Goal: Task Accomplishment & Management: Use online tool/utility

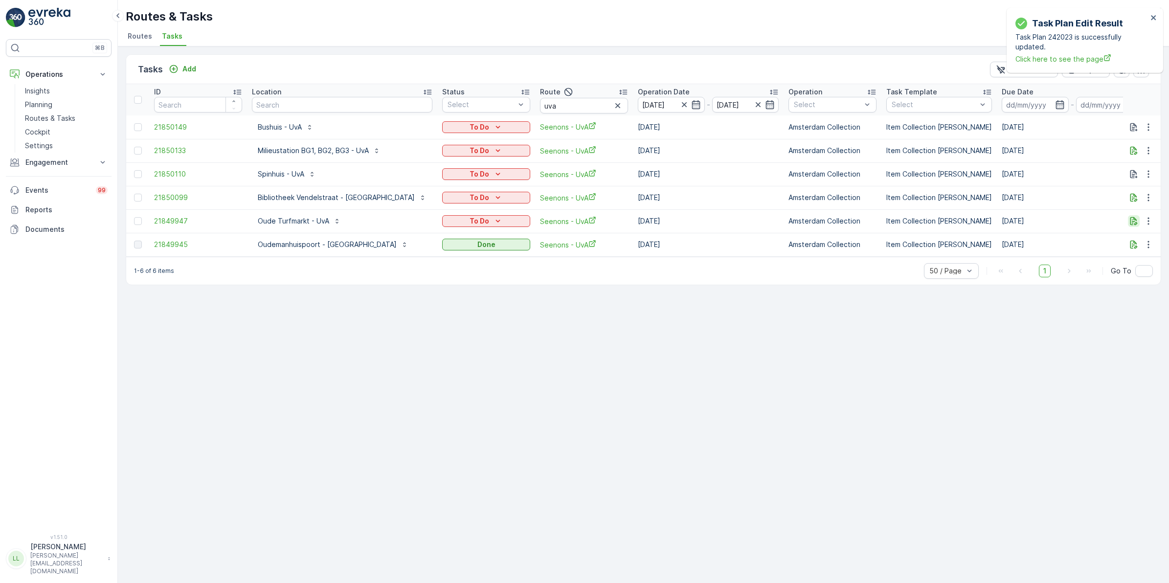
click at [1135, 218] on icon "button" at bounding box center [1133, 221] width 7 height 8
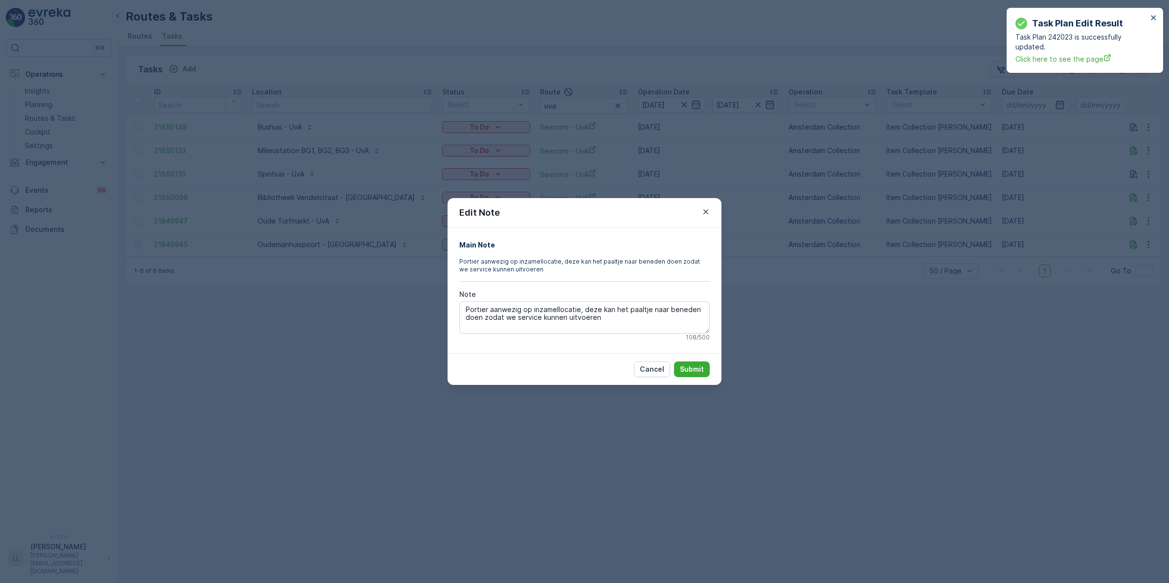
click at [867, 268] on div "Edit Note Main Note Portier aanwezig op inzamellocatie, deze kan het paaltje na…" at bounding box center [584, 291] width 1169 height 583
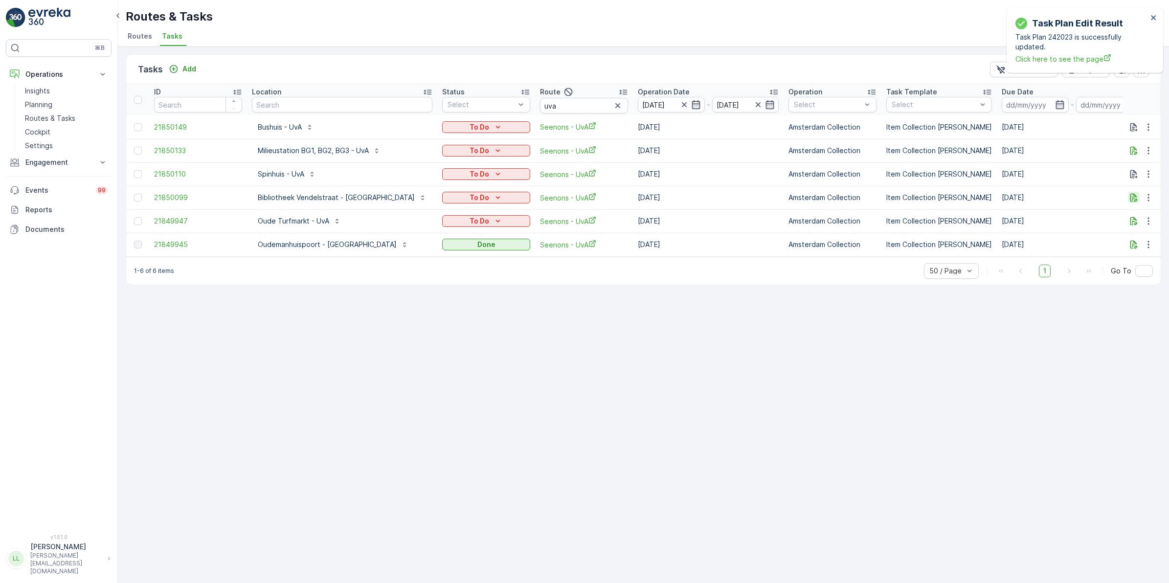
click at [1138, 197] on icon "button" at bounding box center [1134, 198] width 10 height 10
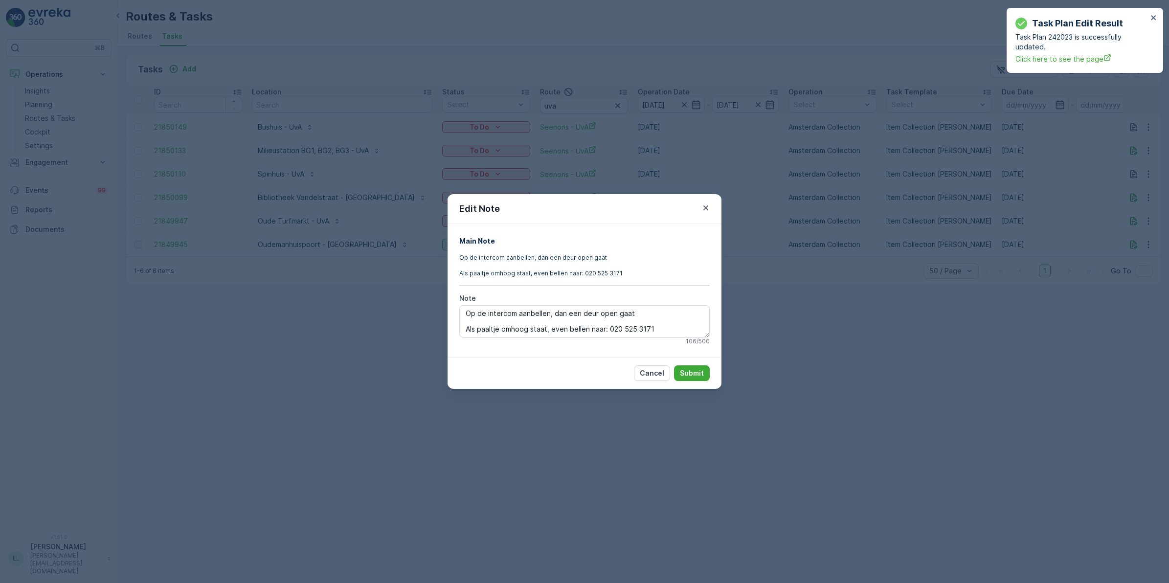
click at [867, 296] on div "Edit Note Main Note Op de intercom aanbellen, dan een deur open gaat Als paaltj…" at bounding box center [584, 291] width 1169 height 583
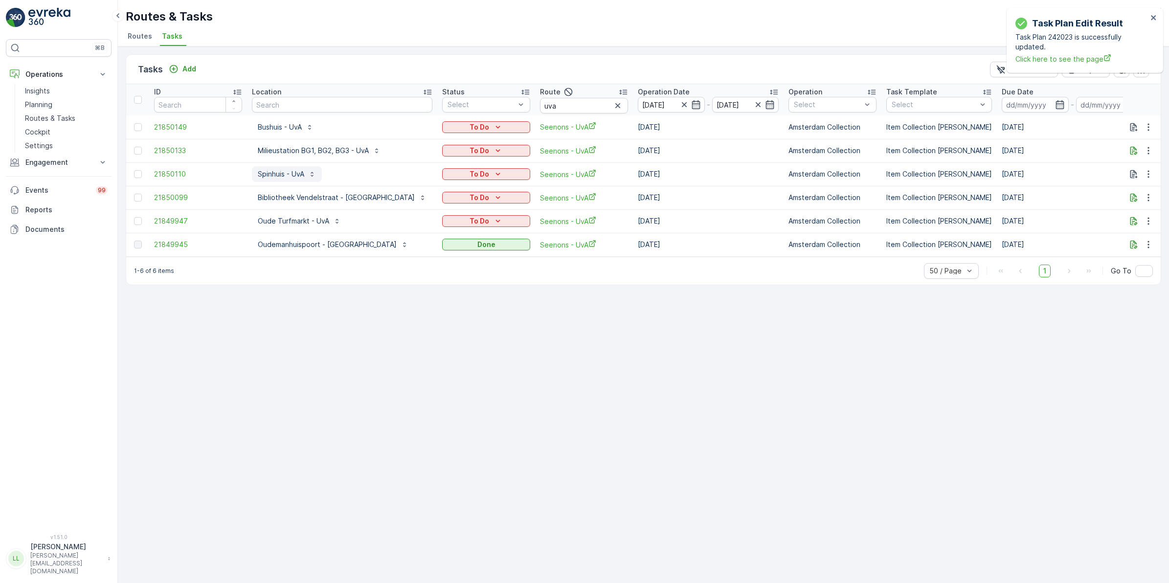
click at [301, 174] on p "Spinhuis - UvA" at bounding box center [281, 174] width 46 height 10
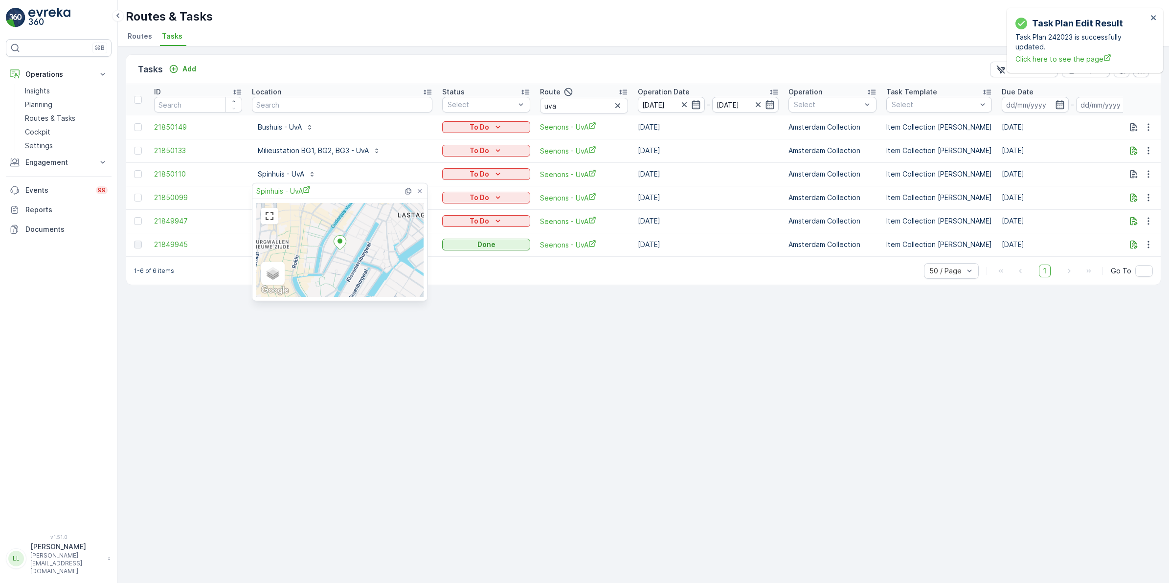
click at [360, 59] on div "Tasks Add Clear Filters Export" at bounding box center [643, 69] width 1034 height 29
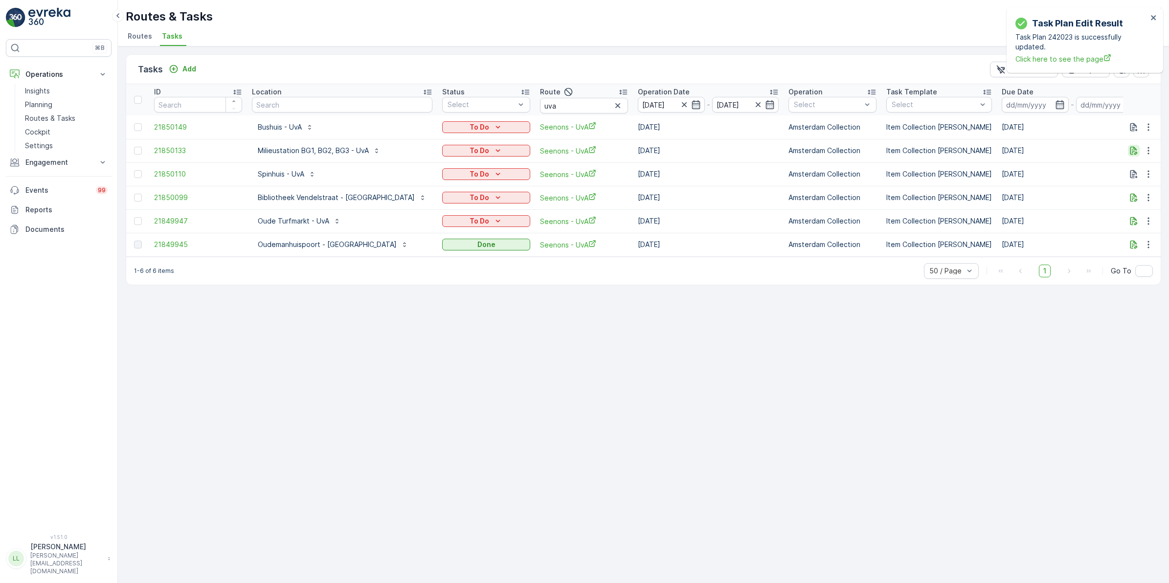
click at [1130, 151] on icon "button" at bounding box center [1134, 151] width 10 height 10
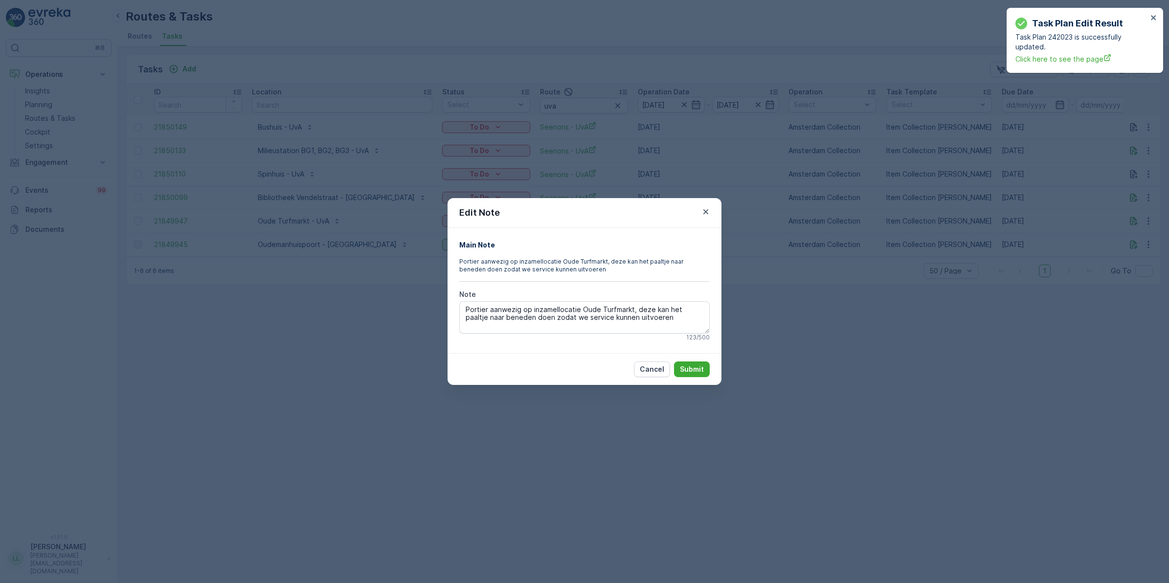
click at [825, 364] on div "Edit Note Main Note Portier aanwezig op inzamellocatie Oude Turfmarkt, deze kan…" at bounding box center [584, 291] width 1169 height 583
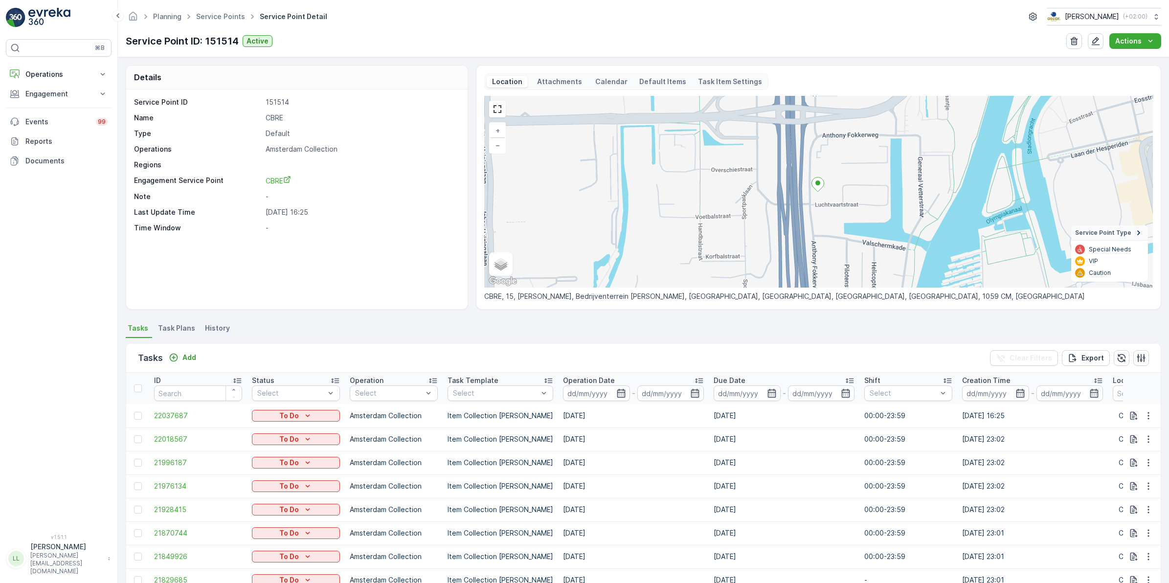
scroll to position [102, 0]
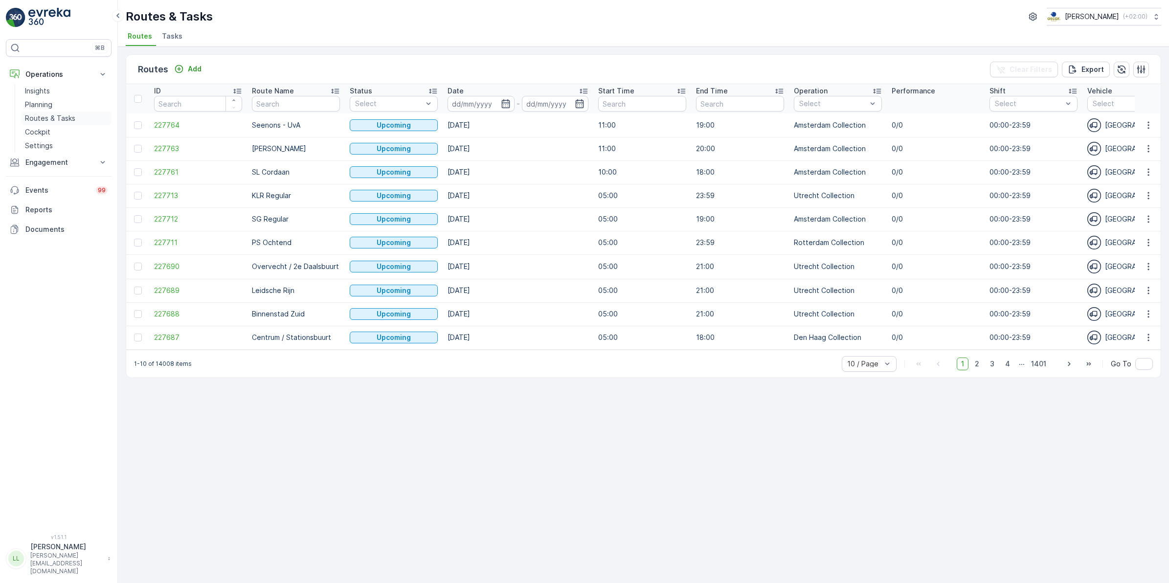
drag, startPoint x: 50, startPoint y: 117, endPoint x: 67, endPoint y: 117, distance: 16.6
click at [50, 117] on p "Routes & Tasks" at bounding box center [50, 118] width 50 height 10
click at [169, 37] on span "Tasks" at bounding box center [172, 36] width 21 height 10
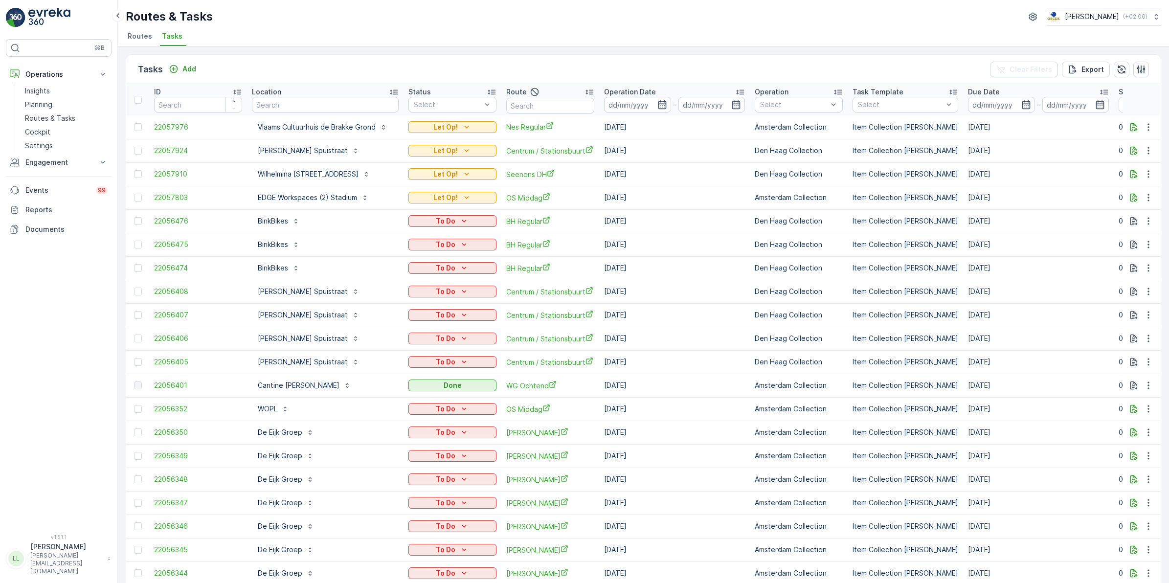
drag, startPoint x: 64, startPoint y: 113, endPoint x: 116, endPoint y: 86, distance: 59.1
click at [64, 113] on p "Routes & Tasks" at bounding box center [50, 118] width 50 height 10
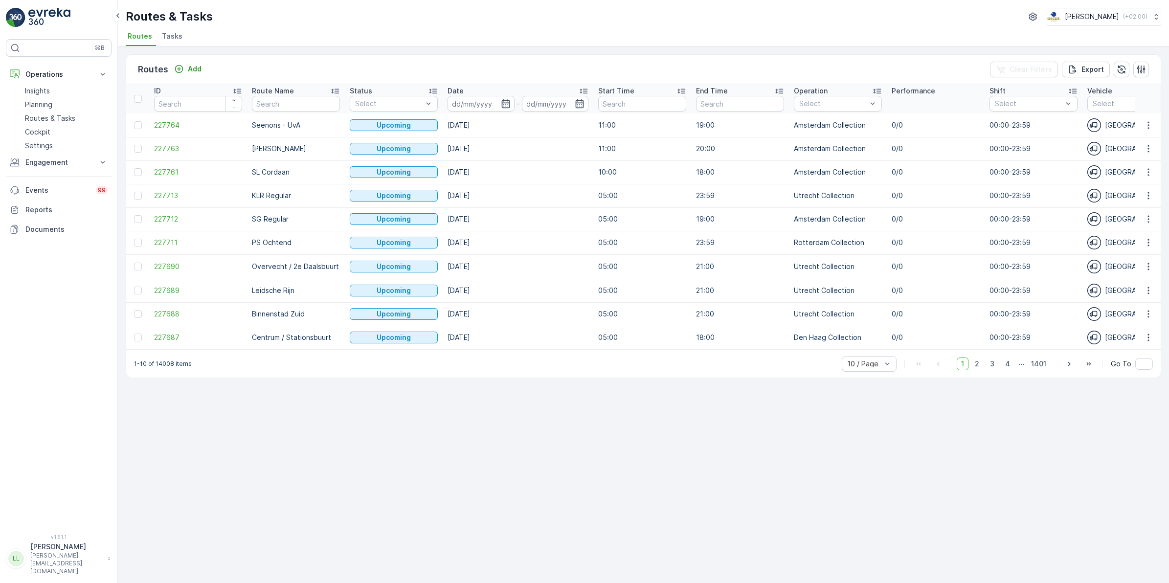
click at [169, 42] on li "Tasks" at bounding box center [173, 37] width 26 height 17
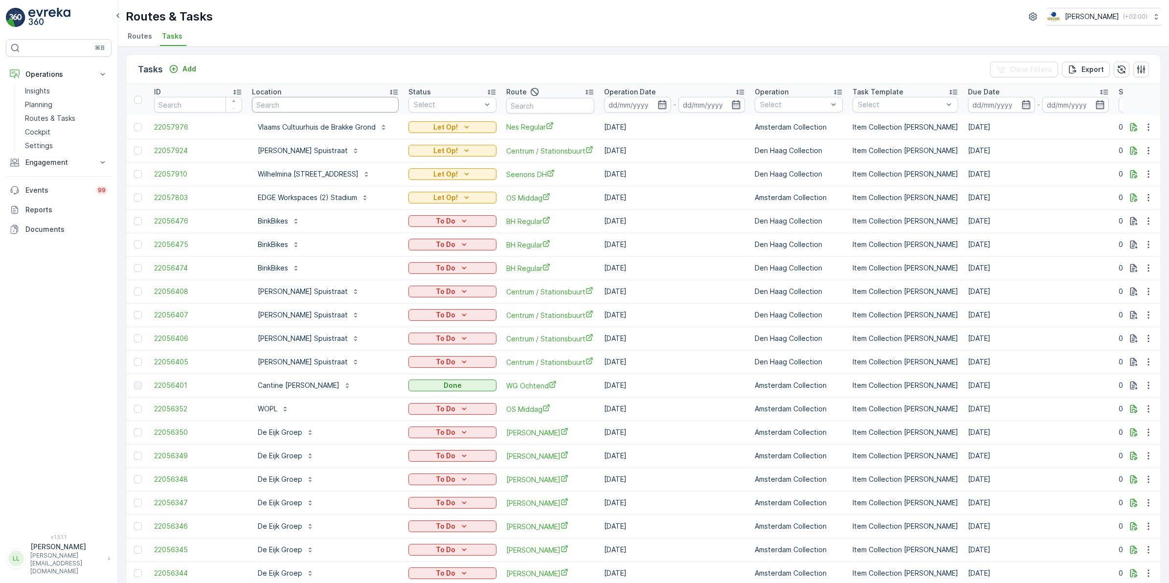
click at [329, 102] on input "text" at bounding box center [325, 105] width 147 height 16
type input "rijk"
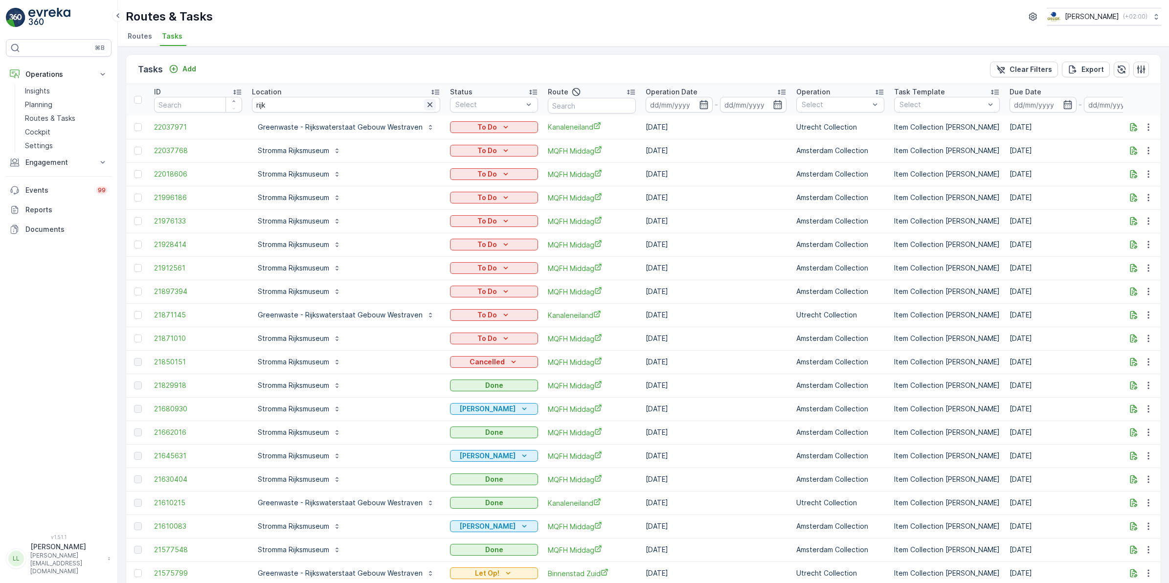
click at [425, 105] on icon "button" at bounding box center [430, 105] width 10 height 10
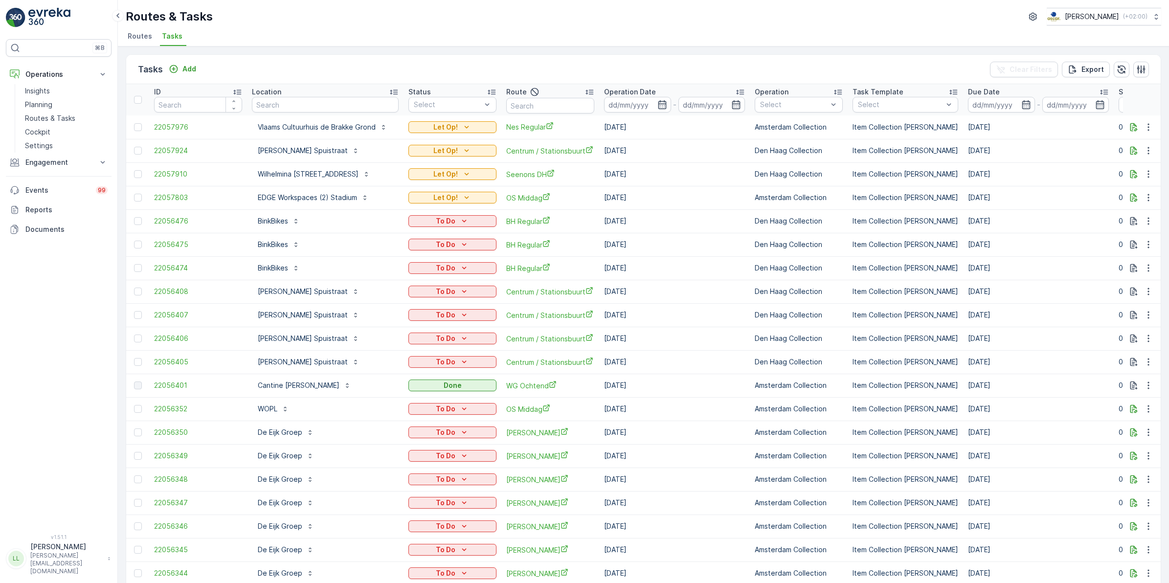
click at [570, 106] on input "text" at bounding box center [550, 106] width 88 height 16
type input "rijks"
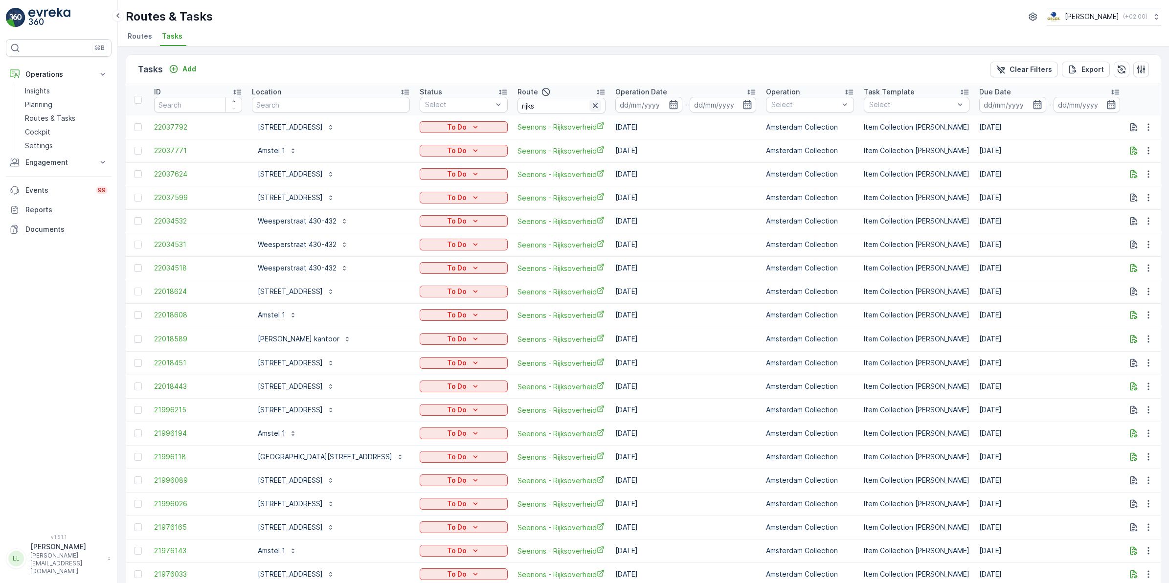
click at [593, 105] on icon "button" at bounding box center [595, 105] width 5 height 5
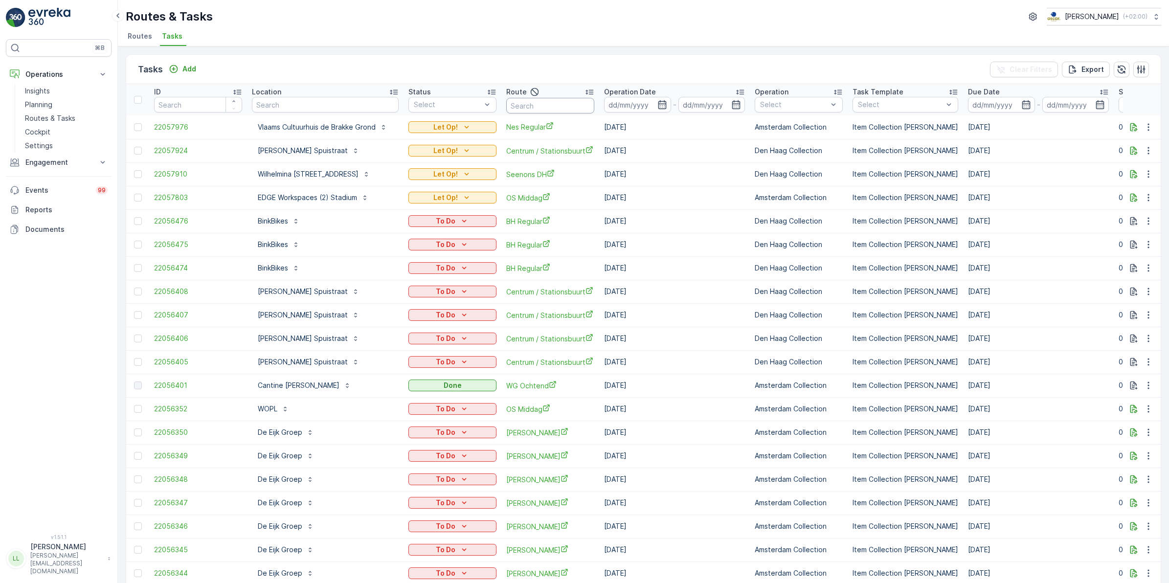
click at [544, 105] on input "text" at bounding box center [550, 106] width 88 height 16
type input "rijks"
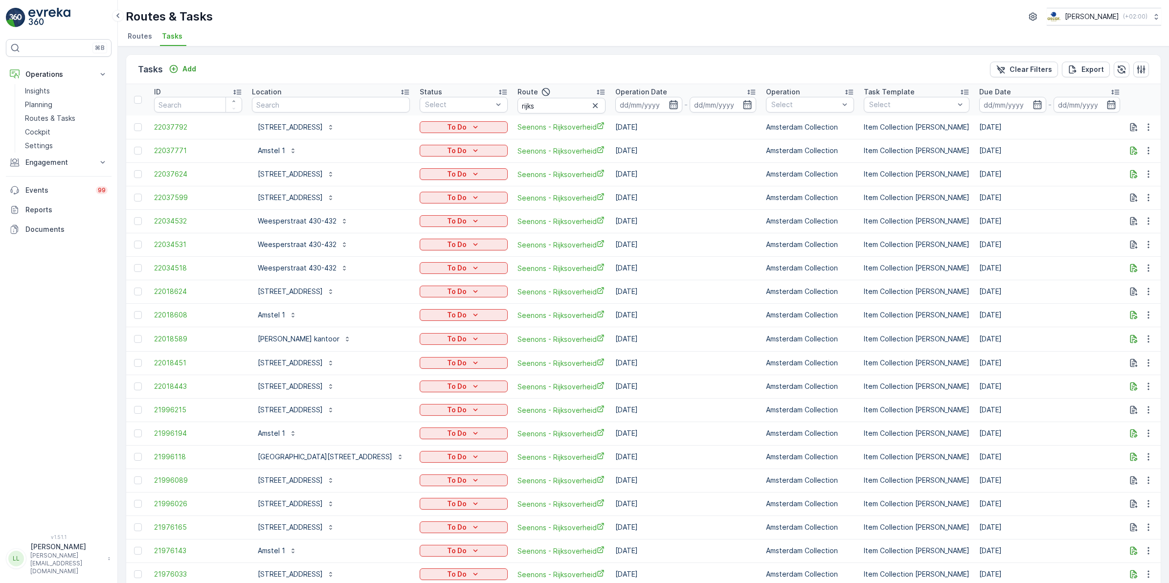
click at [669, 104] on icon "button" at bounding box center [673, 104] width 8 height 9
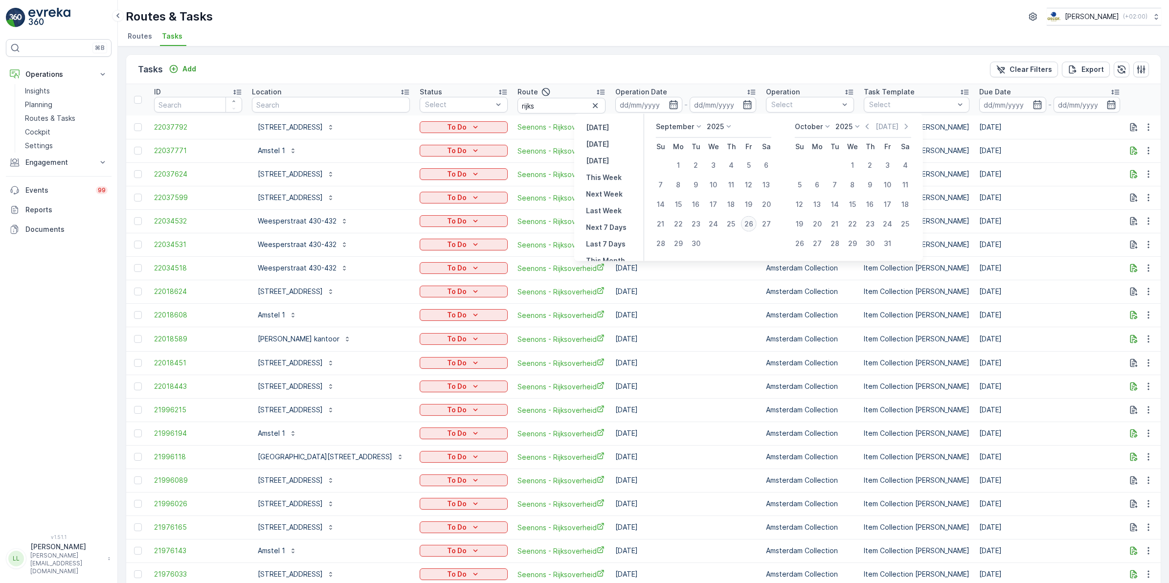
click at [749, 222] on div "26" at bounding box center [749, 224] width 16 height 16
type input "[DATE]"
click at [749, 222] on div "26" at bounding box center [749, 224] width 16 height 16
type input "[DATE]"
click at [749, 222] on div "26" at bounding box center [749, 224] width 16 height 16
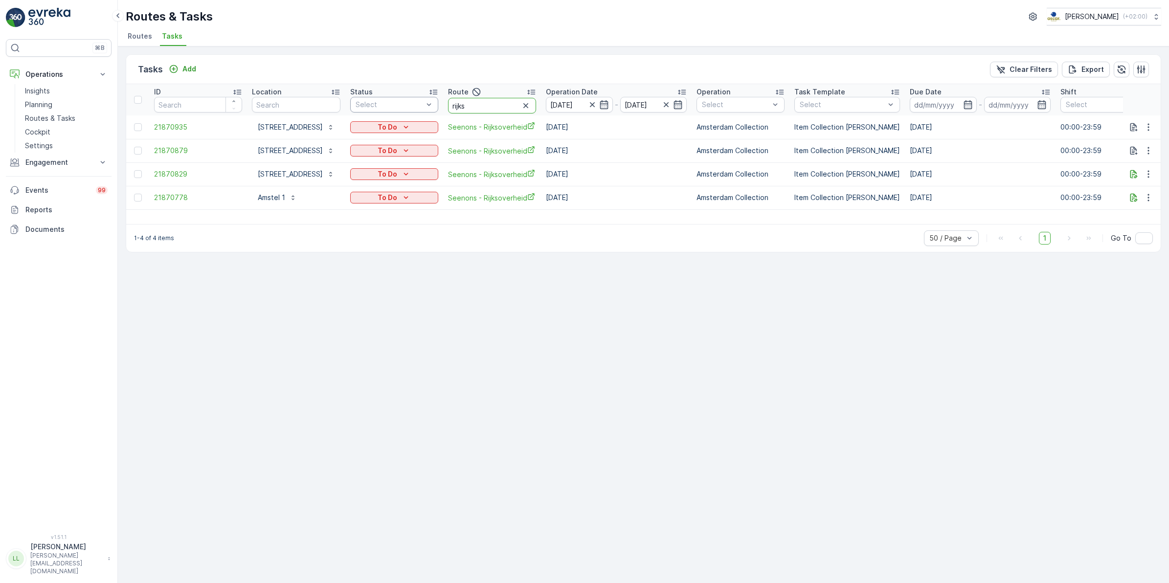
drag, startPoint x: 495, startPoint y: 105, endPoint x: 462, endPoint y: 104, distance: 32.8
click at [462, 104] on tr "ID Location Status Select Route rijks Operation Date 26.09.2025 - 26.09.2025 Op…" at bounding box center [880, 99] width 1509 height 31
click at [336, 103] on input "text" at bounding box center [296, 105] width 89 height 16
type input "baro"
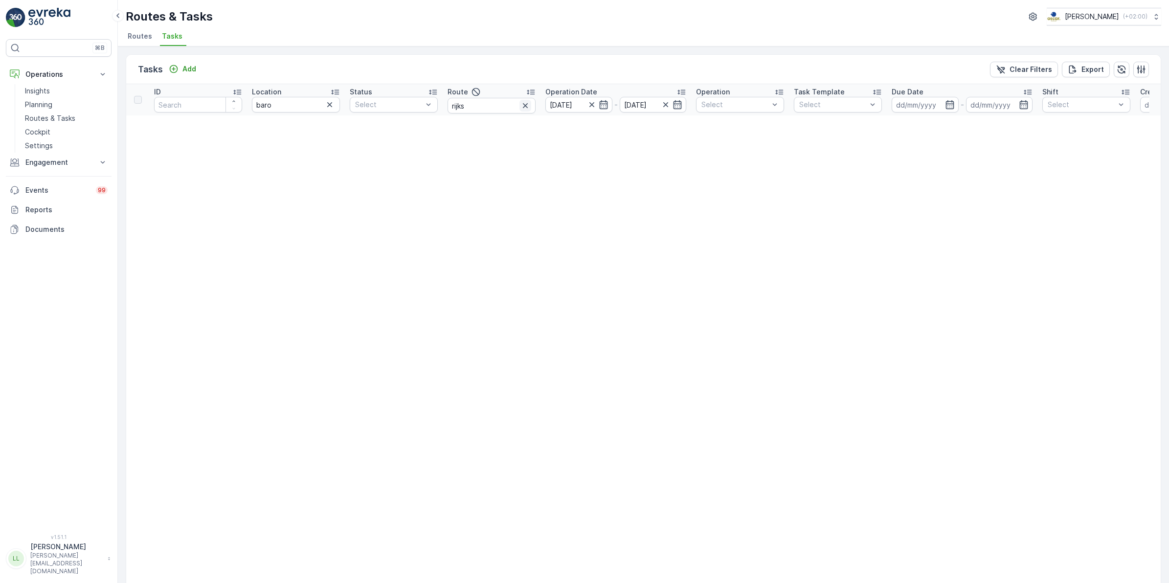
click at [528, 107] on icon "button" at bounding box center [525, 106] width 10 height 10
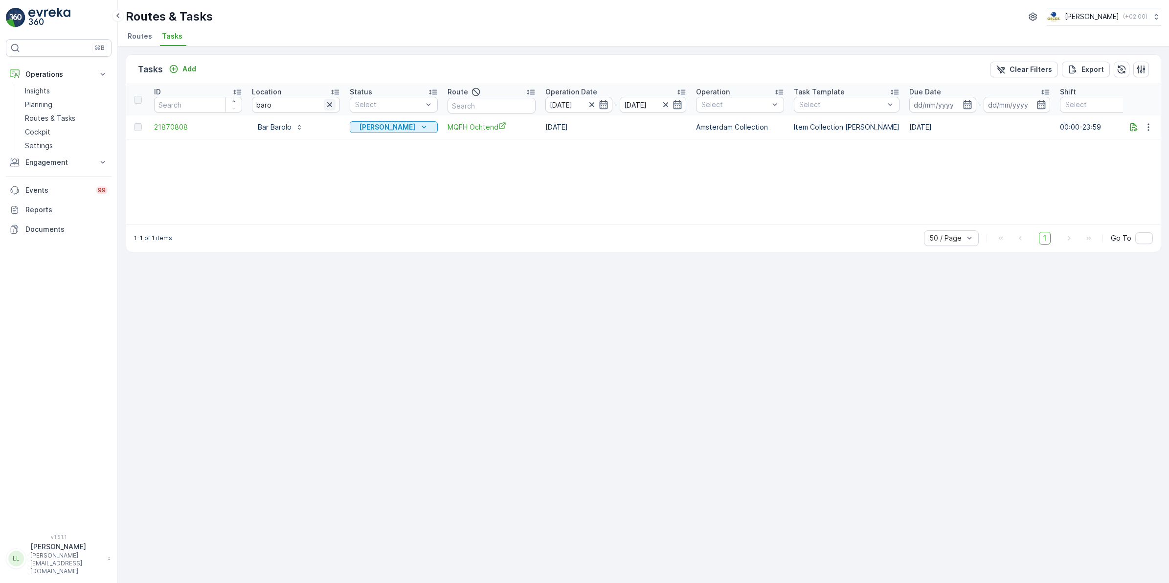
click at [331, 107] on icon "button" at bounding box center [330, 105] width 10 height 10
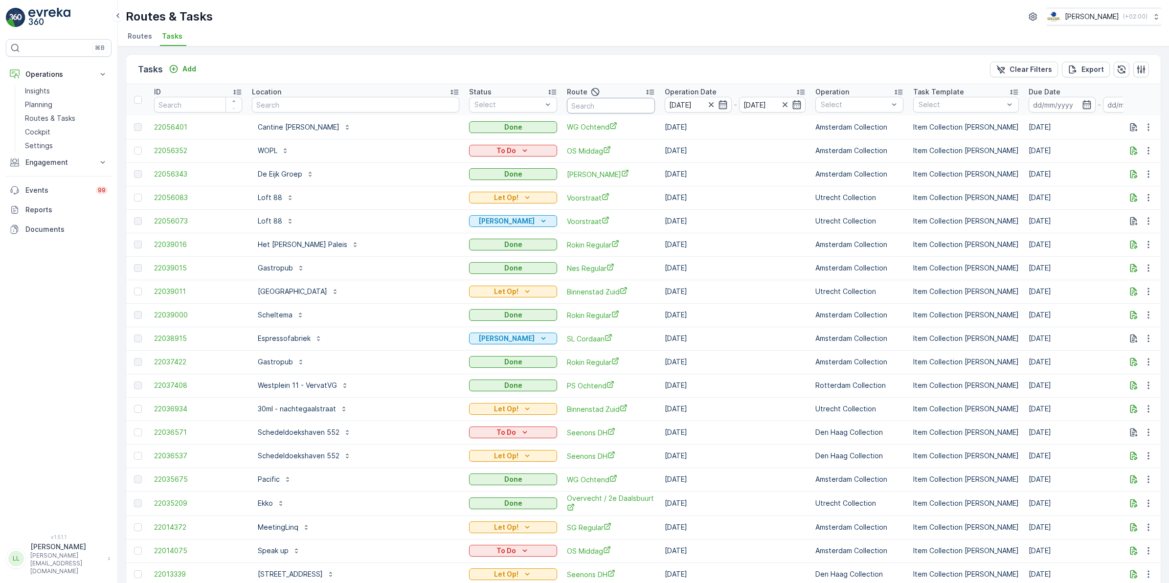
click at [567, 106] on input "text" at bounding box center [611, 106] width 88 height 16
type input "nds"
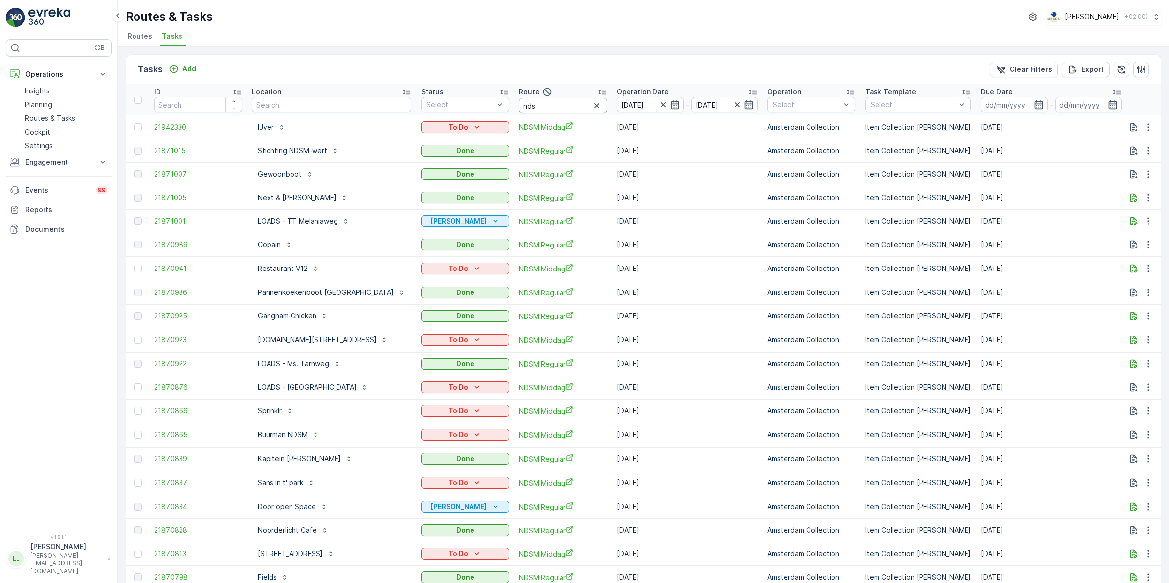
click at [553, 108] on input "nds" at bounding box center [563, 106] width 88 height 16
type input "ndsm"
click at [557, 102] on input "ndsm" at bounding box center [563, 106] width 88 height 16
type input "ndsm re"
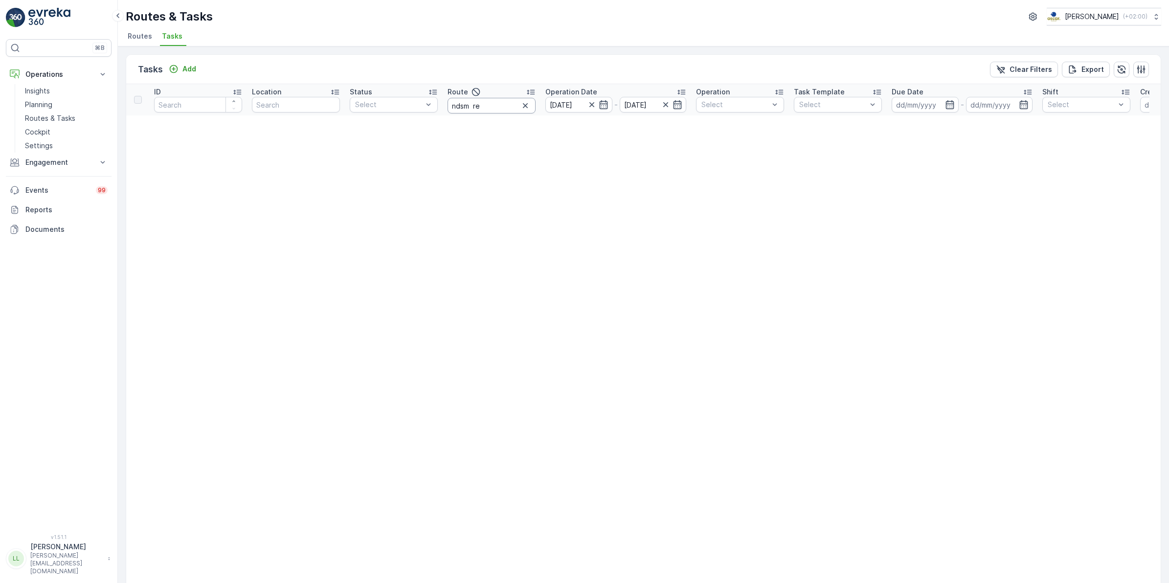
click at [492, 107] on input "ndsm re" at bounding box center [492, 106] width 88 height 16
type input "ndsm re"
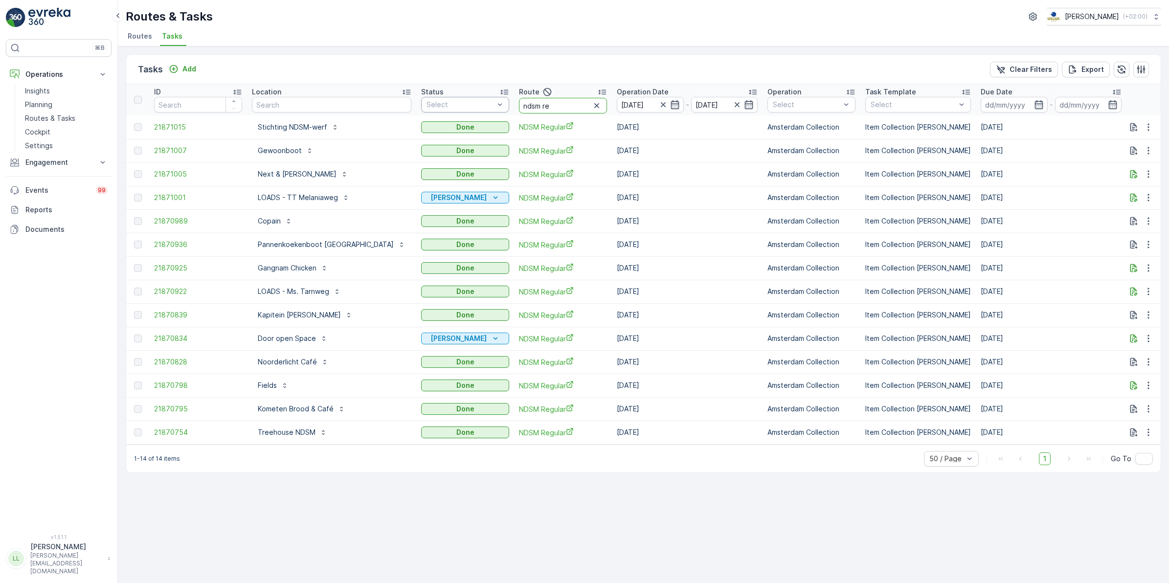
drag, startPoint x: 527, startPoint y: 103, endPoint x: 461, endPoint y: 104, distance: 66.5
click at [461, 104] on tr "ID Location Status Select Route ndsm re Operation Date 26.09.2025 - 26.09.2025 …" at bounding box center [916, 99] width 1580 height 31
type input "mq"
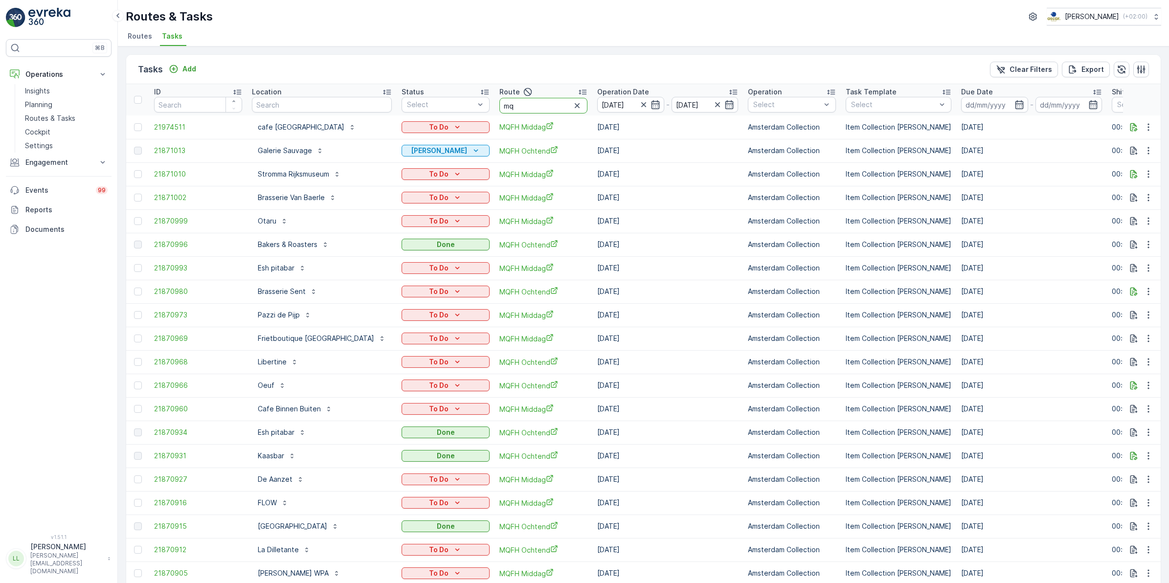
click at [536, 105] on input "mq" at bounding box center [543, 106] width 88 height 16
type input "mqfh"
click at [531, 108] on input "mqfh" at bounding box center [543, 106] width 88 height 16
type input "mqfh"
click at [651, 104] on icon "button" at bounding box center [655, 104] width 8 height 9
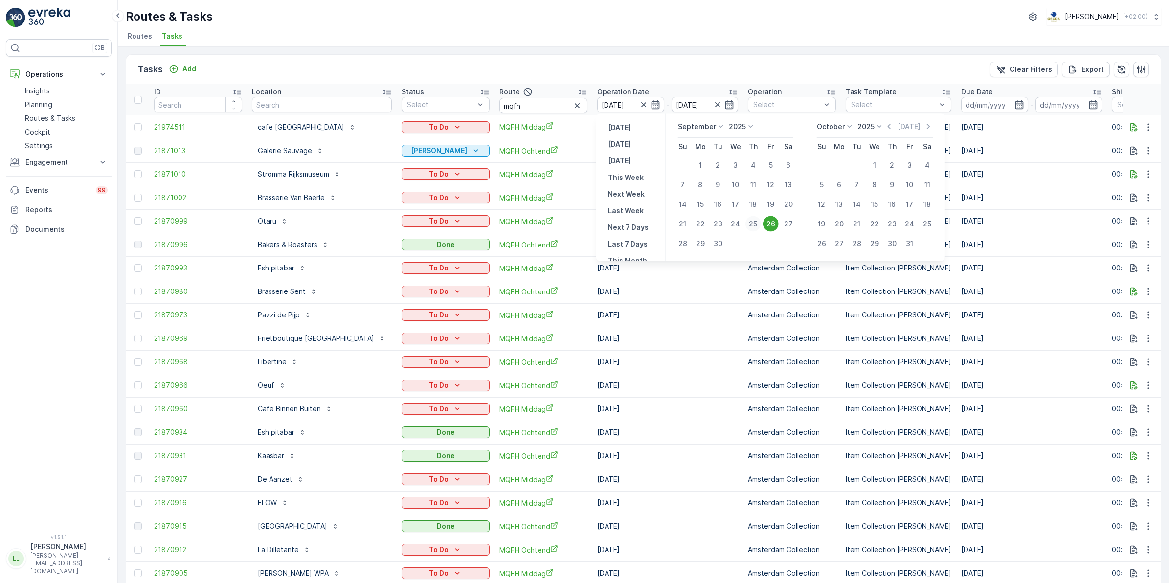
click at [756, 221] on div "25" at bounding box center [753, 224] width 16 height 16
type input "[DATE]"
click at [756, 221] on div "25" at bounding box center [753, 224] width 16 height 16
type input "[DATE]"
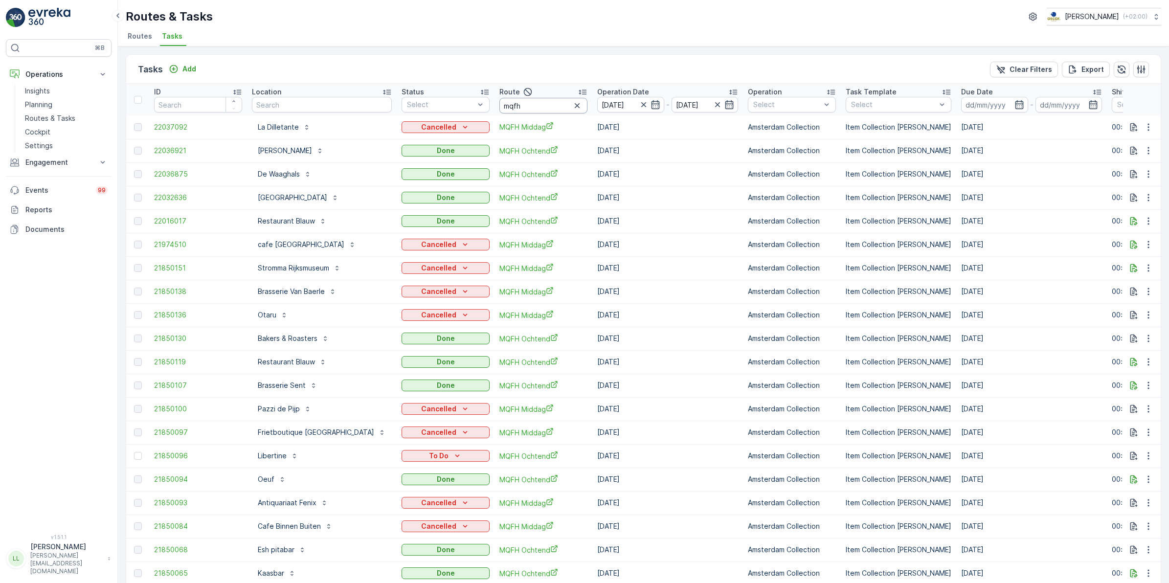
click at [534, 105] on input "mqfh" at bounding box center [543, 106] width 88 height 16
type input "mqfh och"
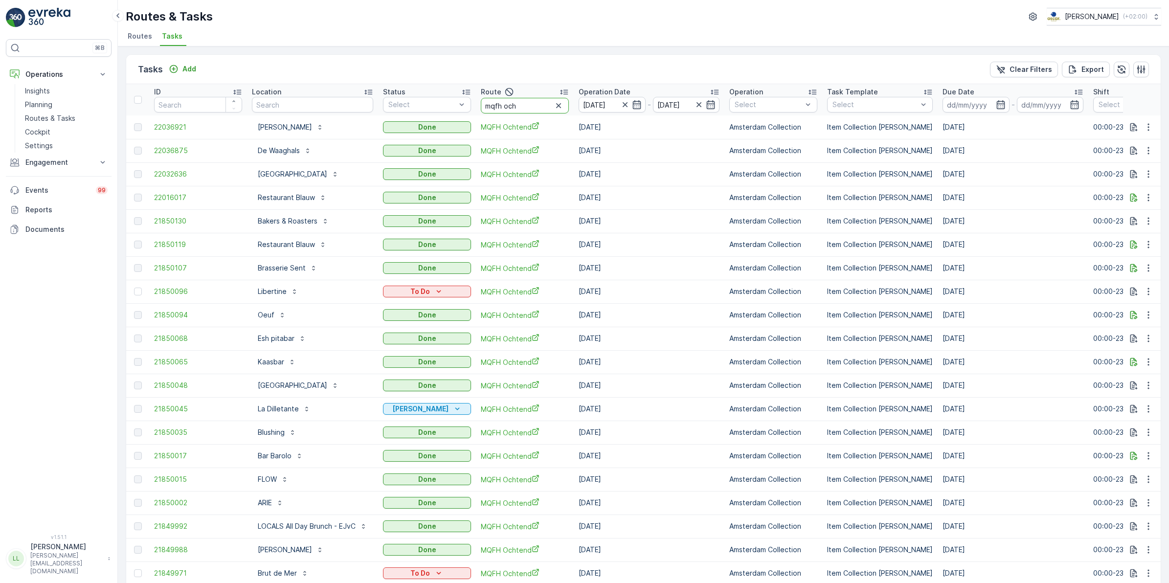
drag, startPoint x: 541, startPoint y: 108, endPoint x: 534, endPoint y: 106, distance: 7.6
click at [534, 106] on input "mqfh och" at bounding box center [525, 106] width 88 height 16
type input "mqfh mid"
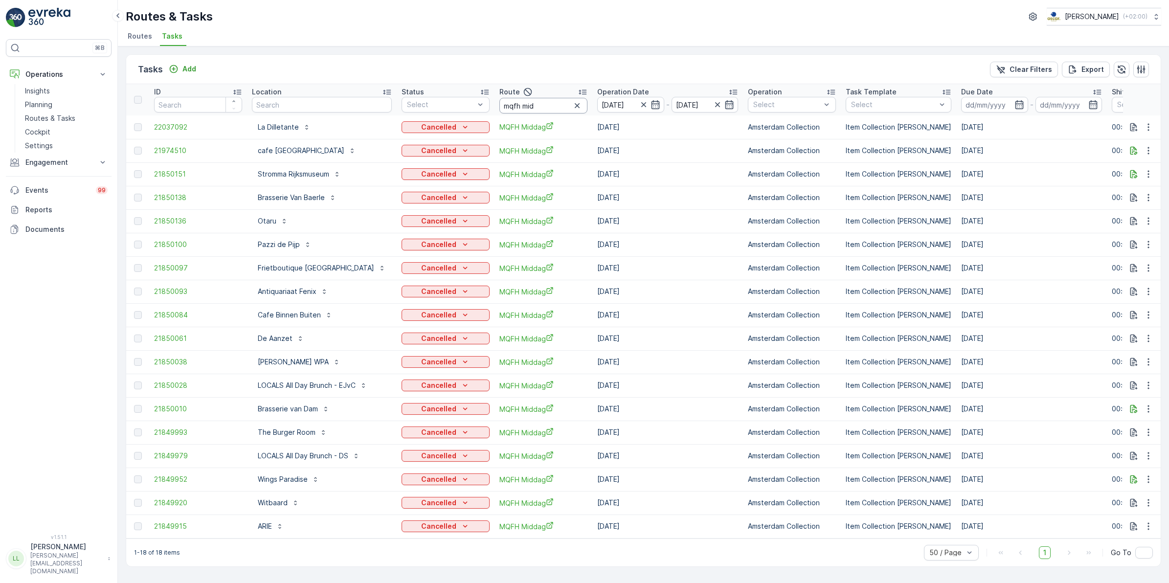
click at [549, 109] on input "mqfh mid" at bounding box center [543, 106] width 88 height 16
type input "mqfh ocht"
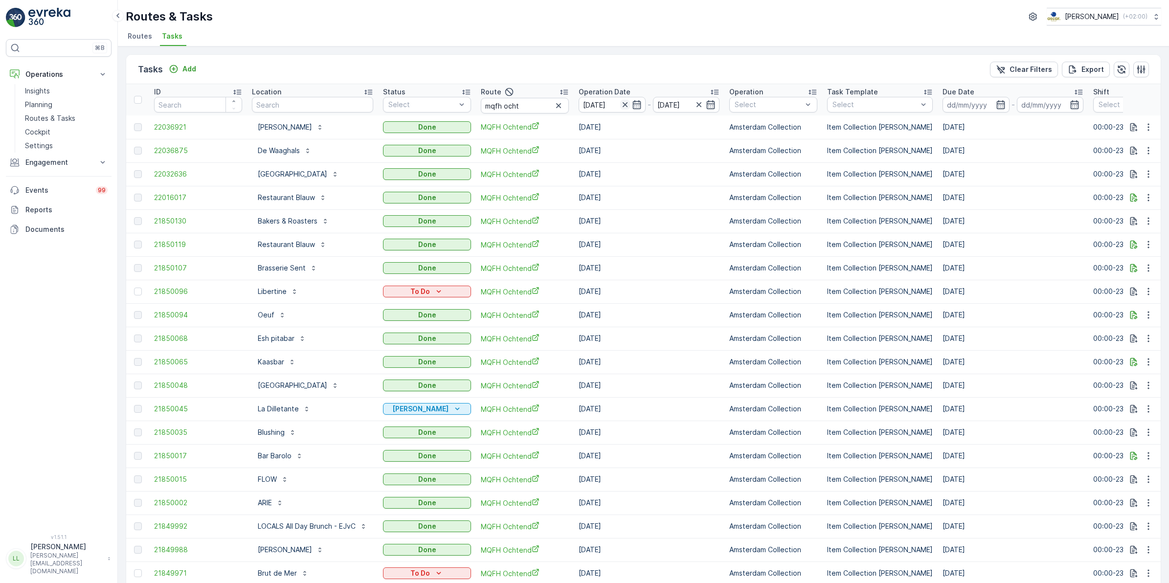
click at [629, 103] on icon "button" at bounding box center [625, 105] width 10 height 10
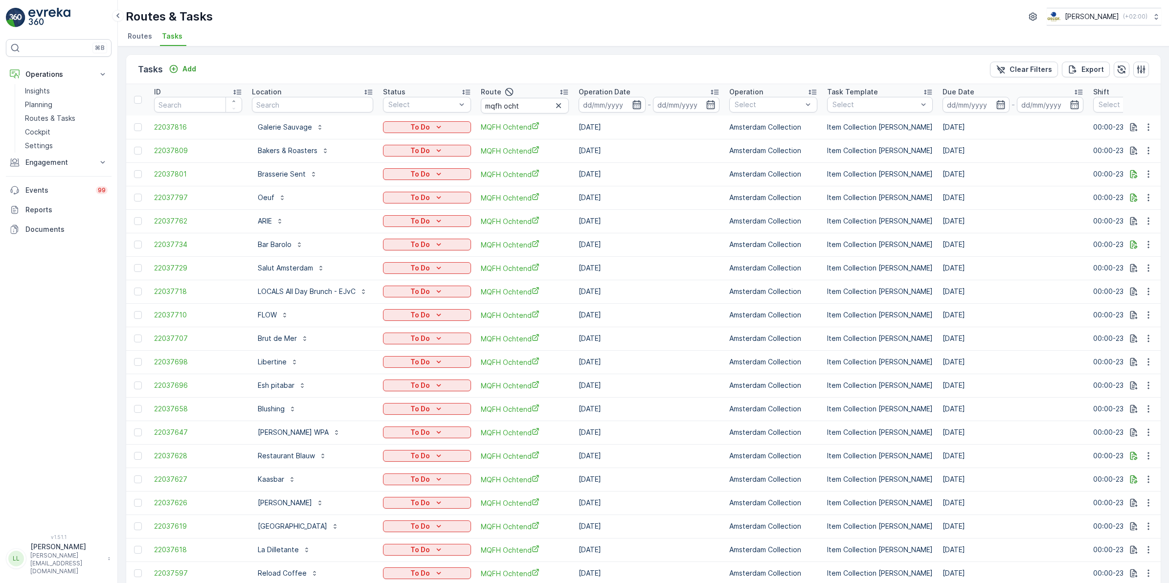
click at [636, 104] on icon "button" at bounding box center [636, 104] width 8 height 9
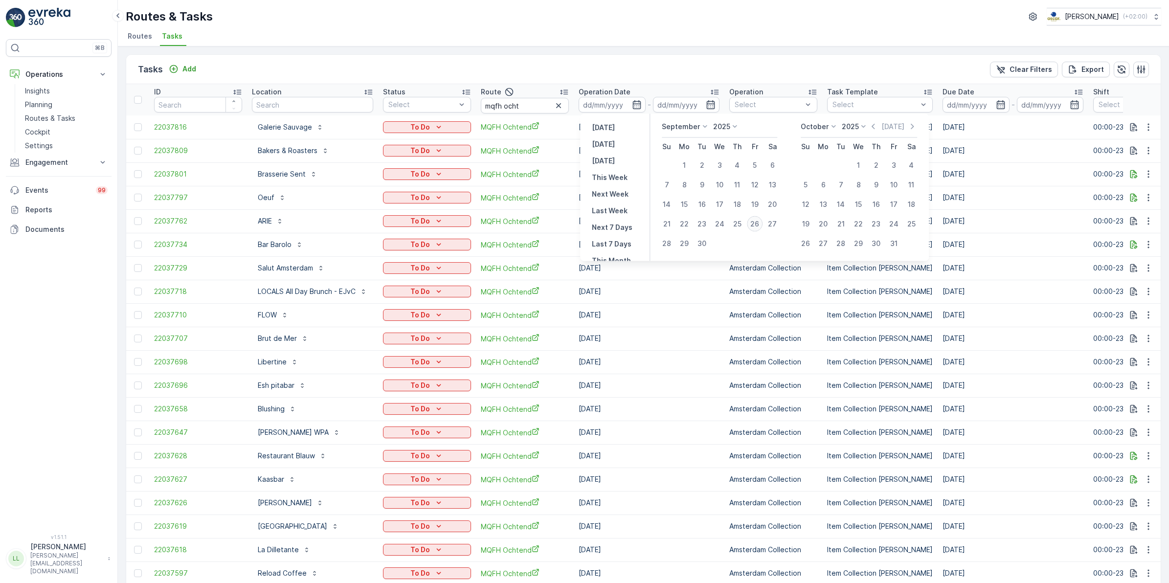
click at [752, 224] on div "26" at bounding box center [755, 224] width 16 height 16
type input "[DATE]"
click at [752, 224] on div "26" at bounding box center [755, 224] width 16 height 16
type input "[DATE]"
click at [752, 224] on div "26" at bounding box center [755, 224] width 16 height 16
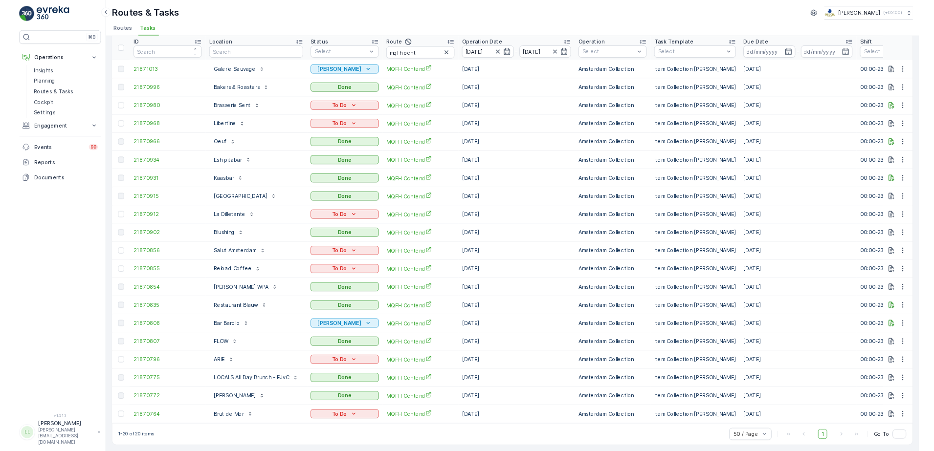
scroll to position [43, 0]
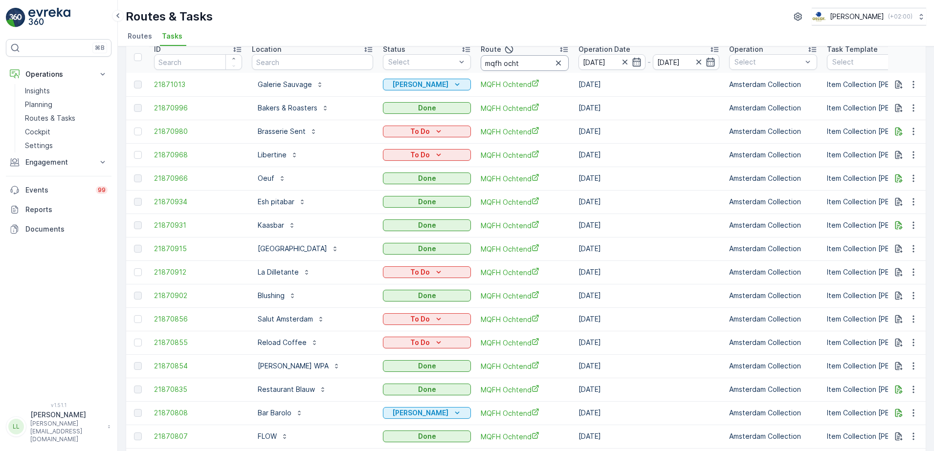
click at [537, 58] on input "mqfh ocht" at bounding box center [525, 63] width 88 height 16
type input "mqfh midd"
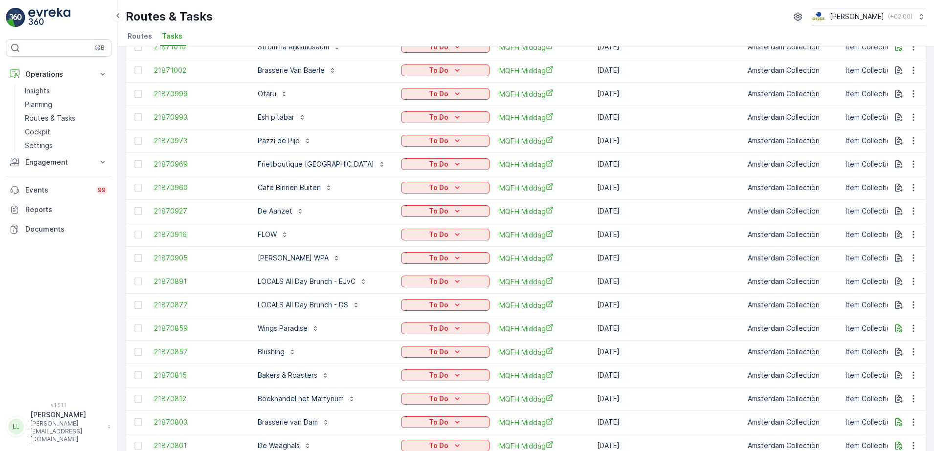
scroll to position [43, 0]
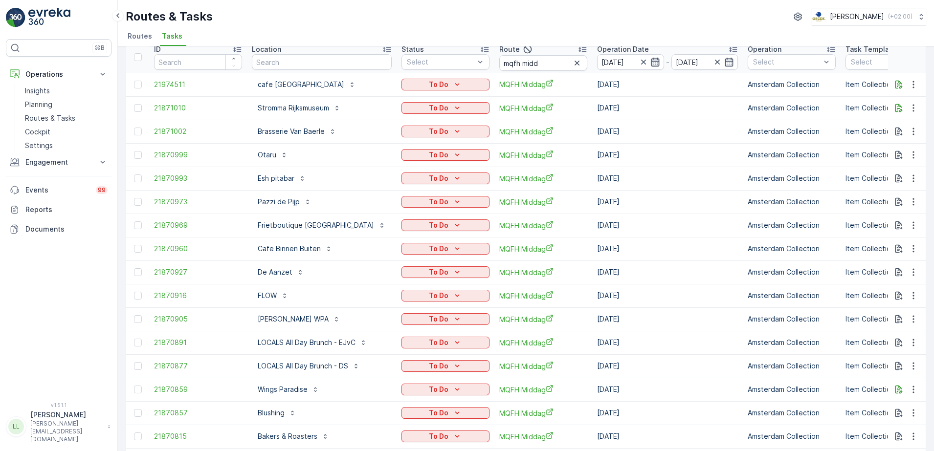
click at [656, 65] on icon "button" at bounding box center [655, 62] width 8 height 9
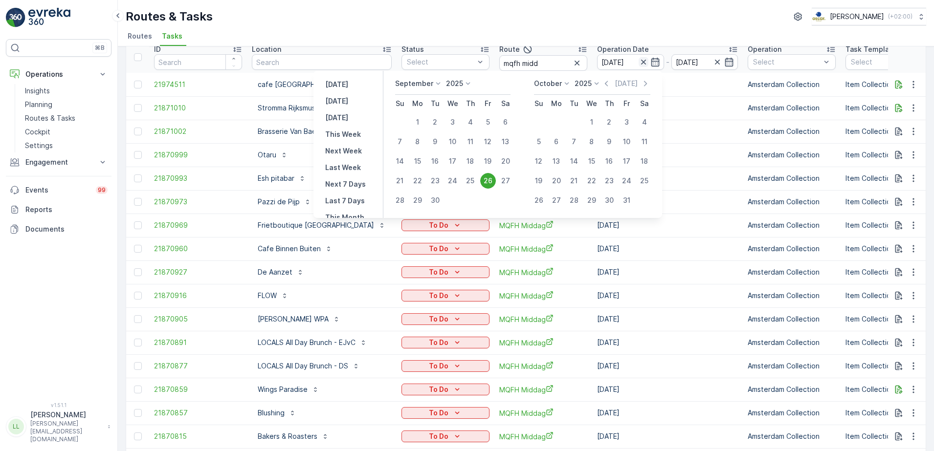
click at [644, 62] on icon "button" at bounding box center [644, 62] width 10 height 10
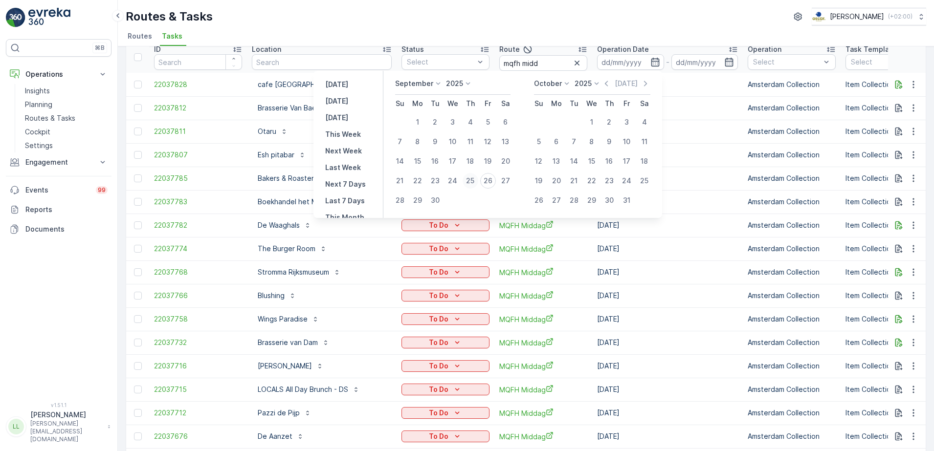
click at [471, 179] on div "25" at bounding box center [471, 181] width 16 height 16
type input "[DATE]"
click at [471, 179] on div "25" at bounding box center [471, 181] width 16 height 16
type input "[DATE]"
click at [471, 179] on div "25" at bounding box center [471, 181] width 16 height 16
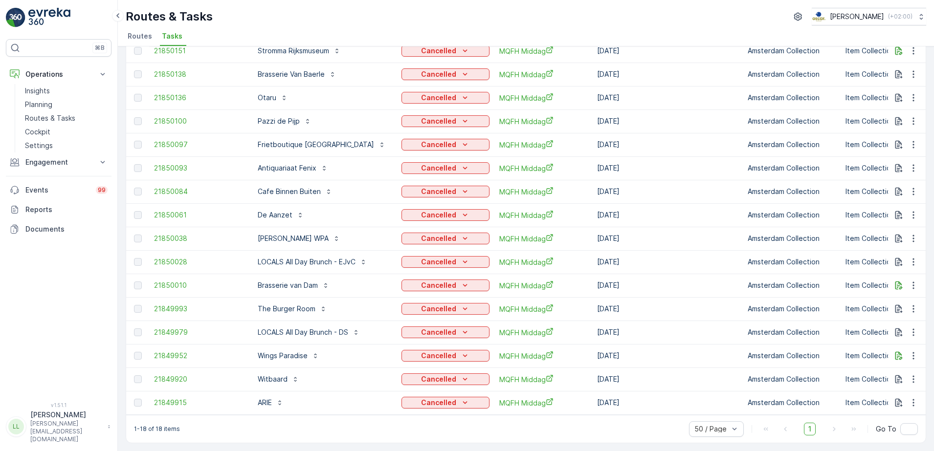
scroll to position [6, 0]
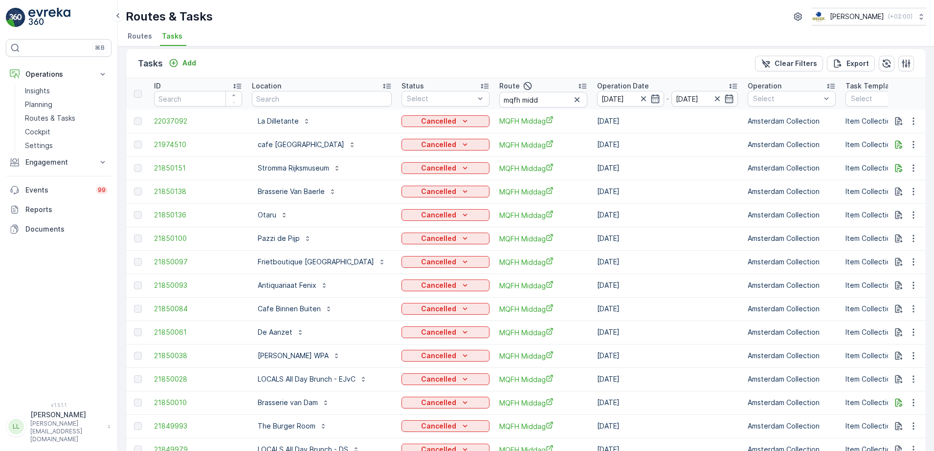
drag, startPoint x: 656, startPoint y: 100, endPoint x: 663, endPoint y: 110, distance: 11.5
click at [655, 100] on icon "button" at bounding box center [656, 99] width 10 height 10
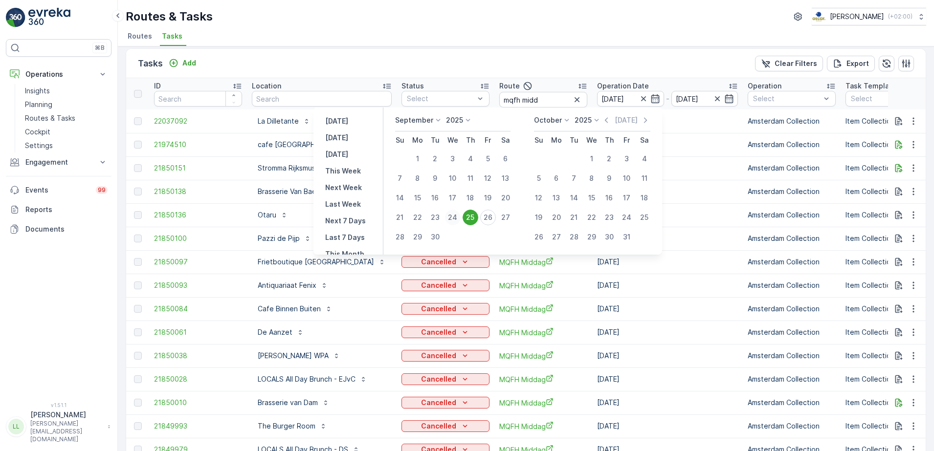
click at [456, 217] on div "24" at bounding box center [453, 218] width 16 height 16
type input "[DATE]"
click at [456, 217] on div "24" at bounding box center [453, 218] width 16 height 16
type input "24.09.2025"
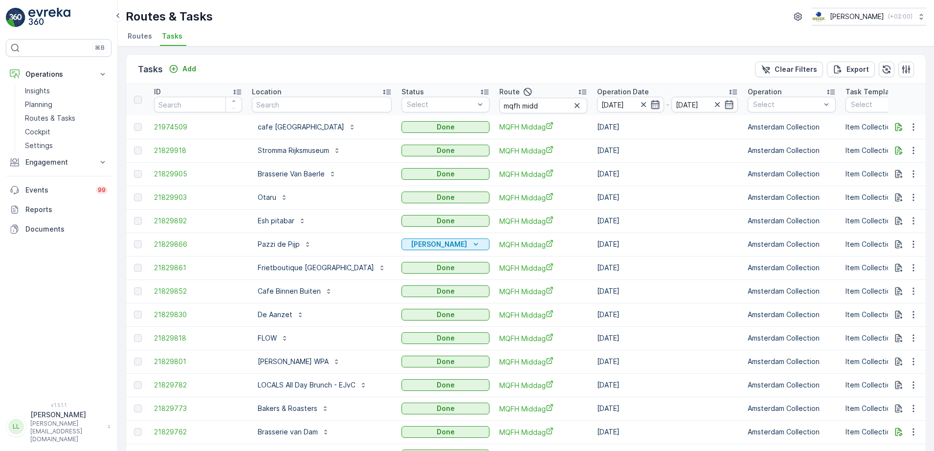
click at [656, 107] on icon "button" at bounding box center [656, 105] width 10 height 10
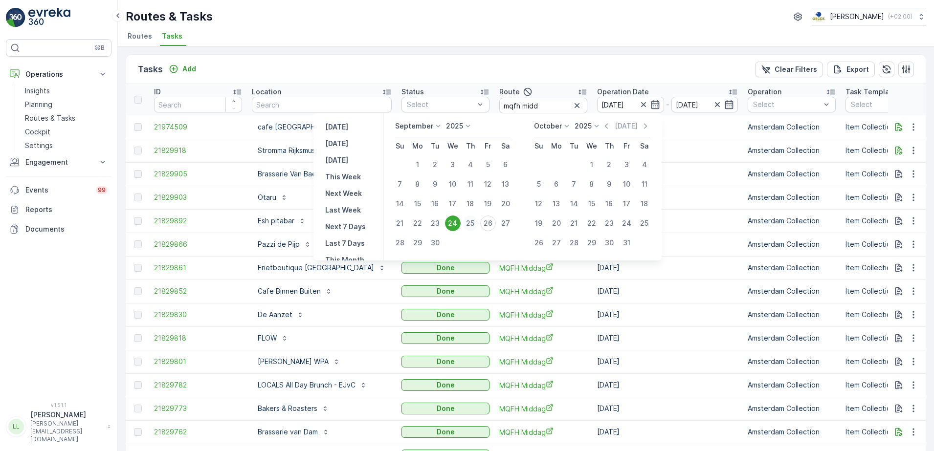
click at [473, 225] on div "25" at bounding box center [471, 224] width 16 height 16
type input "[DATE]"
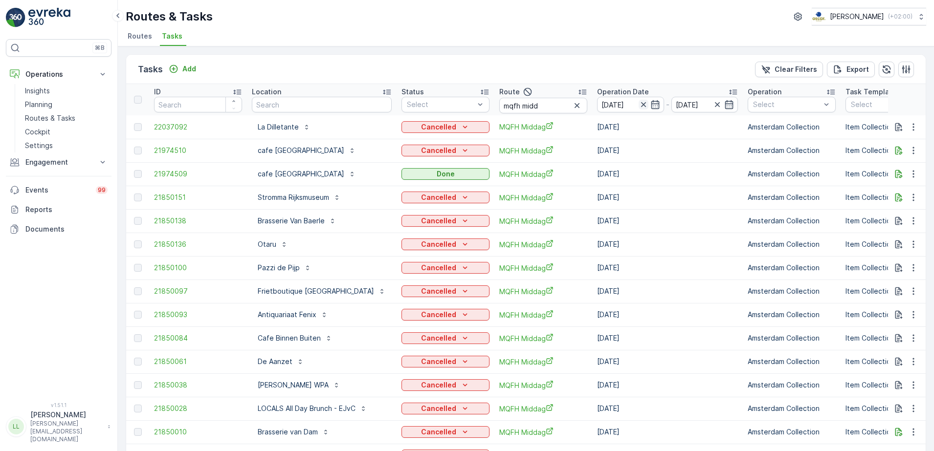
click at [644, 105] on icon "button" at bounding box center [644, 105] width 10 height 10
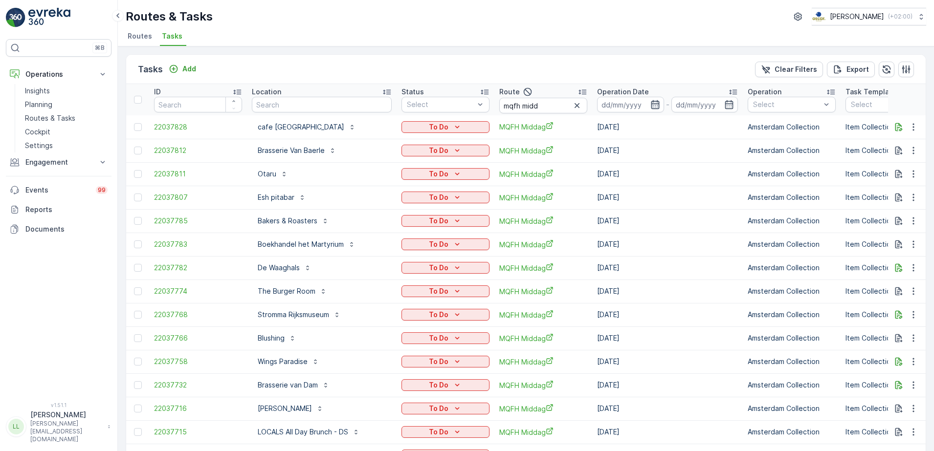
click at [653, 107] on icon "button" at bounding box center [656, 105] width 10 height 10
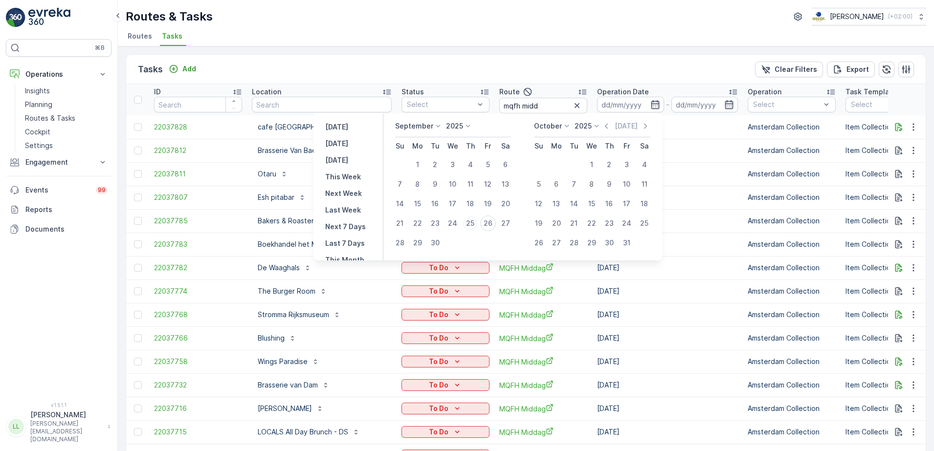
click at [473, 224] on div "25" at bounding box center [471, 224] width 16 height 16
type input "[DATE]"
click at [473, 224] on div "25" at bounding box center [471, 224] width 16 height 16
type input "[DATE]"
click at [473, 224] on div "25" at bounding box center [471, 224] width 16 height 16
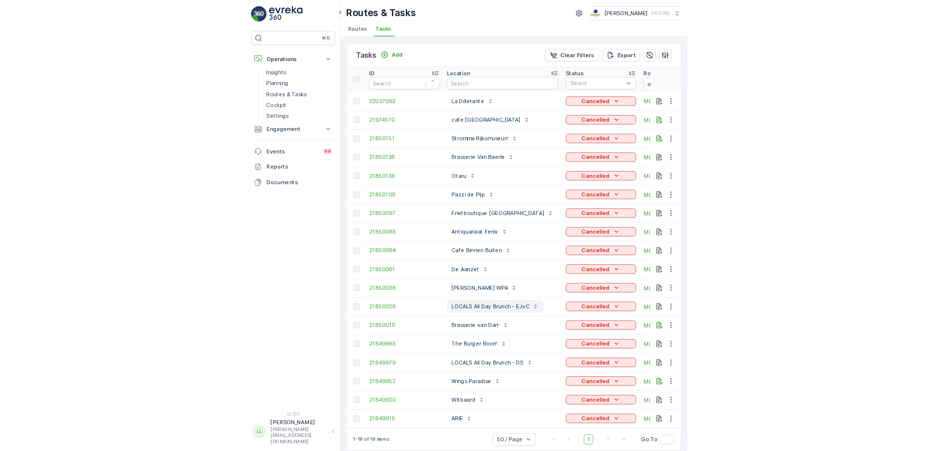
scroll to position [12, 0]
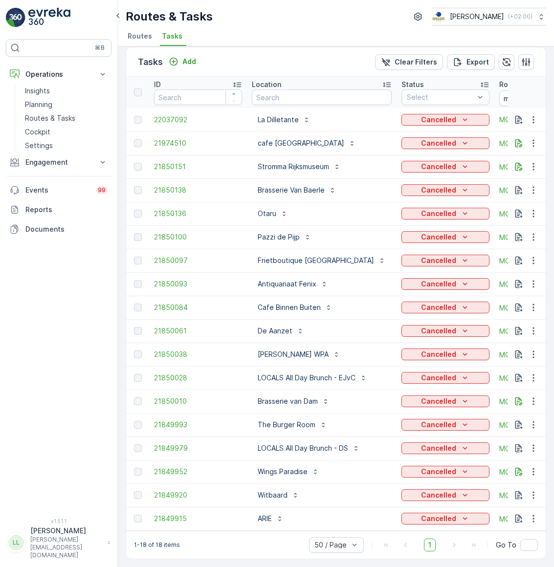
click at [62, 338] on div "⌘B Operations Insights Planning Routes & Tasks Cockpit Settings Engagement Insi…" at bounding box center [59, 273] width 106 height 468
click at [320, 24] on div "Routes & Tasks Oscar Circulair ( +02:00 )" at bounding box center [336, 17] width 421 height 18
click at [321, 34] on ul "Routes Tasks" at bounding box center [332, 37] width 413 height 17
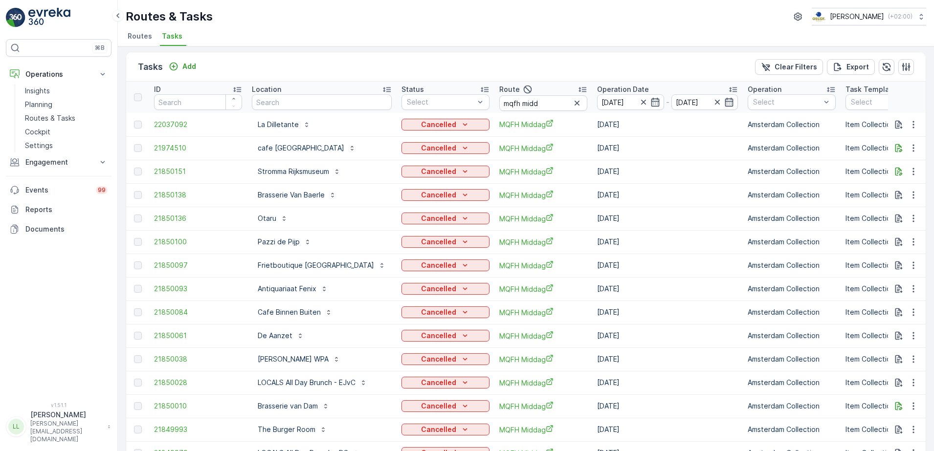
scroll to position [0, 0]
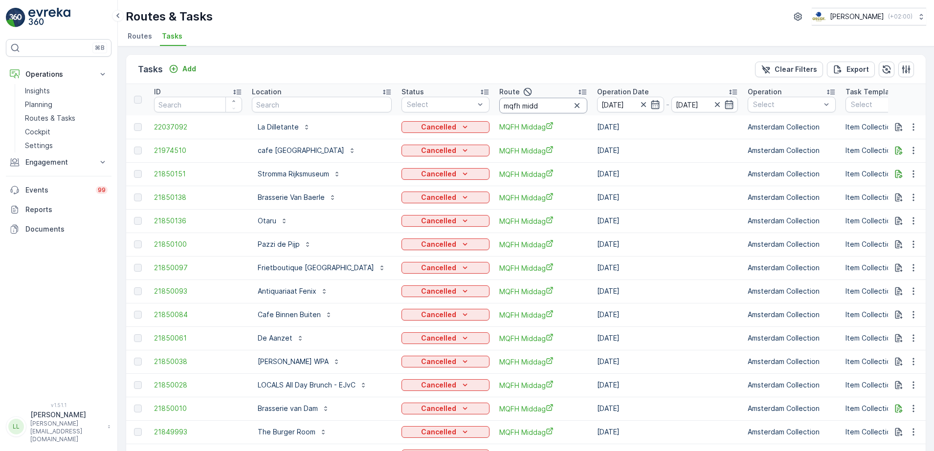
click at [547, 105] on input "mqfh midd" at bounding box center [543, 106] width 88 height 16
click at [536, 108] on input "mqfh midd" at bounding box center [543, 106] width 88 height 16
type input "mqfh"
click at [335, 101] on input "text" at bounding box center [322, 105] width 140 height 16
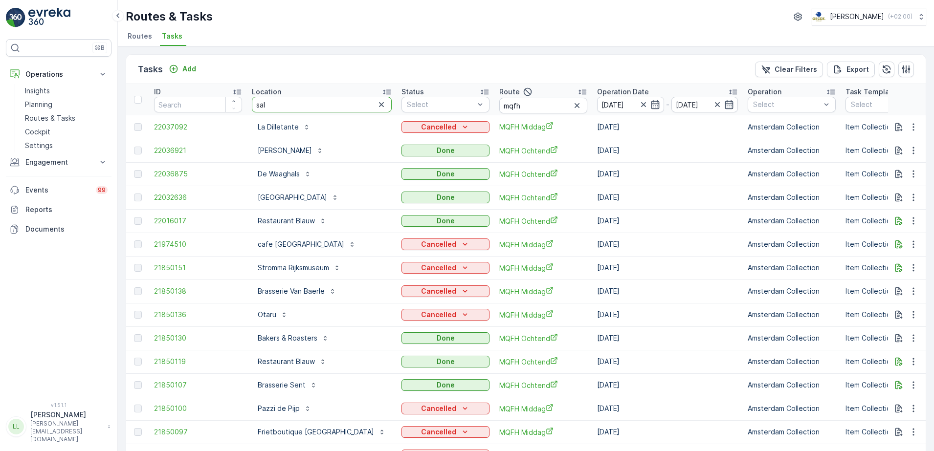
type input "salu"
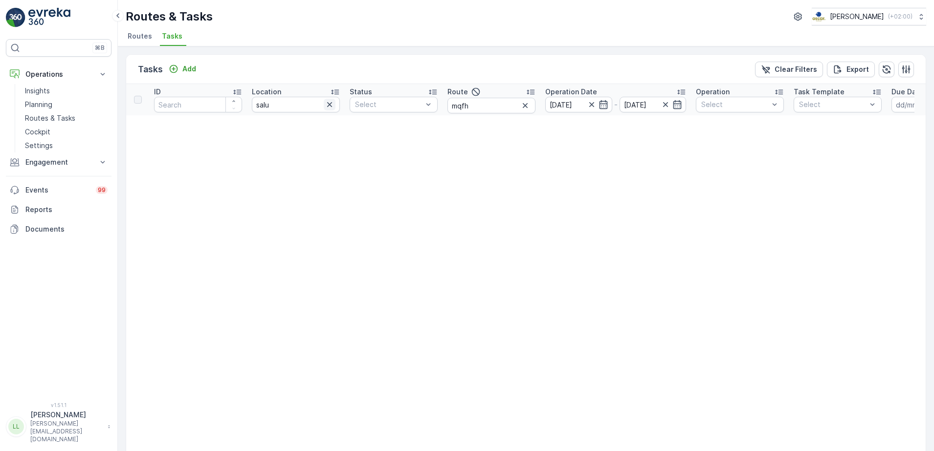
click at [330, 104] on icon "button" at bounding box center [330, 105] width 10 height 10
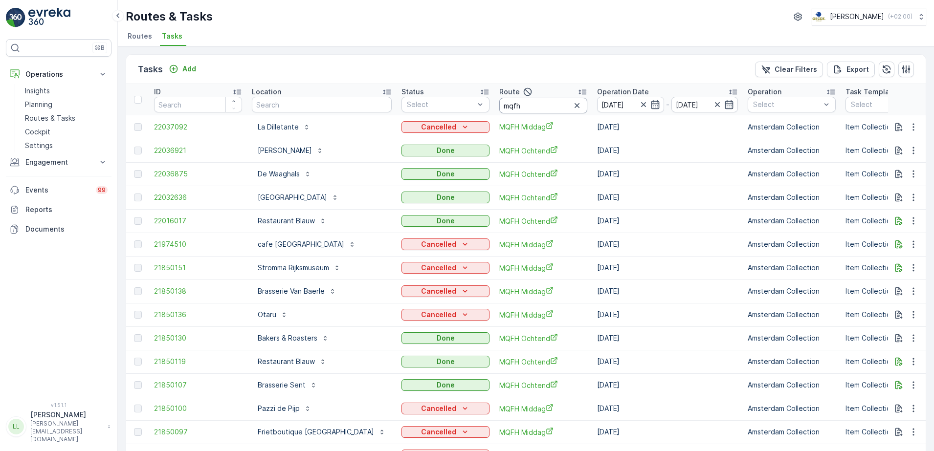
click at [535, 104] on input "mqfh" at bounding box center [543, 106] width 88 height 16
type input "mqfh mi"
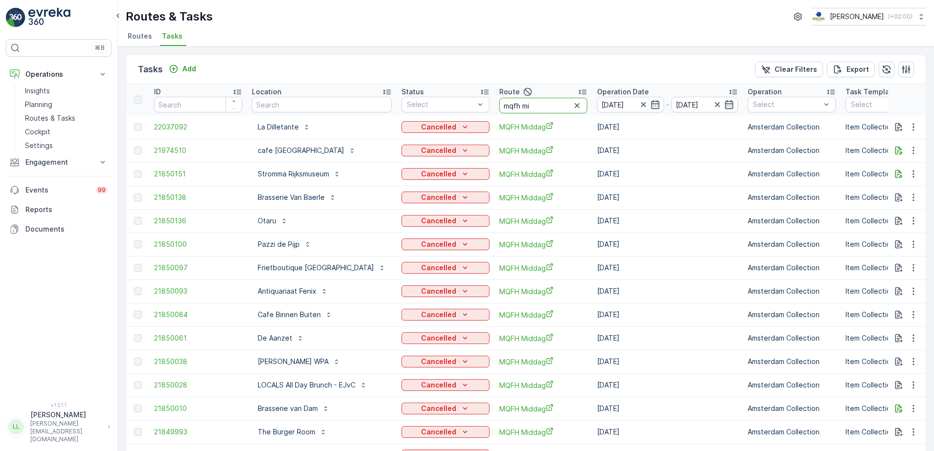
click at [533, 108] on input "mqfh mi" at bounding box center [543, 106] width 88 height 16
type input "mqfhoc"
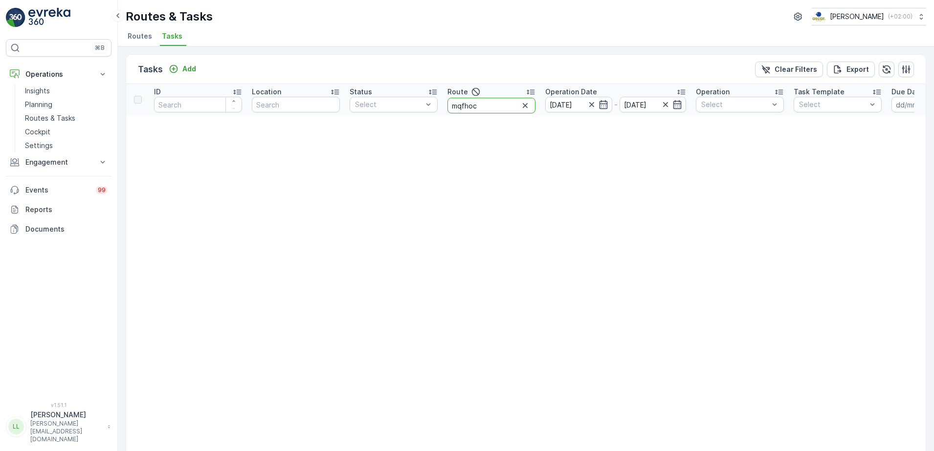
click at [491, 108] on input "mqfhoc" at bounding box center [492, 106] width 88 height 16
type input "mqfh ocht"
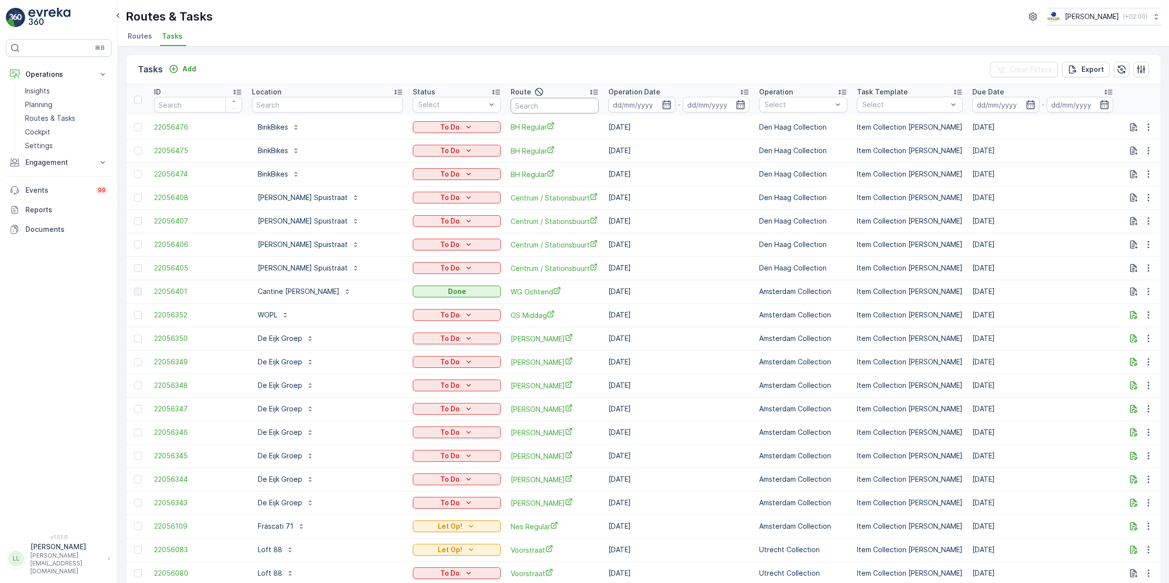
click at [551, 110] on input "text" at bounding box center [555, 106] width 88 height 16
click at [380, 107] on input "text" at bounding box center [327, 105] width 151 height 16
type input "brut"
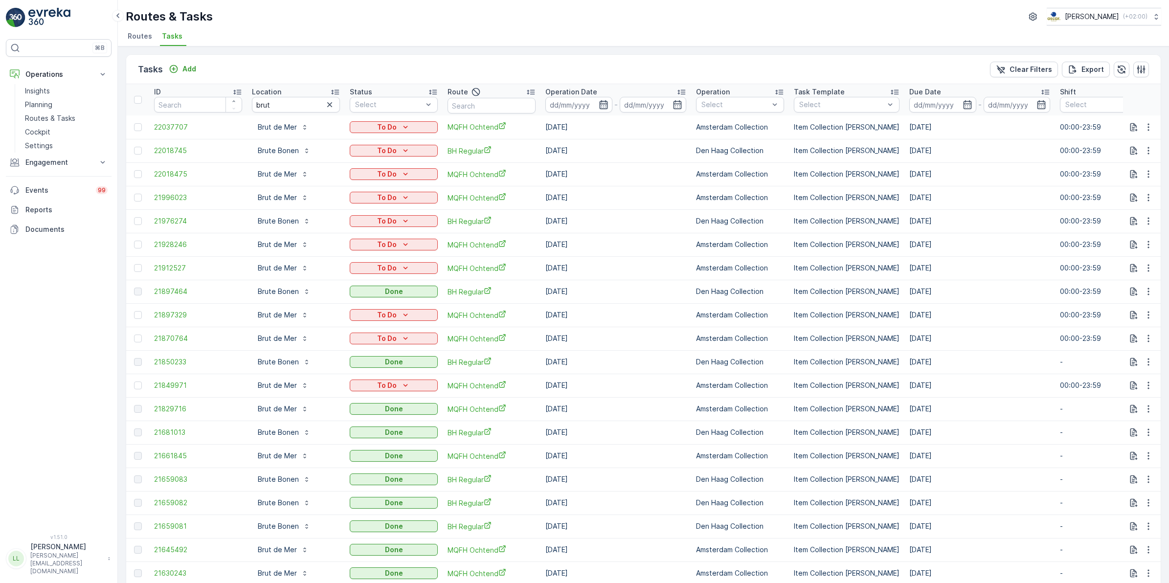
click at [606, 106] on icon "button" at bounding box center [604, 105] width 10 height 10
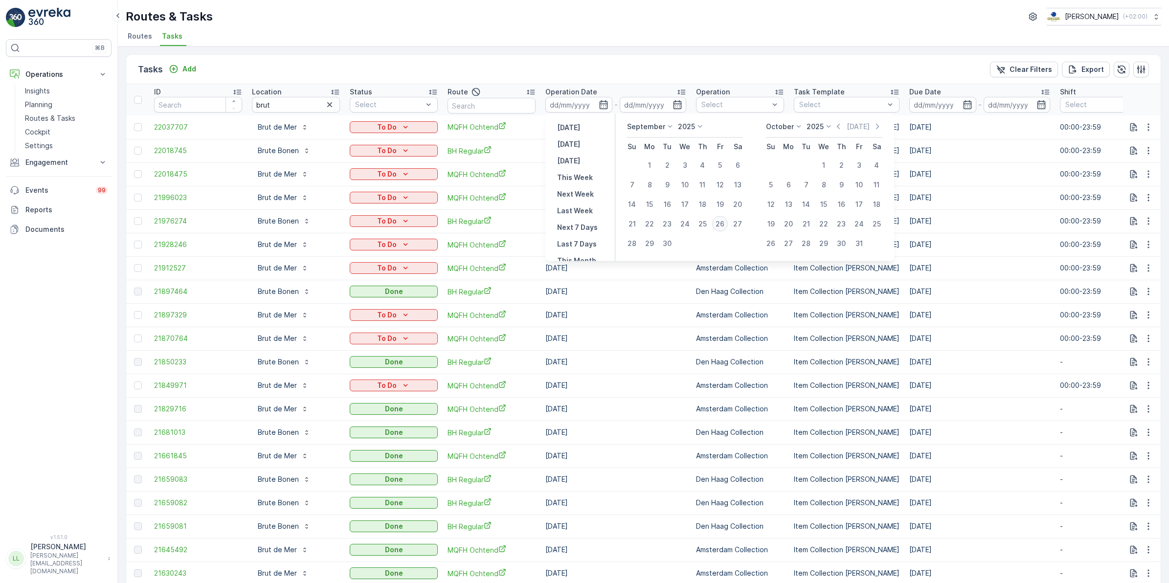
click at [720, 226] on div "26" at bounding box center [720, 224] width 16 height 16
type input "[DATE]"
click at [720, 226] on div "26" at bounding box center [720, 224] width 16 height 16
type input "[DATE]"
click at [720, 226] on div "26" at bounding box center [720, 224] width 16 height 16
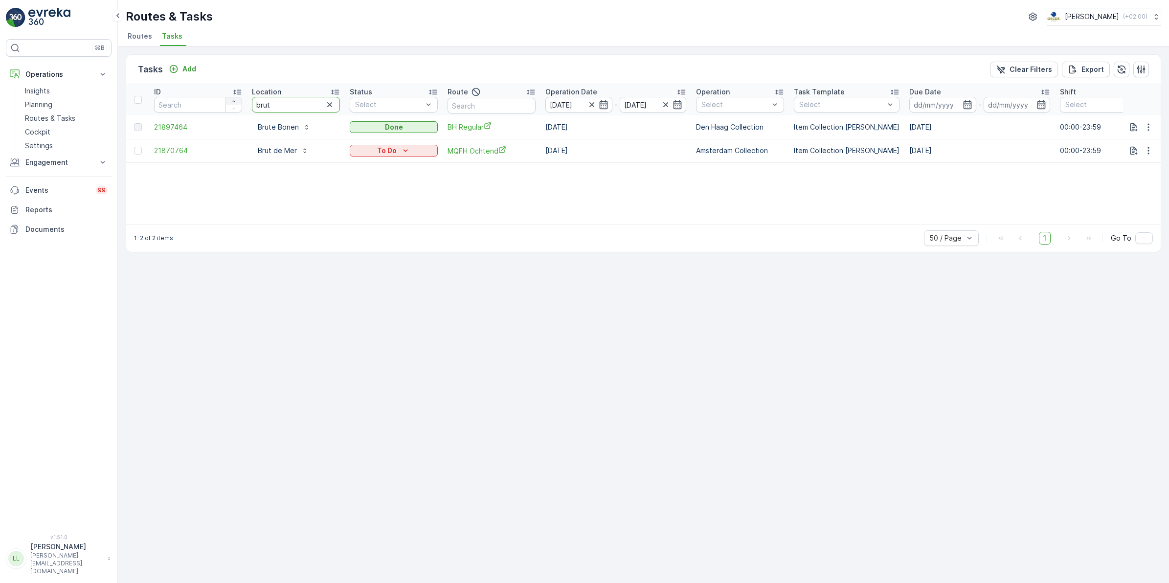
drag, startPoint x: 309, startPoint y: 99, endPoint x: 227, endPoint y: 101, distance: 81.7
click at [227, 101] on tr "ID Location brut Status Select Route Operation Date 26.09.2025 - 26.09.2025 Ope…" at bounding box center [880, 99] width 1509 height 31
type input "liber"
click at [328, 101] on icon "button" at bounding box center [330, 105] width 10 height 10
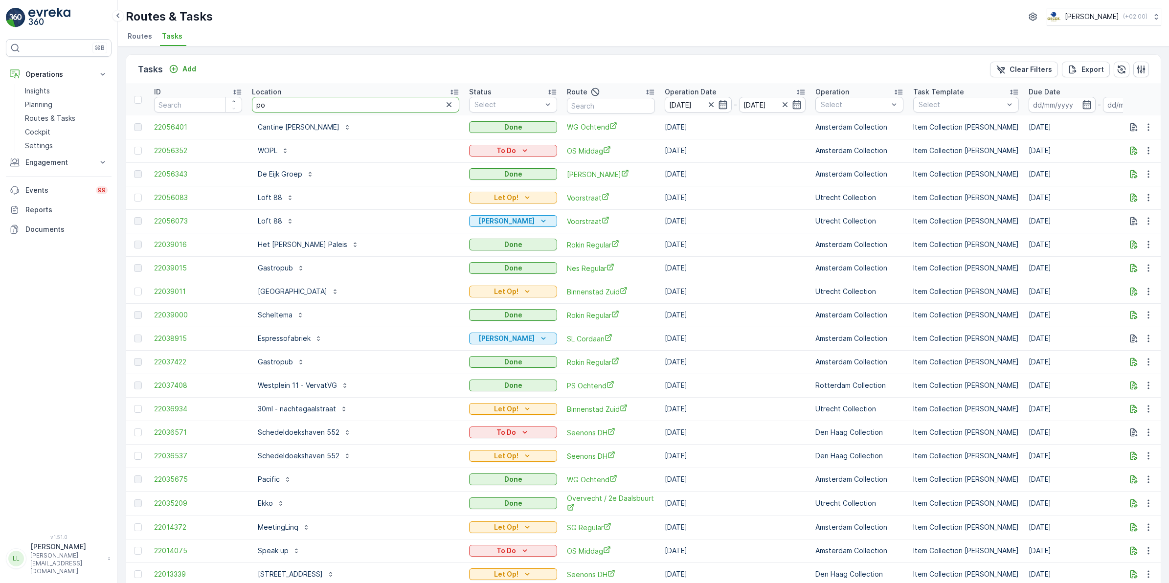
type input "p"
type input "oudezijds"
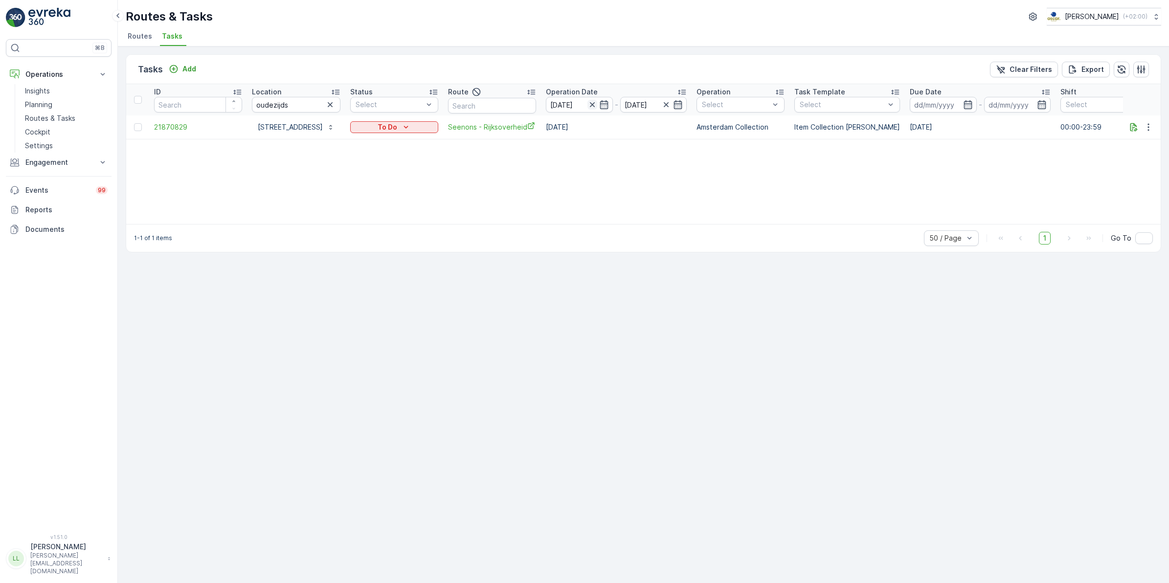
click at [594, 107] on icon "button" at bounding box center [591, 104] width 5 height 5
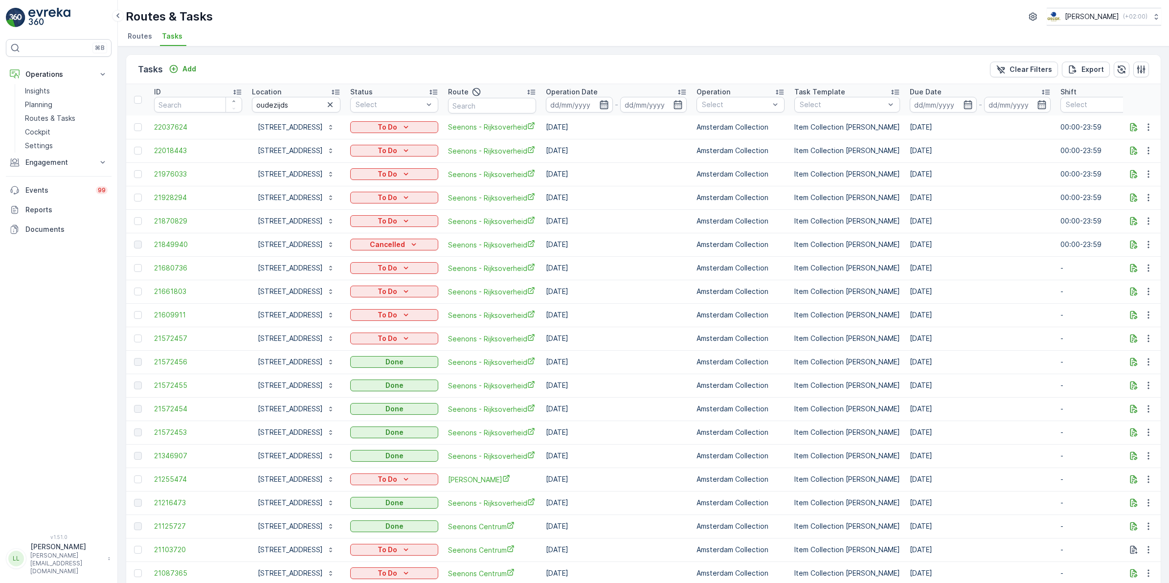
click at [609, 108] on icon "button" at bounding box center [604, 105] width 10 height 10
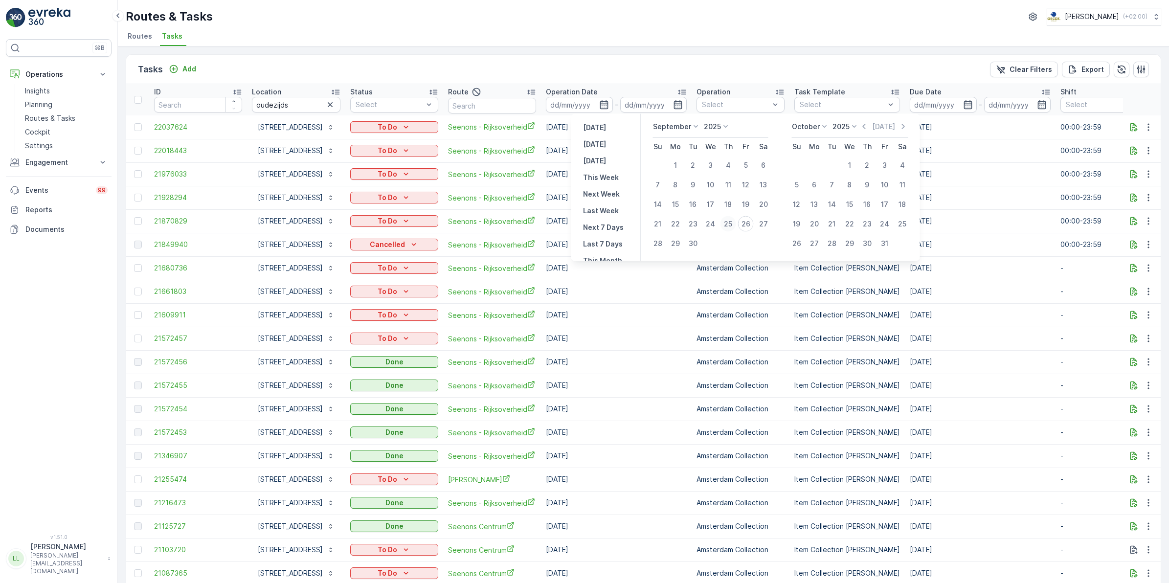
click at [722, 224] on div "25" at bounding box center [728, 224] width 16 height 16
type input "[DATE]"
click at [731, 224] on div "25" at bounding box center [728, 224] width 16 height 16
type input "[DATE]"
click at [731, 224] on div "25" at bounding box center [728, 224] width 16 height 16
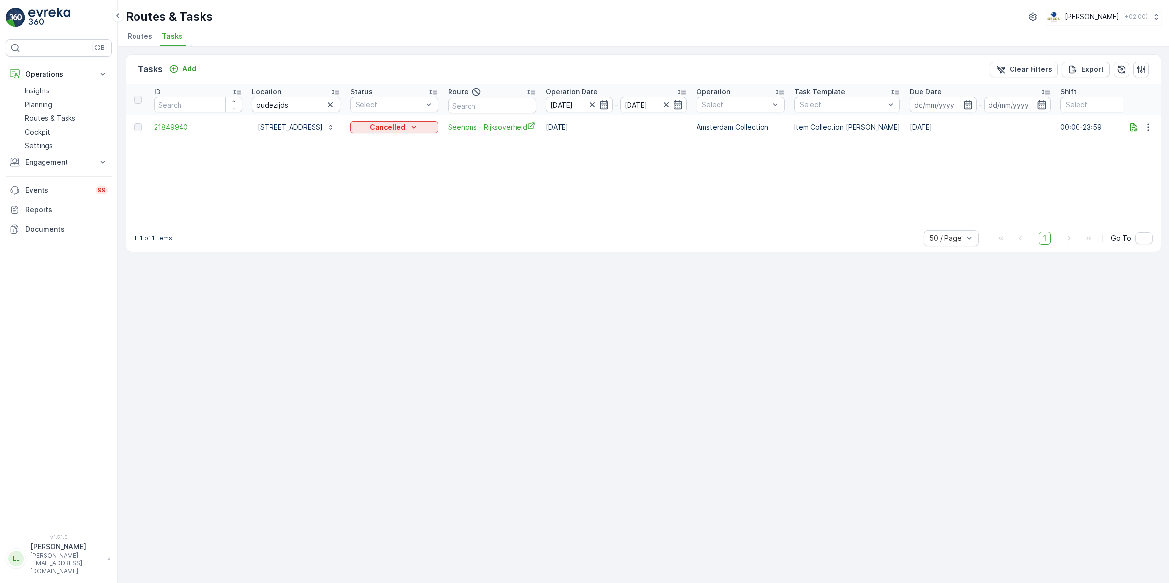
click at [335, 103] on icon "button" at bounding box center [330, 105] width 10 height 10
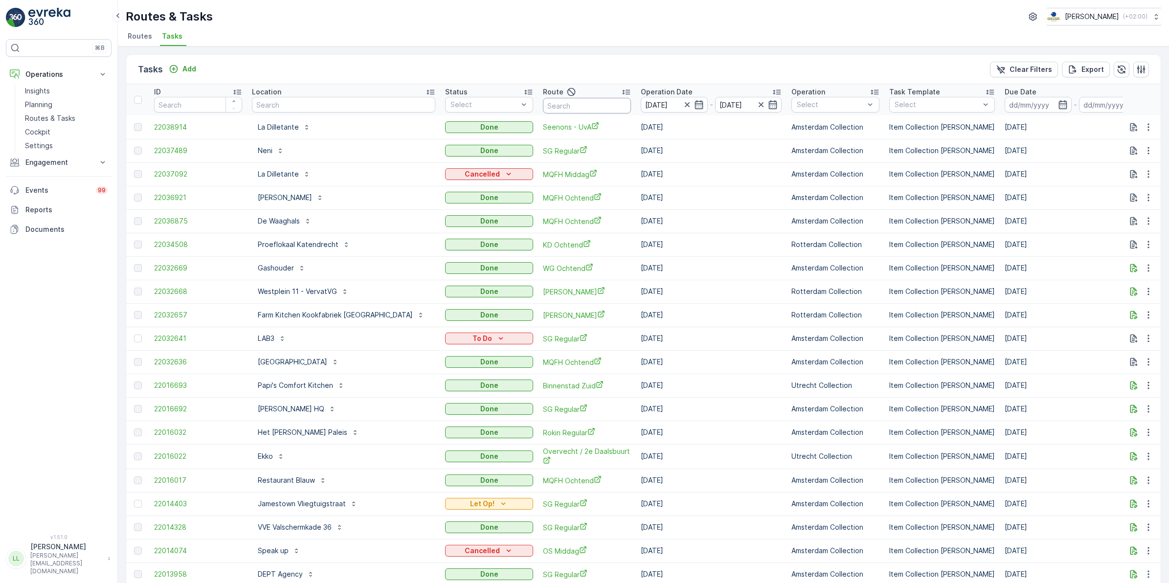
click at [574, 106] on input "text" at bounding box center [587, 106] width 88 height 16
type input "mq mid"
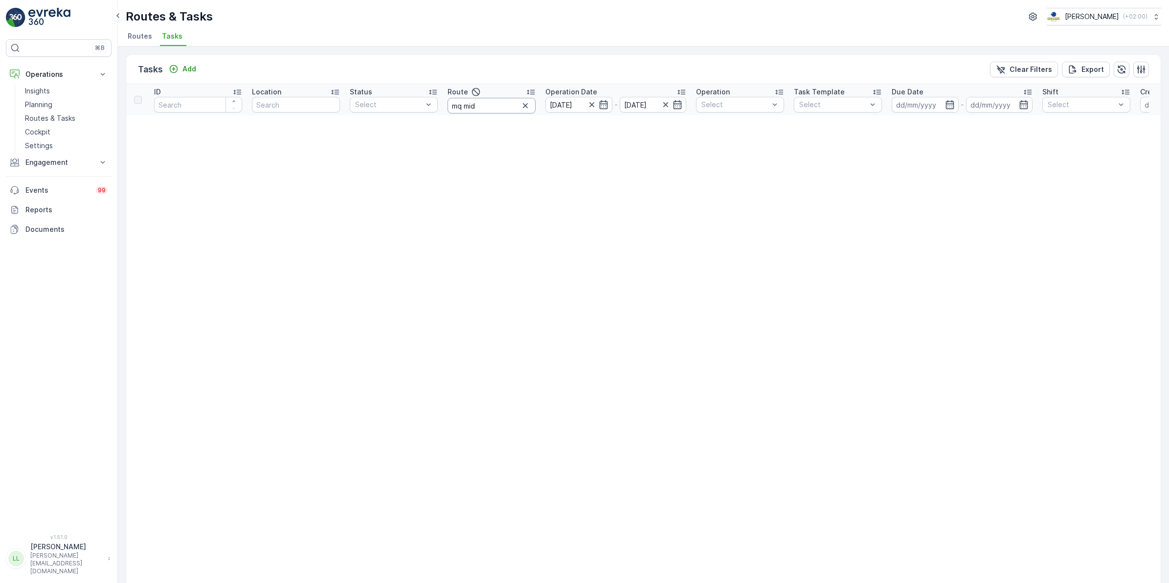
click at [462, 108] on input "mq mid" at bounding box center [492, 106] width 88 height 16
type input "mqfh mid"
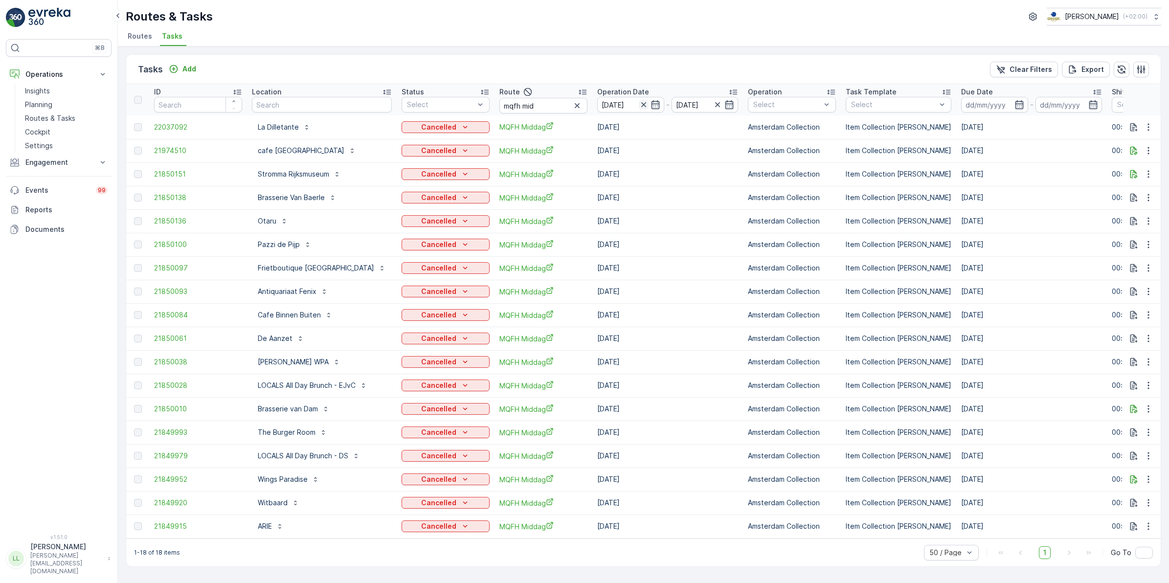
click at [641, 104] on icon "button" at bounding box center [643, 104] width 5 height 5
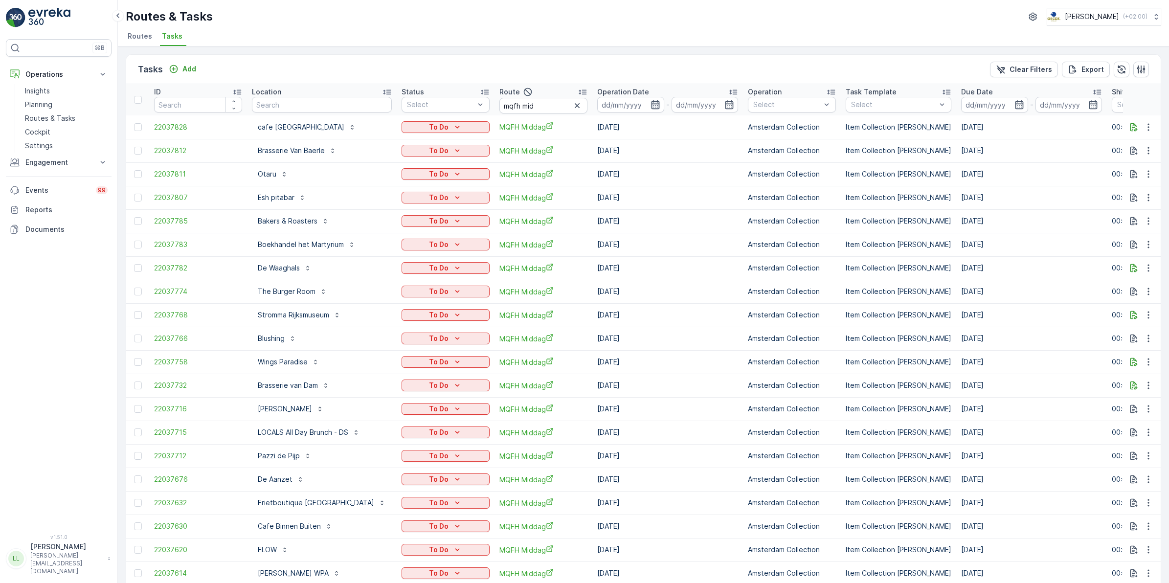
click at [655, 107] on icon "button" at bounding box center [655, 104] width 8 height 9
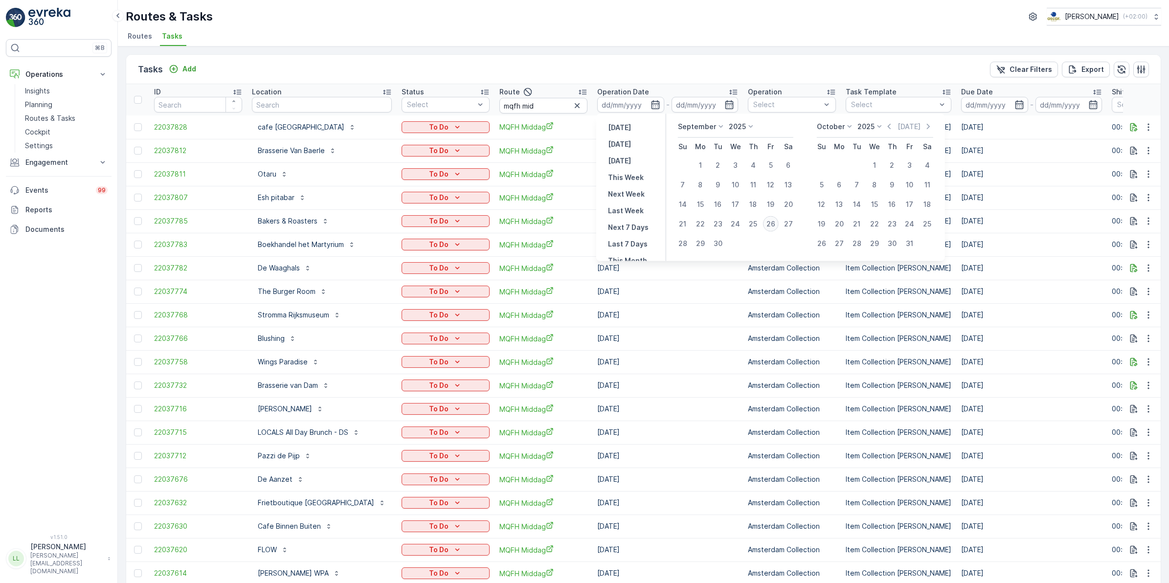
click at [773, 224] on div "26" at bounding box center [771, 224] width 16 height 16
type input "[DATE]"
click at [773, 224] on div "26" at bounding box center [771, 224] width 16 height 16
type input "[DATE]"
click at [773, 224] on div "26" at bounding box center [771, 224] width 16 height 16
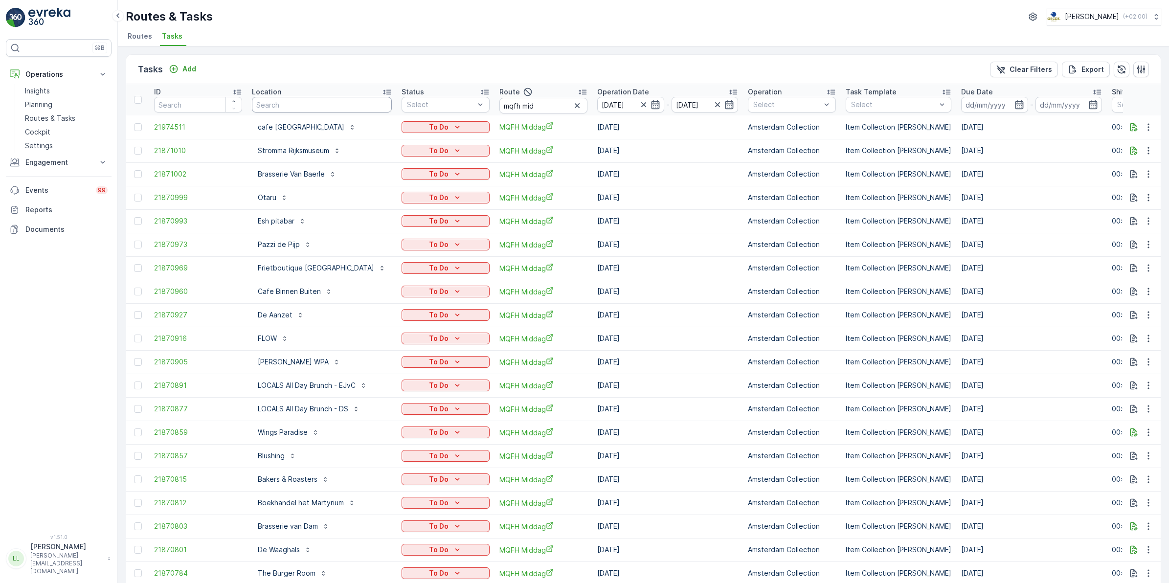
click at [345, 103] on input "text" at bounding box center [322, 105] width 140 height 16
type input "otur"
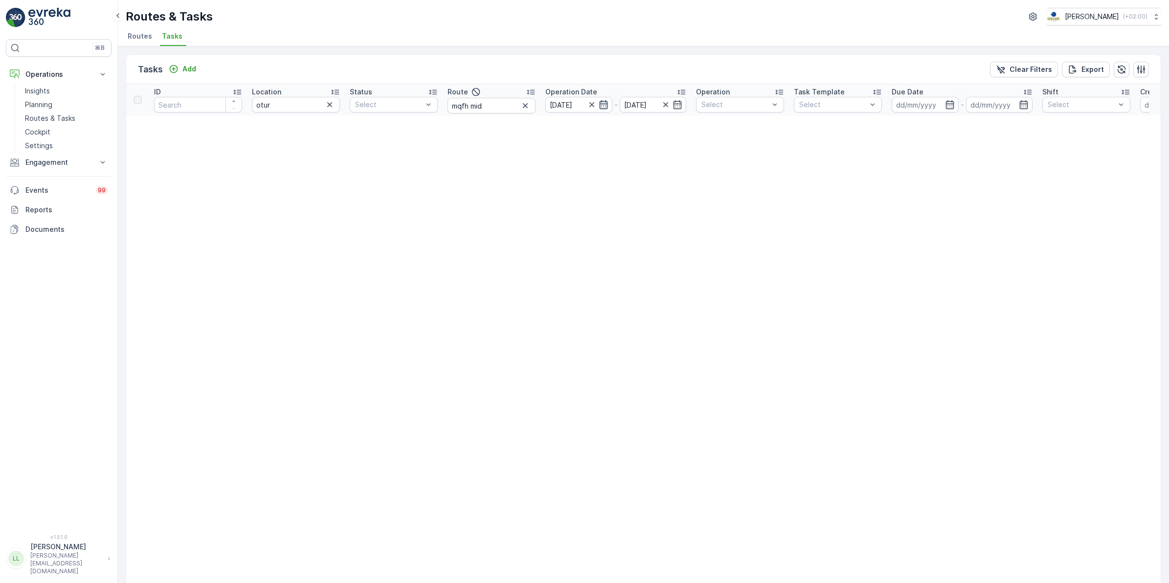
click at [606, 104] on icon "button" at bounding box center [604, 105] width 10 height 10
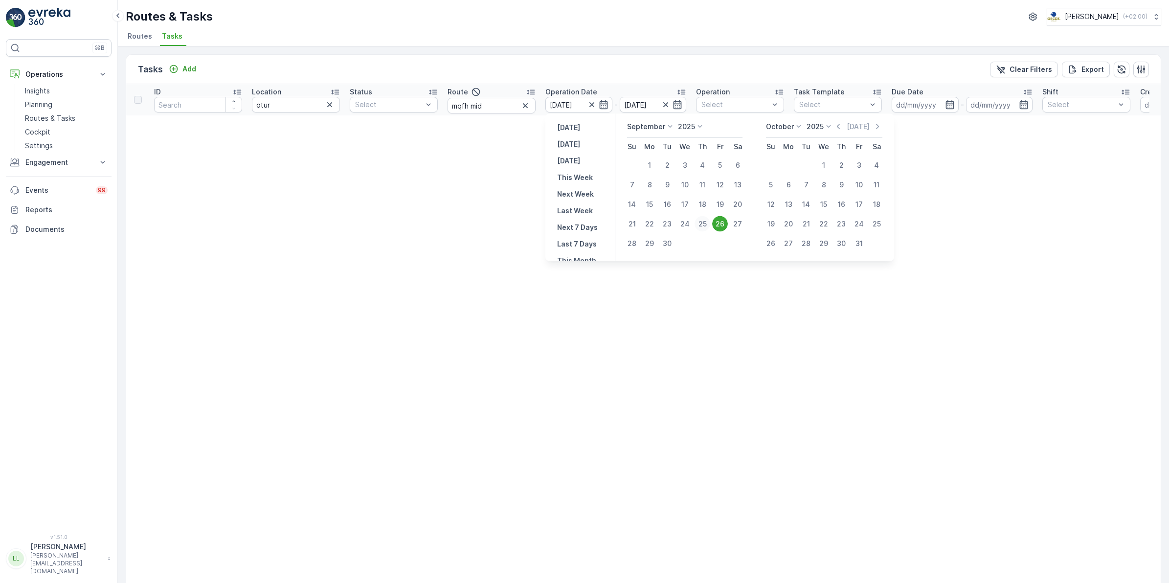
click at [703, 225] on div "25" at bounding box center [703, 224] width 16 height 16
type input "[DATE]"
click at [723, 224] on div "26" at bounding box center [720, 224] width 16 height 16
type input "[DATE]"
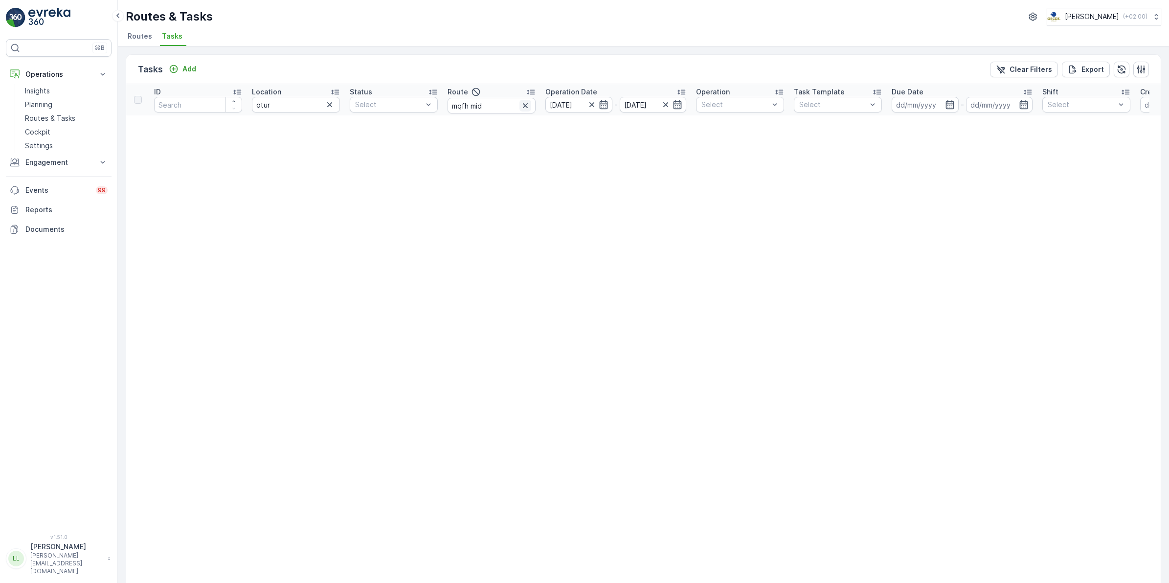
click at [527, 107] on icon "button" at bounding box center [525, 106] width 10 height 10
click at [606, 106] on icon "button" at bounding box center [604, 105] width 10 height 10
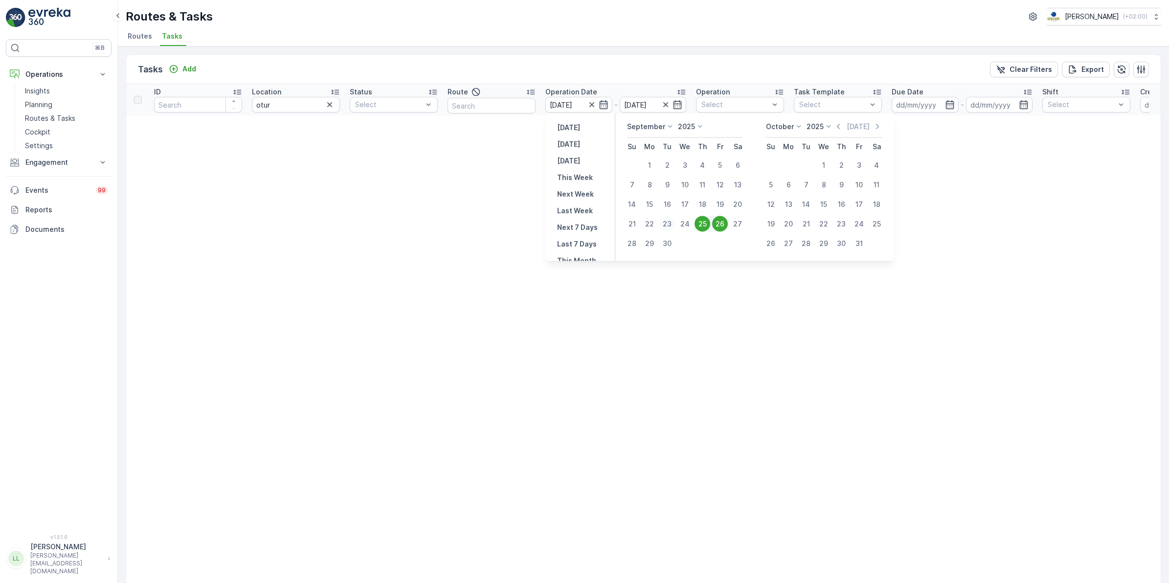
click at [664, 224] on div "23" at bounding box center [667, 224] width 16 height 16
type input "23.09.2025"
click at [727, 221] on div "26" at bounding box center [720, 224] width 16 height 16
type input "[DATE]"
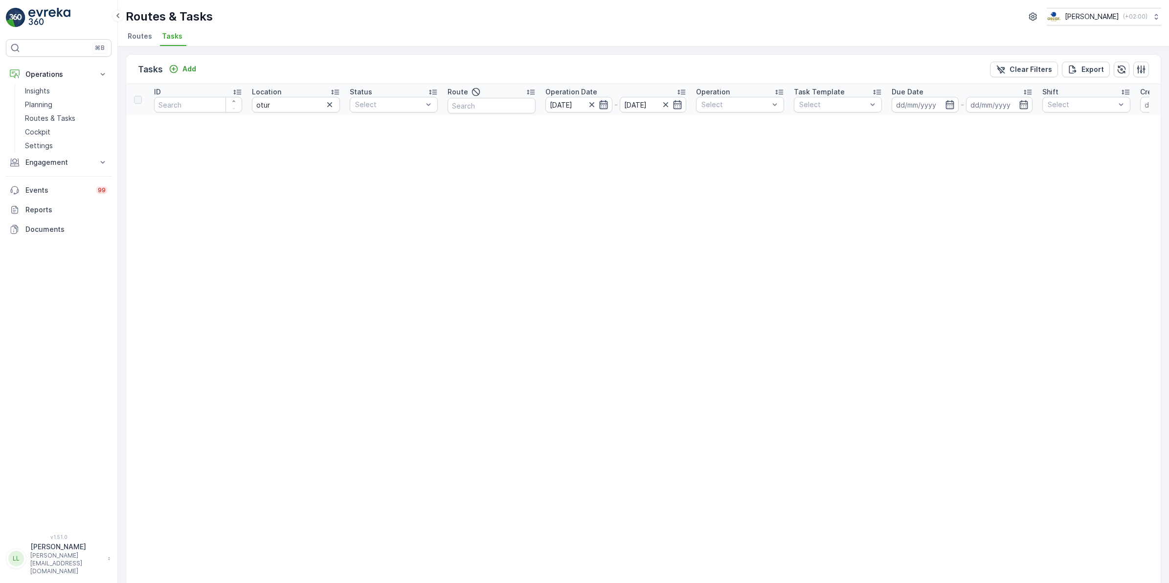
click at [606, 103] on icon "button" at bounding box center [604, 105] width 10 height 10
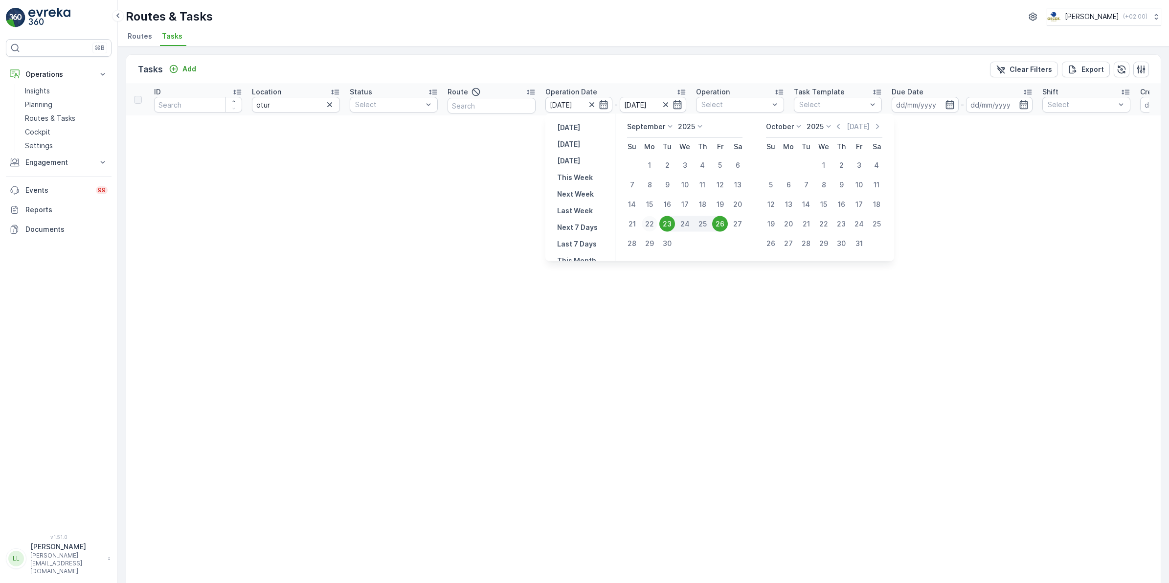
click at [646, 224] on div "22" at bounding box center [650, 224] width 16 height 16
type input "22.09.2025"
click at [720, 223] on div "26" at bounding box center [720, 224] width 16 height 16
type input "[DATE]"
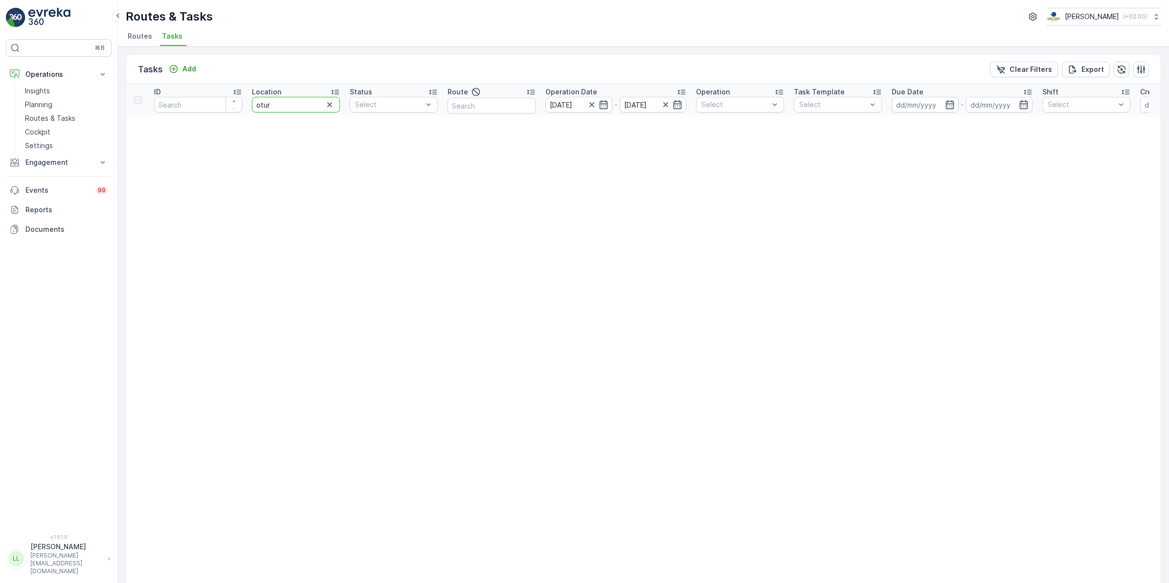
click at [288, 105] on input "otur" at bounding box center [296, 105] width 88 height 16
type input "otaru"
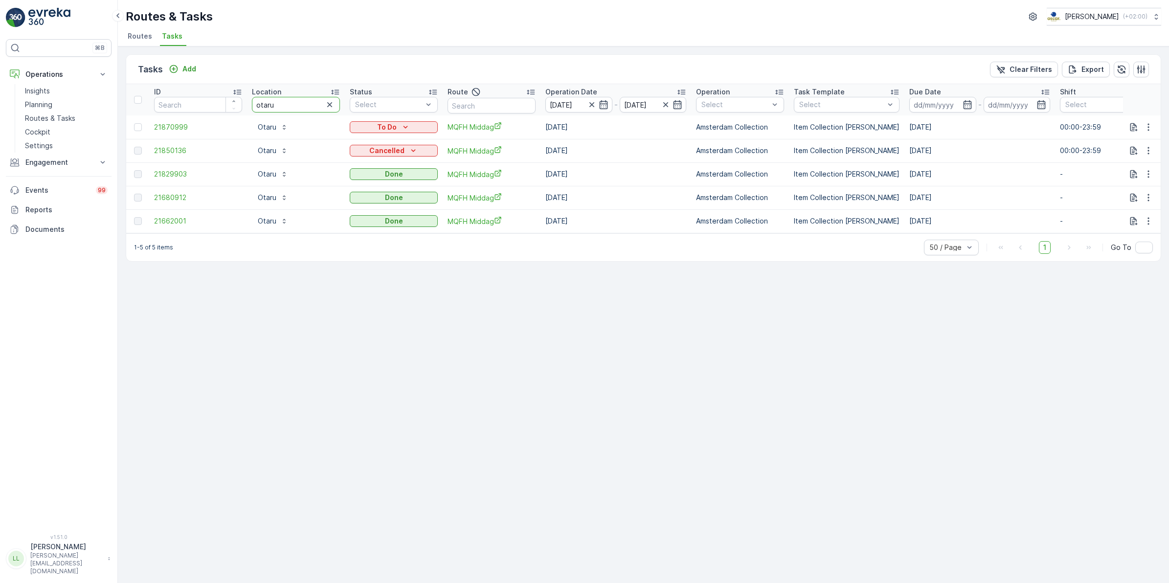
drag, startPoint x: 284, startPoint y: 107, endPoint x: 209, endPoint y: 115, distance: 75.3
click at [209, 115] on table "ID Location otaru Status Select Route Operation Date 22.09.2025 - 26.09.2025 Op…" at bounding box center [880, 158] width 1509 height 149
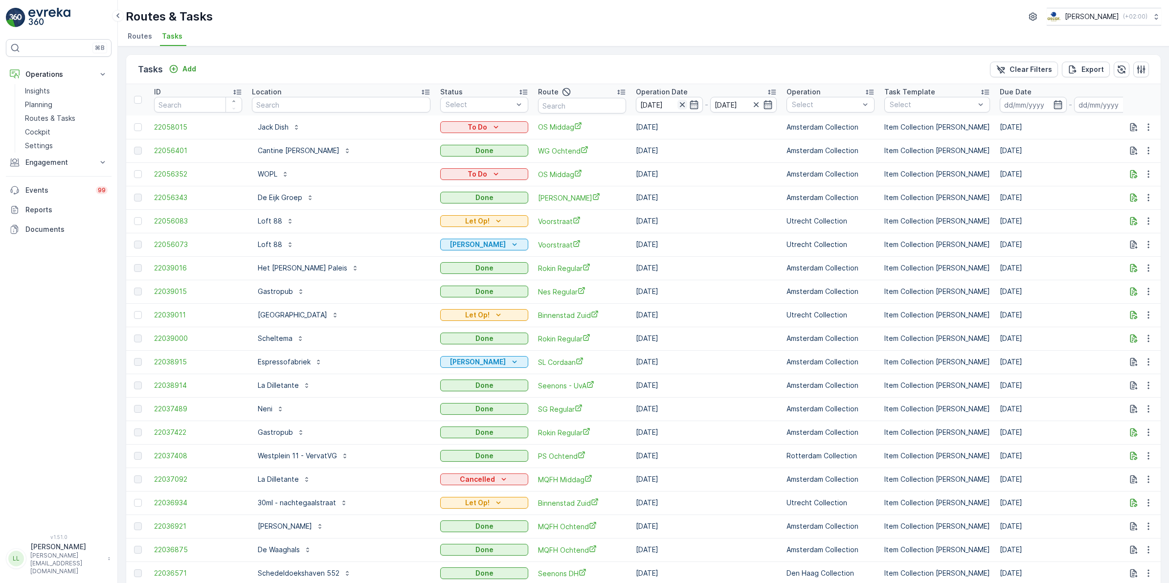
click at [677, 106] on icon "button" at bounding box center [682, 105] width 10 height 10
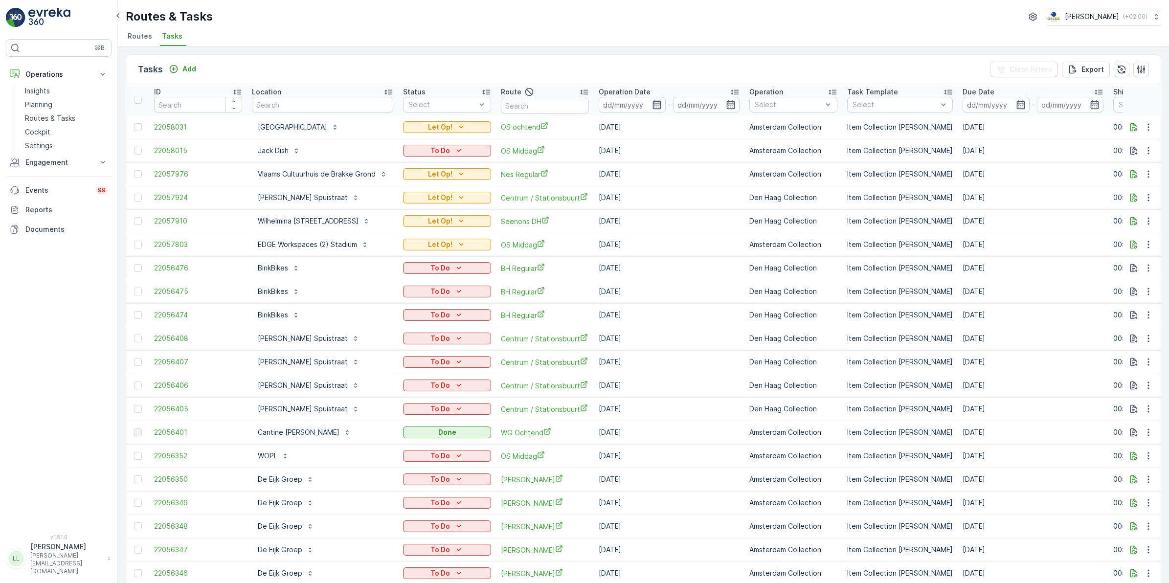
click at [659, 109] on icon "button" at bounding box center [656, 104] width 8 height 9
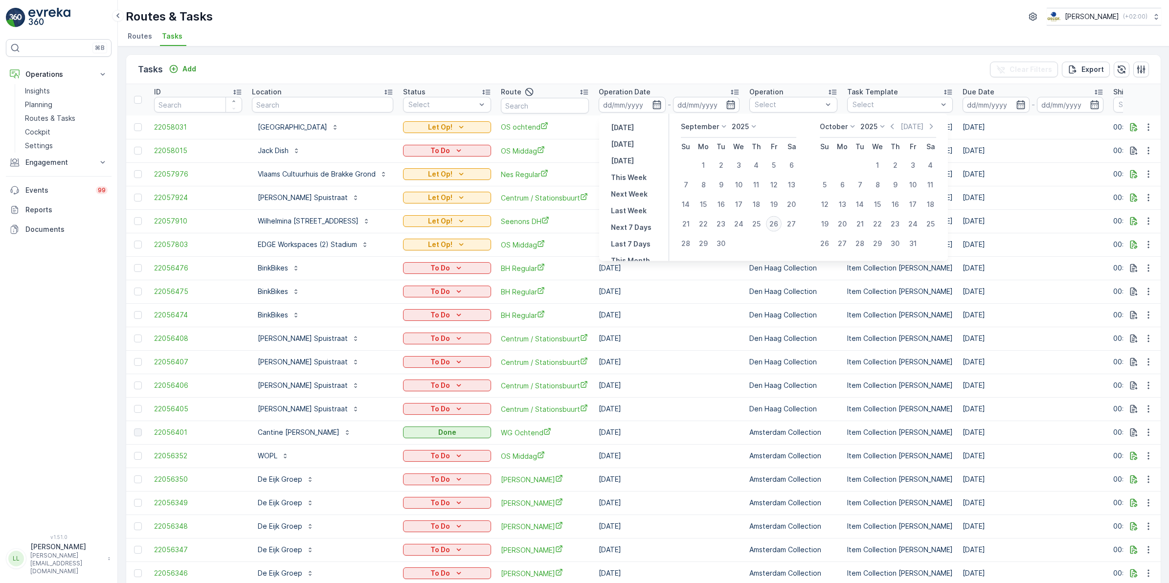
click at [771, 221] on div "26" at bounding box center [774, 224] width 16 height 16
type input "[DATE]"
click at [771, 221] on div "26" at bounding box center [774, 224] width 16 height 16
type input "[DATE]"
click at [771, 221] on div "26" at bounding box center [774, 224] width 16 height 16
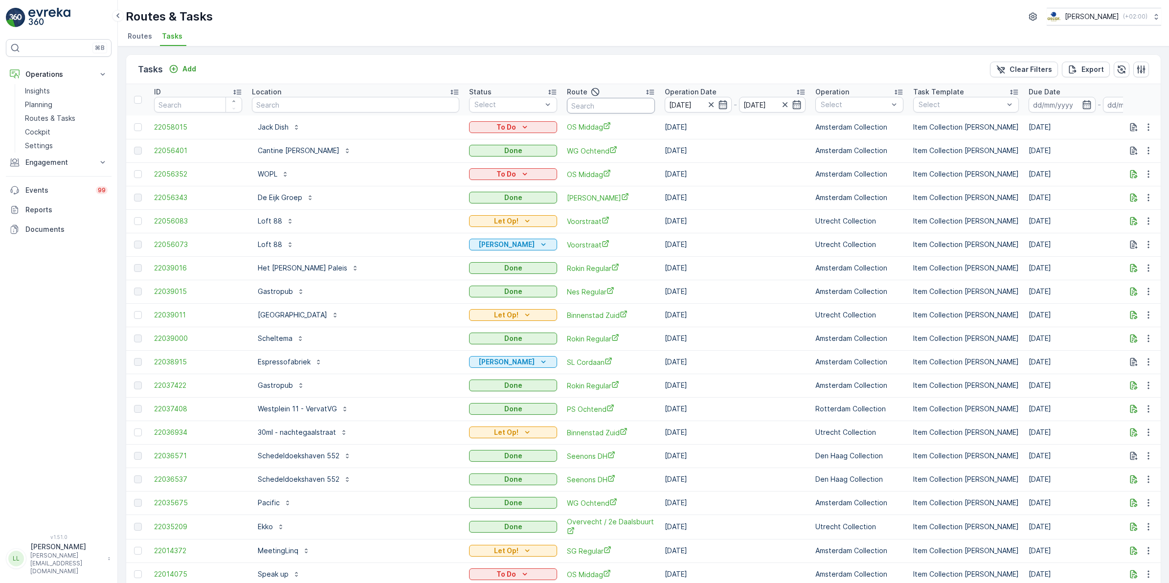
click at [567, 108] on input "text" at bounding box center [611, 106] width 88 height 16
type input "mqfh"
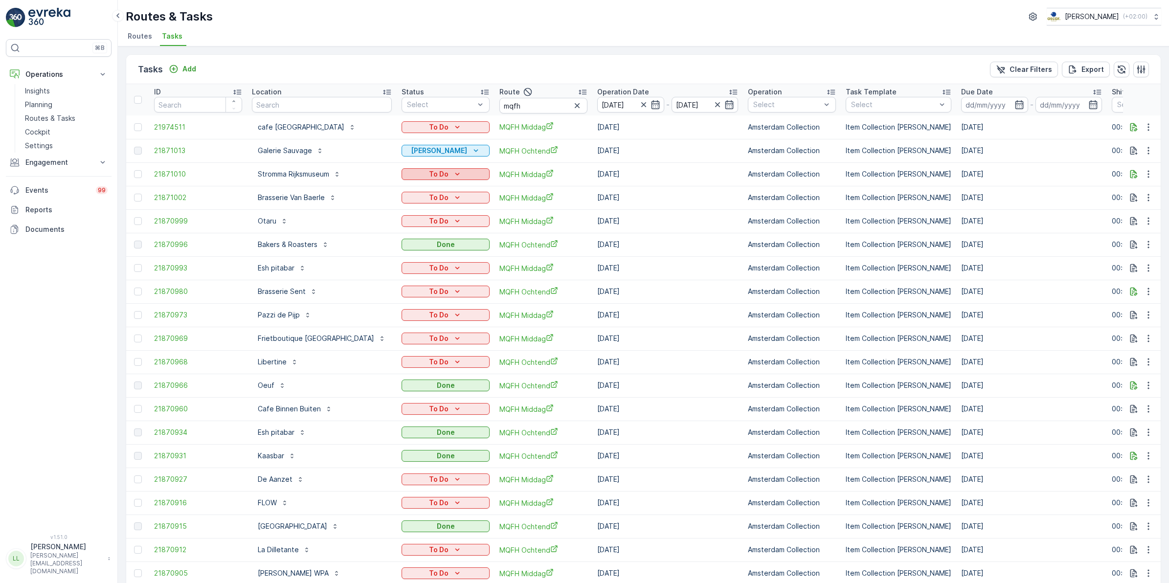
click at [449, 174] on div "To Do" at bounding box center [445, 174] width 80 height 10
click at [433, 230] on span "Cancelled" at bounding box center [422, 229] width 33 height 10
click at [455, 264] on icon "To Do" at bounding box center [457, 268] width 10 height 10
click at [429, 322] on span "Cancelled" at bounding box center [422, 323] width 33 height 10
click at [529, 103] on input "mqfh" at bounding box center [543, 106] width 88 height 16
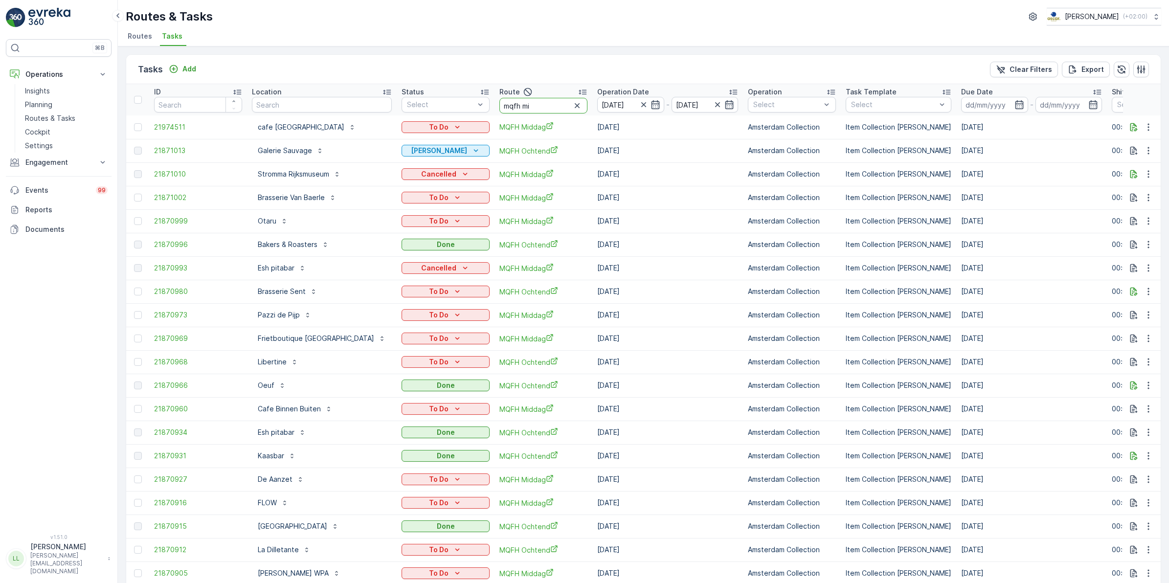
type input "mqfh mid"
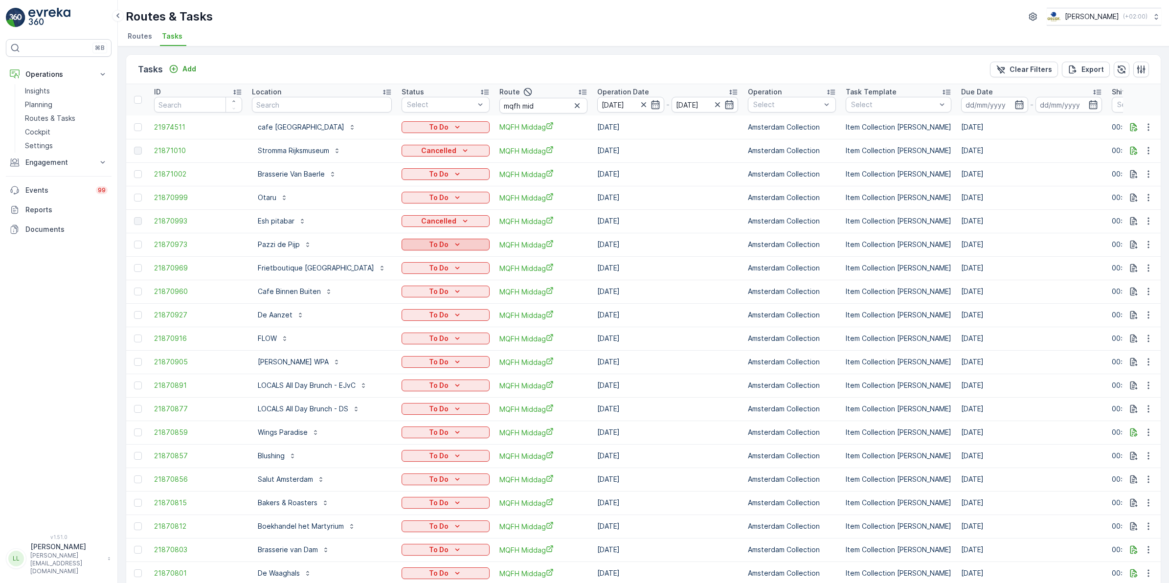
click at [463, 245] on div "To Do" at bounding box center [445, 245] width 80 height 10
click at [465, 266] on div "To Do" at bounding box center [445, 268] width 80 height 10
click at [429, 318] on span "Cancelled" at bounding box center [422, 323] width 33 height 10
click at [452, 316] on icon "To Do" at bounding box center [457, 315] width 10 height 10
click at [431, 368] on span "Cancelled" at bounding box center [422, 370] width 33 height 10
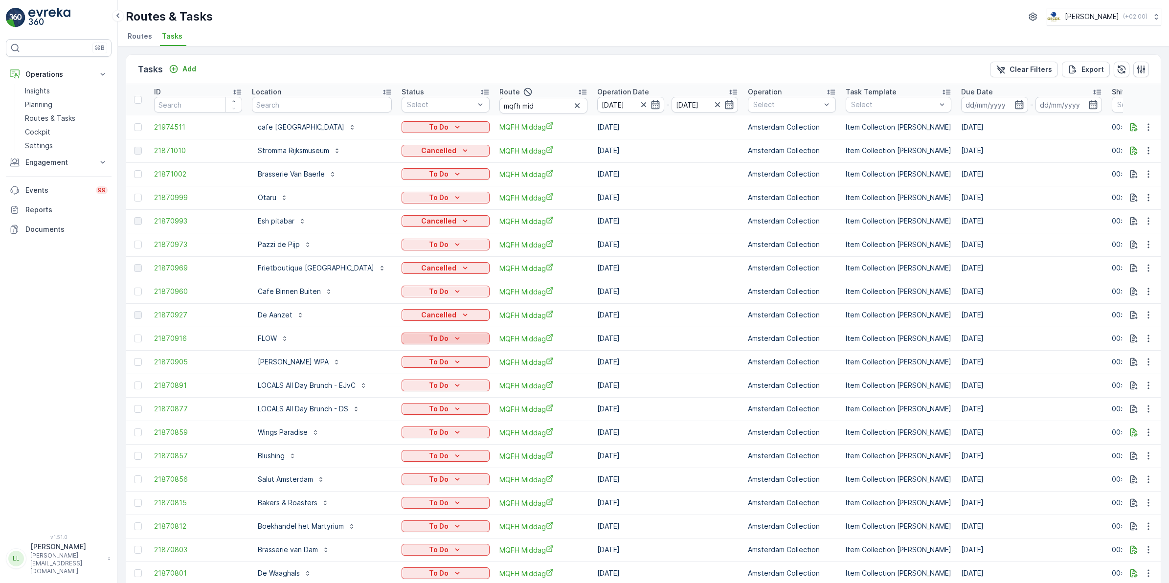
click at [452, 340] on icon "To Do" at bounding box center [457, 339] width 10 height 10
click at [433, 392] on span "Cancelled" at bounding box center [422, 394] width 33 height 10
drag, startPoint x: 244, startPoint y: 385, endPoint x: 336, endPoint y: 391, distance: 92.2
click at [336, 391] on tr "21870891 LOCALS All Day Brunch - EJvC To Do MQFH Middag 26.09.2025 Amsterdam Co…" at bounding box center [906, 385] width 1561 height 23
copy tr "LOCALS All Day Brunch"
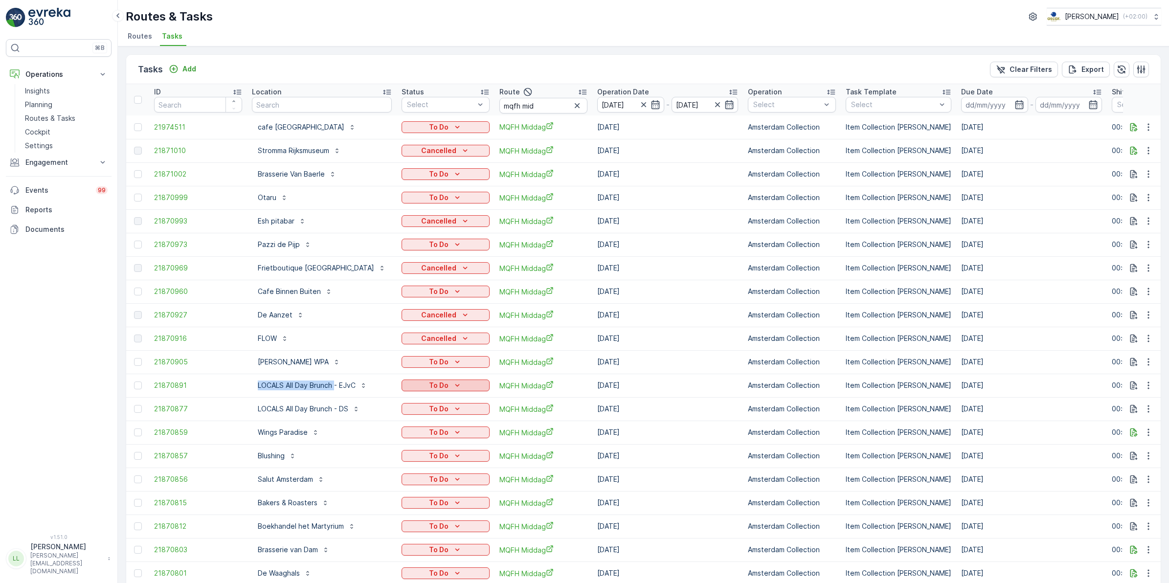
click at [455, 385] on icon "To Do" at bounding box center [457, 385] width 4 height 2
click at [428, 437] on span "Cancelled" at bounding box center [422, 441] width 33 height 10
click at [461, 428] on div "To Do" at bounding box center [445, 432] width 80 height 10
click at [428, 485] on span "Cancelled" at bounding box center [422, 488] width 33 height 10
click at [458, 456] on icon "To Do" at bounding box center [457, 456] width 10 height 10
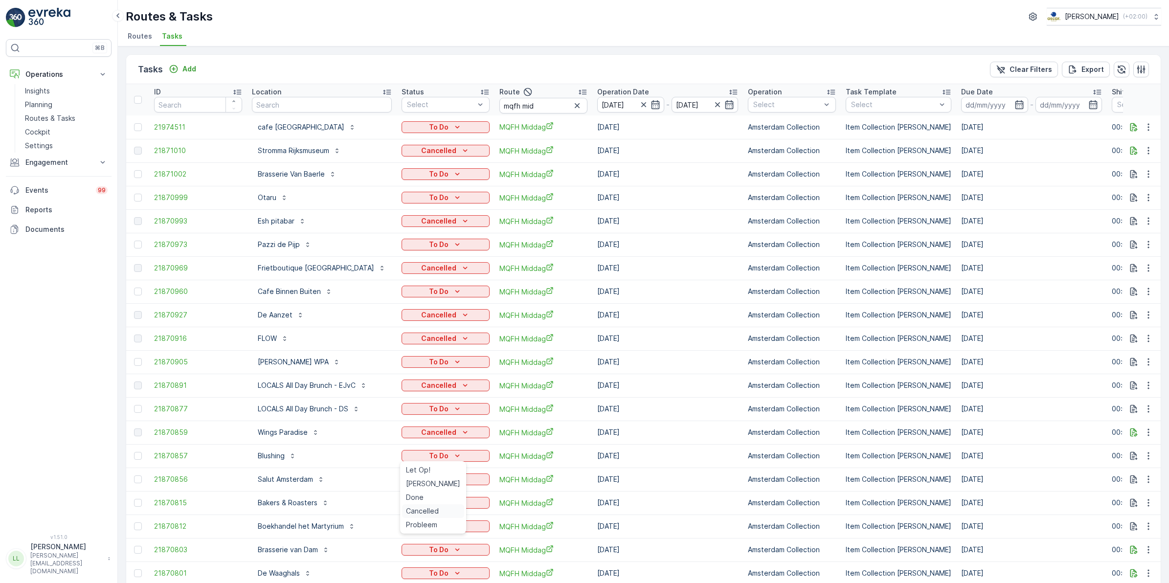
click at [426, 509] on span "Cancelled" at bounding box center [422, 511] width 33 height 10
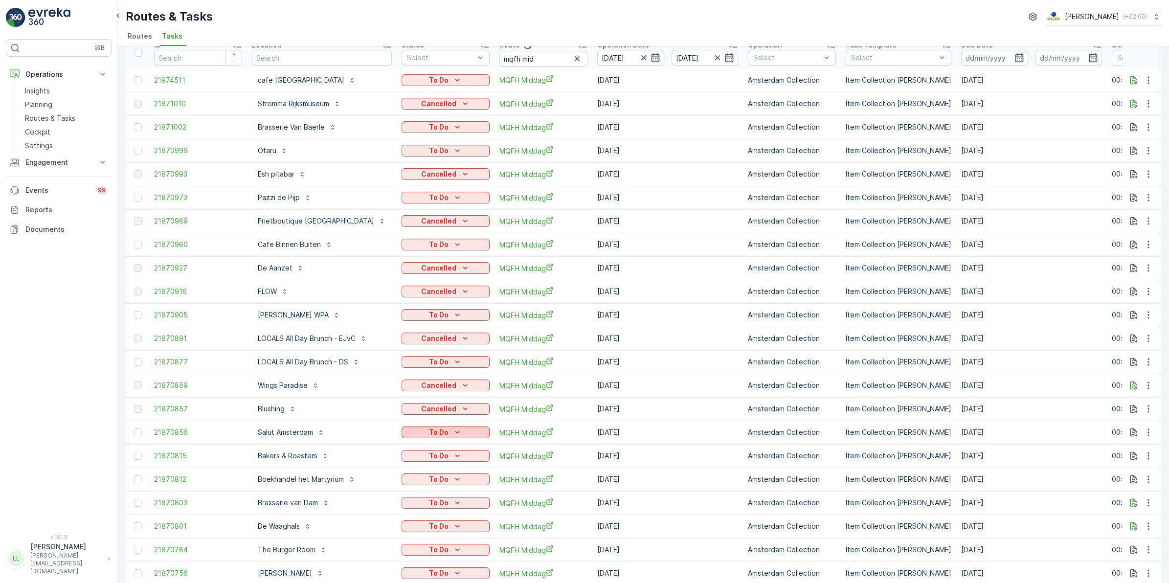
scroll to position [122, 0]
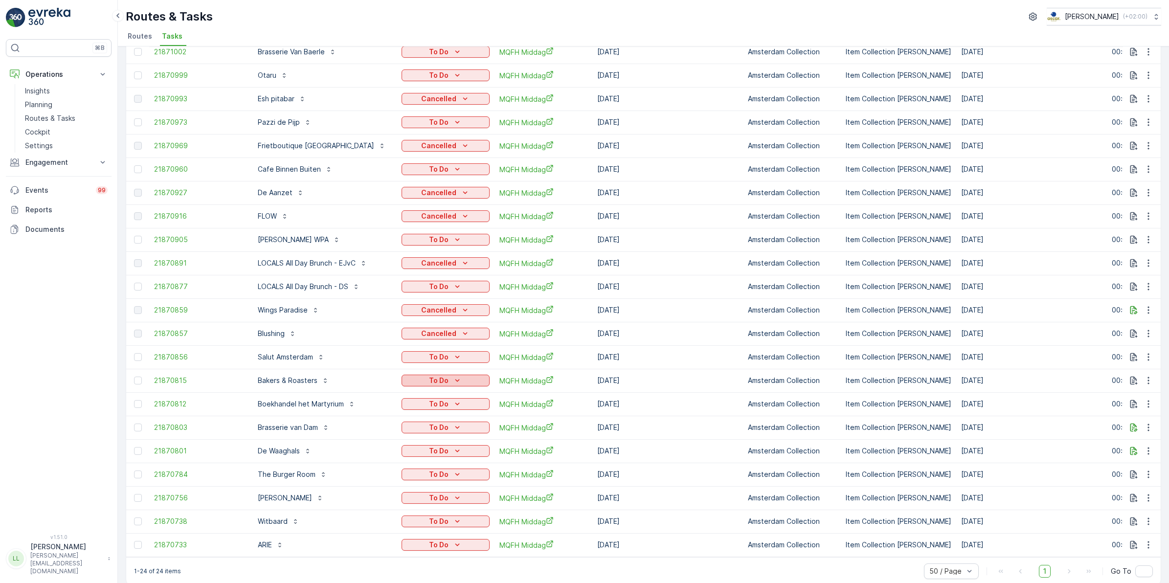
click at [471, 379] on div "To Do" at bounding box center [445, 381] width 80 height 10
click at [431, 436] on span "Cancelled" at bounding box center [422, 436] width 33 height 10
click at [452, 406] on icon "To Do" at bounding box center [457, 404] width 10 height 10
click at [435, 453] on div "Cancelled" at bounding box center [433, 459] width 62 height 14
click at [442, 451] on p "To Do" at bounding box center [439, 451] width 20 height 10
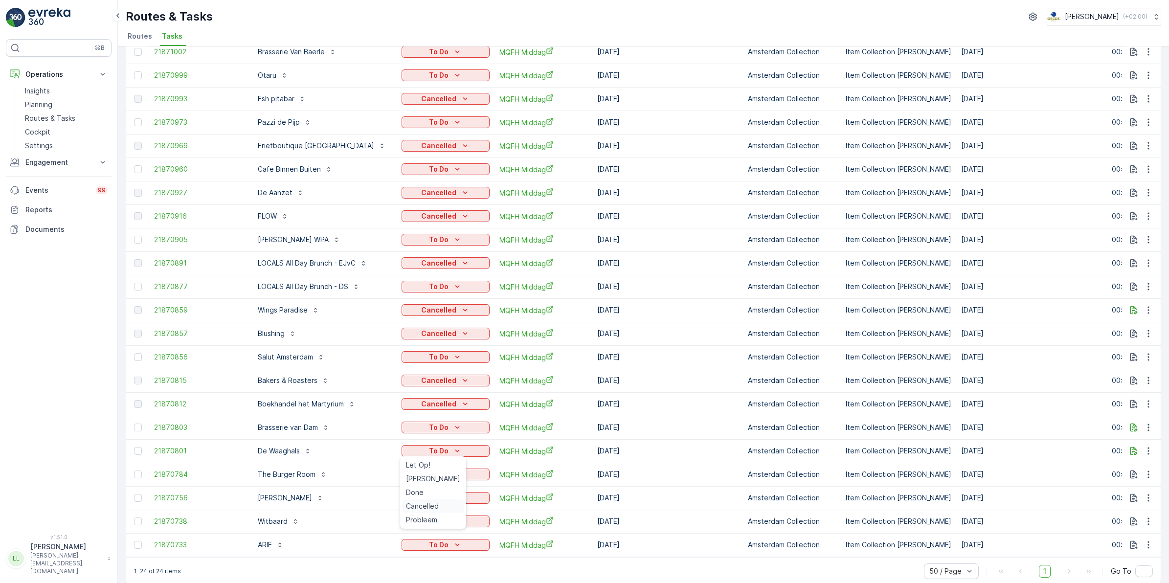
click at [426, 505] on span "Cancelled" at bounding box center [422, 506] width 33 height 10
click at [446, 517] on p "To Do" at bounding box center [439, 521] width 20 height 10
click at [427, 492] on span "Cancelled" at bounding box center [422, 493] width 33 height 10
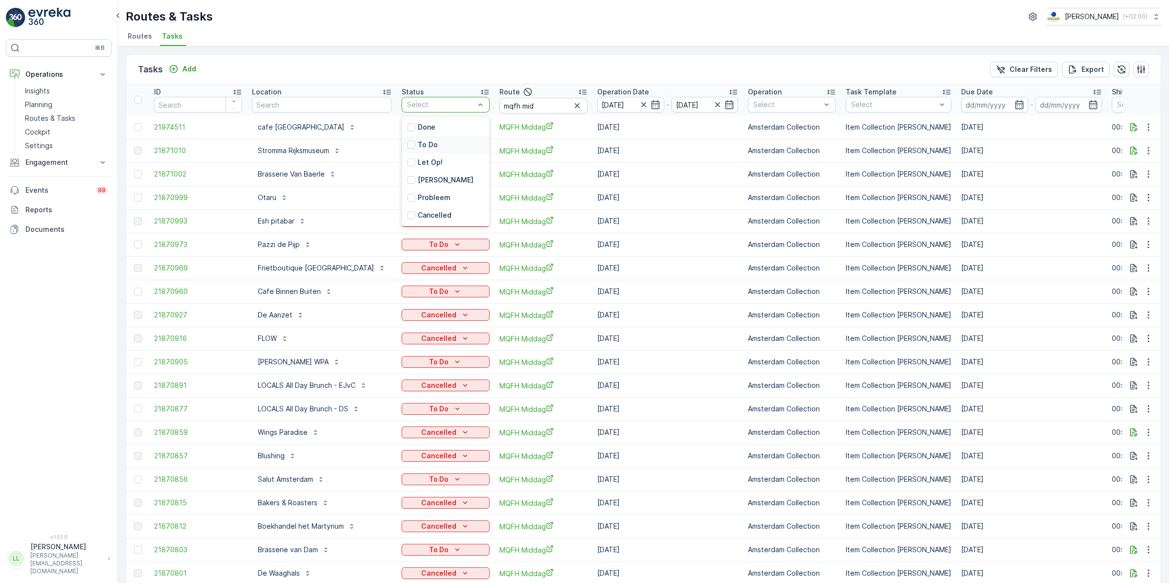
click at [429, 140] on p "To Do" at bounding box center [428, 145] width 20 height 10
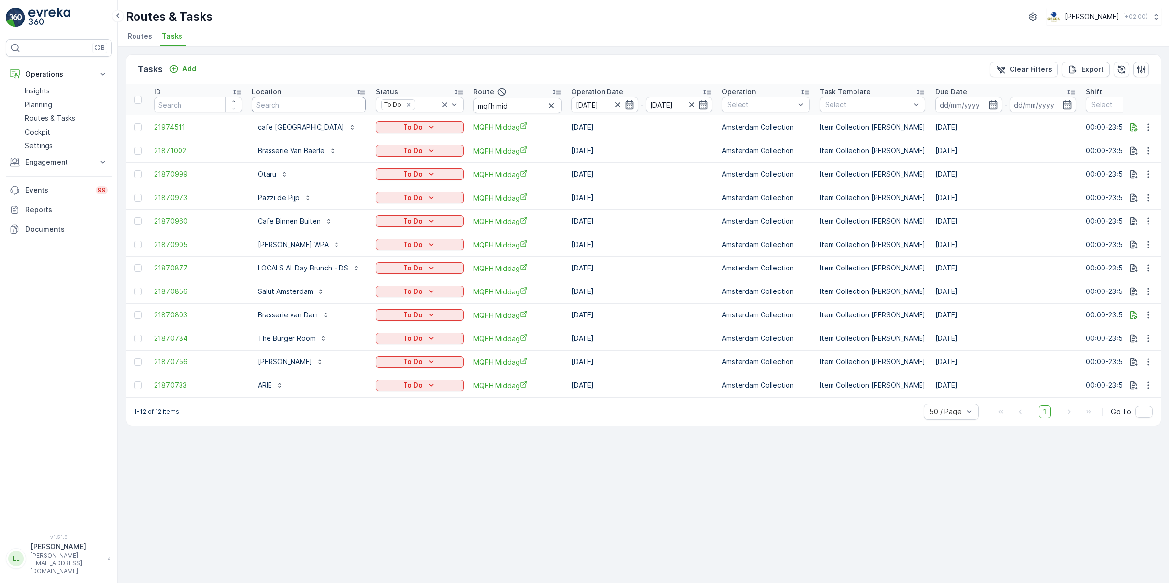
click at [286, 107] on input "text" at bounding box center [309, 105] width 114 height 16
type input "sa"
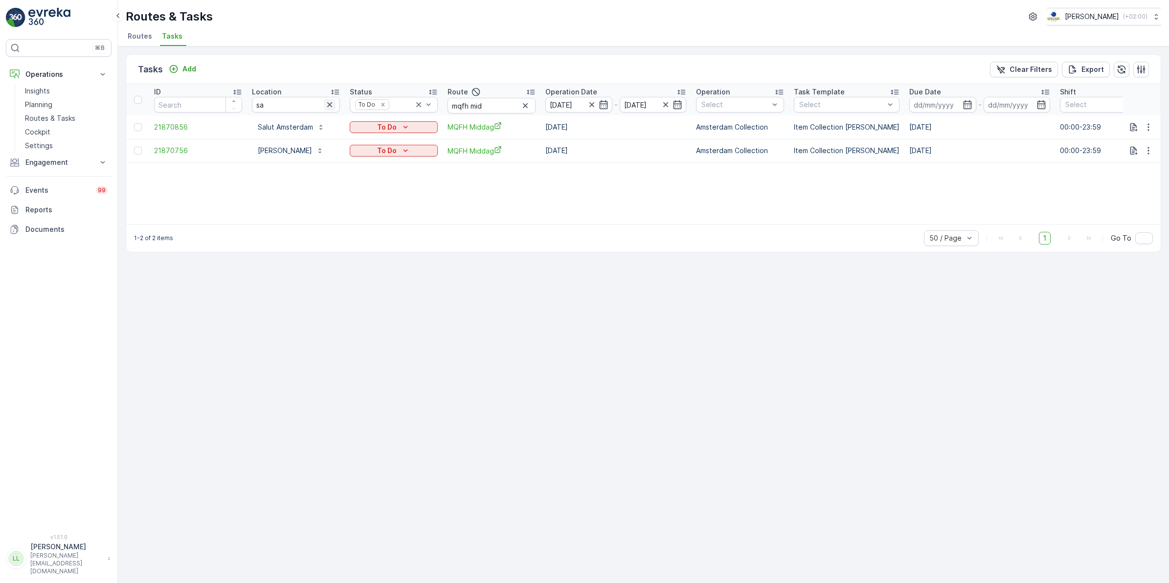
click at [329, 106] on icon "button" at bounding box center [330, 105] width 10 height 10
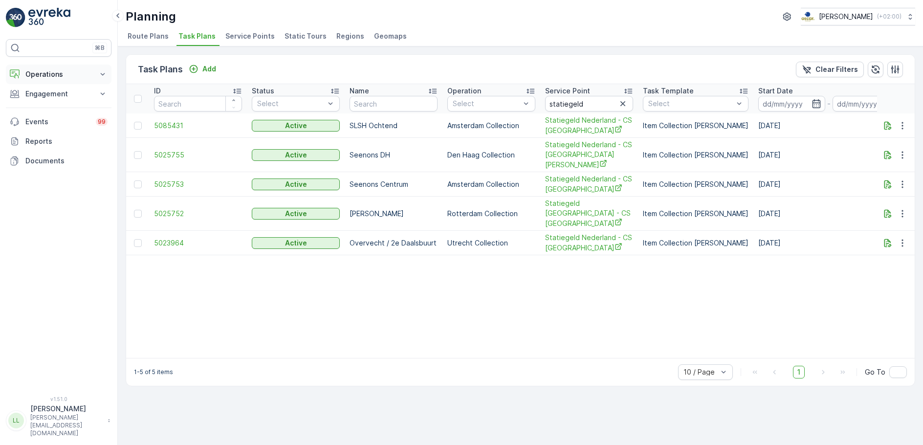
click at [59, 72] on p "Operations" at bounding box center [58, 74] width 67 height 10
drag, startPoint x: 29, startPoint y: 114, endPoint x: 70, endPoint y: 113, distance: 41.6
click at [29, 114] on p "Routes & Tasks" at bounding box center [50, 118] width 50 height 10
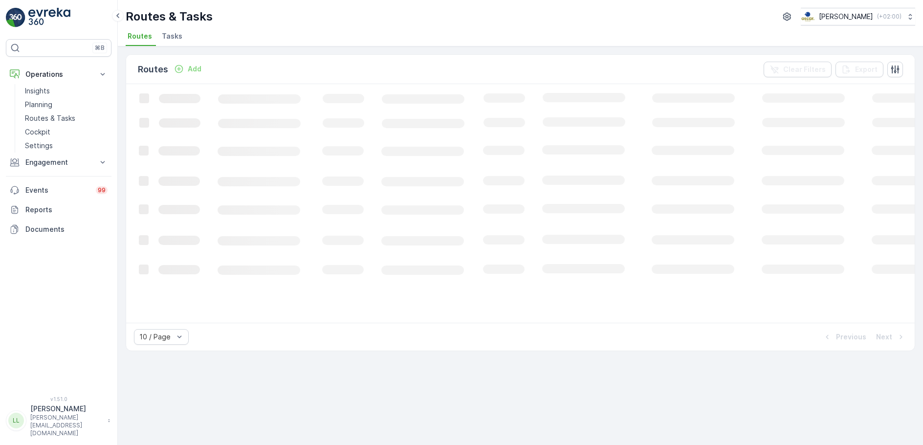
click at [170, 40] on span "Tasks" at bounding box center [172, 36] width 21 height 10
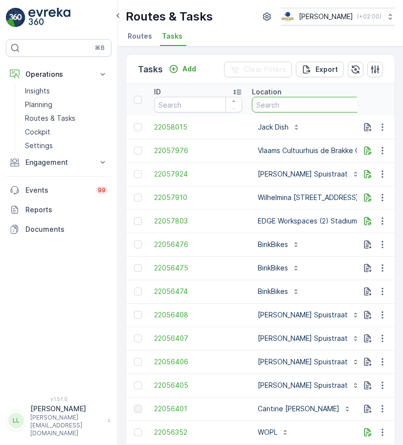
click at [298, 103] on input "text" at bounding box center [325, 105] width 147 height 16
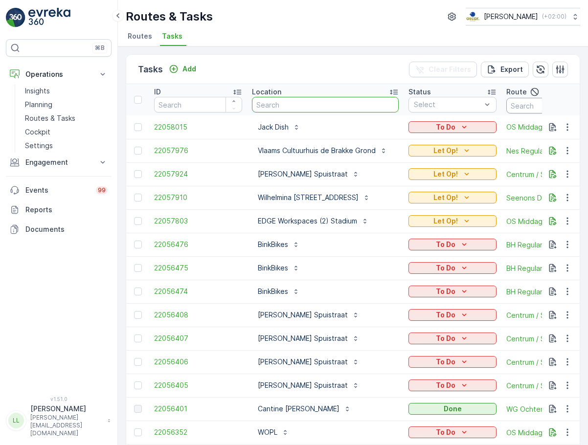
click at [517, 106] on input "text" at bounding box center [550, 106] width 88 height 16
type input "mqfh"
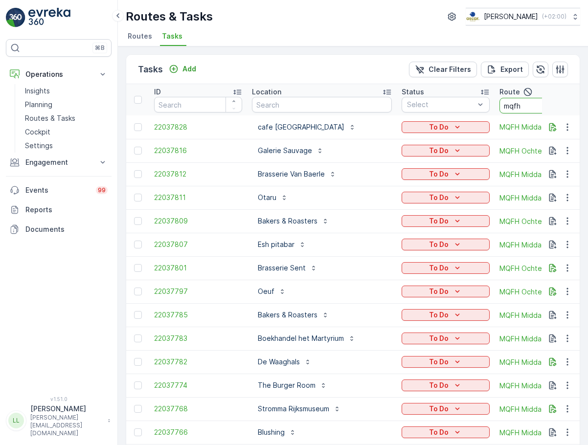
click at [525, 104] on input "mqfh" at bounding box center [543, 106] width 88 height 16
type input "mqfh o"
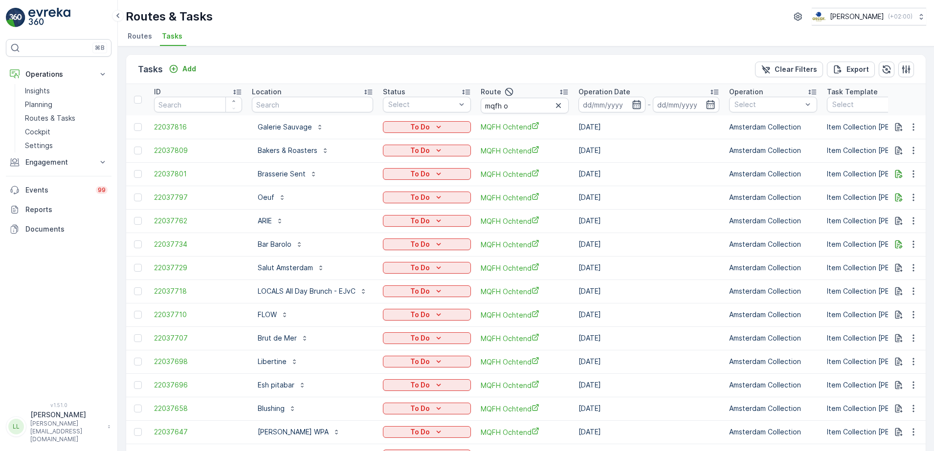
click at [639, 107] on icon "button" at bounding box center [637, 105] width 10 height 10
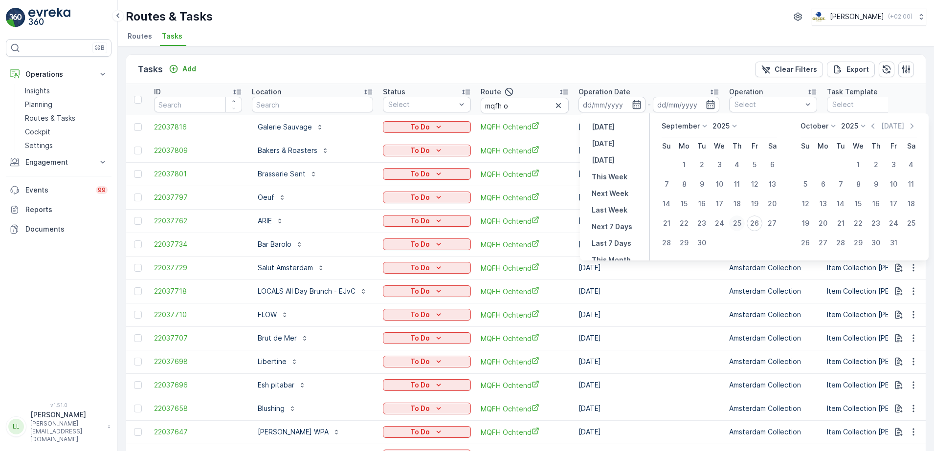
click at [739, 225] on div "25" at bounding box center [737, 224] width 16 height 16
type input "[DATE]"
click at [739, 225] on div "25" at bounding box center [737, 224] width 16 height 16
type input "[DATE]"
click at [739, 225] on div "25" at bounding box center [737, 224] width 16 height 16
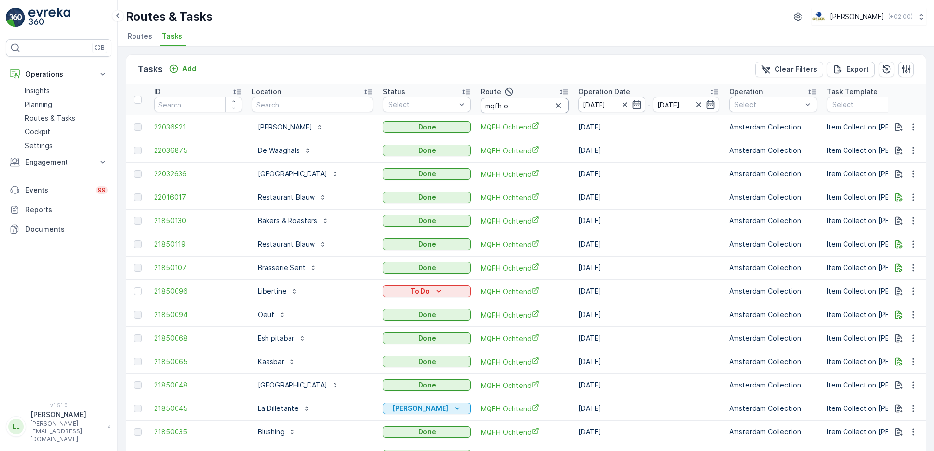
click at [518, 108] on input "mqfh o" at bounding box center [525, 106] width 88 height 16
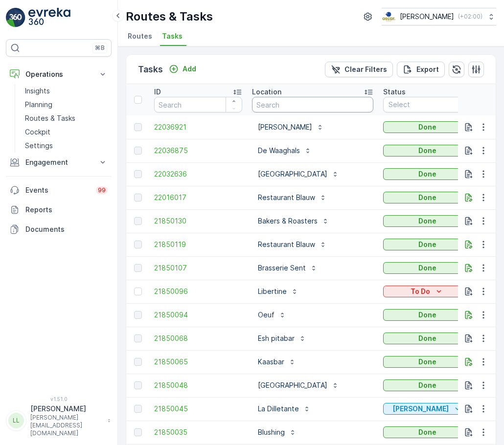
click at [292, 101] on input "text" at bounding box center [312, 105] width 121 height 16
type input "sch"
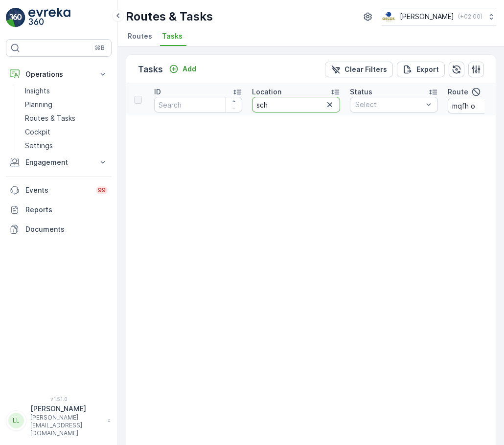
drag, startPoint x: 277, startPoint y: 105, endPoint x: 247, endPoint y: 104, distance: 30.3
type input "[PERSON_NAME]"
click at [309, 106] on input "[PERSON_NAME]" at bounding box center [296, 105] width 88 height 16
type input "s"
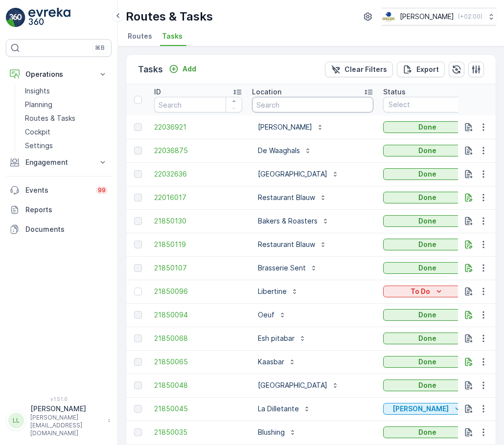
click at [310, 102] on input "text" at bounding box center [312, 105] width 121 height 16
type input "[PERSON_NAME]"
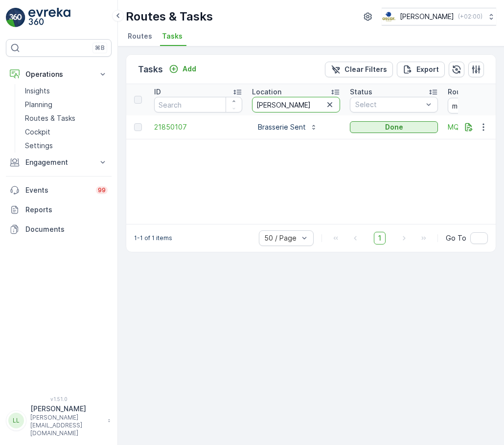
drag, startPoint x: 290, startPoint y: 104, endPoint x: 255, endPoint y: 108, distance: 34.9
click at [255, 108] on input "[PERSON_NAME]" at bounding box center [296, 105] width 88 height 16
type input "otar"
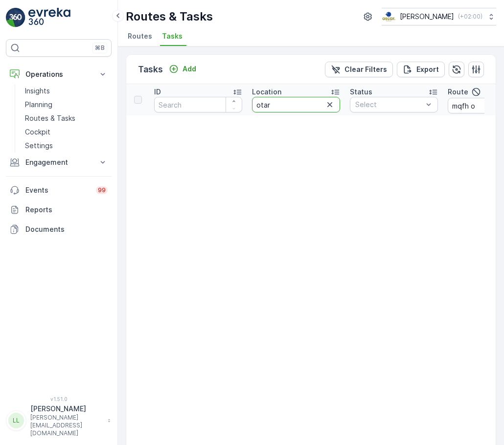
drag, startPoint x: 279, startPoint y: 107, endPoint x: 234, endPoint y: 113, distance: 45.0
type input "pazzi"
drag, startPoint x: 288, startPoint y: 105, endPoint x: 237, endPoint y: 103, distance: 50.9
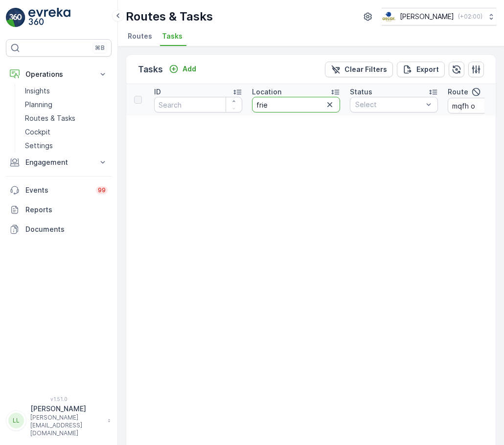
type input "friet"
drag, startPoint x: 290, startPoint y: 107, endPoint x: 223, endPoint y: 110, distance: 67.1
type input "anti"
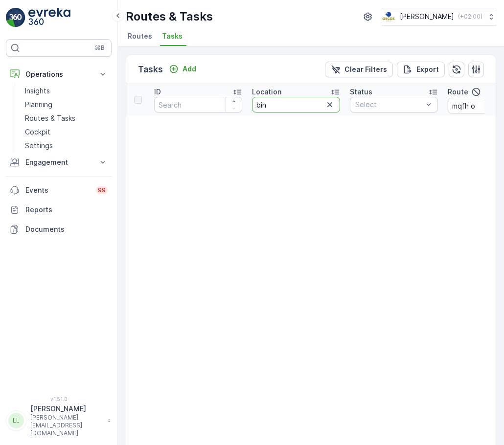
type input "binn"
drag, startPoint x: 282, startPoint y: 107, endPoint x: 246, endPoint y: 106, distance: 35.7
type input "aan"
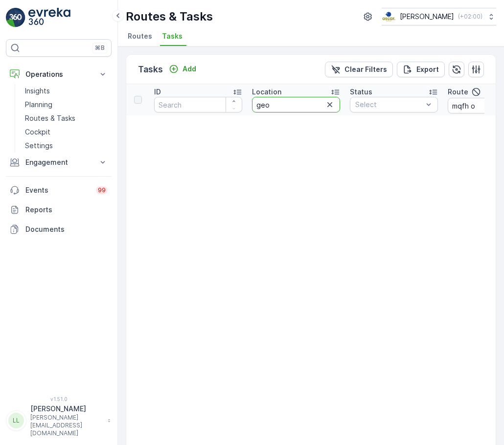
type input "geor"
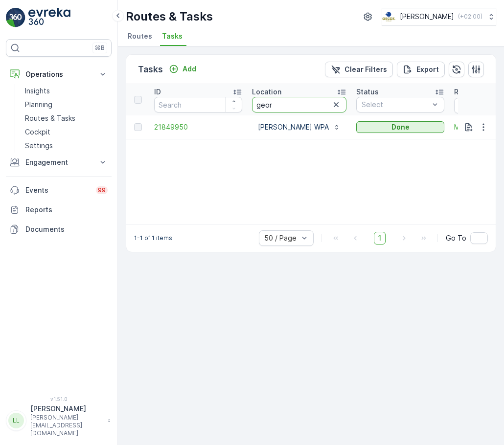
drag, startPoint x: 291, startPoint y: 105, endPoint x: 222, endPoint y: 106, distance: 68.5
type input "bras"
drag, startPoint x: 284, startPoint y: 107, endPoint x: 246, endPoint y: 107, distance: 38.2
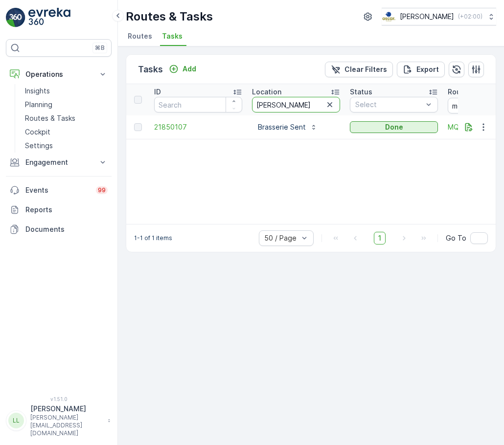
type input "burger"
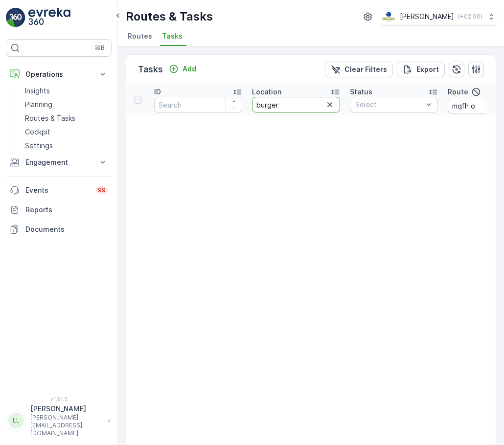
type input "locals"
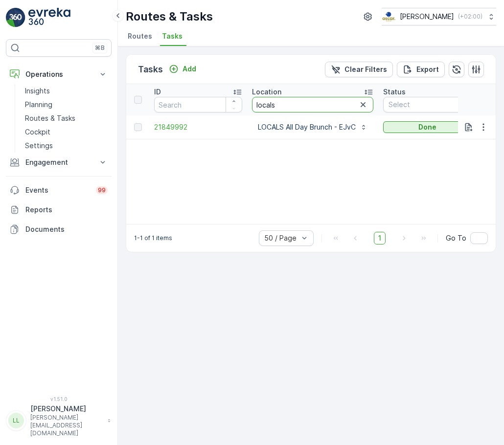
type input "witbaard"
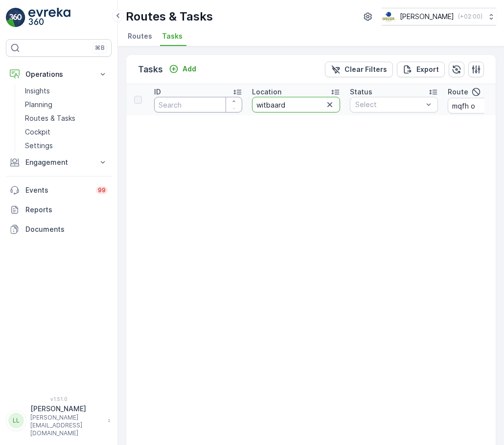
drag, startPoint x: 237, startPoint y: 111, endPoint x: 194, endPoint y: 113, distance: 43.1
type input "r"
type input "arie"
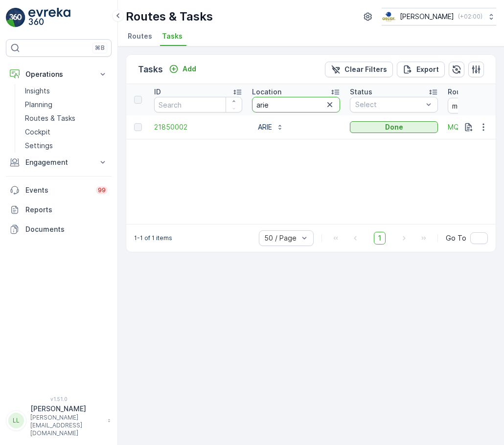
drag, startPoint x: 266, startPoint y: 103, endPoint x: 244, endPoint y: 104, distance: 22.5
type input "esh"
drag, startPoint x: 285, startPoint y: 107, endPoint x: 225, endPoint y: 110, distance: 59.2
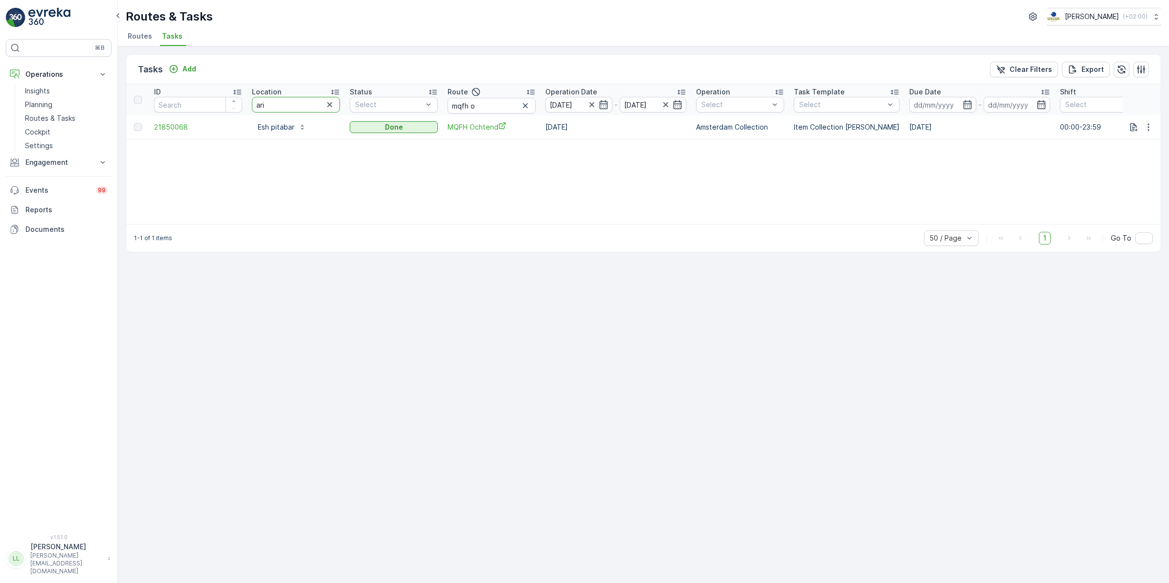
type input "arie"
click at [216, 104] on tr "ID Location arie Status Select Route mqfh o Operation Date [DATE] - [DATE] Oper…" at bounding box center [880, 99] width 1509 height 31
drag, startPoint x: 482, startPoint y: 102, endPoint x: 439, endPoint y: 101, distance: 43.5
click at [439, 101] on tr "ID Location arie Status Select Route mqfh o Operation Date [DATE] - [DATE] Oper…" at bounding box center [880, 99] width 1509 height 31
click at [327, 103] on icon "button" at bounding box center [330, 105] width 10 height 10
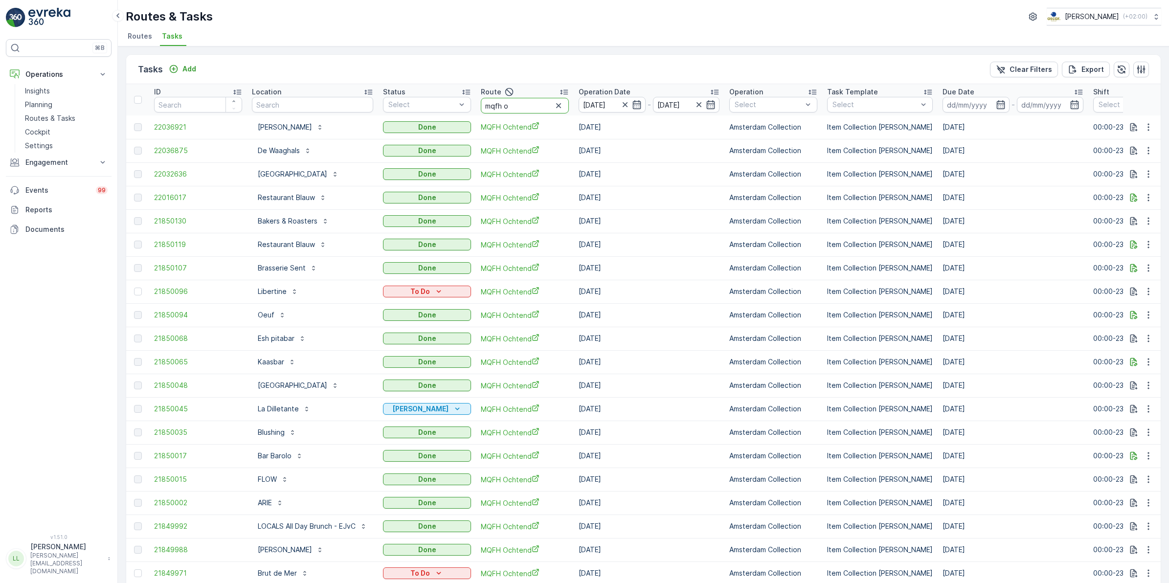
drag, startPoint x: 526, startPoint y: 104, endPoint x: 472, endPoint y: 99, distance: 53.6
click at [472, 99] on tr "ID Location Status Select Route mqfh o Operation Date [DATE] - [DATE] Operation…" at bounding box center [897, 99] width 1542 height 31
click at [516, 103] on input "mqfh o" at bounding box center [525, 106] width 88 height 16
click at [317, 102] on input "text" at bounding box center [312, 105] width 121 height 16
click at [641, 104] on icon "button" at bounding box center [636, 104] width 8 height 9
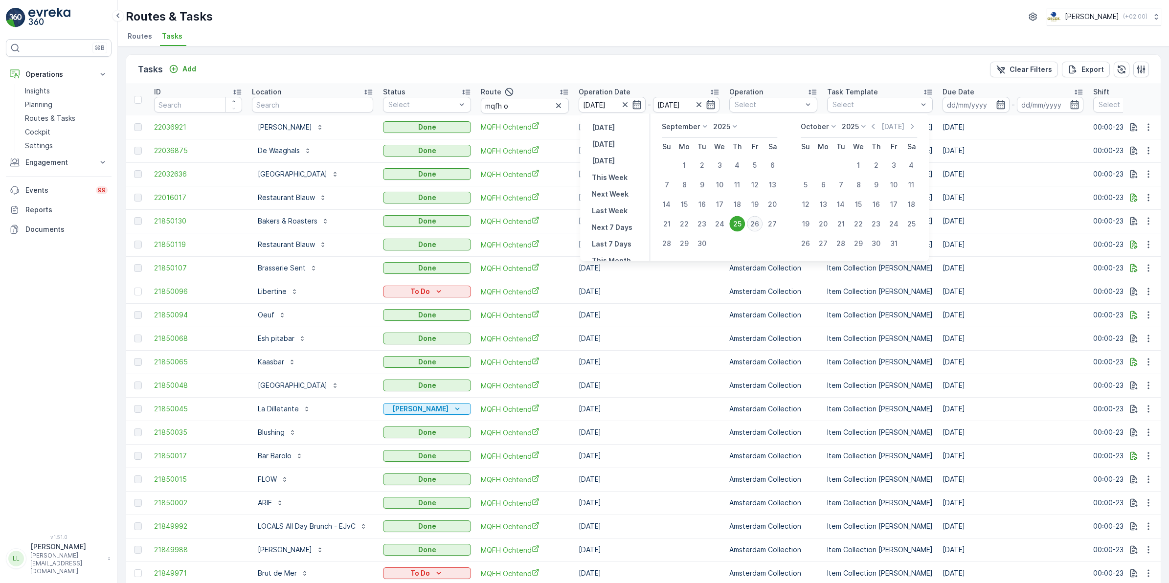
click at [752, 224] on div "26" at bounding box center [755, 224] width 16 height 16
type input "[DATE]"
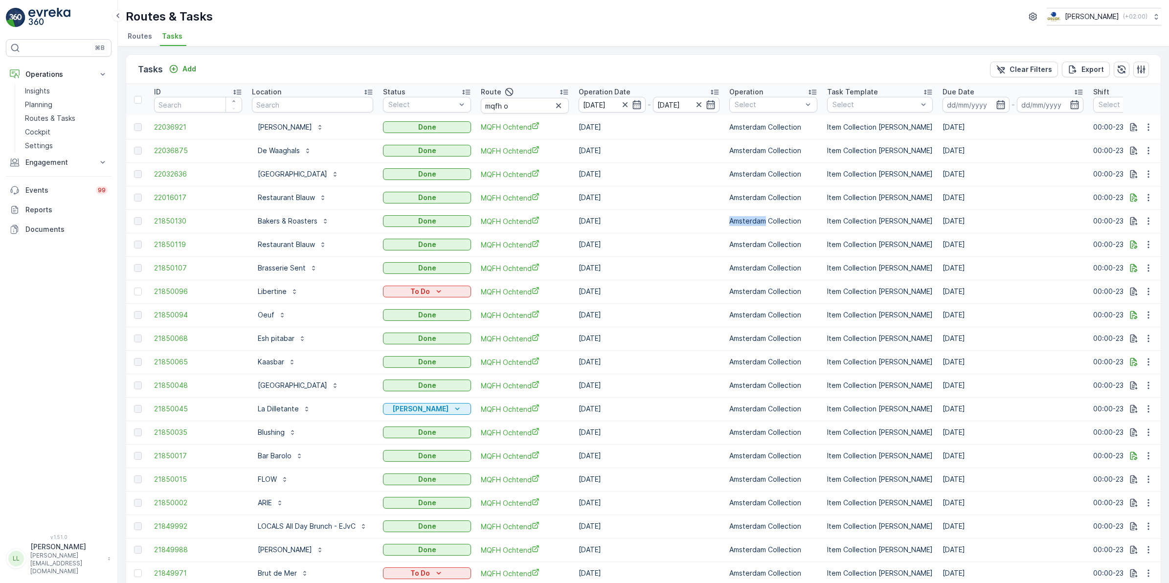
click at [752, 224] on p "Amsterdam Collection" at bounding box center [773, 221] width 88 height 10
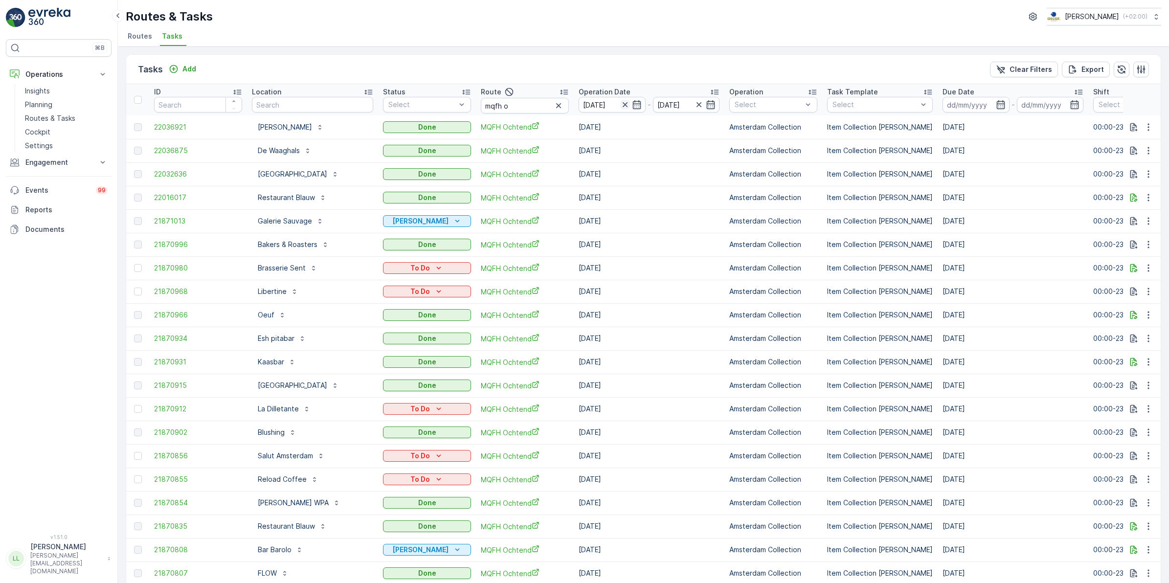
click at [625, 104] on icon "button" at bounding box center [625, 105] width 10 height 10
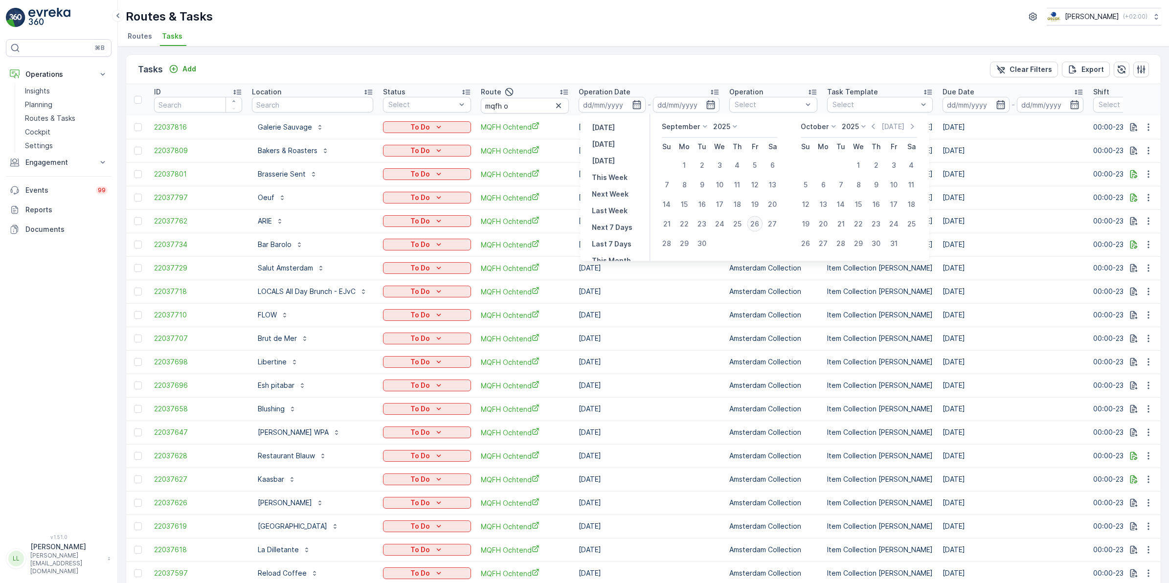
click at [756, 221] on div "26" at bounding box center [755, 224] width 16 height 16
type input "[DATE]"
click at [756, 221] on div "26" at bounding box center [755, 224] width 16 height 16
type input "[DATE]"
click at [756, 221] on div "26" at bounding box center [755, 224] width 16 height 16
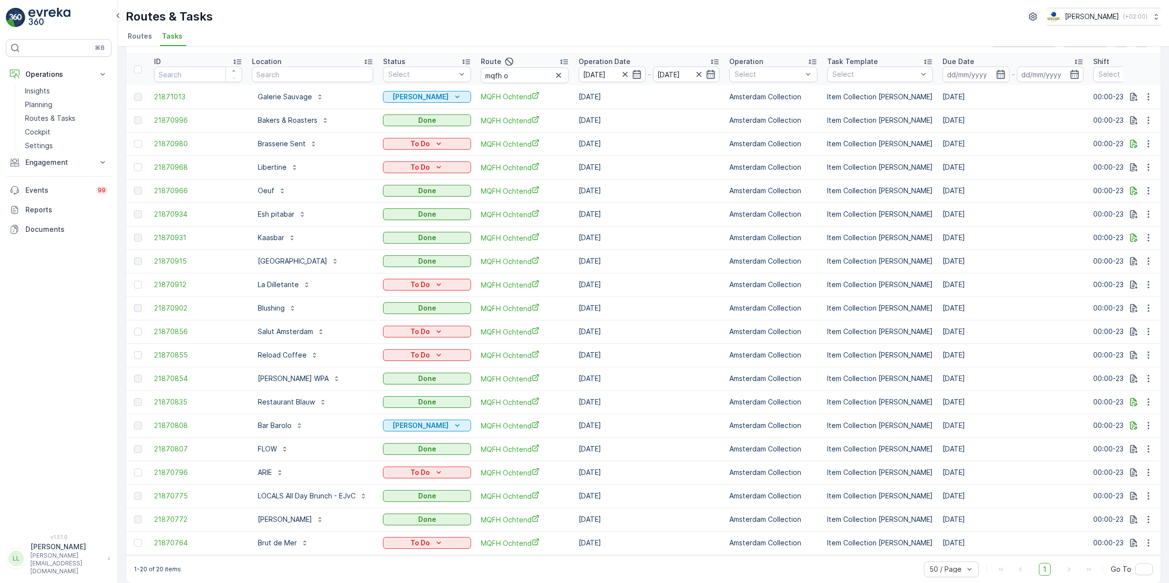
scroll to position [43, 0]
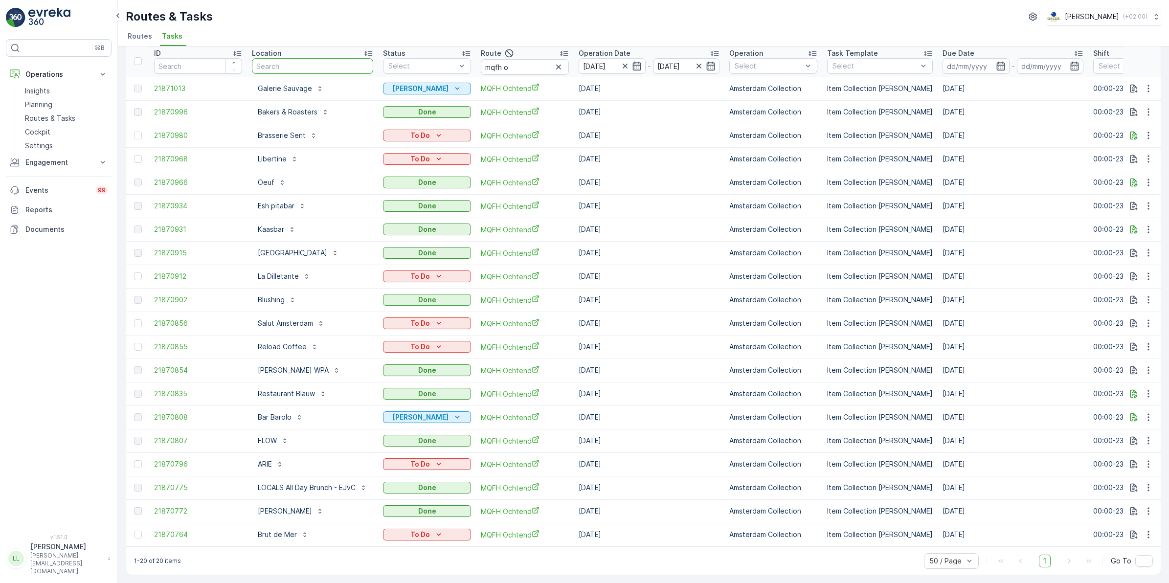
click at [321, 60] on input "text" at bounding box center [312, 66] width 121 height 16
type input "sa"
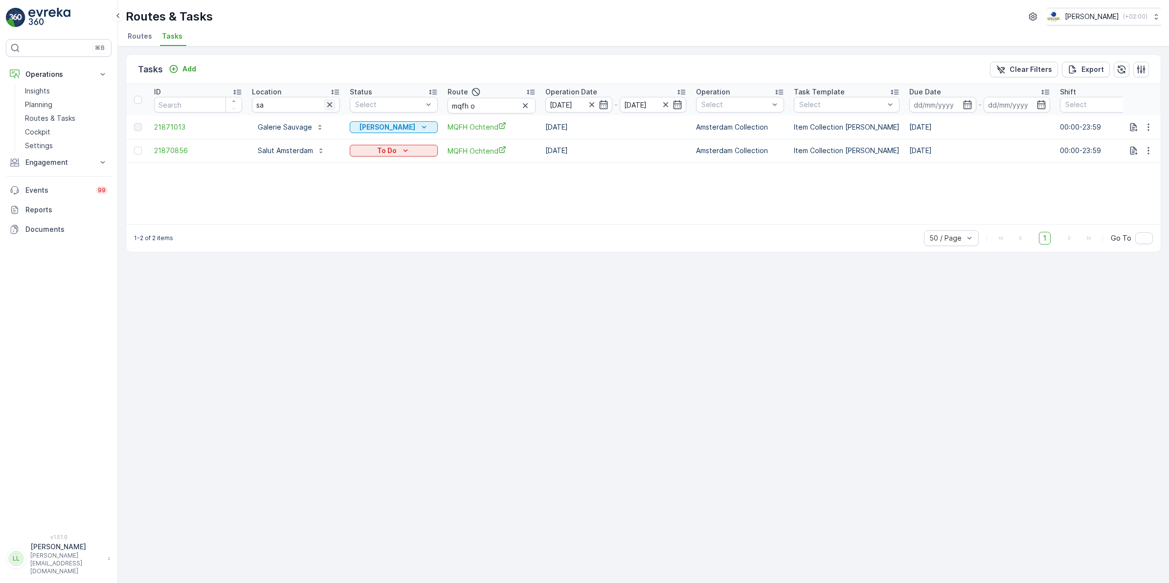
click at [334, 100] on icon "button" at bounding box center [330, 105] width 10 height 10
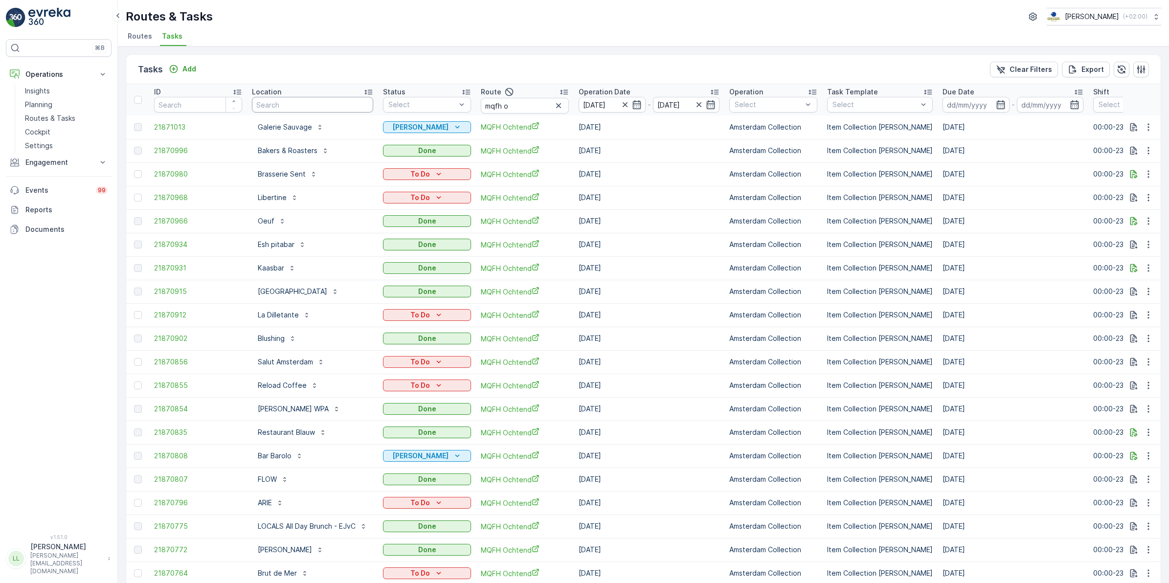
click at [324, 101] on input "text" at bounding box center [312, 105] width 121 height 16
click at [527, 109] on input "mqfh o" at bounding box center [525, 106] width 88 height 16
type input "mqfh"
click at [334, 101] on input "text" at bounding box center [312, 105] width 121 height 16
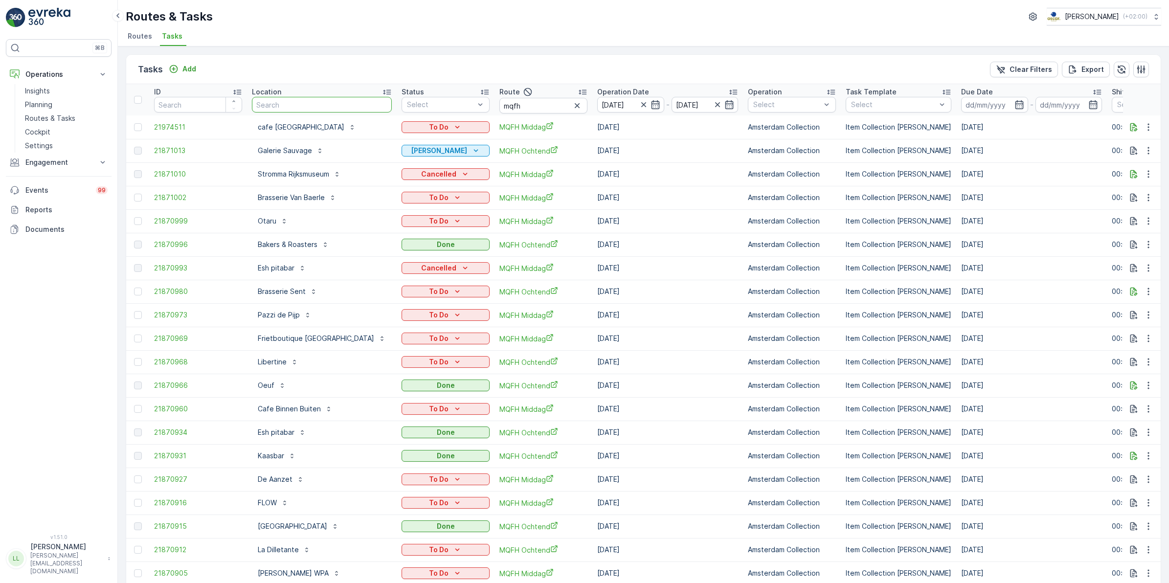
click at [331, 101] on input "text" at bounding box center [322, 105] width 140 height 16
type input "pazz"
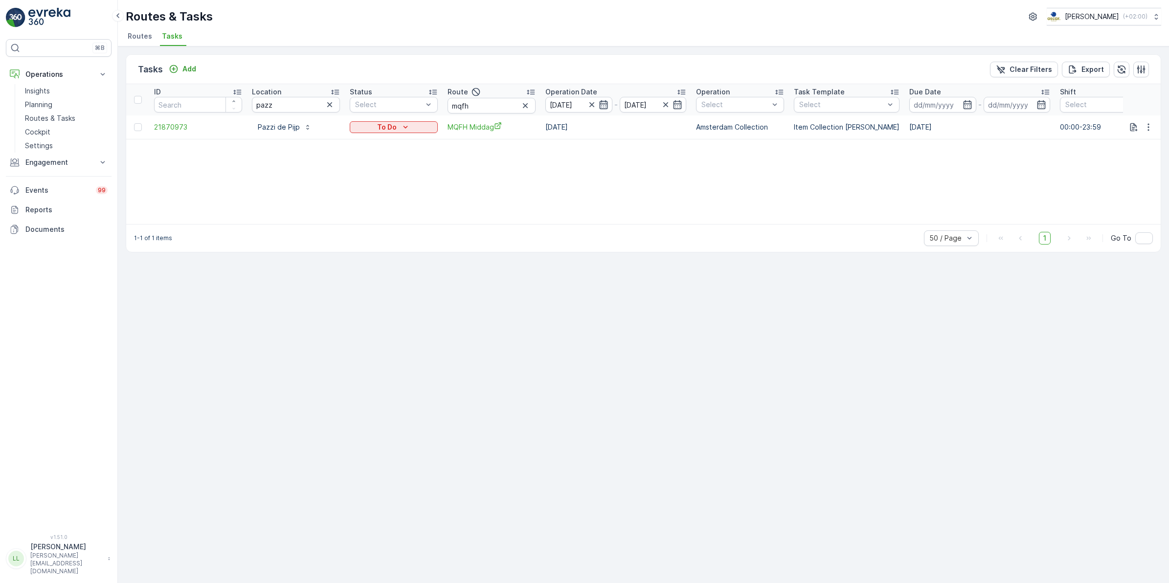
click at [606, 105] on icon "button" at bounding box center [604, 105] width 10 height 10
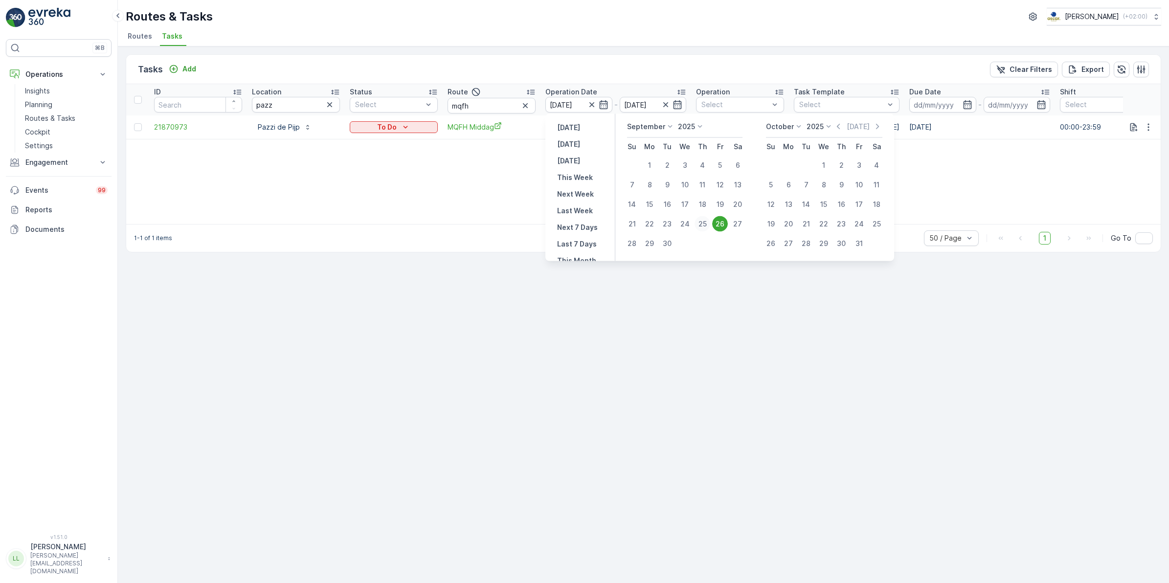
click at [702, 222] on div "25" at bounding box center [703, 224] width 16 height 16
type input "[DATE]"
click at [720, 220] on div "26" at bounding box center [720, 224] width 16 height 16
type input "[DATE]"
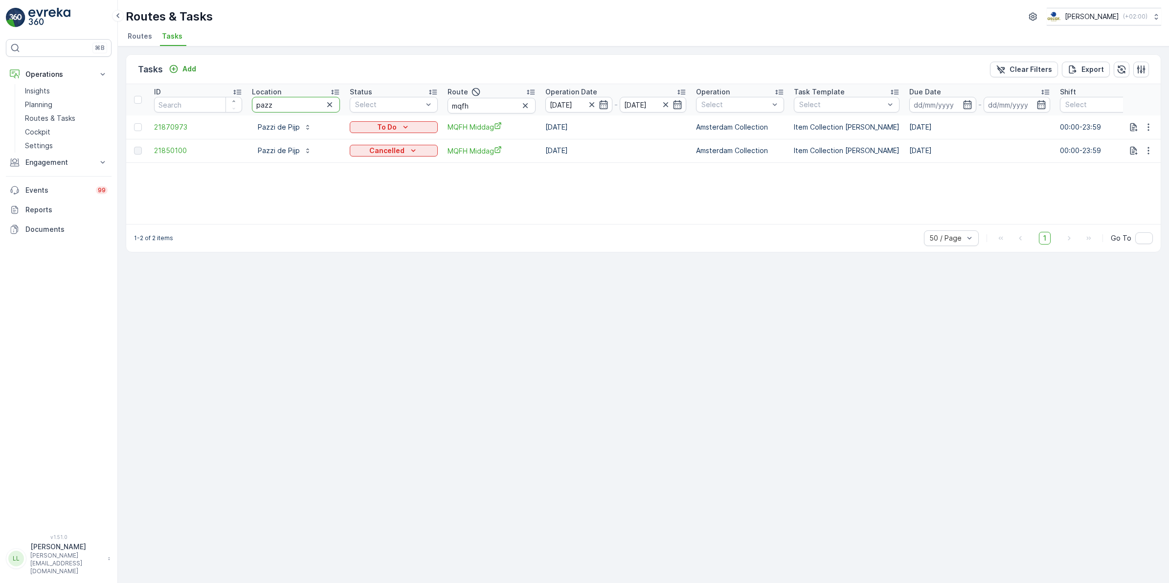
drag, startPoint x: 274, startPoint y: 104, endPoint x: 233, endPoint y: 112, distance: 41.5
click at [233, 112] on tr "ID Location pazz Status Select Route mqfh Operation Date 25.09.2025 - 26.09.202…" at bounding box center [880, 99] width 1509 height 31
paste input "LOCALS All Day Brunch"
type input "LOCALS All Day Brunch"
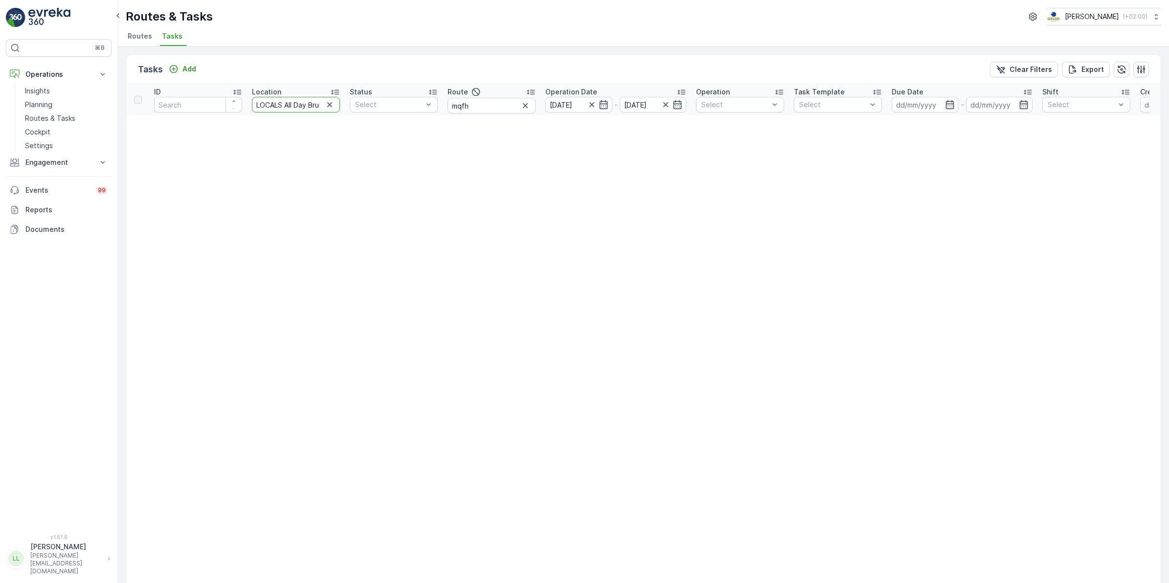
click at [274, 106] on input "LOCALS All Day Brunch" at bounding box center [296, 105] width 88 height 16
type input "LOCALS All Day Brunch"
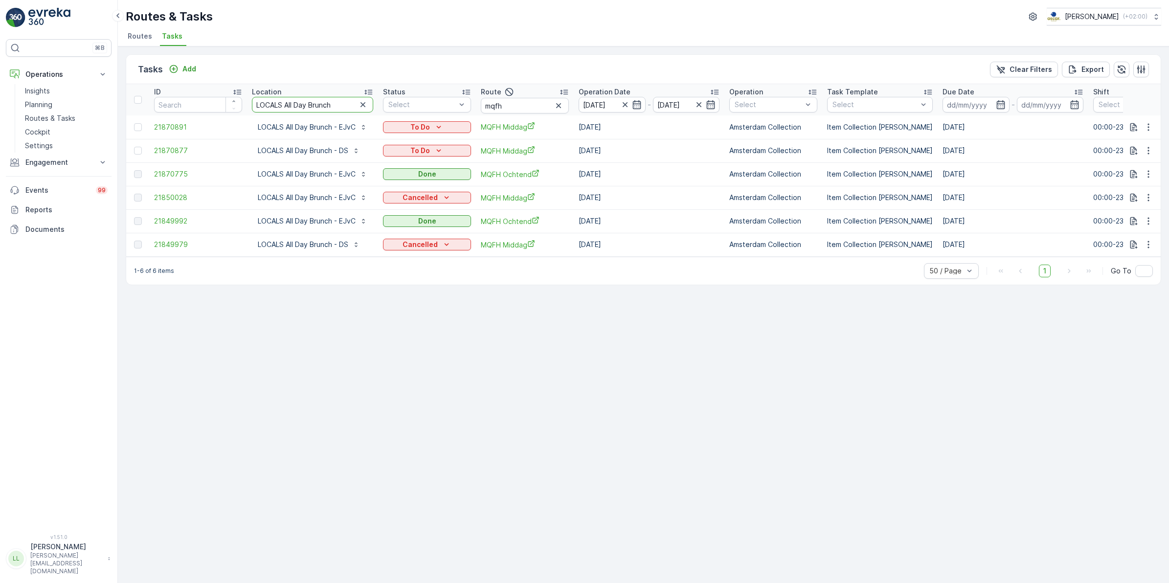
click at [355, 102] on input "LOCALS All Day Brunch" at bounding box center [312, 105] width 121 height 16
type input "LOCALS All Day Brunch - E"
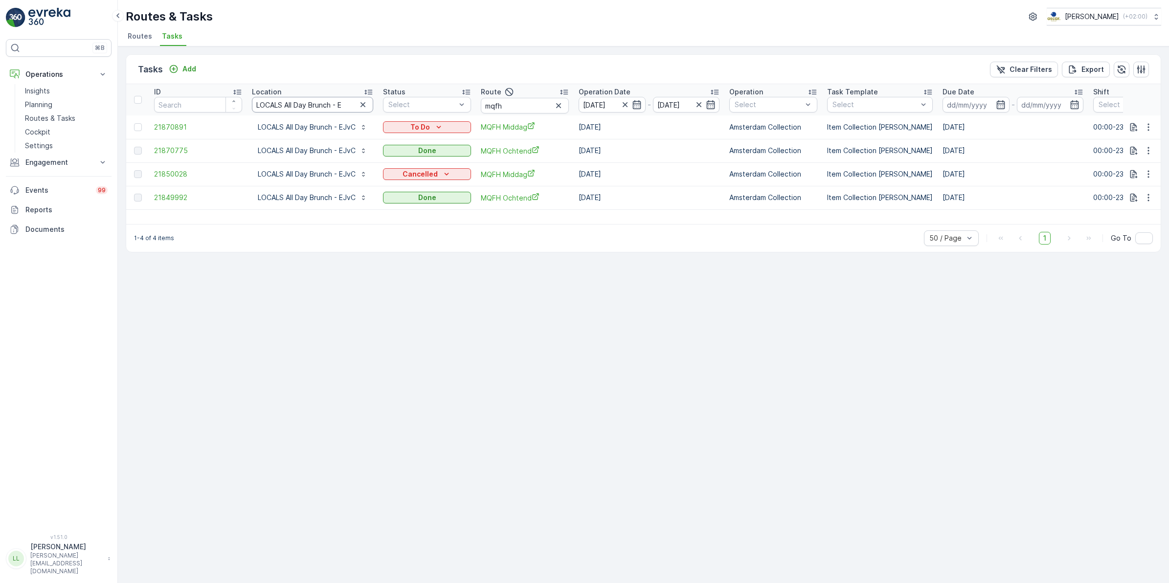
click at [349, 106] on input "LOCALS All Day Brunch - E" at bounding box center [312, 105] width 121 height 16
type input "LOCALS All Day Brunch - ds"
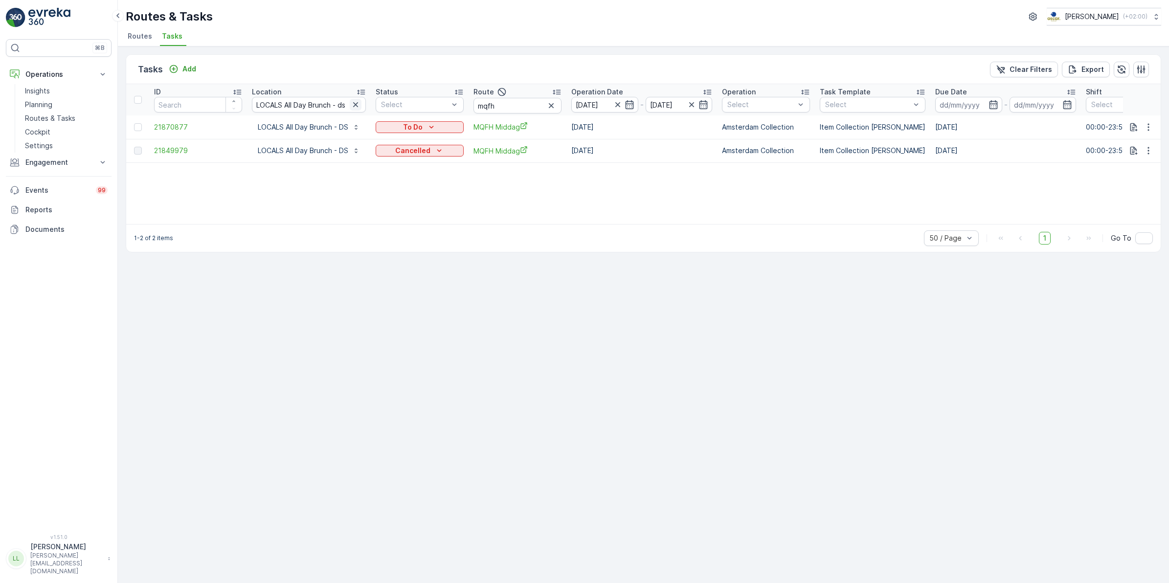
click at [355, 104] on icon "button" at bounding box center [356, 105] width 10 height 10
type input "d"
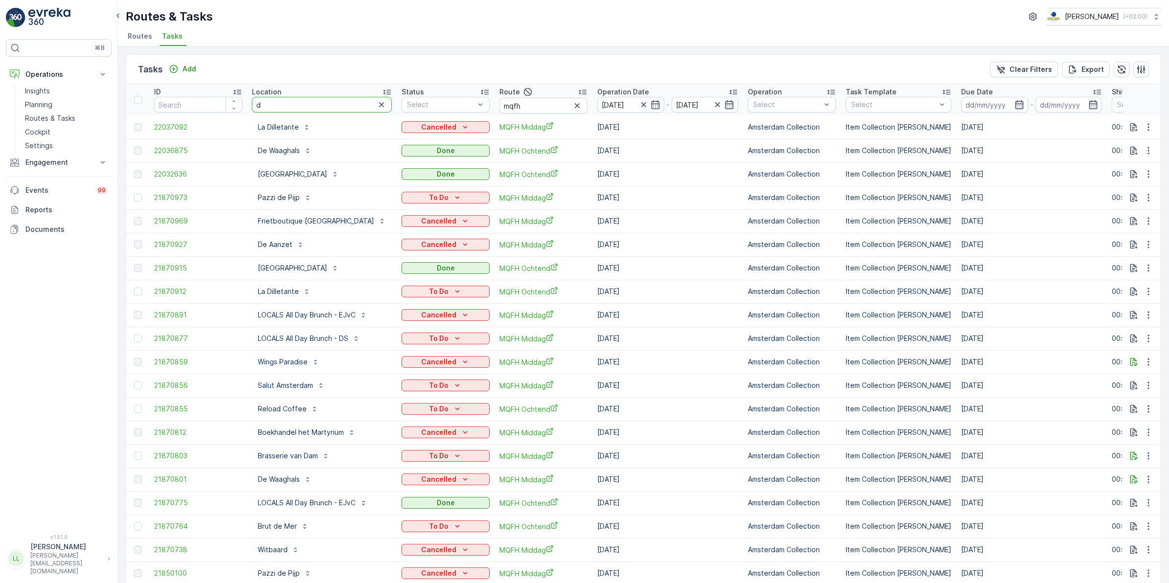
click at [308, 107] on input "d" at bounding box center [322, 105] width 140 height 16
type input "dill"
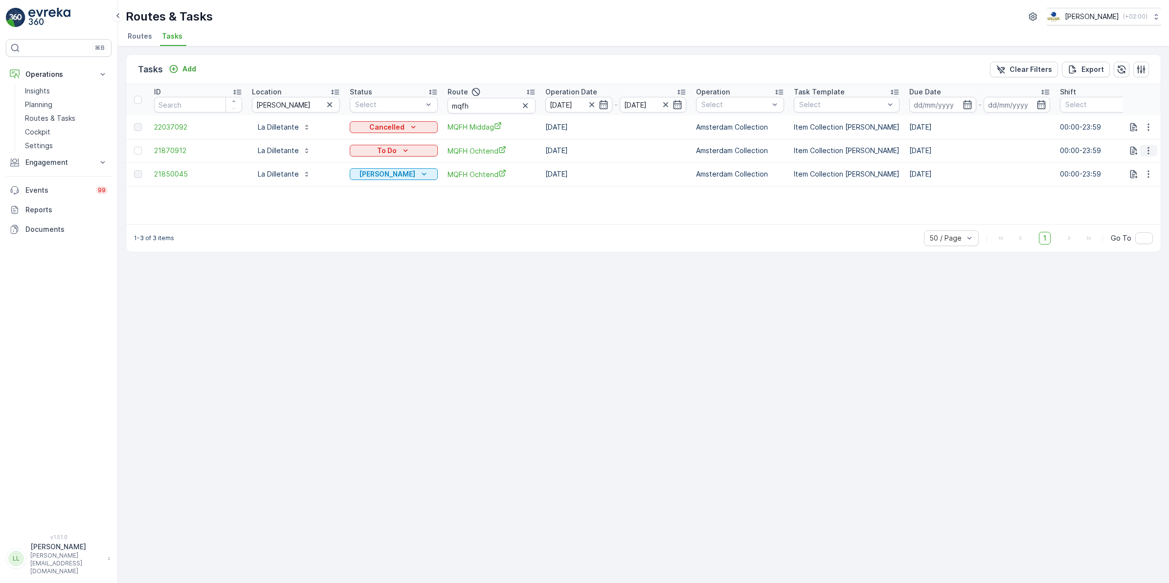
click at [934, 151] on icon "button" at bounding box center [1149, 151] width 10 height 10
click at [934, 191] on span "Change Route" at bounding box center [1122, 193] width 47 height 10
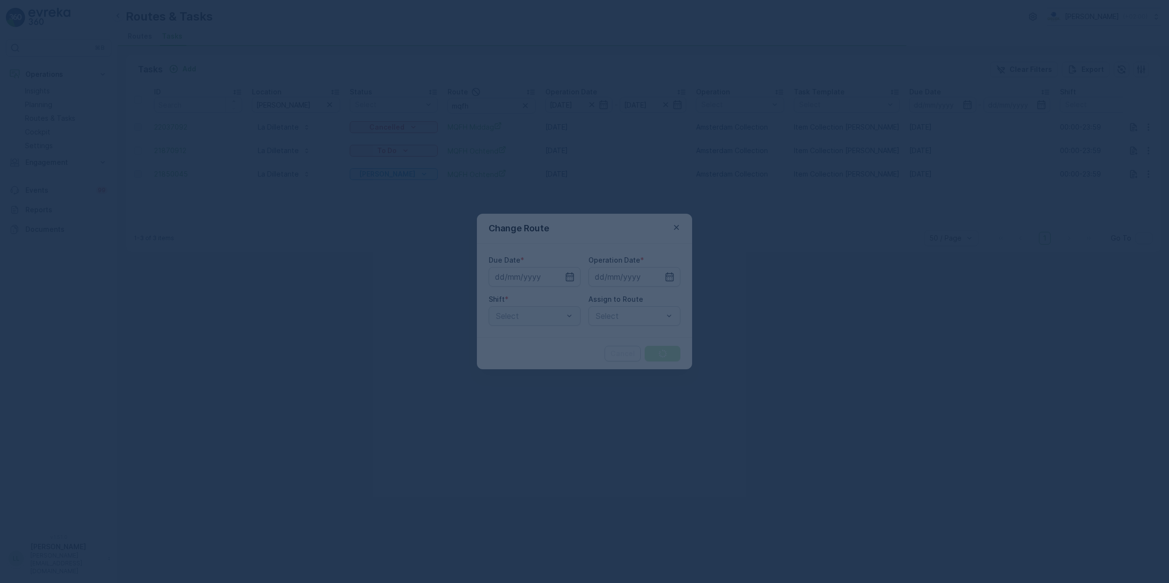
type input "[DATE]"
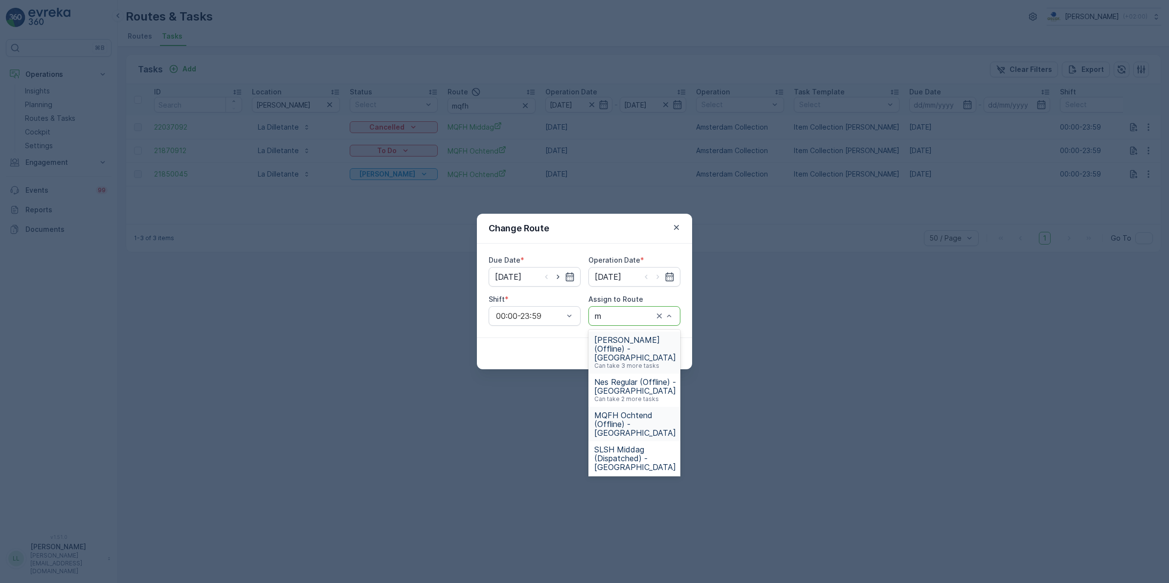
type input "mq"
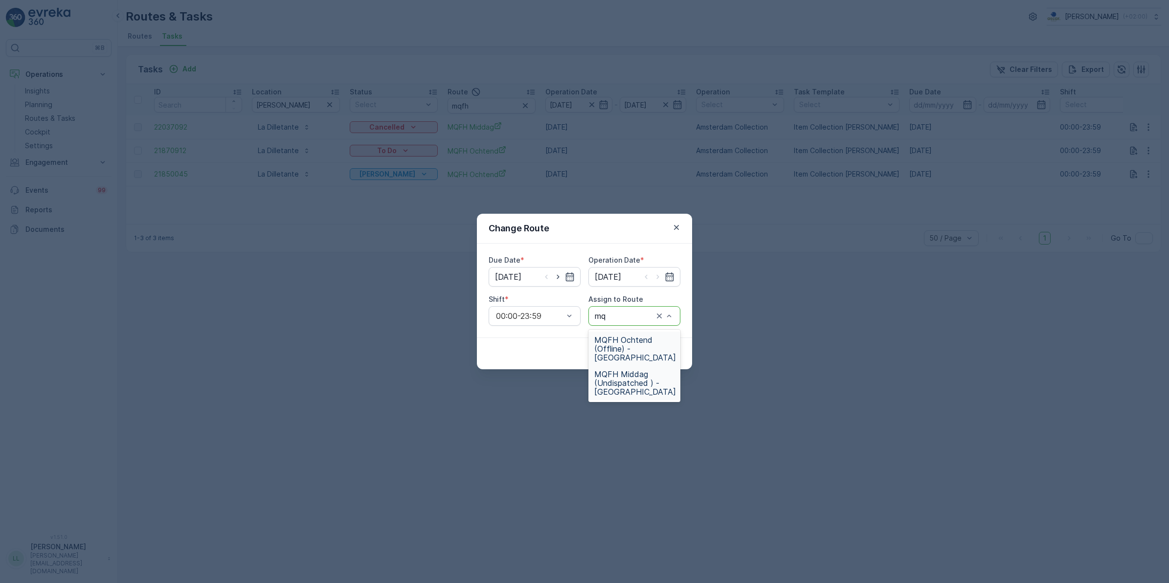
click at [635, 380] on span "MQFH Middag (Undispatched ) - Amsterdam" at bounding box center [635, 383] width 82 height 26
click at [664, 353] on p "Submit" at bounding box center [663, 354] width 24 height 10
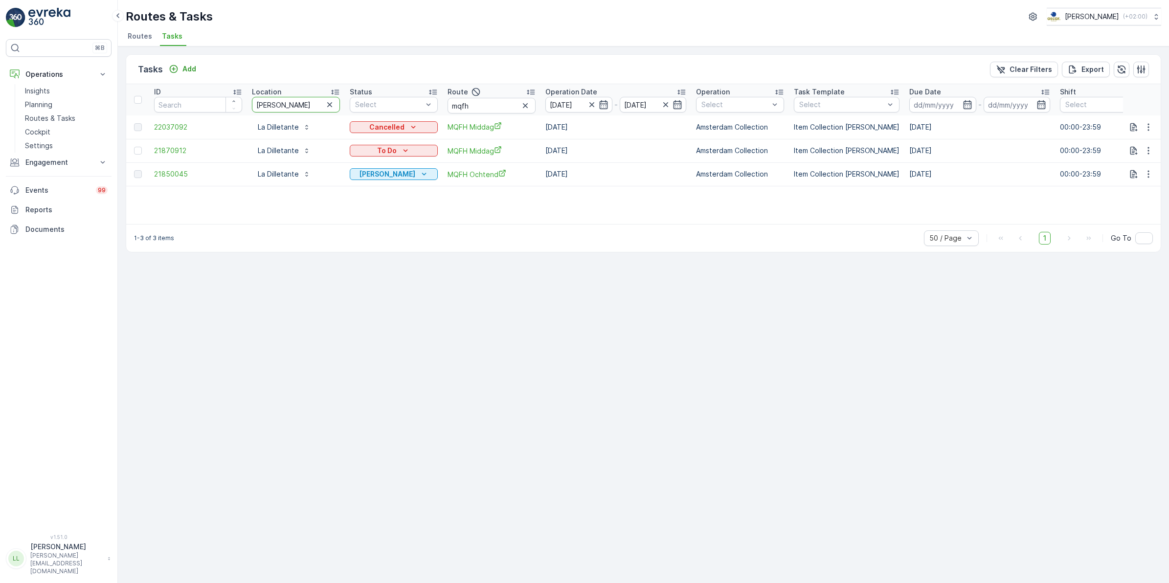
drag, startPoint x: 287, startPoint y: 108, endPoint x: 245, endPoint y: 110, distance: 42.6
click at [242, 110] on tr "ID Location dill Status Select Route mqfh Operation Date 25.09.2025 - 26.09.202…" at bounding box center [880, 99] width 1509 height 31
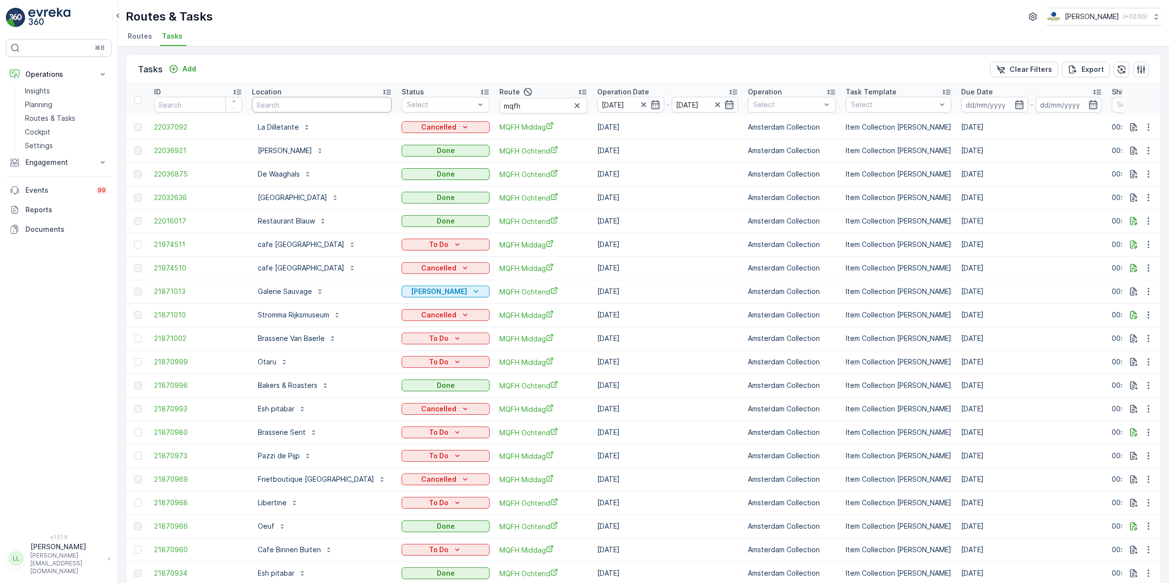
click at [323, 105] on input "text" at bounding box center [322, 105] width 140 height 16
click at [444, 211] on p "Cancelled" at bounding box center [435, 215] width 34 height 10
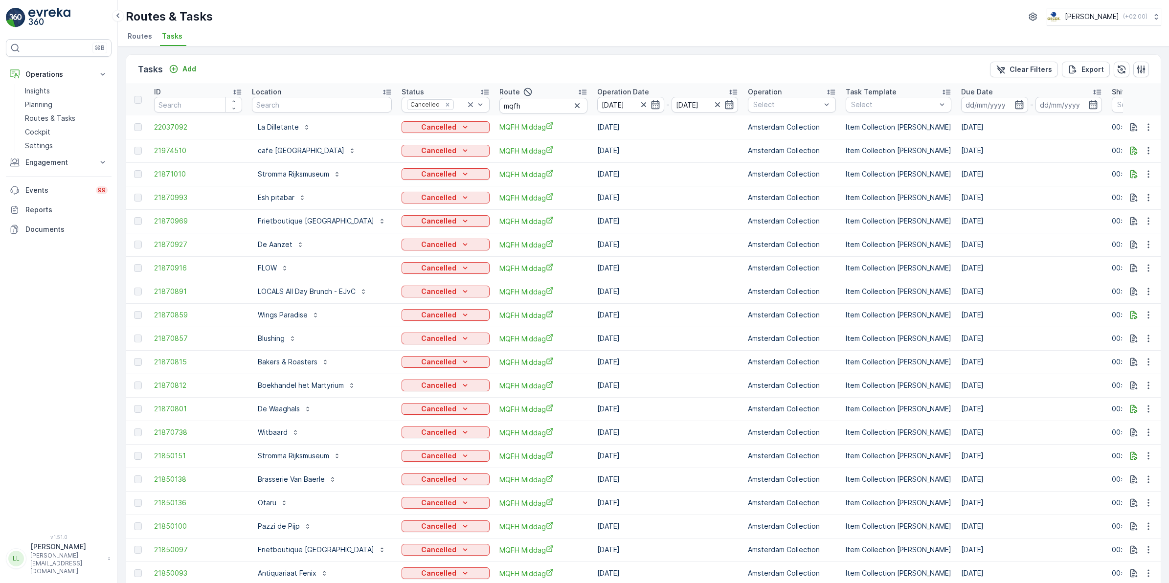
click at [556, 110] on input "mqfh" at bounding box center [543, 106] width 88 height 16
type input "mqfh mid"
click at [549, 106] on input "mqfh mid" at bounding box center [543, 106] width 88 height 16
type input "mqfh"
click at [540, 110] on input "mqfh" at bounding box center [543, 106] width 88 height 16
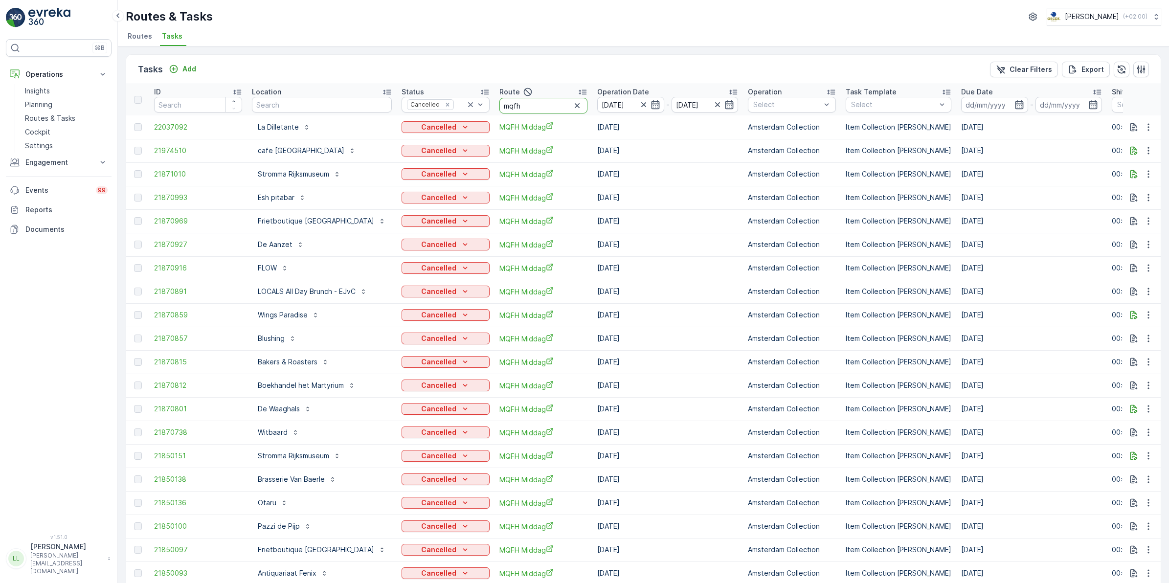
type input "mqfh"
click at [654, 106] on icon "button" at bounding box center [656, 105] width 10 height 10
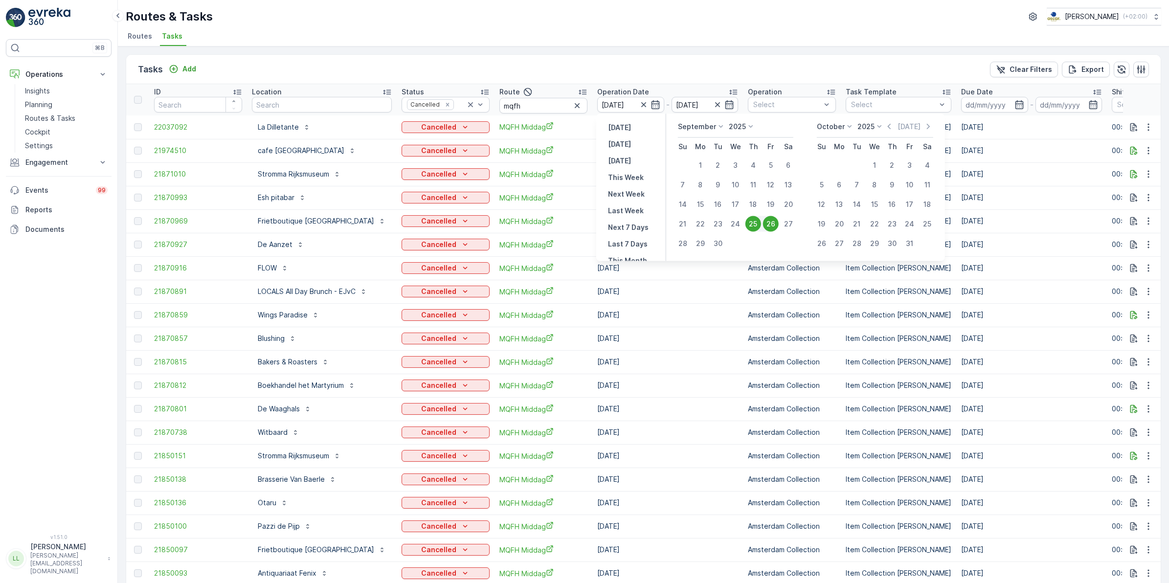
click at [773, 224] on div "26" at bounding box center [771, 224] width 16 height 16
click at [632, 103] on input "[DATE]" at bounding box center [630, 105] width 67 height 16
type input "[DATE]"
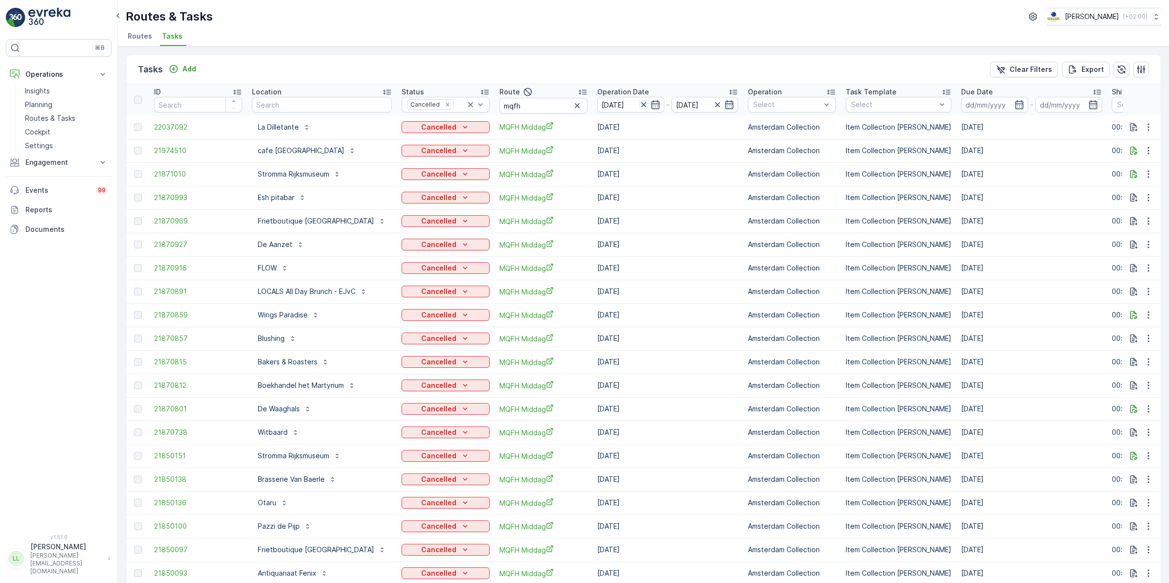
click at [644, 103] on icon "button" at bounding box center [643, 104] width 5 height 5
click at [653, 103] on icon "button" at bounding box center [656, 105] width 10 height 10
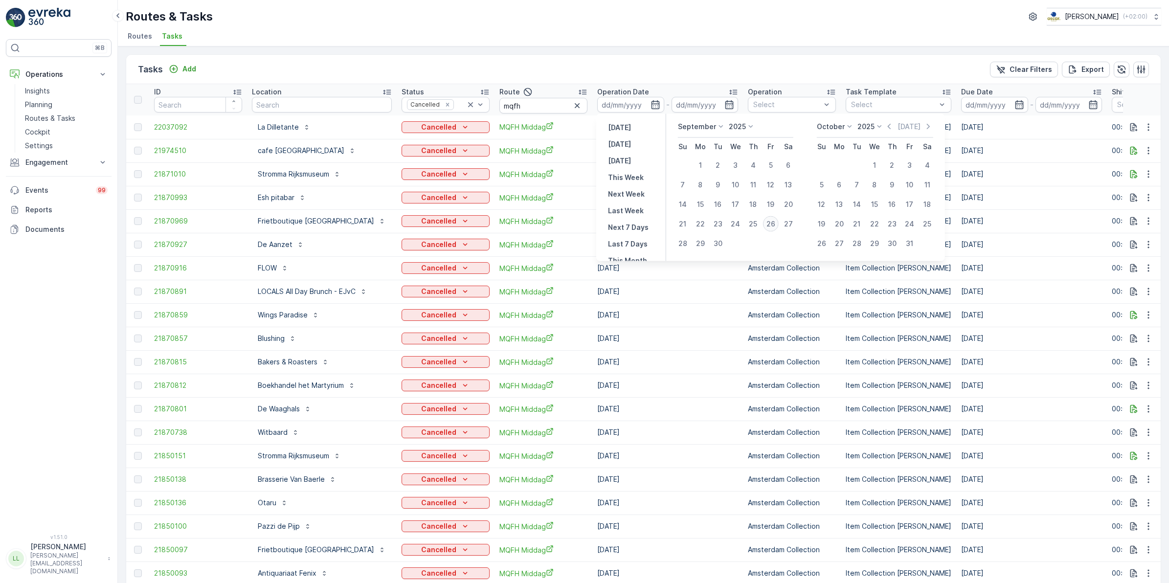
click at [770, 222] on div "26" at bounding box center [771, 224] width 16 height 16
type input "[DATE]"
click at [770, 222] on div "26" at bounding box center [771, 224] width 16 height 16
type input "[DATE]"
click at [770, 222] on div "26" at bounding box center [771, 224] width 16 height 16
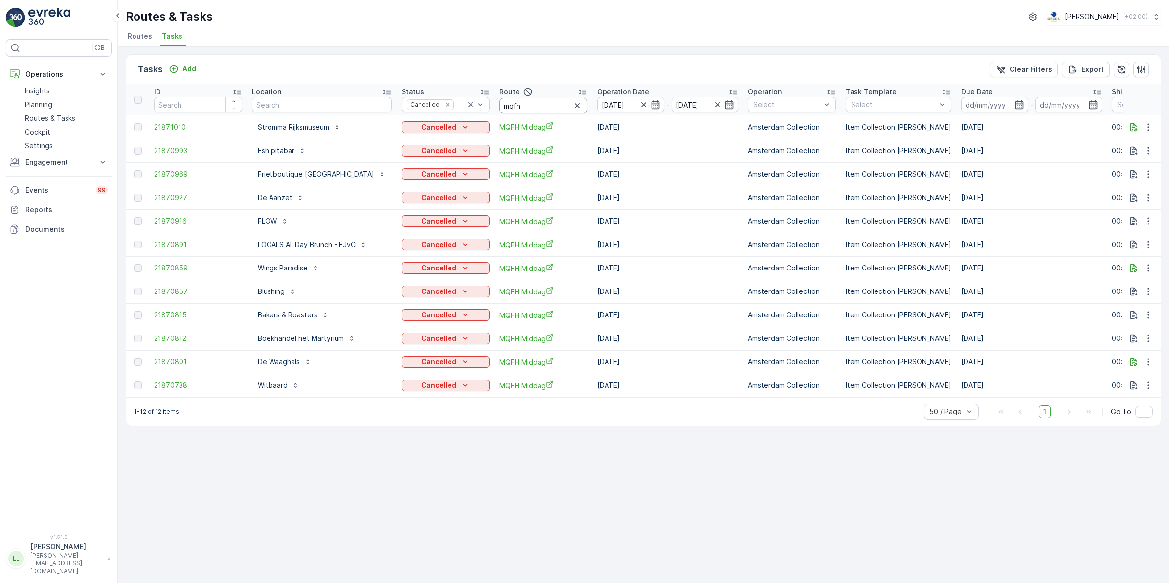
click at [558, 99] on input "mqfh" at bounding box center [543, 106] width 88 height 16
type input "mqfh"
click at [466, 101] on icon at bounding box center [471, 105] width 10 height 10
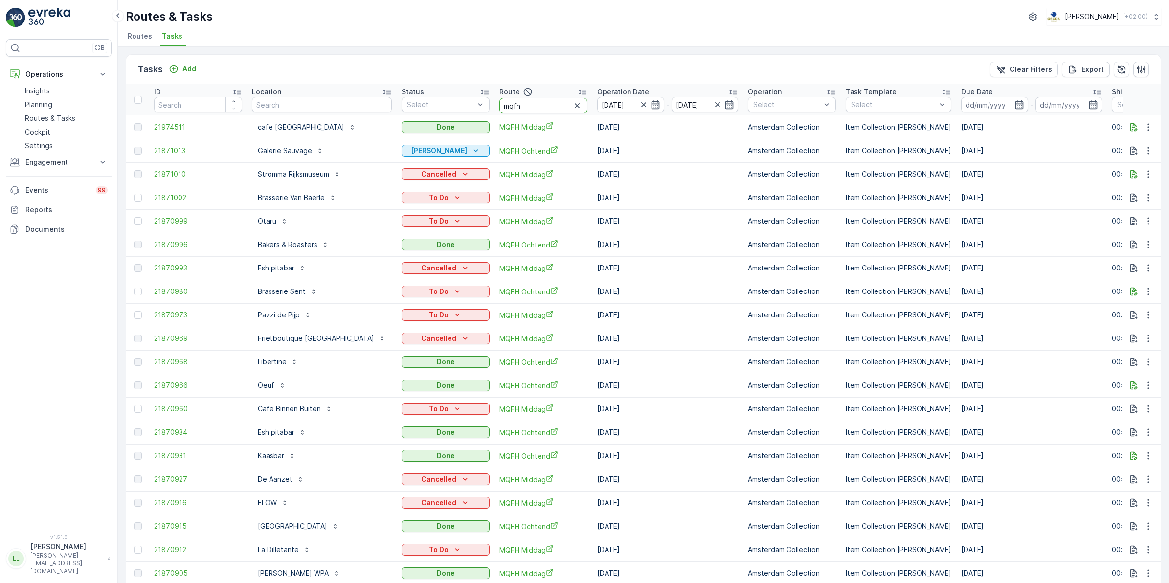
drag, startPoint x: 530, startPoint y: 107, endPoint x: 500, endPoint y: 99, distance: 30.8
click at [500, 99] on input "mqfh" at bounding box center [543, 106] width 88 height 16
click at [319, 110] on input "text" at bounding box center [322, 105] width 140 height 16
type input "tivoli"
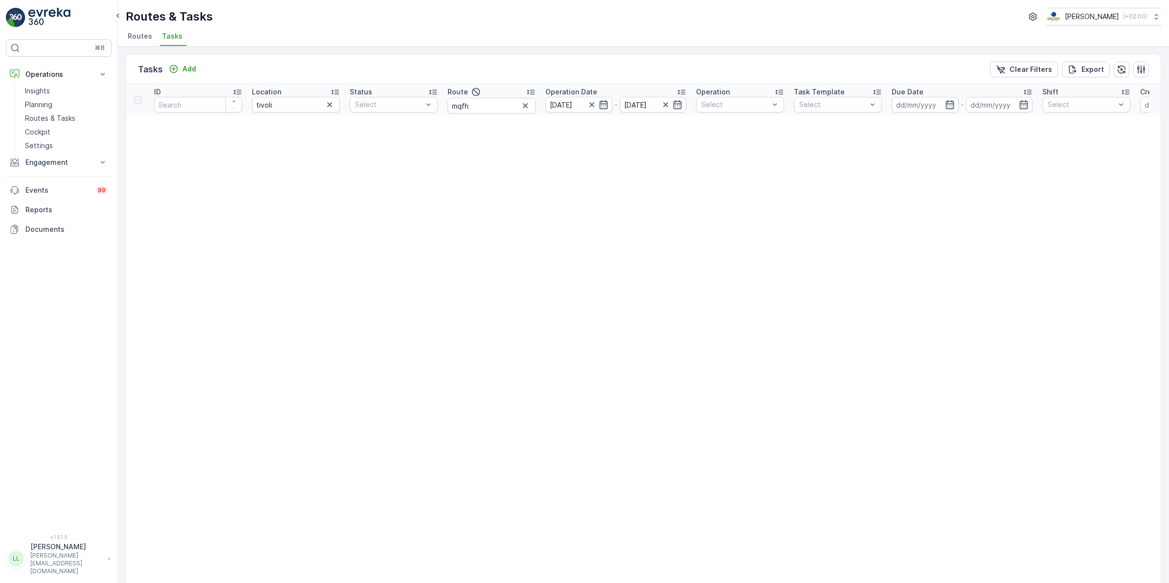
click at [524, 108] on icon "button" at bounding box center [525, 106] width 10 height 10
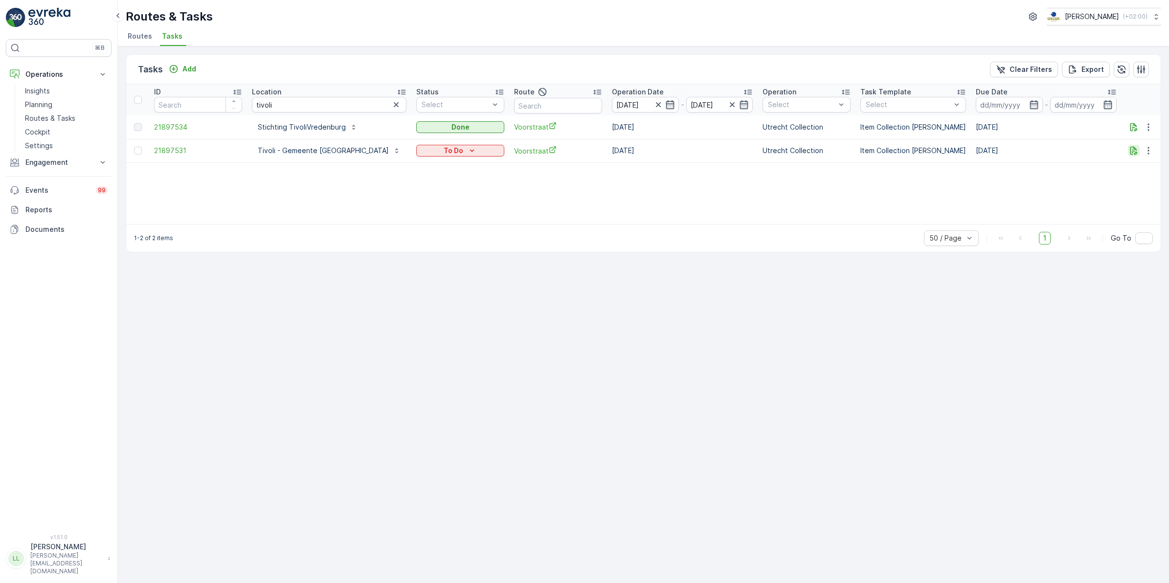
click at [934, 149] on icon "button" at bounding box center [1133, 151] width 7 height 8
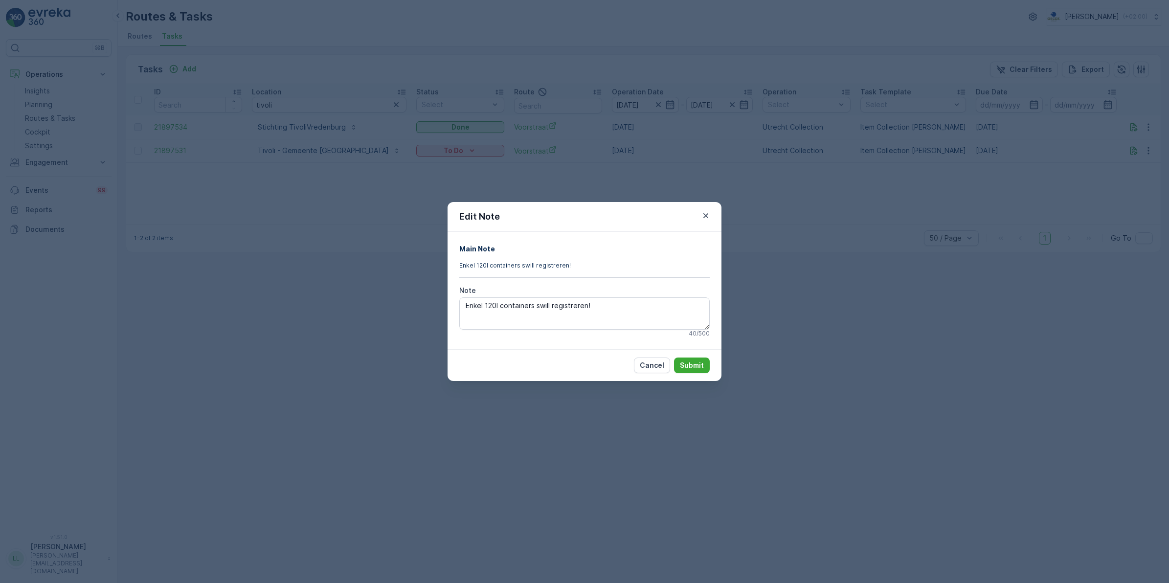
click at [795, 244] on div "Edit Note Main Note Enkel 120l containers swill registreren! Note Enkel 120l co…" at bounding box center [584, 291] width 1169 height 583
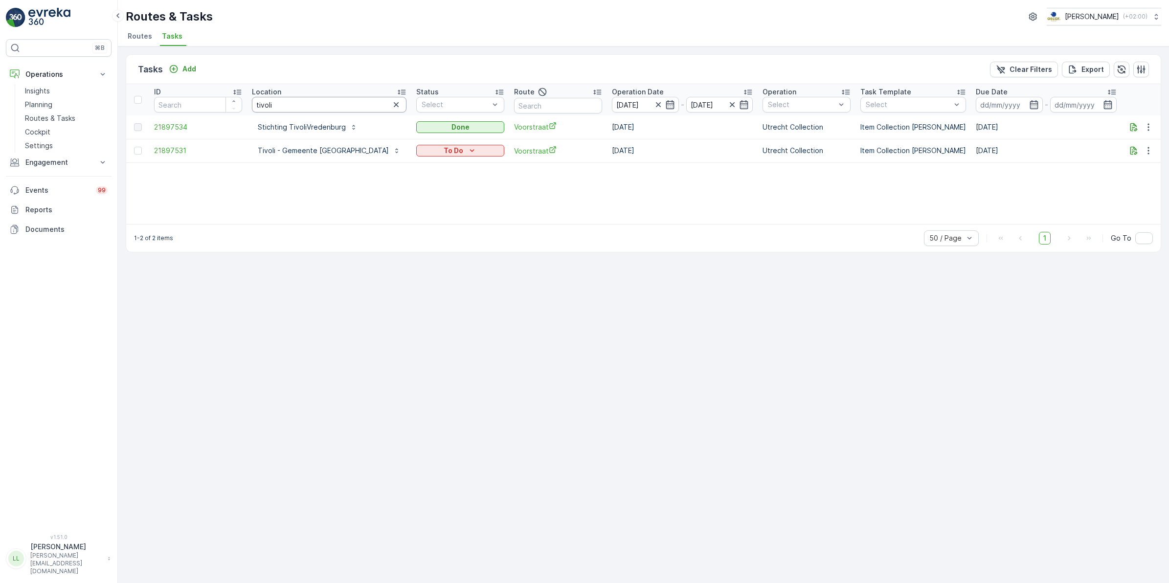
click at [338, 99] on input "tivoli" at bounding box center [329, 105] width 155 height 16
type input "tivoli - g"
click at [655, 104] on icon "button" at bounding box center [657, 104] width 5 height 5
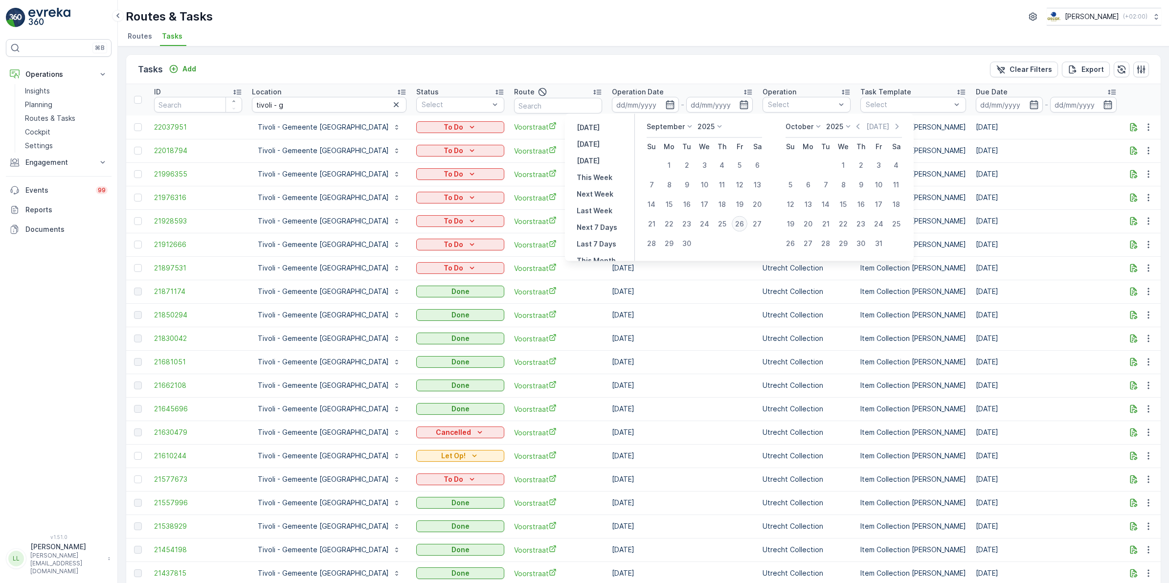
click at [739, 223] on div "26" at bounding box center [740, 224] width 16 height 16
type input "[DATE]"
click at [739, 223] on div "26" at bounding box center [740, 224] width 16 height 16
type input "[DATE]"
click at [688, 243] on div "30" at bounding box center [687, 244] width 16 height 16
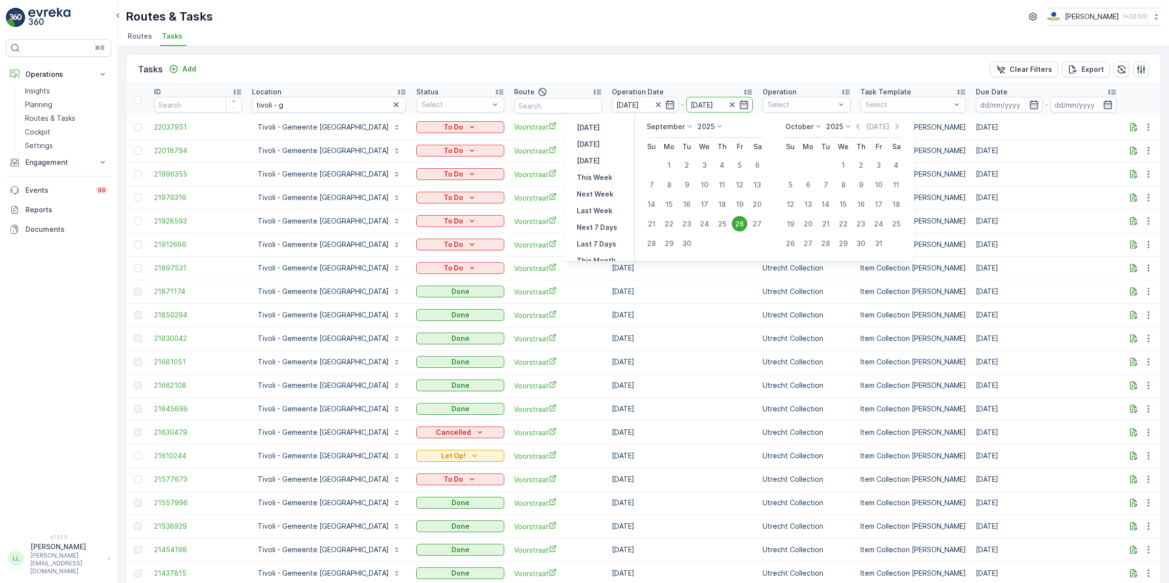
type input "[DATE]"
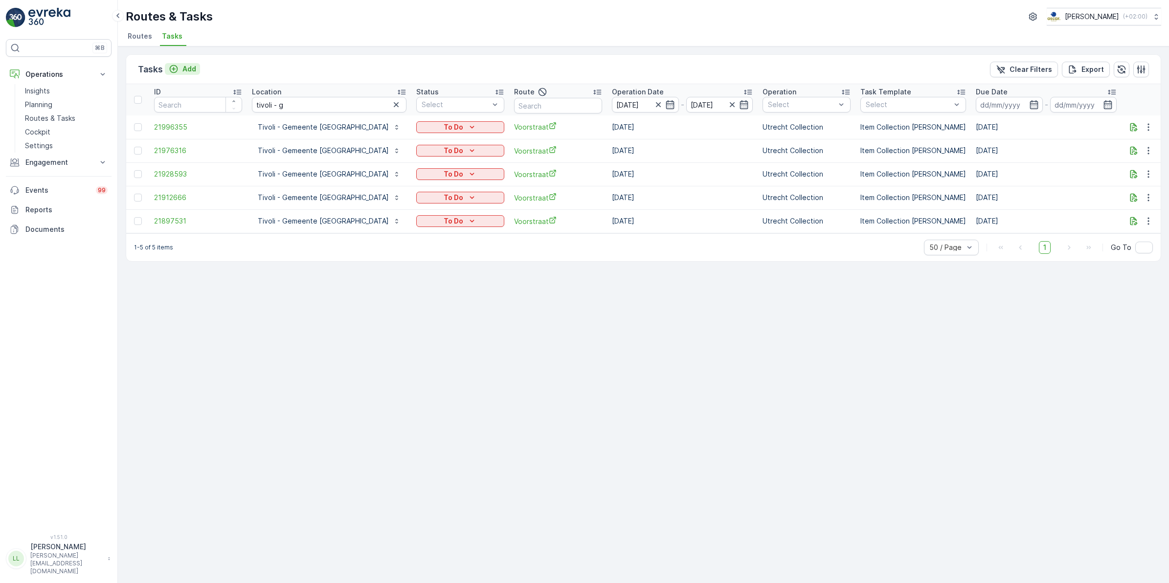
click at [181, 67] on div "Add" at bounding box center [182, 69] width 27 height 10
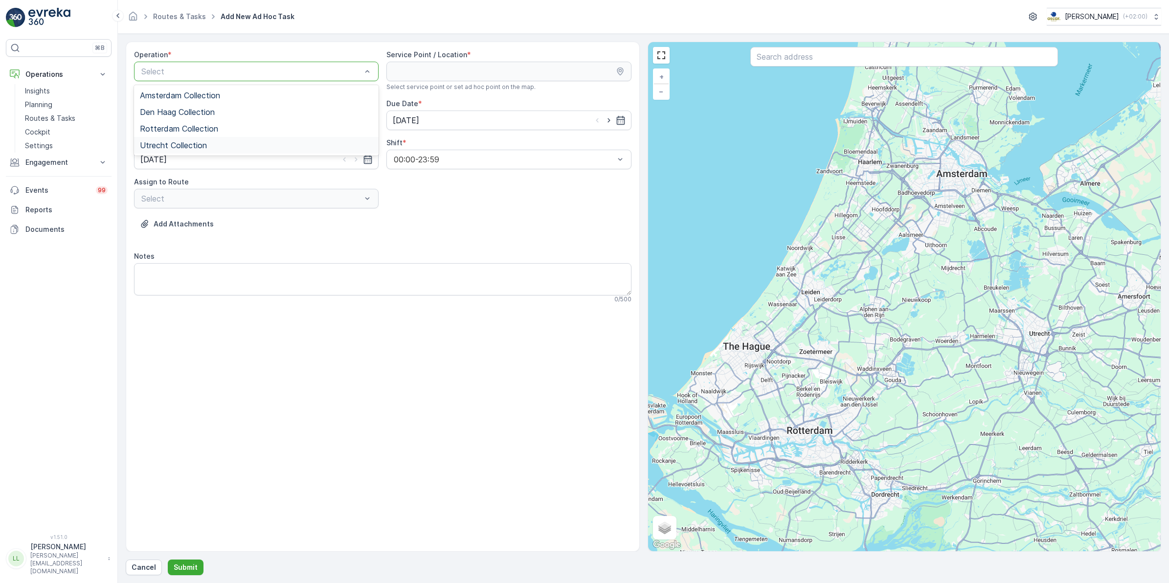
click at [194, 145] on span "Utrecht Collection" at bounding box center [173, 145] width 67 height 9
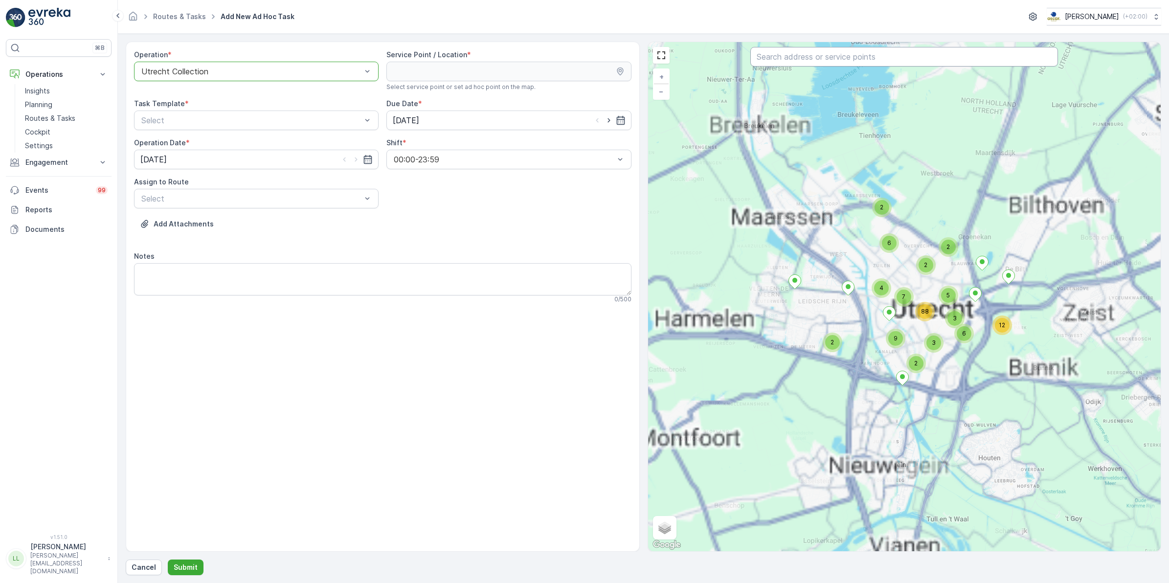
click at [858, 63] on input "text" at bounding box center [904, 57] width 308 height 20
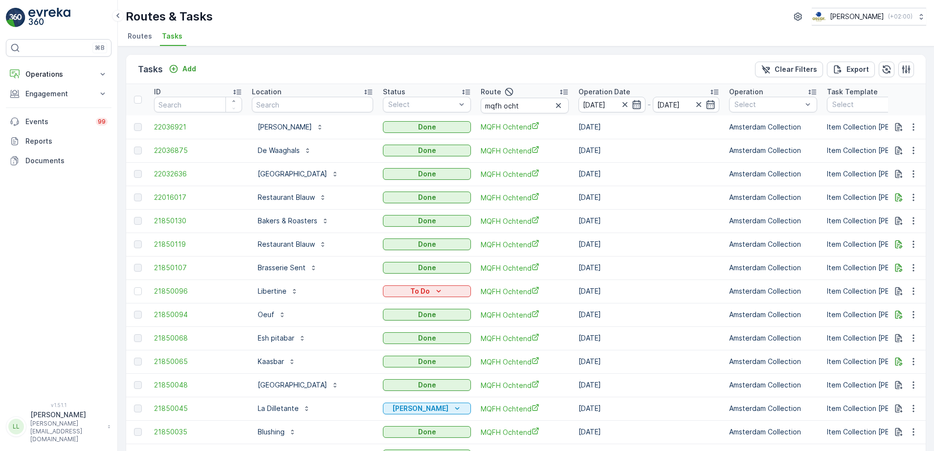
click at [640, 104] on icon "button" at bounding box center [636, 104] width 8 height 9
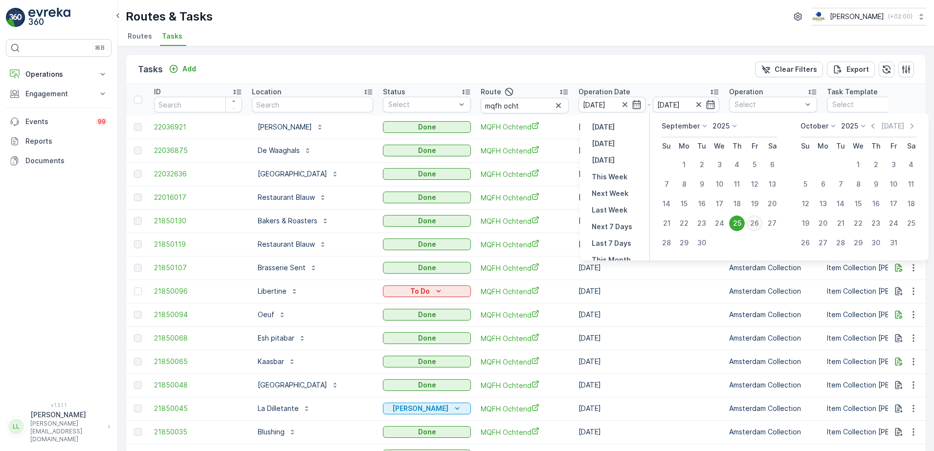
click at [758, 226] on div "26" at bounding box center [755, 224] width 16 height 16
type input "[DATE]"
click at [758, 226] on td "Amsterdam Collection" at bounding box center [773, 220] width 98 height 23
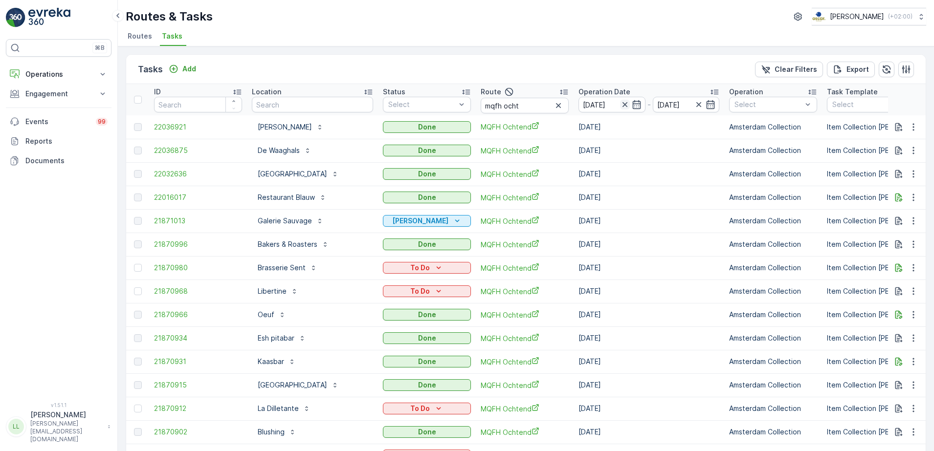
click at [628, 106] on icon "button" at bounding box center [625, 105] width 10 height 10
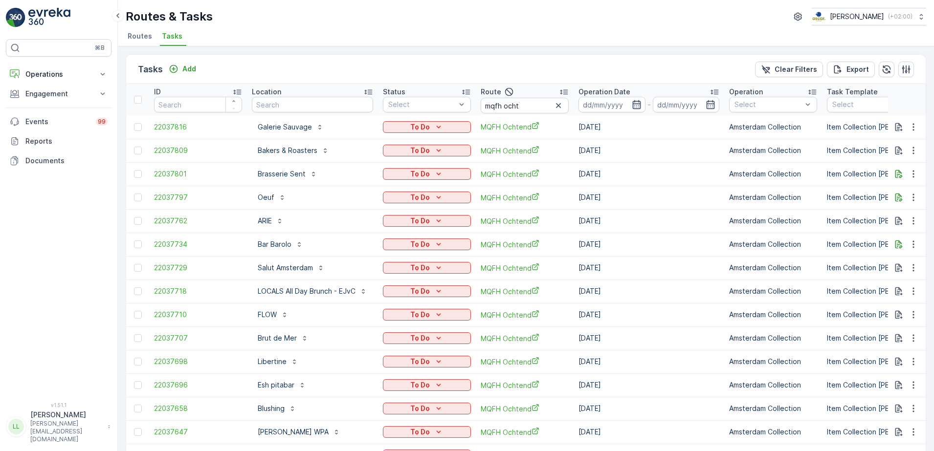
click at [639, 104] on icon "button" at bounding box center [636, 104] width 8 height 9
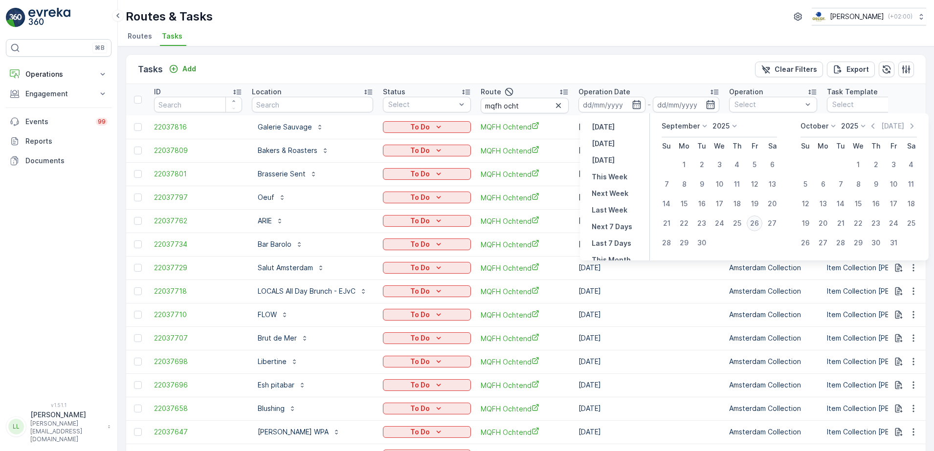
click at [754, 227] on div "26" at bounding box center [755, 224] width 16 height 16
type input "[DATE]"
click at [754, 227] on div "26" at bounding box center [755, 224] width 16 height 16
type input "[DATE]"
click at [754, 227] on div "26" at bounding box center [755, 224] width 16 height 16
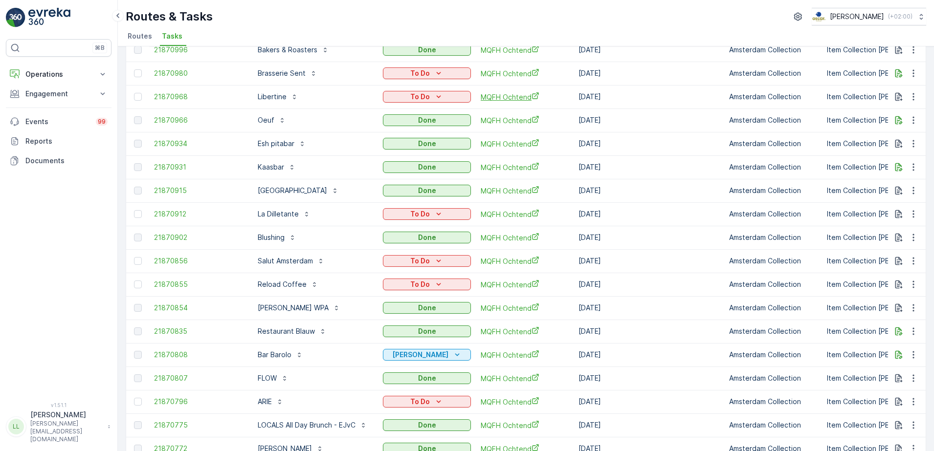
scroll to position [122, 0]
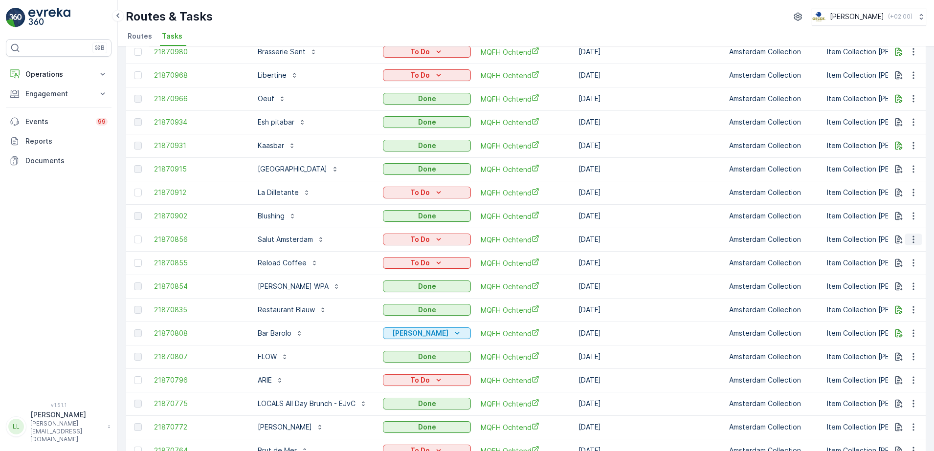
click at [910, 240] on icon "button" at bounding box center [914, 240] width 10 height 10
click at [898, 282] on span "Change Route" at bounding box center [888, 282] width 47 height 10
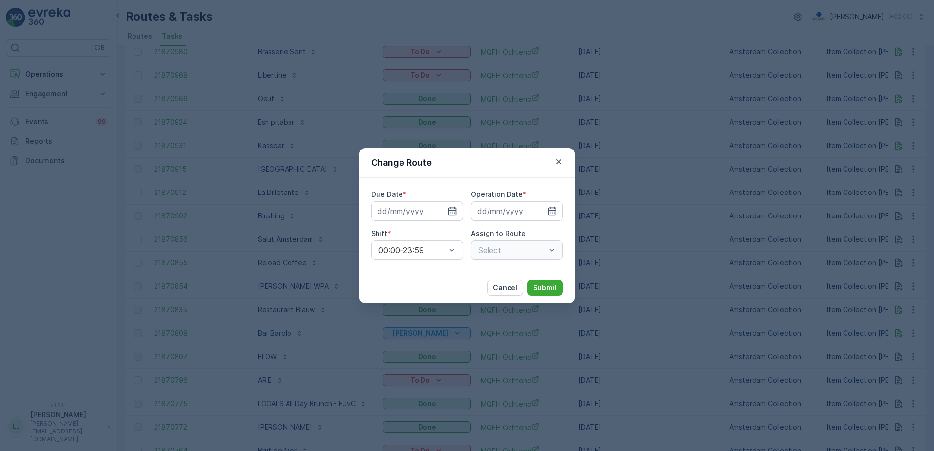
type input "[DATE]"
click at [515, 253] on div "Select" at bounding box center [517, 251] width 92 height 20
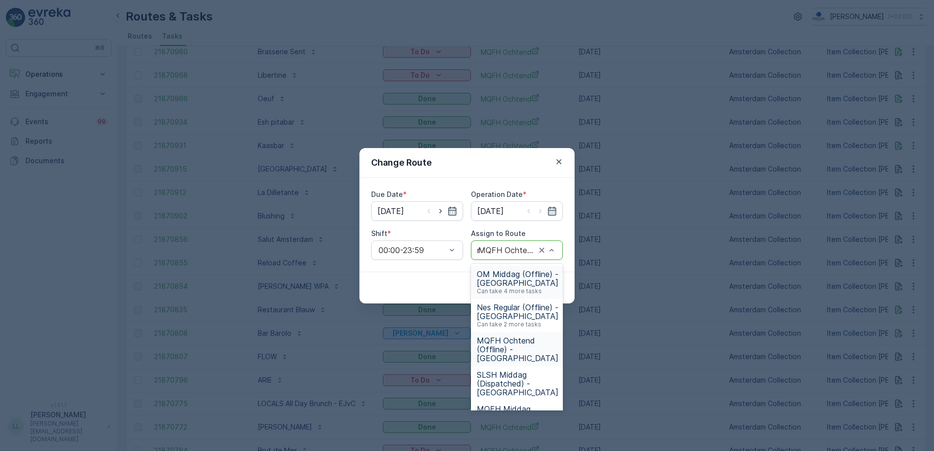
type input "mq"
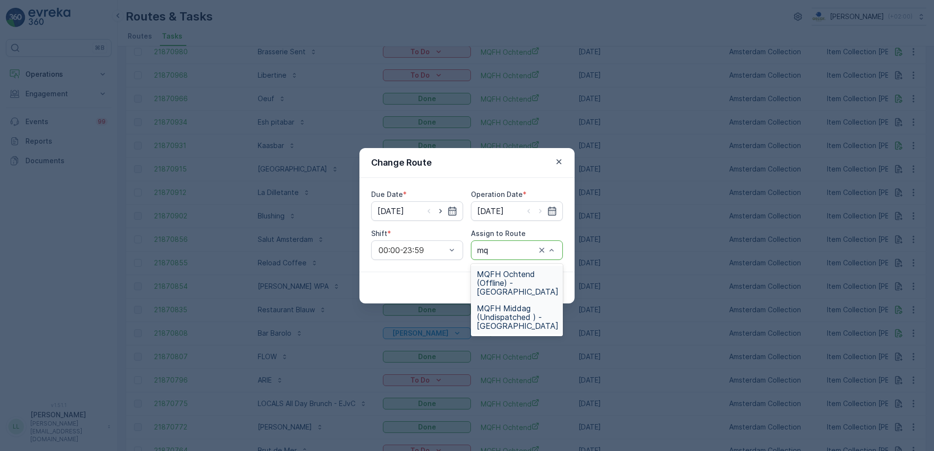
click at [514, 310] on span "MQFH Middag (Undispatched ) - [GEOGRAPHIC_DATA]" at bounding box center [518, 317] width 82 height 26
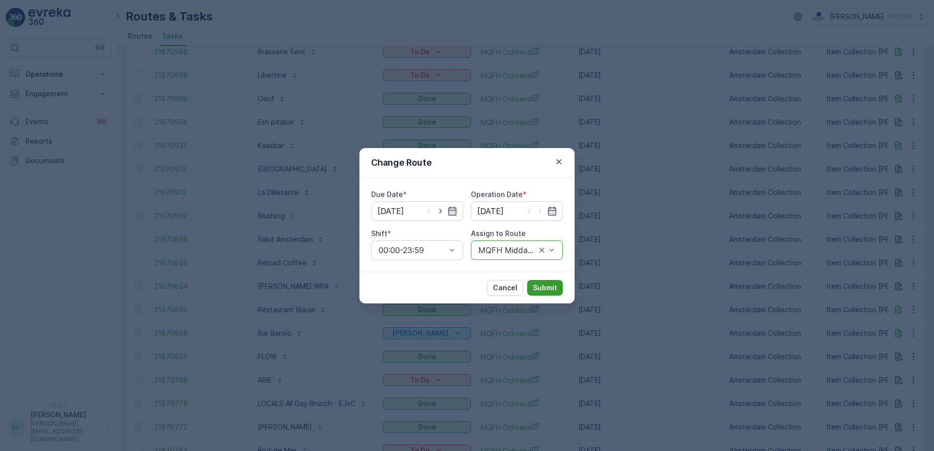
click at [556, 282] on button "Submit" at bounding box center [545, 288] width 36 height 16
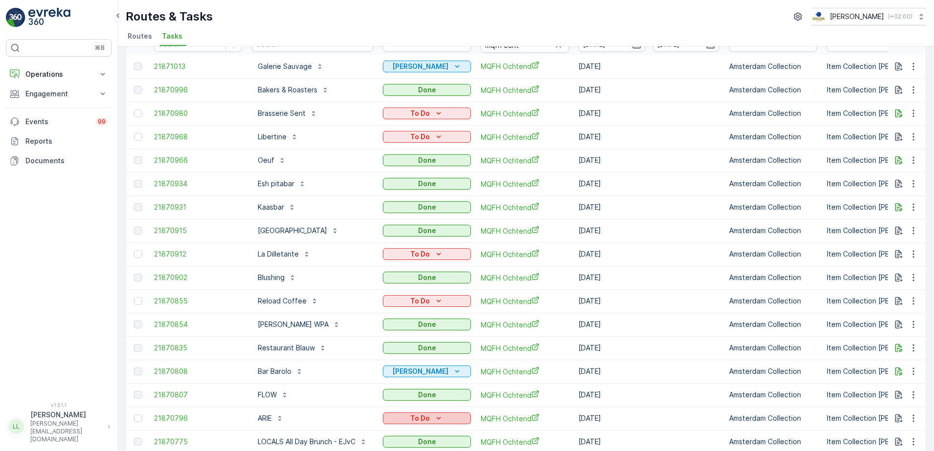
scroll to position [0, 0]
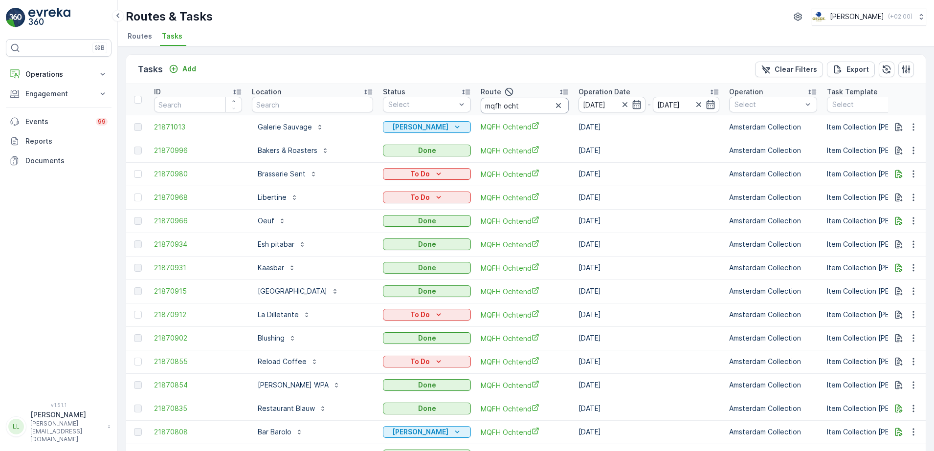
click at [527, 105] on input "mqfh ocht" at bounding box center [525, 106] width 88 height 16
click at [297, 106] on input "text" at bounding box center [312, 105] width 121 height 16
type input "s"
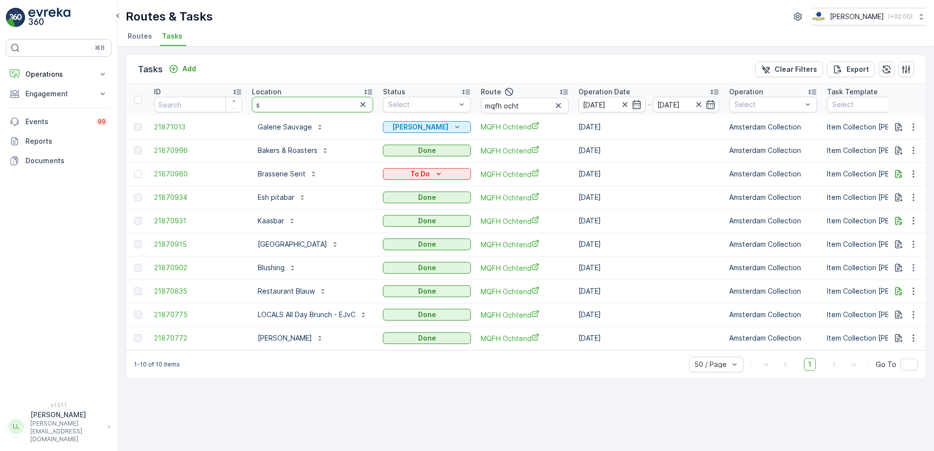
click at [297, 103] on input "s" at bounding box center [312, 105] width 121 height 16
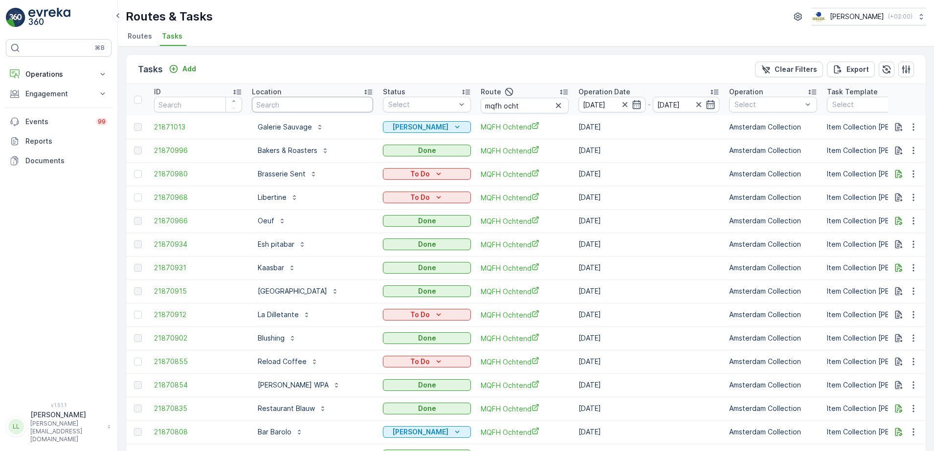
click at [275, 106] on input "text" at bounding box center [312, 105] width 121 height 16
click at [318, 104] on input "text" at bounding box center [312, 105] width 121 height 16
click at [533, 101] on input "mqfh ocht" at bounding box center [525, 106] width 88 height 16
click at [325, 102] on input "text" at bounding box center [312, 105] width 121 height 16
type input "salu"
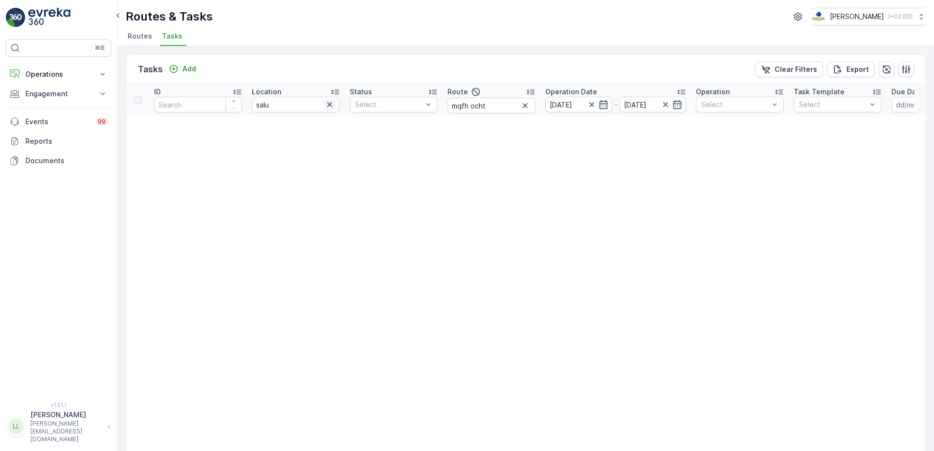
click at [327, 107] on icon "button" at bounding box center [330, 105] width 10 height 10
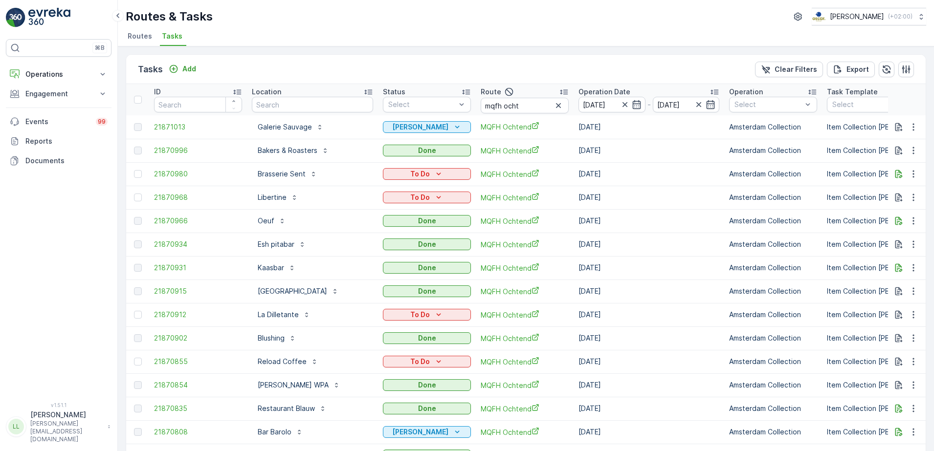
drag, startPoint x: 562, startPoint y: 110, endPoint x: 557, endPoint y: 110, distance: 5.4
click at [562, 110] on icon "button" at bounding box center [559, 106] width 10 height 10
click at [326, 109] on input "text" at bounding box center [312, 105] width 121 height 16
type input "sal;"
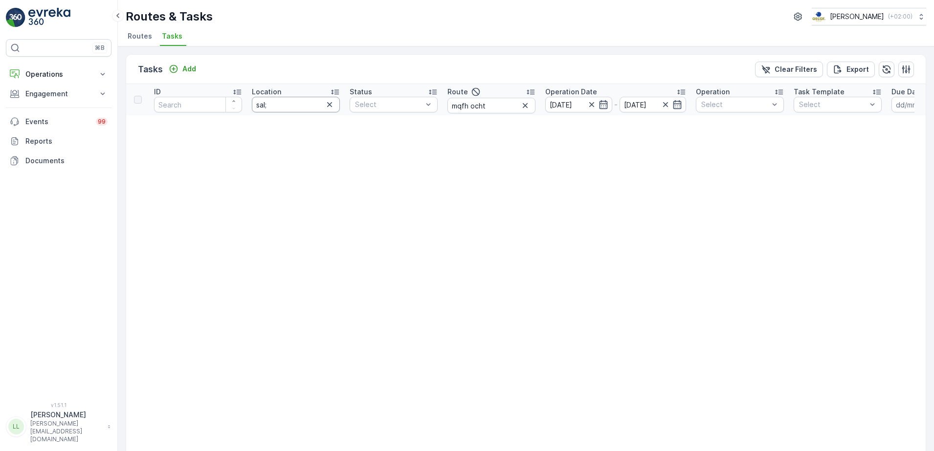
click at [312, 104] on input "sal;" at bounding box center [296, 105] width 88 height 16
type input "salut"
click at [522, 105] on icon "button" at bounding box center [525, 106] width 10 height 10
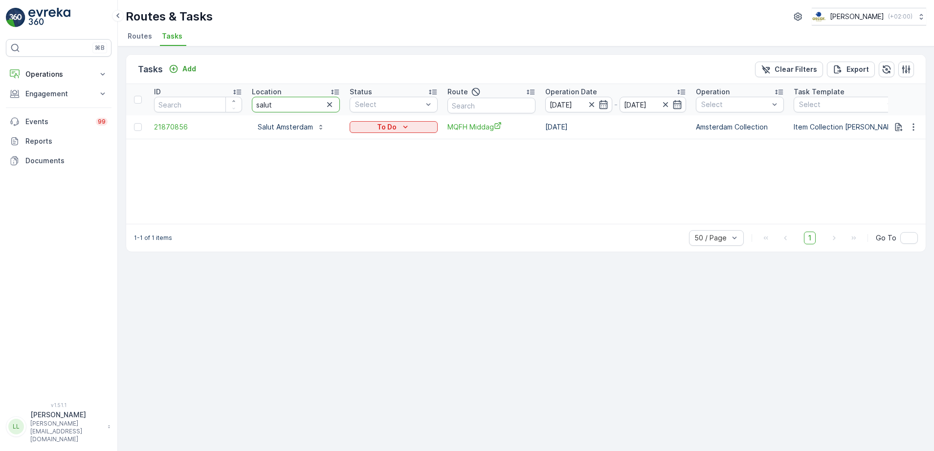
click at [235, 105] on tr "ID Location salut Status Select Route Operation Date [DATE] - [DATE] Operation …" at bounding box center [880, 99] width 1509 height 31
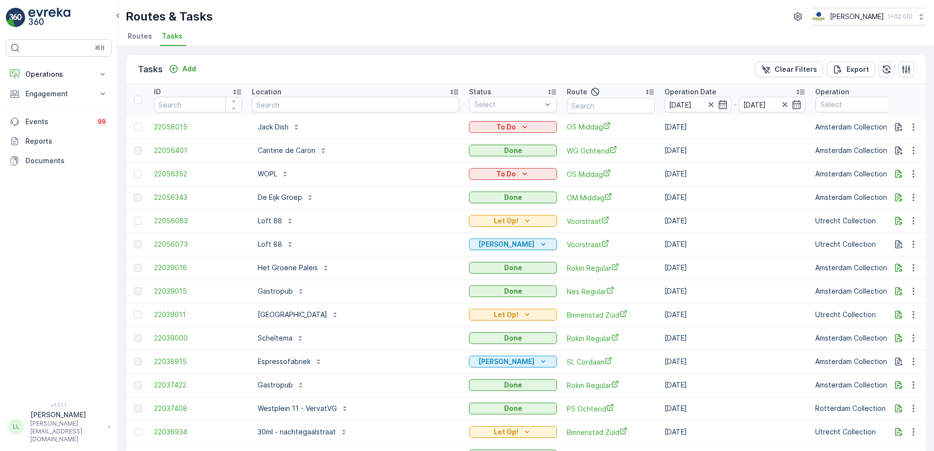
click at [289, 105] on input "text" at bounding box center [355, 105] width 207 height 16
click at [567, 107] on input "text" at bounding box center [611, 106] width 88 height 16
type input "binnen"
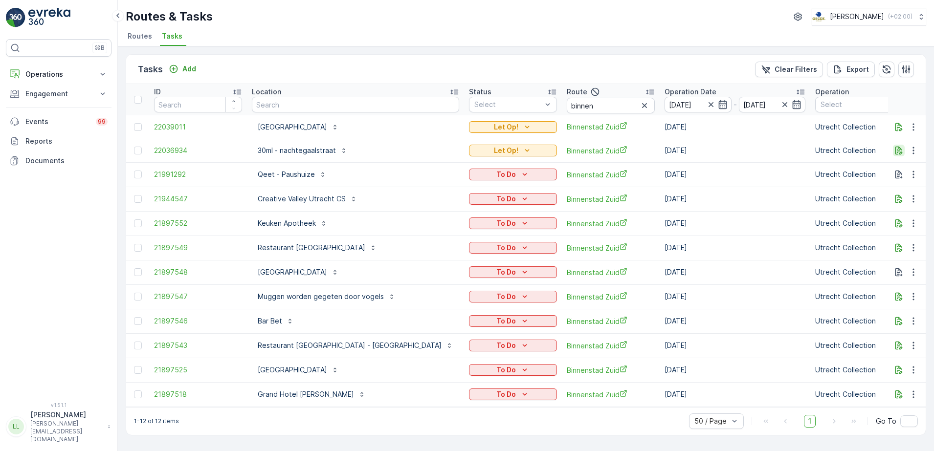
click at [900, 148] on icon "button" at bounding box center [899, 151] width 7 height 8
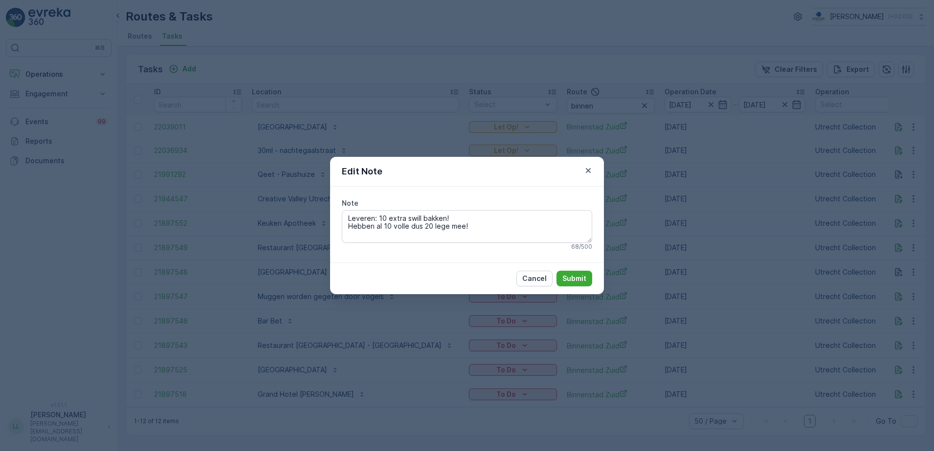
click at [709, 150] on div "Edit Note Note Leveren: 10 extra swill bakken! Hebben al 10 volle dus 20 lege m…" at bounding box center [467, 225] width 934 height 451
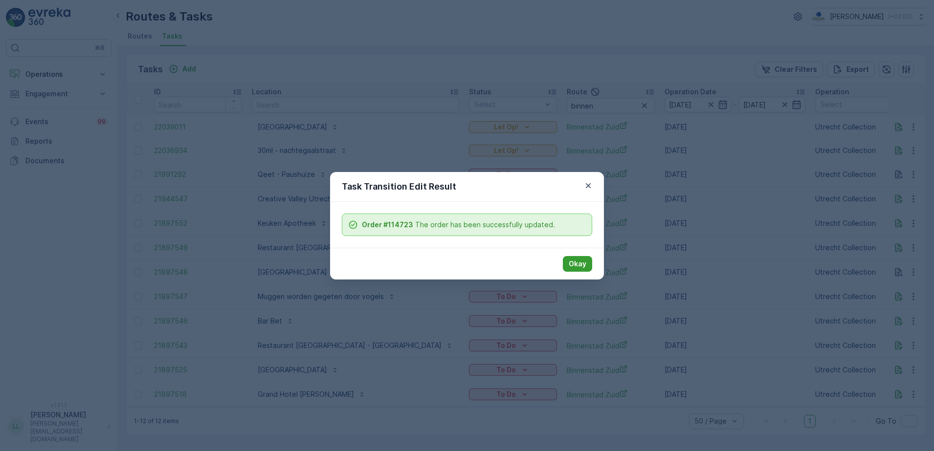
click at [582, 262] on p "Okay" at bounding box center [578, 264] width 18 height 10
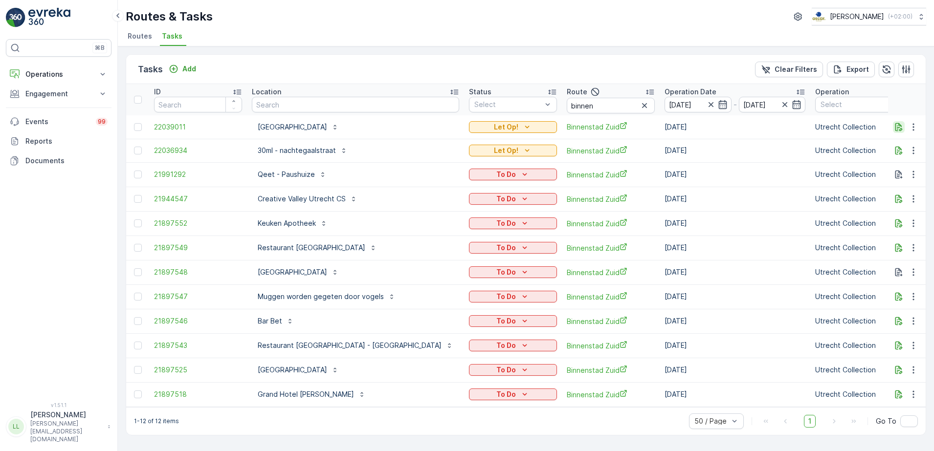
click at [897, 124] on icon "button" at bounding box center [899, 127] width 10 height 10
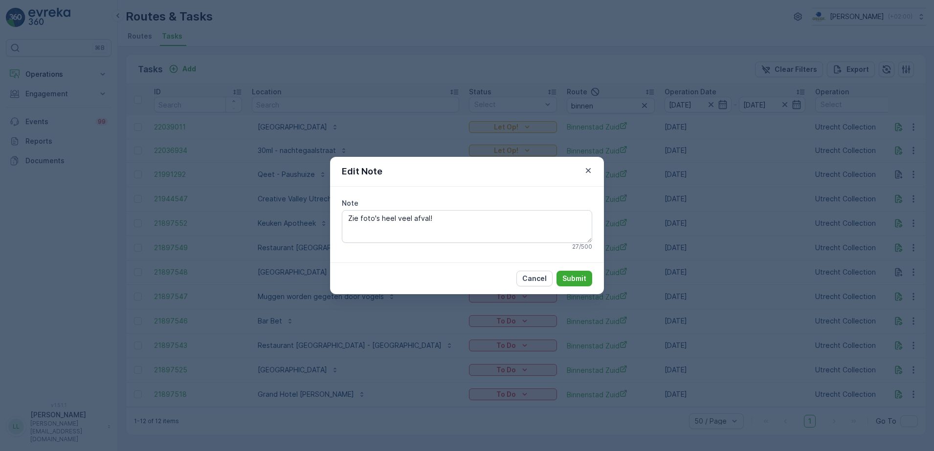
click at [719, 200] on div "Edit Note Note Zie foto's heel veel afval! 27 / 500 Cancel Submit" at bounding box center [467, 225] width 934 height 451
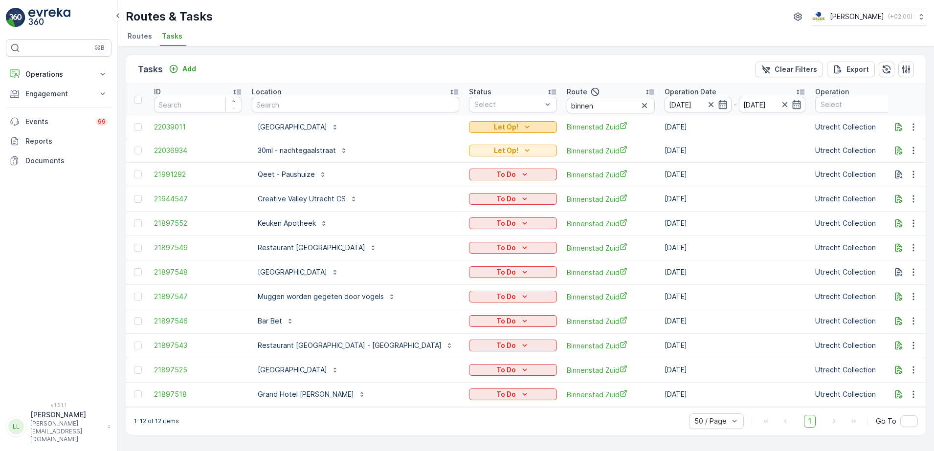
click at [494, 131] on p "Let Op!" at bounding box center [506, 127] width 24 height 10
click at [440, 185] on div "Done" at bounding box center [446, 183] width 62 height 14
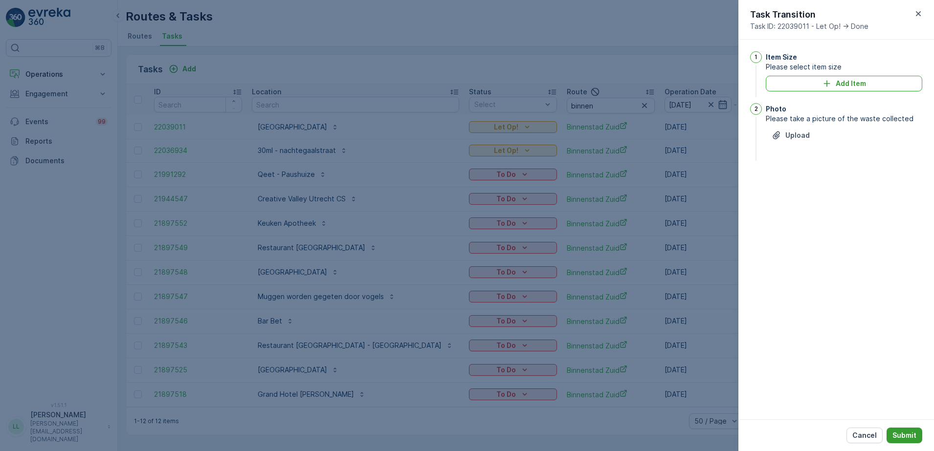
click at [909, 434] on p "Submit" at bounding box center [905, 436] width 24 height 10
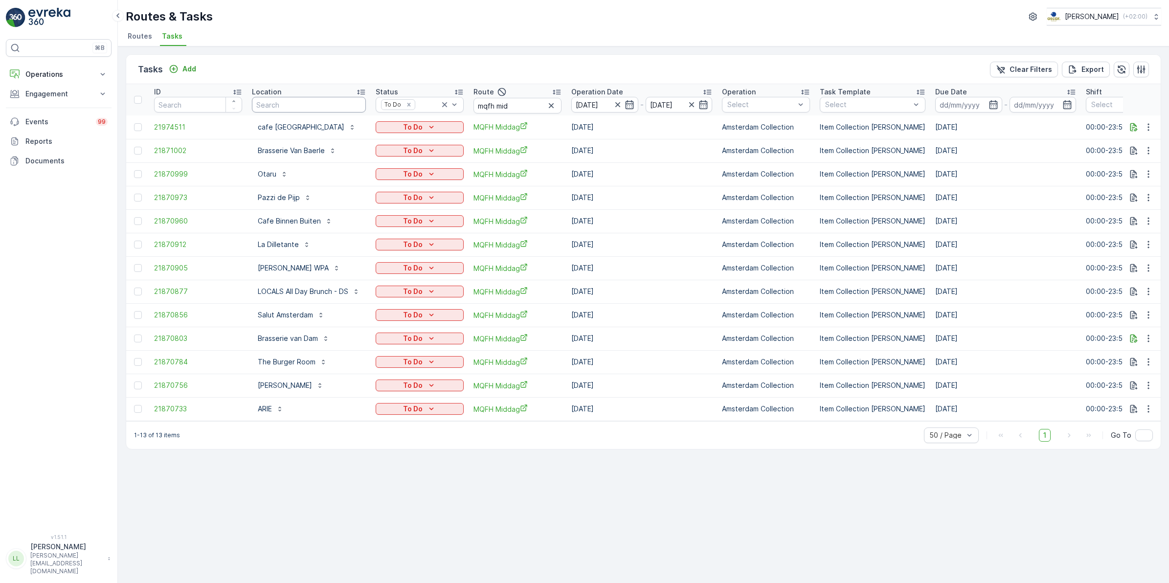
click at [285, 103] on input "text" at bounding box center [309, 105] width 114 height 16
click at [447, 107] on icon at bounding box center [445, 105] width 10 height 10
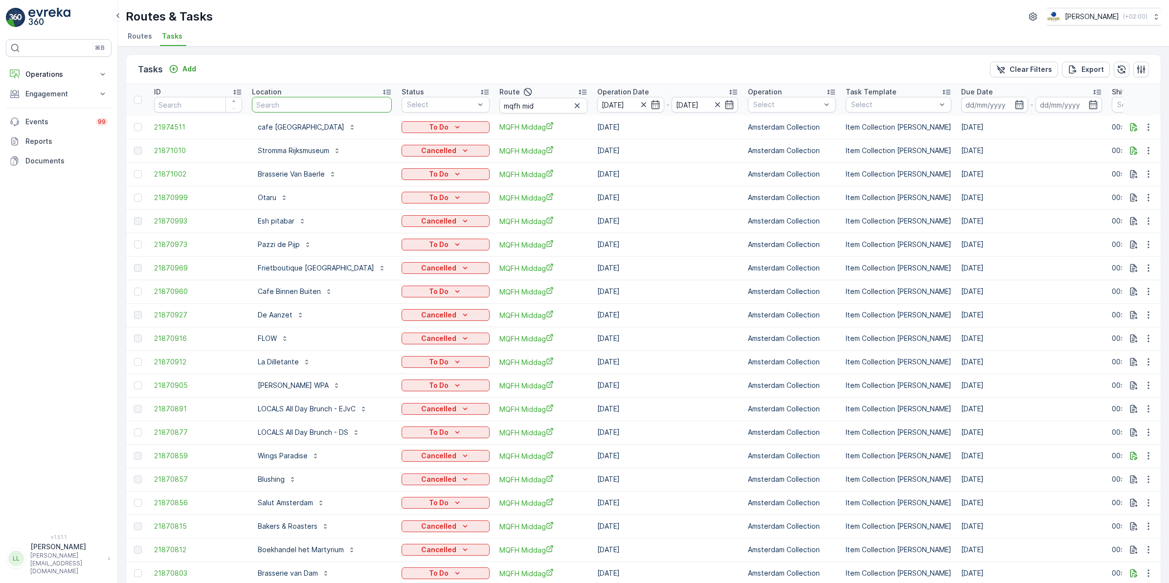
click at [294, 108] on input "text" at bounding box center [322, 105] width 140 height 16
type input "[PERSON_NAME]"
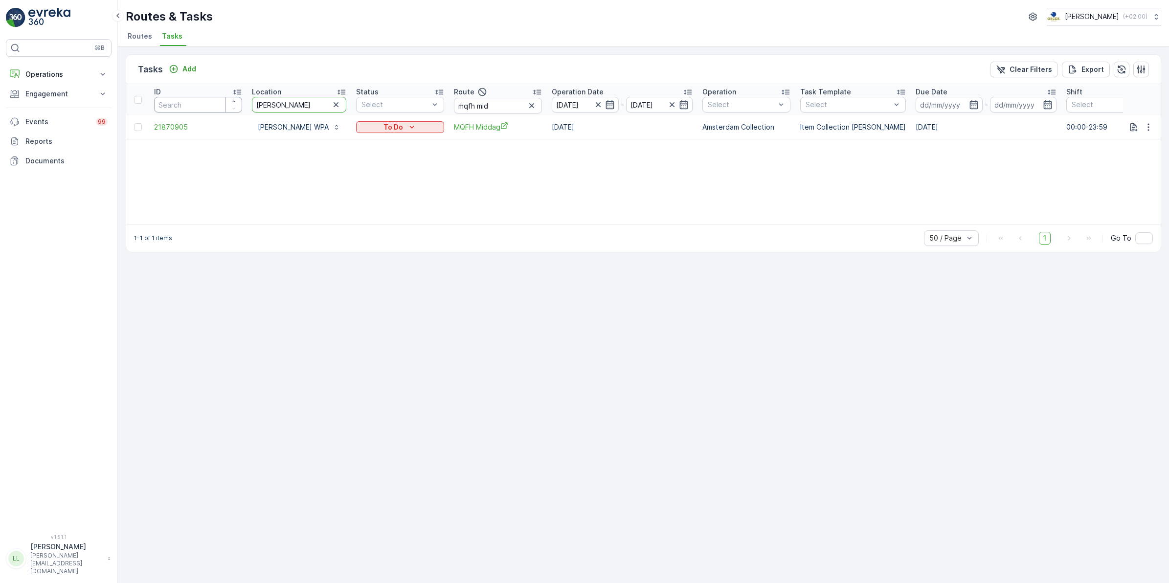
drag, startPoint x: 289, startPoint y: 106, endPoint x: 218, endPoint y: 104, distance: 70.5
click at [218, 104] on tr "ID Location georg Status Select Route mqfh mid Operation Date [DATE] - [DATE] O…" at bounding box center [883, 99] width 1515 height 31
type input "arie"
drag, startPoint x: 282, startPoint y: 99, endPoint x: 237, endPoint y: 98, distance: 45.0
click at [237, 98] on tr "ID Location arie Status Select Route mqfh mid Operation Date [DATE] - [DATE] Op…" at bounding box center [880, 99] width 1509 height 31
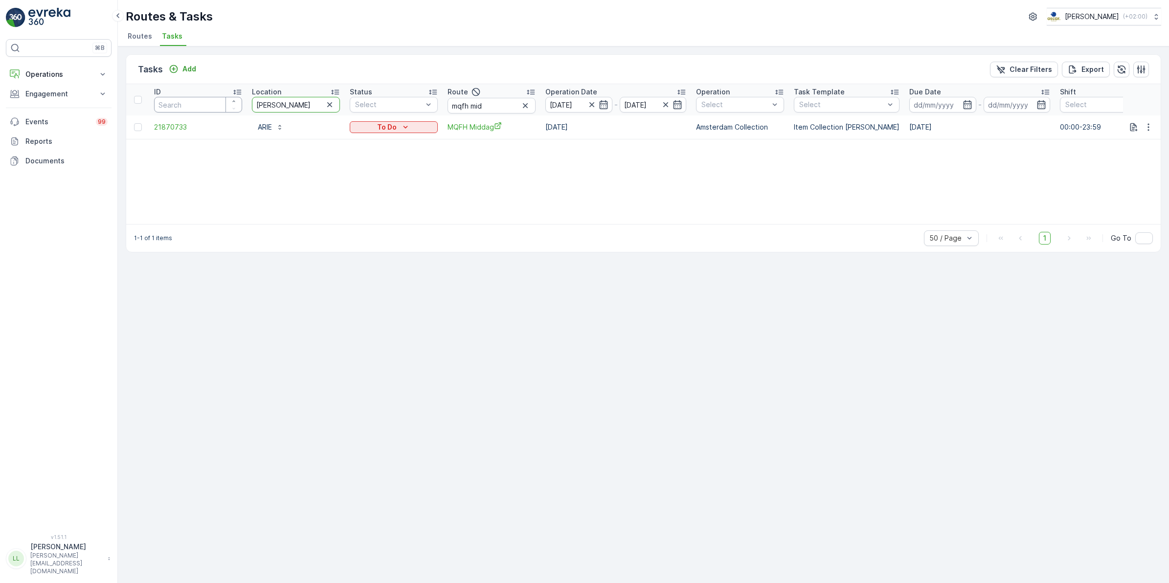
type input "sama"
drag, startPoint x: 290, startPoint y: 106, endPoint x: 243, endPoint y: 106, distance: 47.4
click at [243, 106] on tr "ID Location sama Status Select Route mqfh mid Operation Date [DATE] - [DATE] Op…" at bounding box center [880, 99] width 1509 height 31
type input "brass"
drag, startPoint x: 282, startPoint y: 105, endPoint x: 220, endPoint y: 101, distance: 61.8
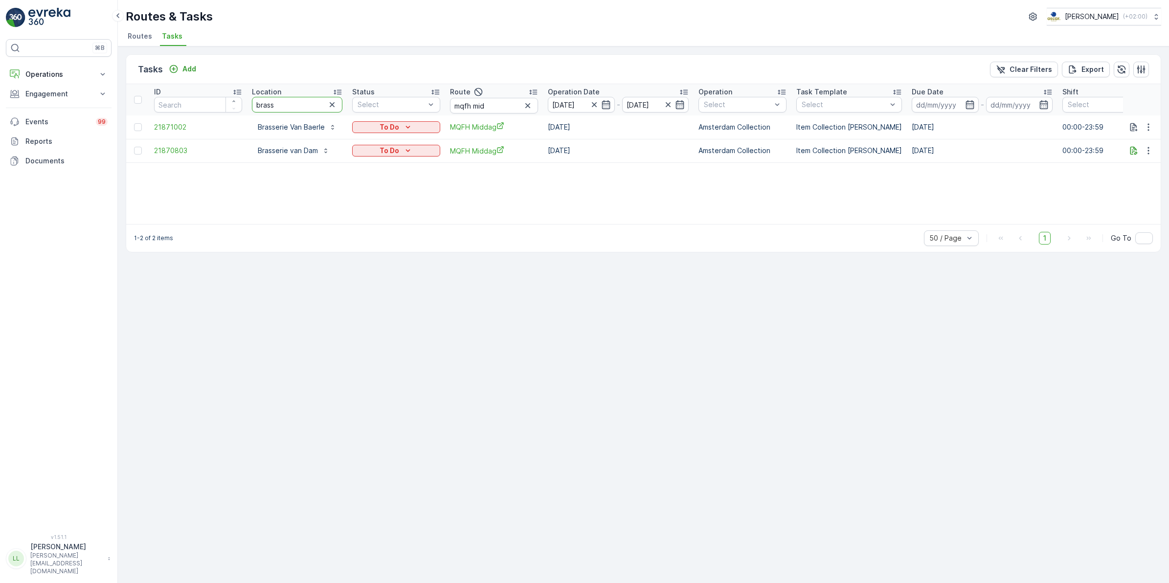
click at [220, 101] on tr "ID Location brass Status Select Route mqfh mid Operation Date [DATE] - [DATE] O…" at bounding box center [881, 99] width 1511 height 31
type input "loca"
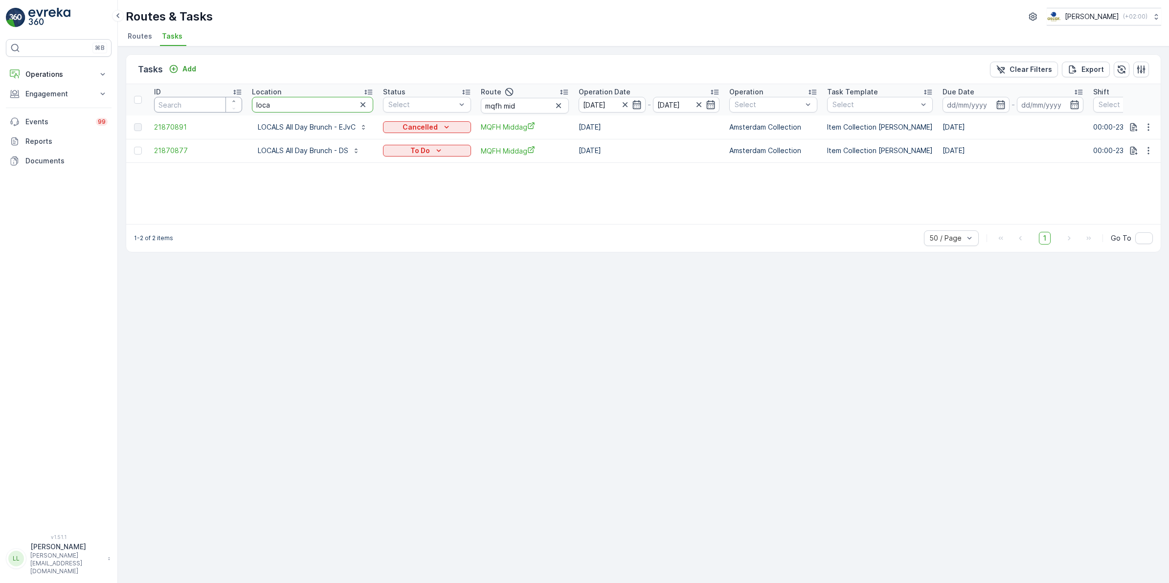
drag, startPoint x: 303, startPoint y: 101, endPoint x: 182, endPoint y: 96, distance: 120.9
click at [186, 96] on tr "ID Location loca Status Select Route mqfh mid Operation Date [DATE] - [DATE] Op…" at bounding box center [897, 99] width 1542 height 31
type input "binn"
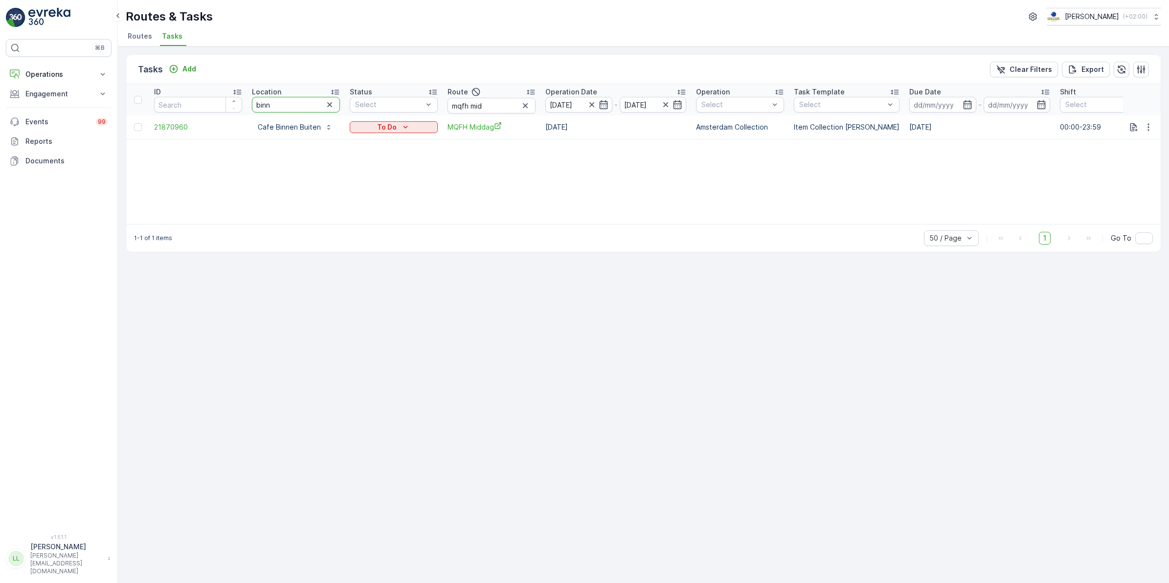
drag, startPoint x: 287, startPoint y: 103, endPoint x: 214, endPoint y: 96, distance: 73.2
click at [214, 96] on tr "ID Location binn Status Select Route mqfh mid Operation Date 26.09.2025 - 26.09…" at bounding box center [880, 99] width 1509 height 31
type input "dille"
click at [240, 108] on tr "ID Location dille Status Select Route mqfh mid Operation Date 26.09.2025 - 26.0…" at bounding box center [880, 99] width 1509 height 31
type input "arie"
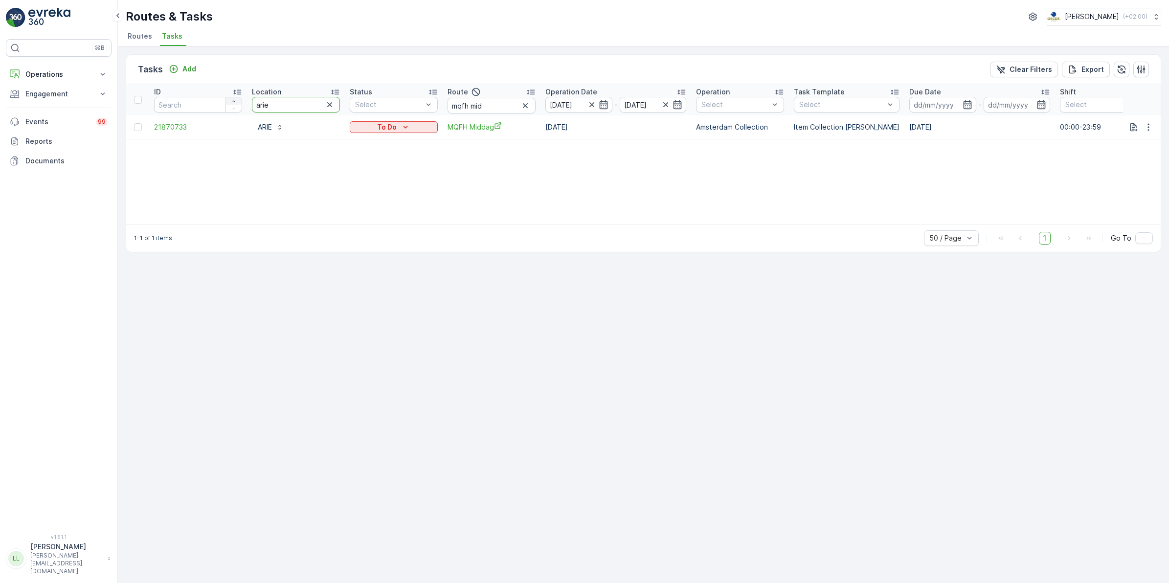
drag, startPoint x: 288, startPoint y: 102, endPoint x: 234, endPoint y: 103, distance: 53.8
click at [234, 103] on tr "ID Location arie Status Select Route mqfh mid Operation Date 26.09.2025 - 26.09…" at bounding box center [880, 99] width 1509 height 31
type input "salu"
drag, startPoint x: 279, startPoint y: 106, endPoint x: 201, endPoint y: 111, distance: 77.9
click at [201, 111] on tr "ID Location salu Status Select Route mqfh mid Operation Date 26.09.2025 - 26.09…" at bounding box center [880, 99] width 1509 height 31
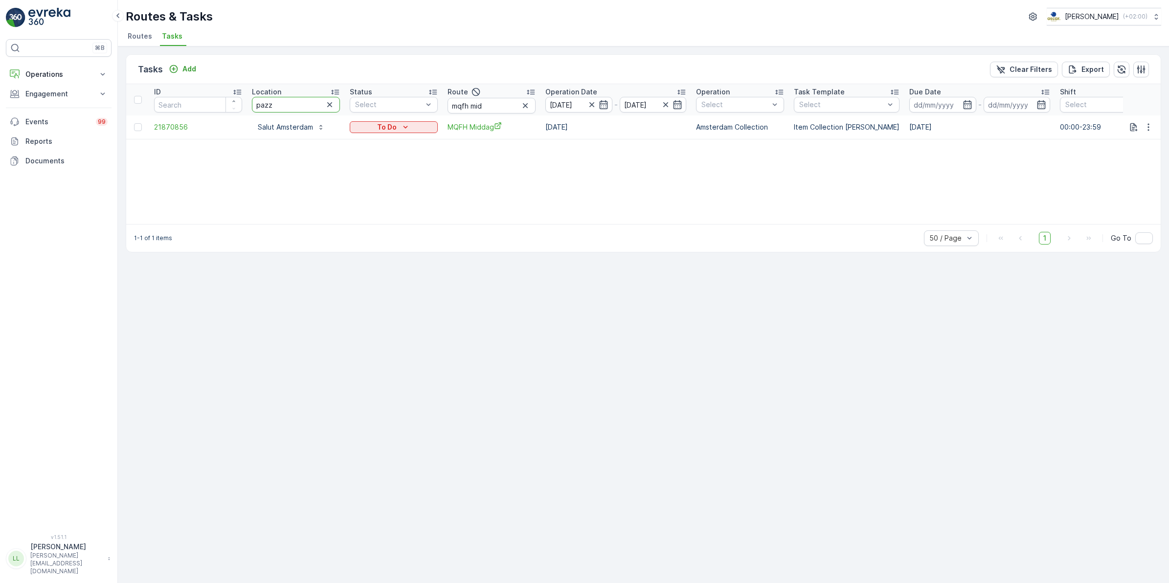
type input "pazzi"
drag, startPoint x: 248, startPoint y: 108, endPoint x: 219, endPoint y: 111, distance: 29.0
click at [219, 111] on tr "ID Location pazzi Status Select Route mqfh mid Operation Date 26.09.2025 - 26.0…" at bounding box center [880, 99] width 1509 height 31
type input "schin"
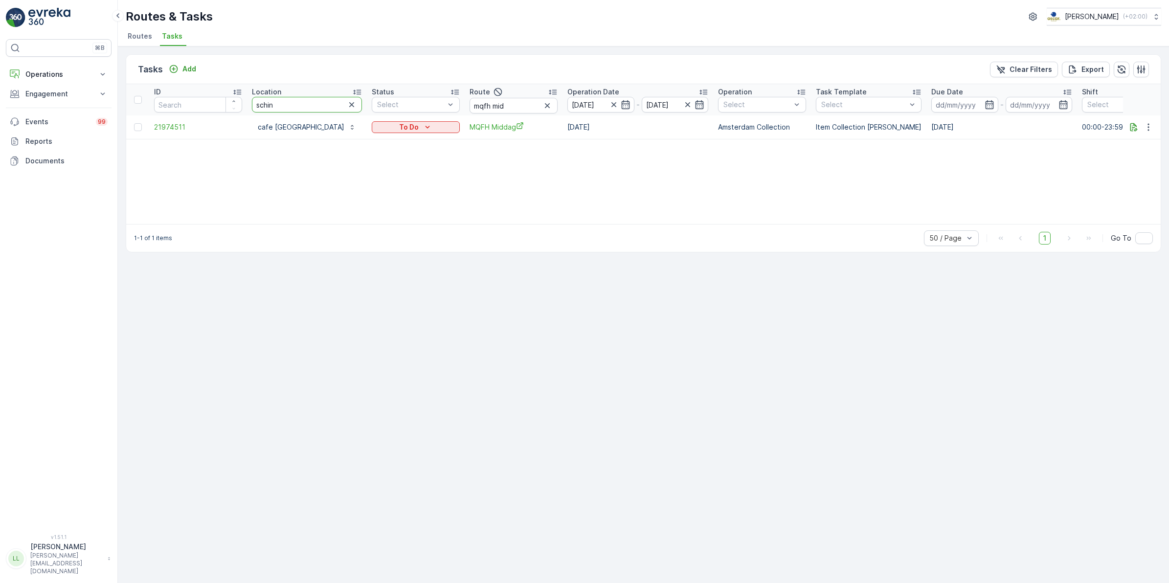
drag, startPoint x: 302, startPoint y: 106, endPoint x: 223, endPoint y: 104, distance: 79.7
click at [223, 104] on tr "ID Location schin Status Select Route mqfh mid Operation Date 26.09.2025 - 26.0…" at bounding box center [891, 99] width 1531 height 31
type input "ota"
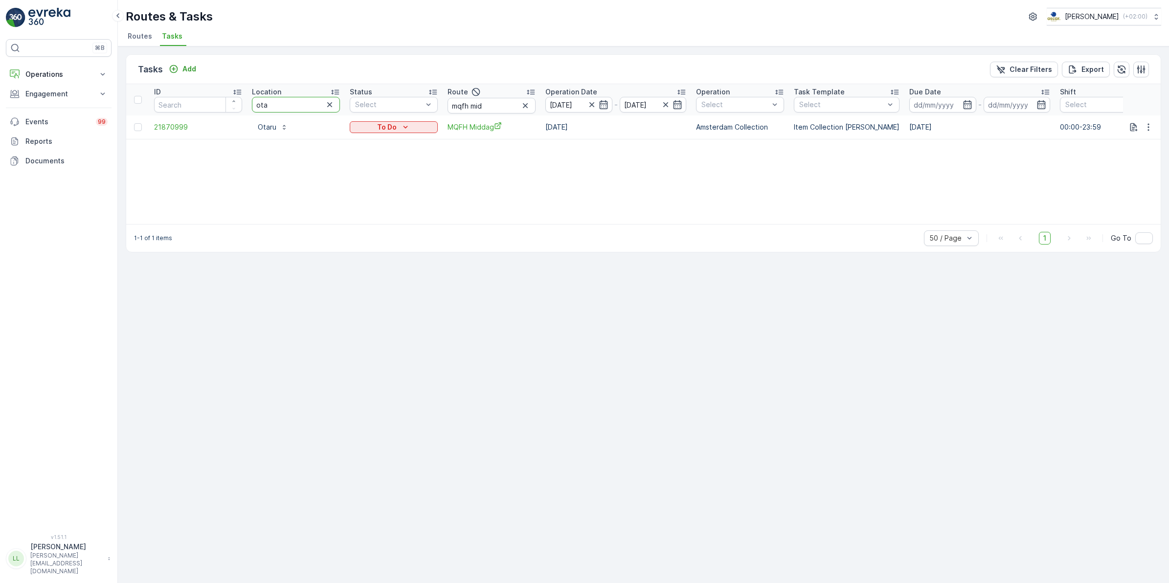
drag, startPoint x: 270, startPoint y: 106, endPoint x: 225, endPoint y: 104, distance: 45.5
click at [225, 104] on tr "ID Location ota Status Select Route mqfh mid Operation Date 26.09.2025 - 26.09.…" at bounding box center [880, 99] width 1509 height 31
type input "pazzi"
drag, startPoint x: 284, startPoint y: 106, endPoint x: 224, endPoint y: 108, distance: 59.7
click at [224, 108] on tr "ID Location pazzi Status Select Route mqfh mid Operation Date 26.09.2025 - 26.0…" at bounding box center [880, 99] width 1509 height 31
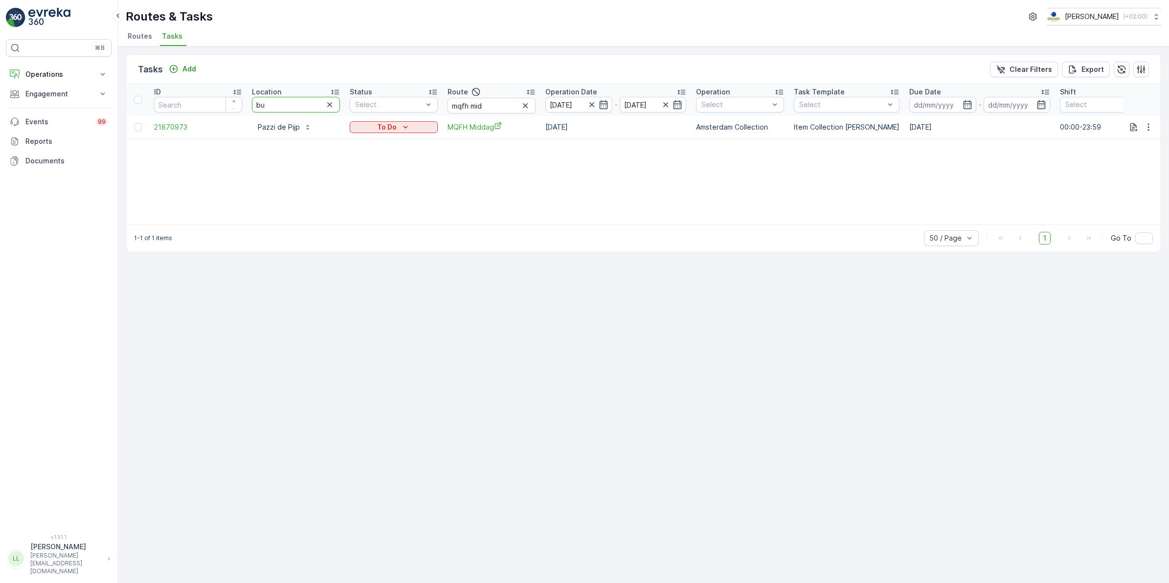
type input "bur"
click at [334, 106] on icon "button" at bounding box center [330, 105] width 10 height 10
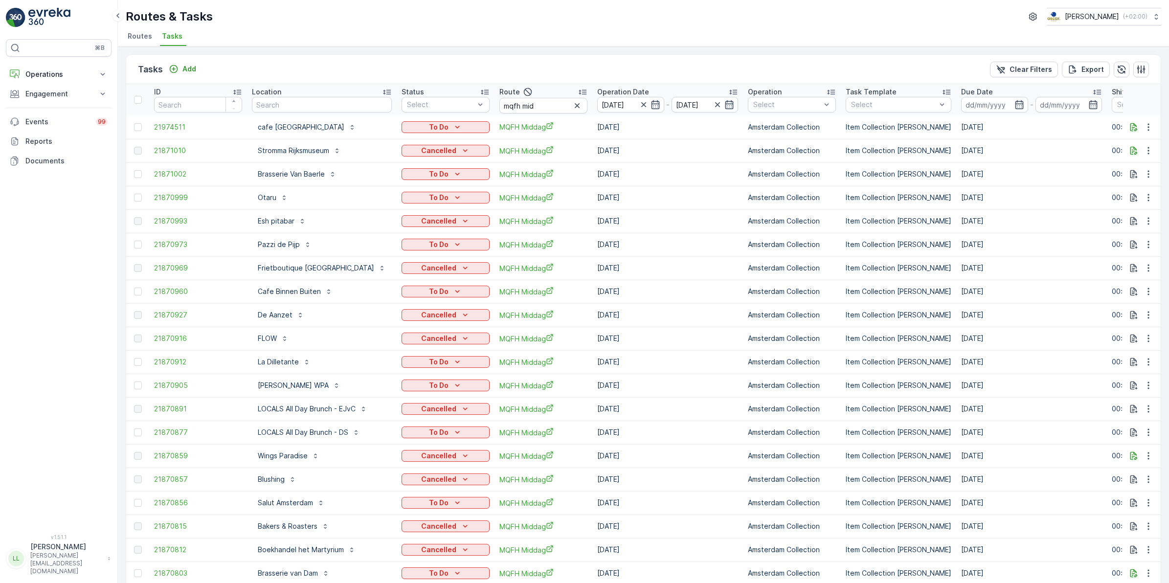
click at [576, 103] on icon "button" at bounding box center [577, 106] width 10 height 10
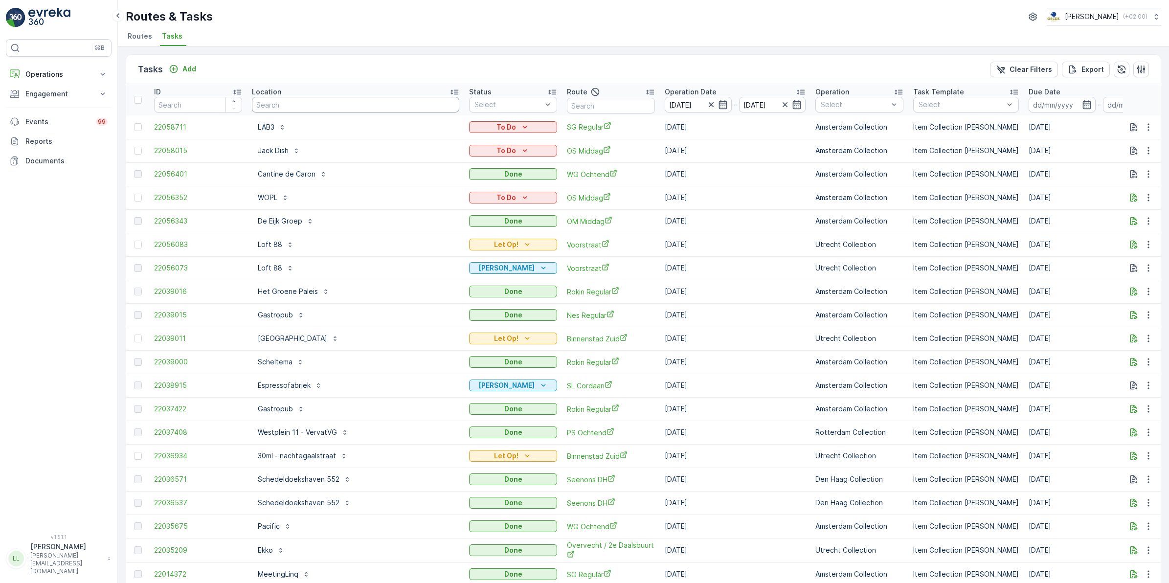
click at [385, 107] on input "text" at bounding box center [355, 105] width 207 height 16
type input "muggen"
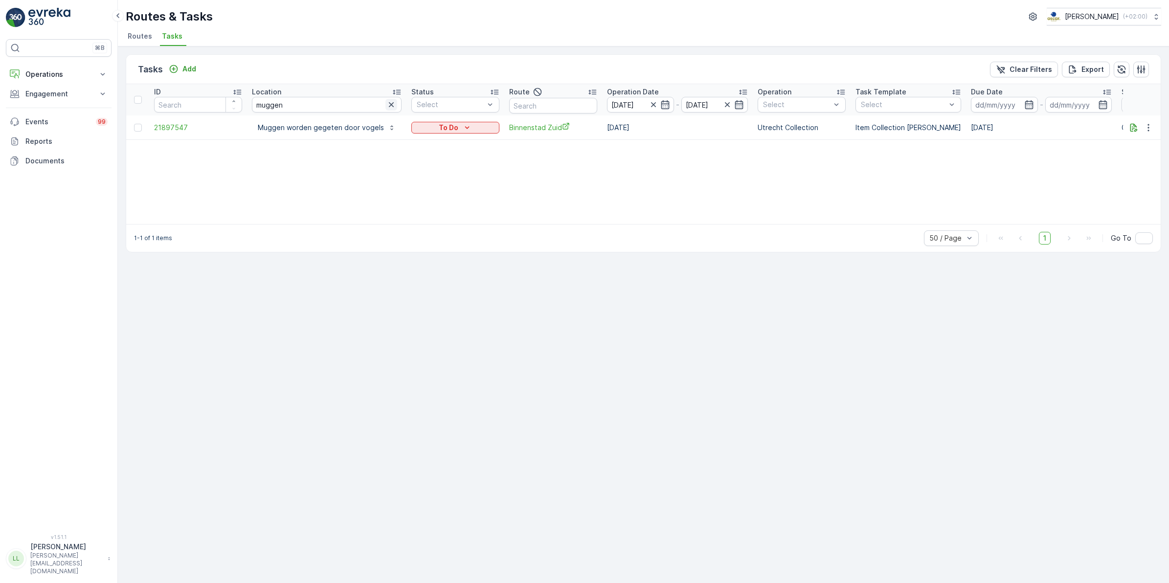
click at [389, 108] on icon "button" at bounding box center [391, 105] width 10 height 10
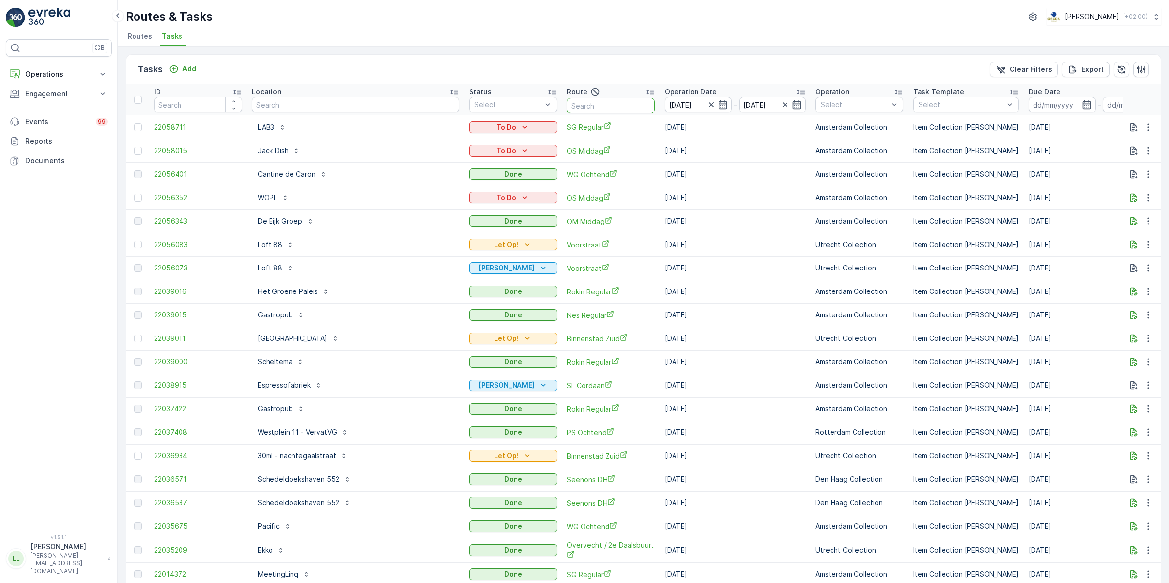
click at [567, 107] on input "text" at bounding box center [611, 106] width 88 height 16
type input "binnen"
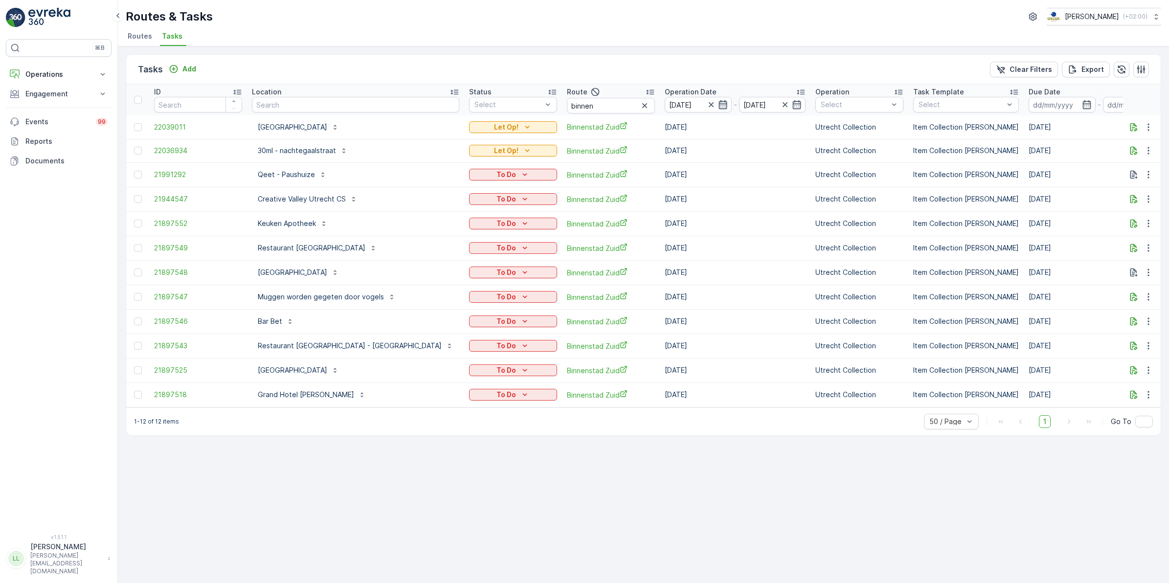
click at [718, 104] on icon "button" at bounding box center [722, 104] width 8 height 9
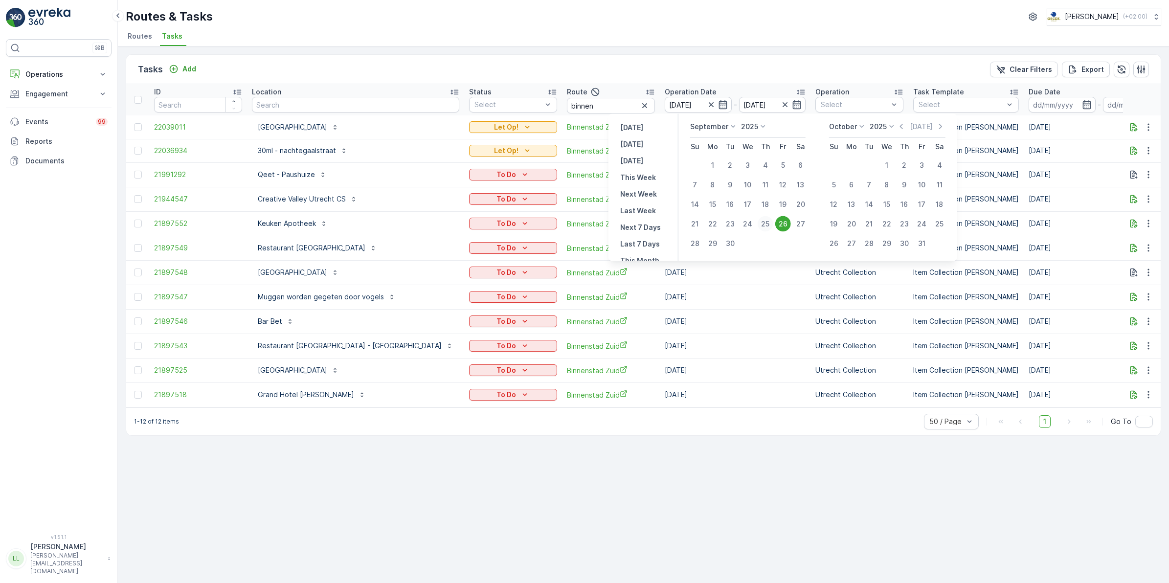
click at [765, 223] on div "25" at bounding box center [766, 224] width 16 height 16
type input "[DATE]"
click at [765, 223] on div "25" at bounding box center [766, 224] width 16 height 16
type input "[DATE]"
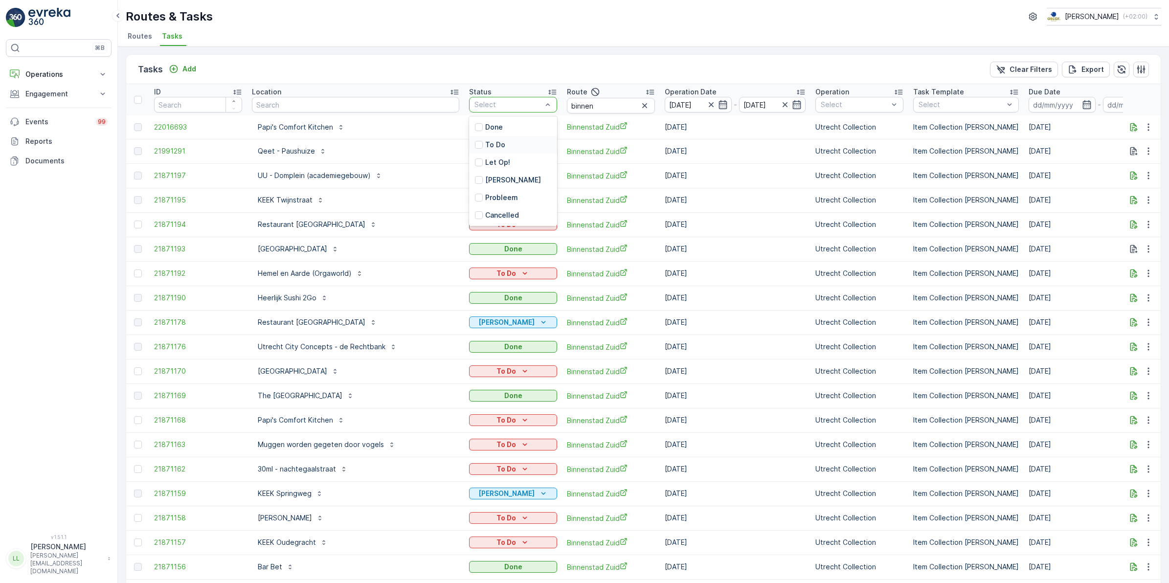
click at [485, 145] on p "To Do" at bounding box center [495, 145] width 20 height 10
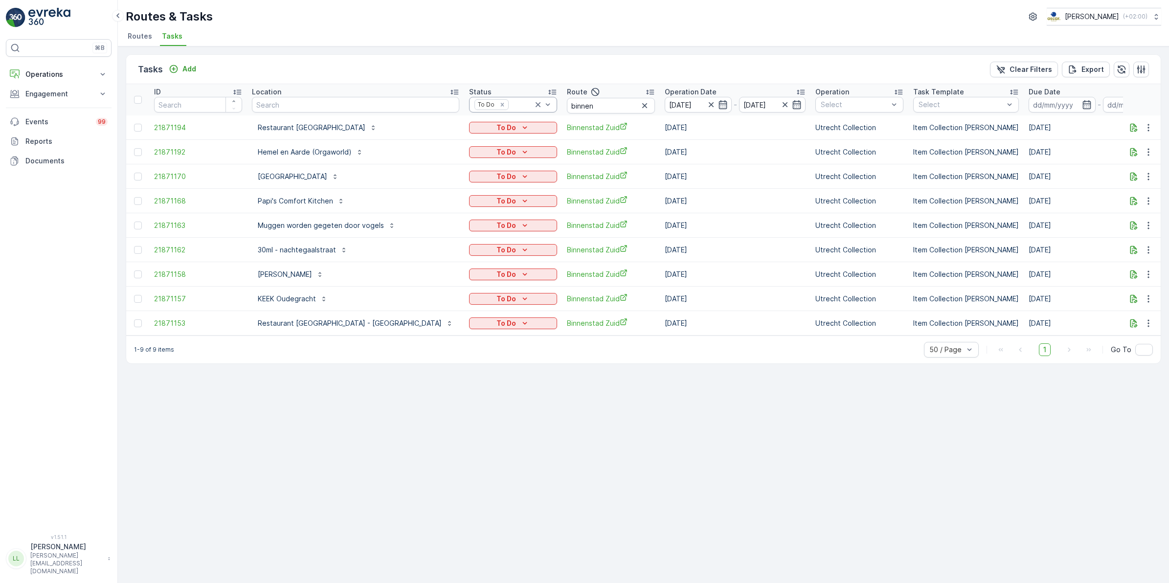
click at [475, 70] on div "Tasks Add Clear Filters Export" at bounding box center [643, 69] width 1034 height 29
click at [533, 102] on icon at bounding box center [538, 105] width 10 height 10
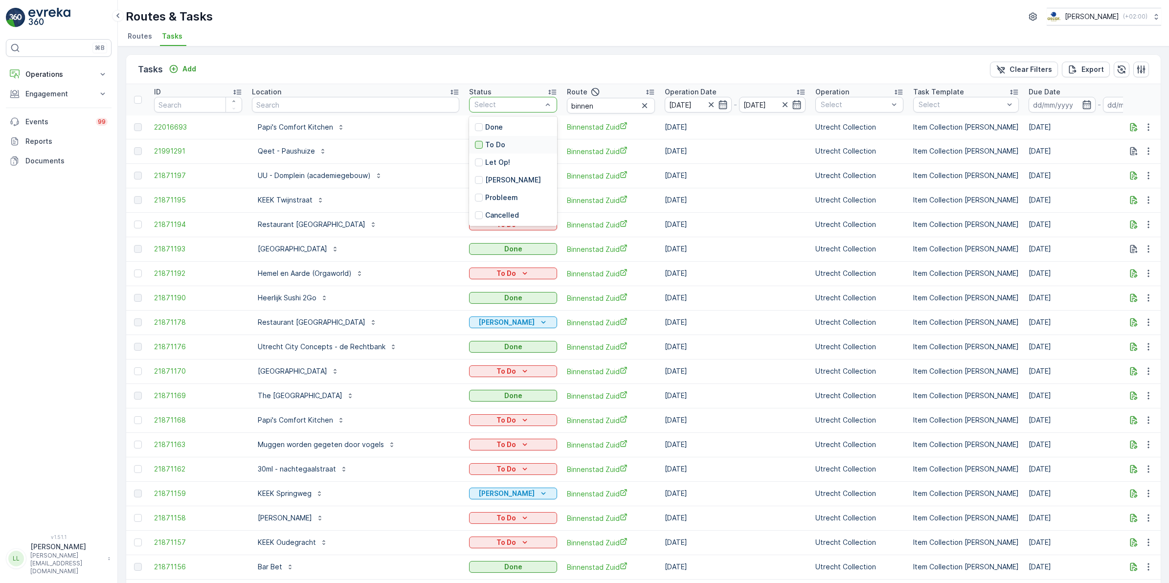
click at [475, 143] on div at bounding box center [479, 145] width 8 height 8
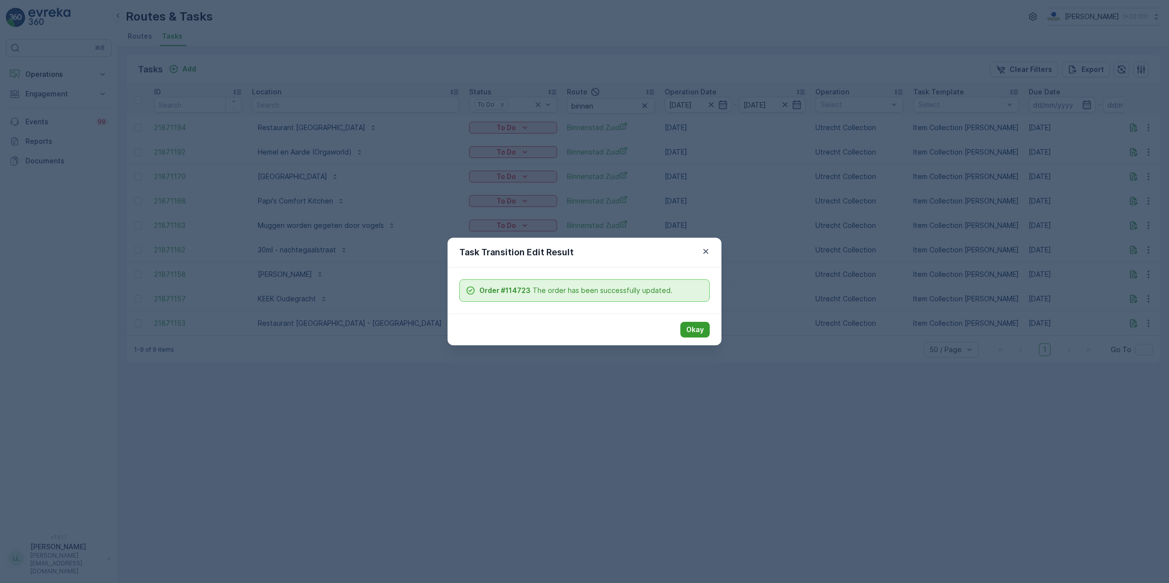
click at [696, 331] on p "Okay" at bounding box center [695, 330] width 18 height 10
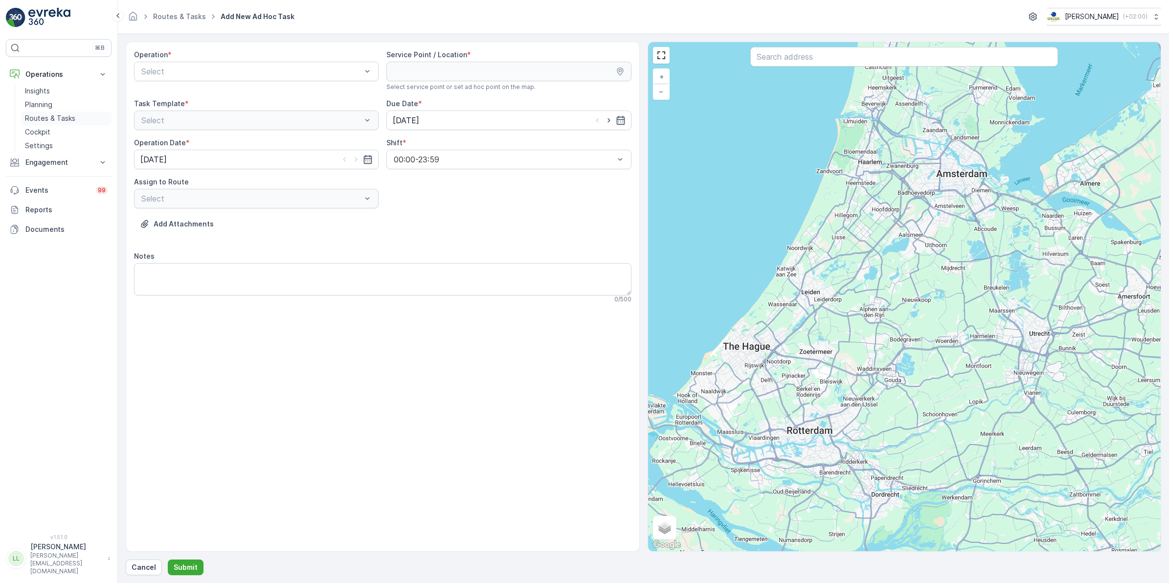
click at [44, 113] on p "Routes & Tasks" at bounding box center [50, 118] width 50 height 10
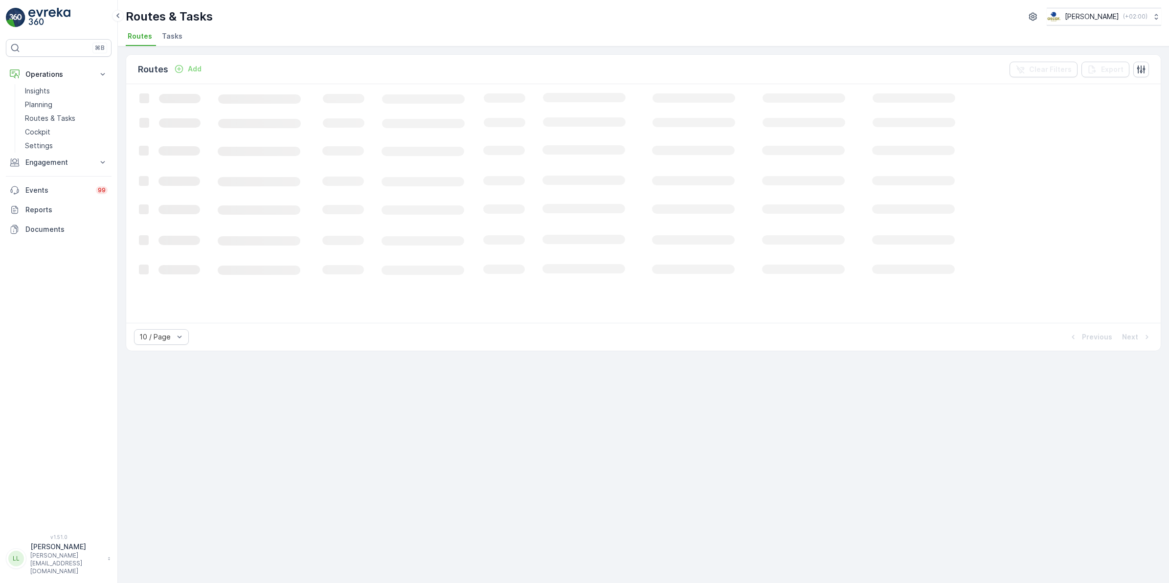
click at [175, 38] on span "Tasks" at bounding box center [172, 36] width 21 height 10
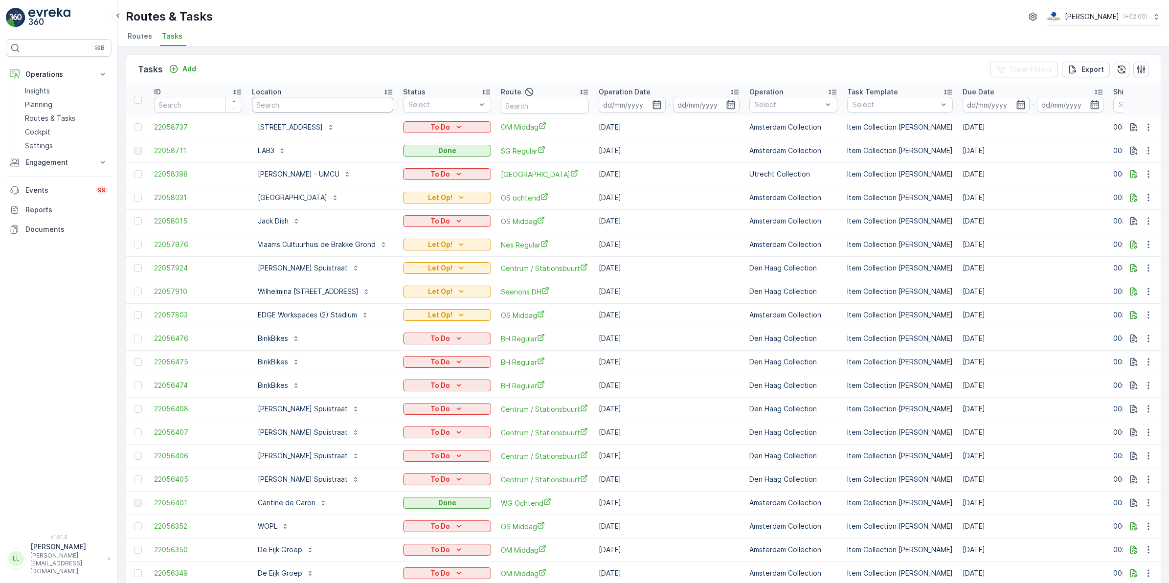
click at [340, 101] on input "text" at bounding box center [322, 105] width 141 height 16
type input "[PERSON_NAME]"
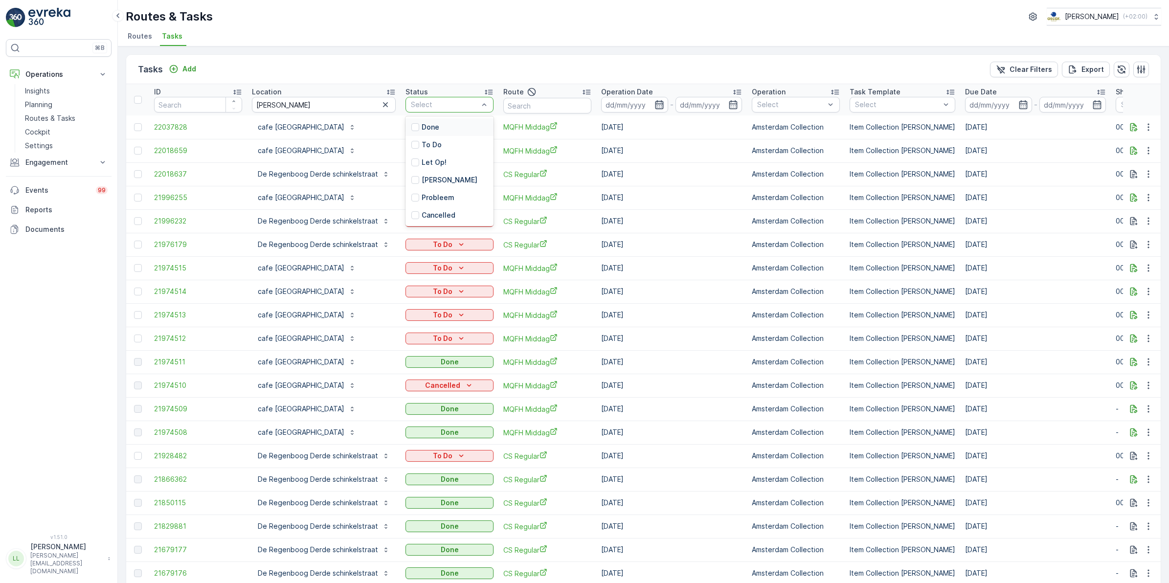
click at [654, 105] on icon "button" at bounding box center [659, 105] width 10 height 10
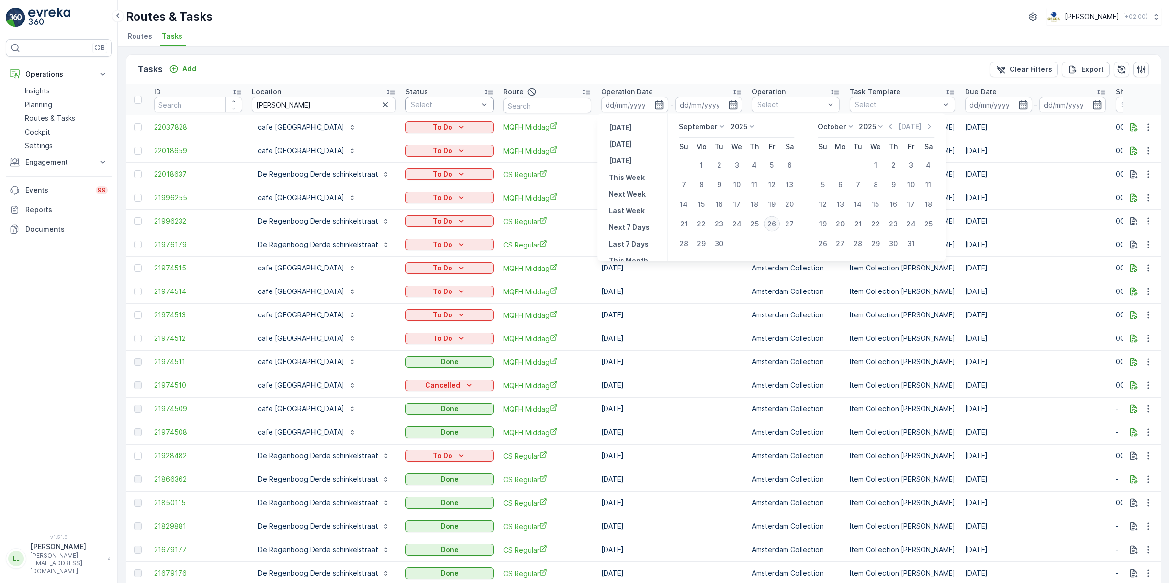
click at [773, 223] on div "26" at bounding box center [772, 224] width 16 height 16
type input "[DATE]"
click at [773, 223] on div "26" at bounding box center [772, 224] width 16 height 16
type input "[DATE]"
click at [773, 223] on div "26" at bounding box center [772, 224] width 16 height 16
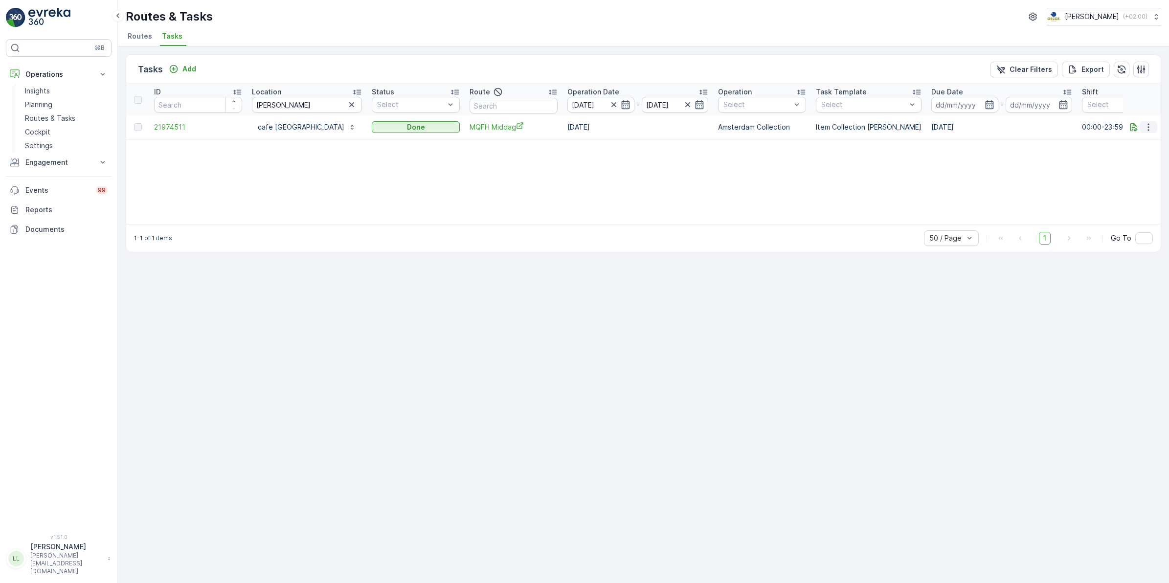
click at [1145, 127] on icon "button" at bounding box center [1149, 127] width 10 height 10
click at [1133, 142] on span "See More Details" at bounding box center [1136, 141] width 57 height 10
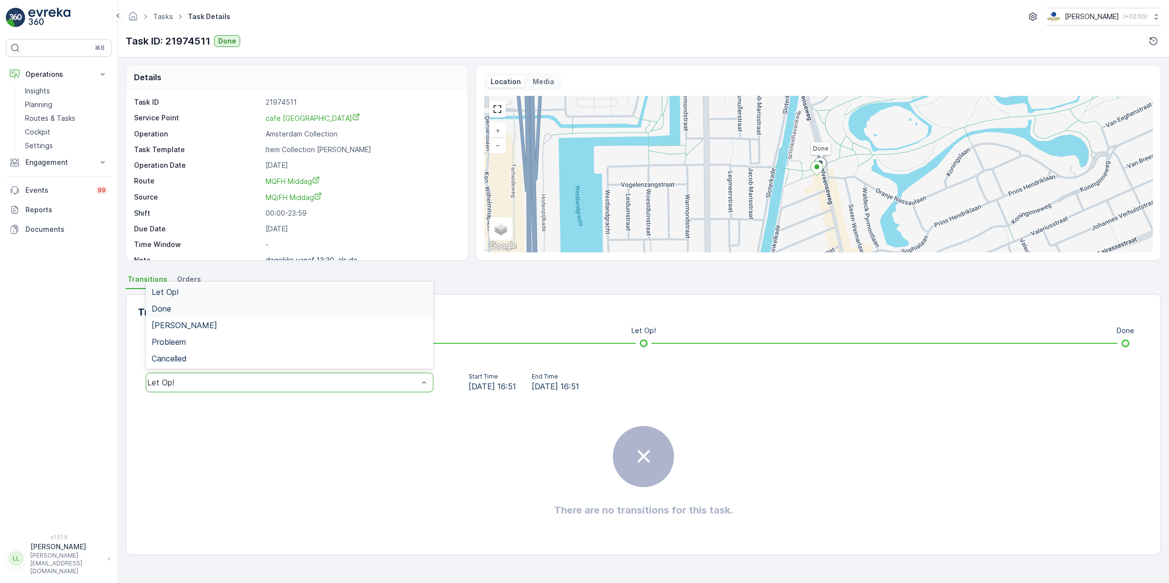
click at [218, 309] on div "Done" at bounding box center [290, 308] width 276 height 9
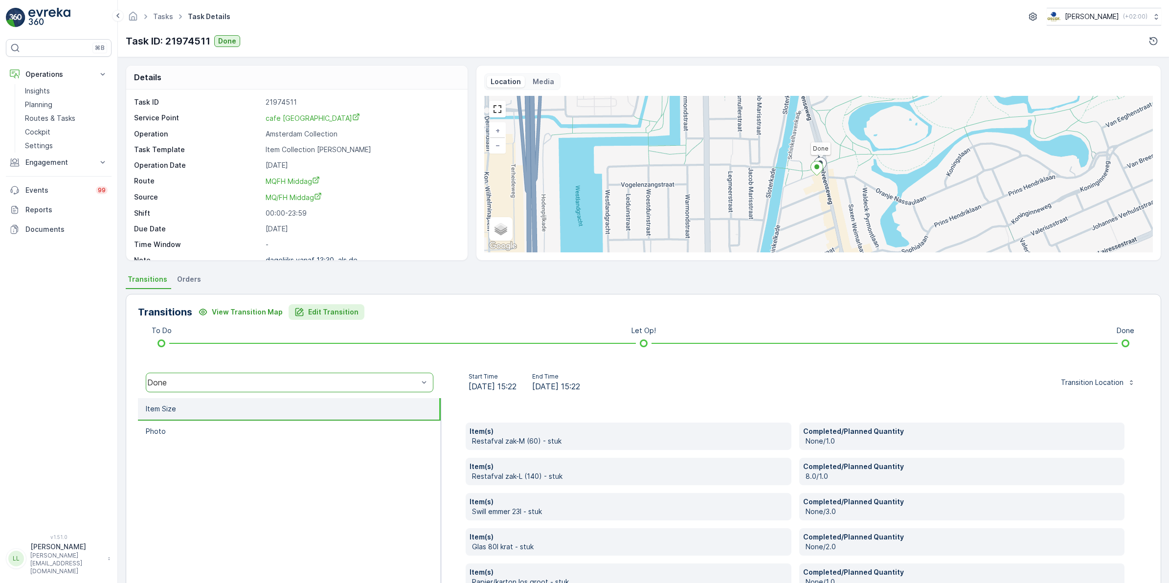
click at [318, 311] on p "Edit Transition" at bounding box center [333, 312] width 50 height 10
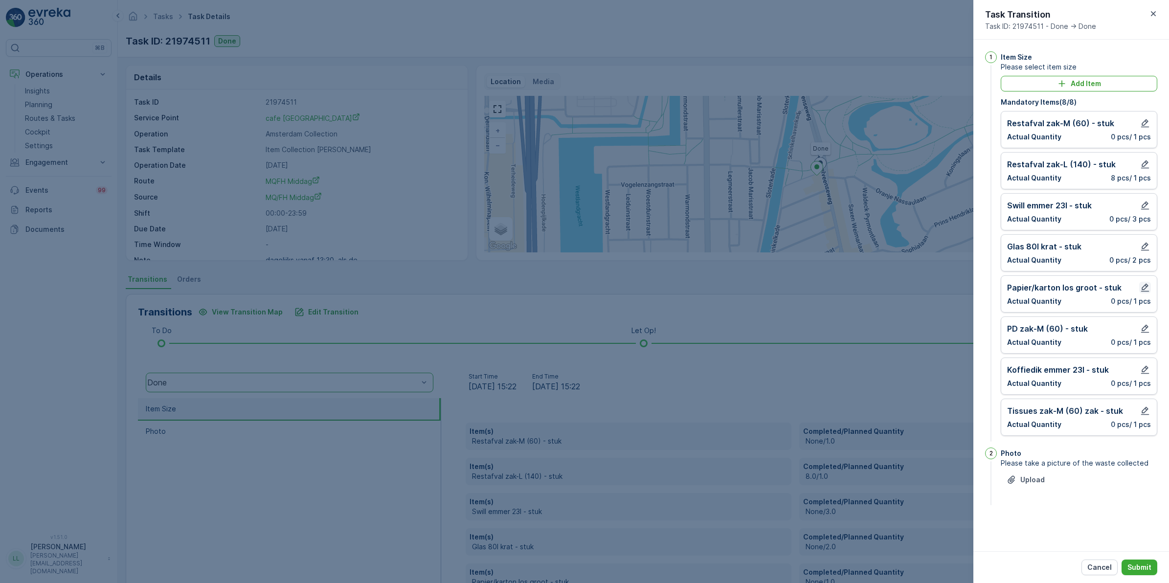
click at [1145, 291] on icon "button" at bounding box center [1145, 288] width 10 height 10
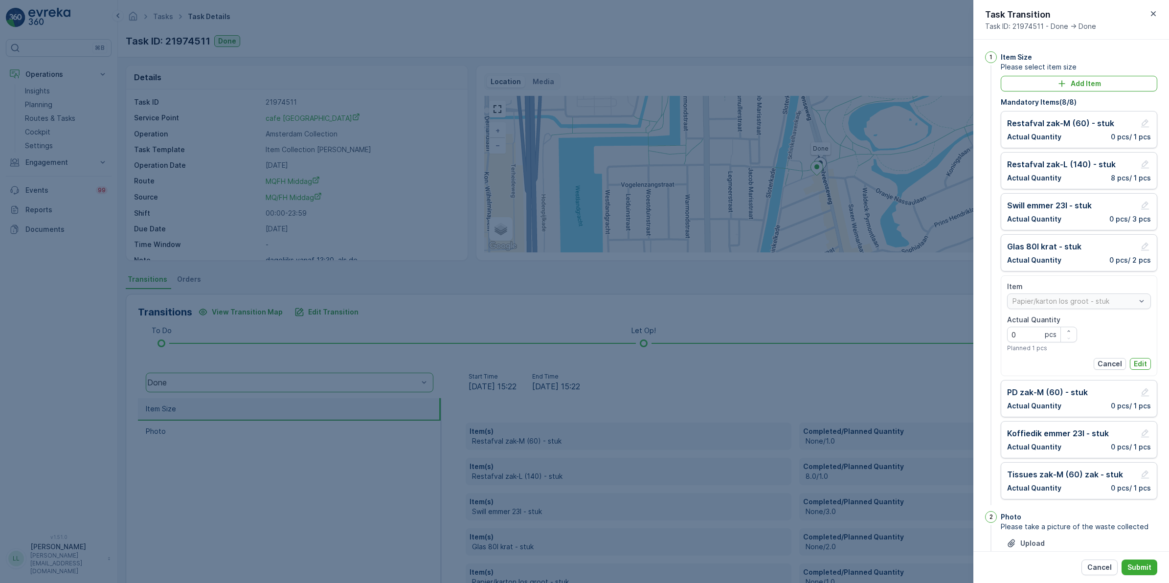
click at [1134, 365] on p "Edit" at bounding box center [1140, 364] width 13 height 10
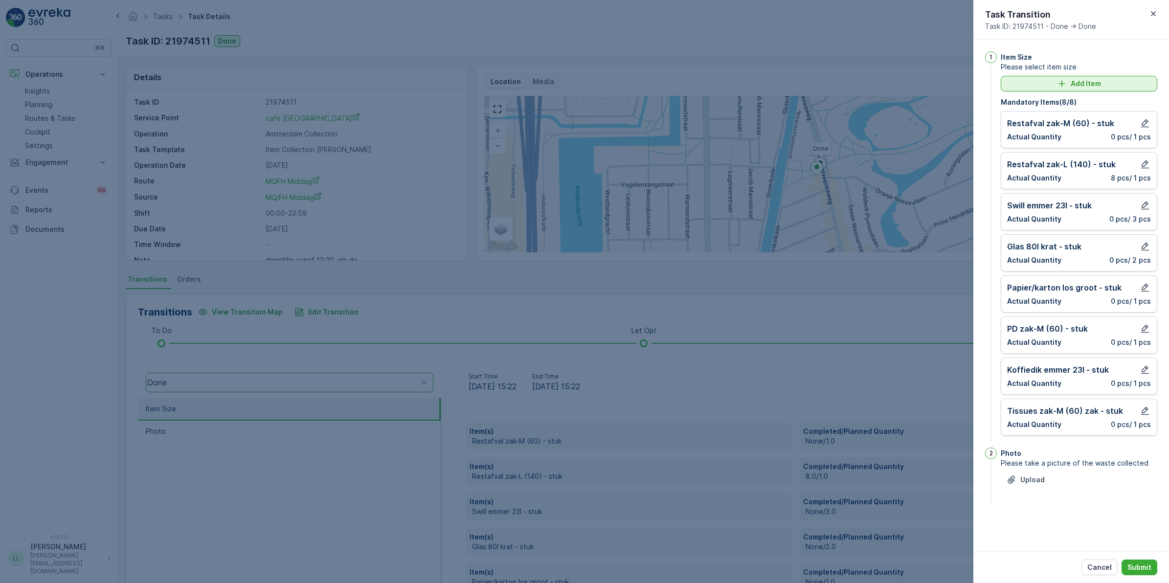
click at [1088, 84] on p "Add Item" at bounding box center [1086, 84] width 30 height 10
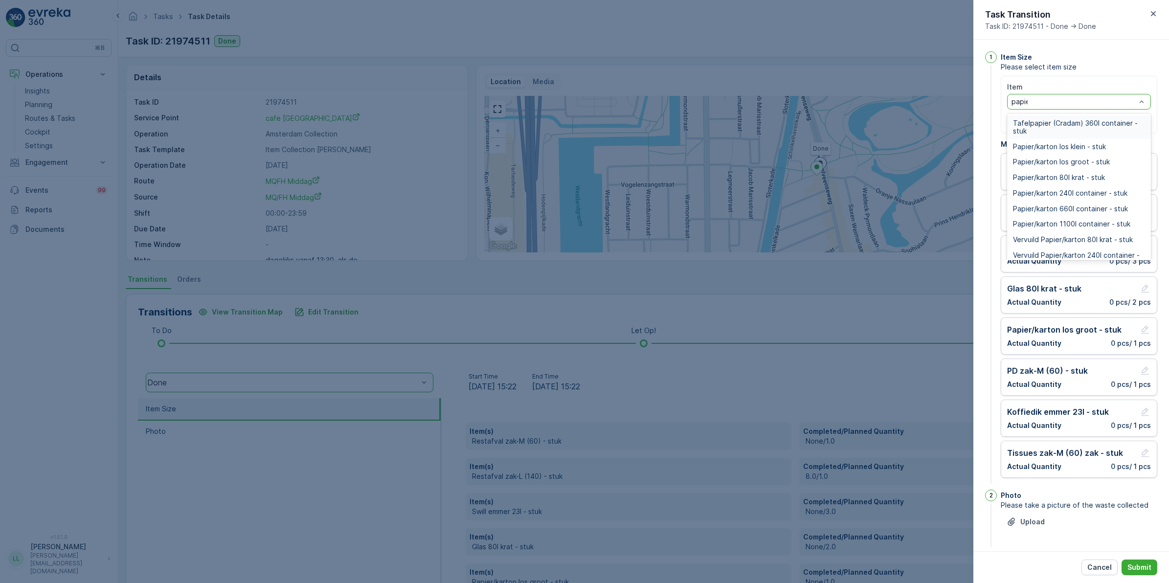
type input "papier"
click at [1096, 177] on span "Papier/karton 80l krat - stuk" at bounding box center [1059, 178] width 92 height 8
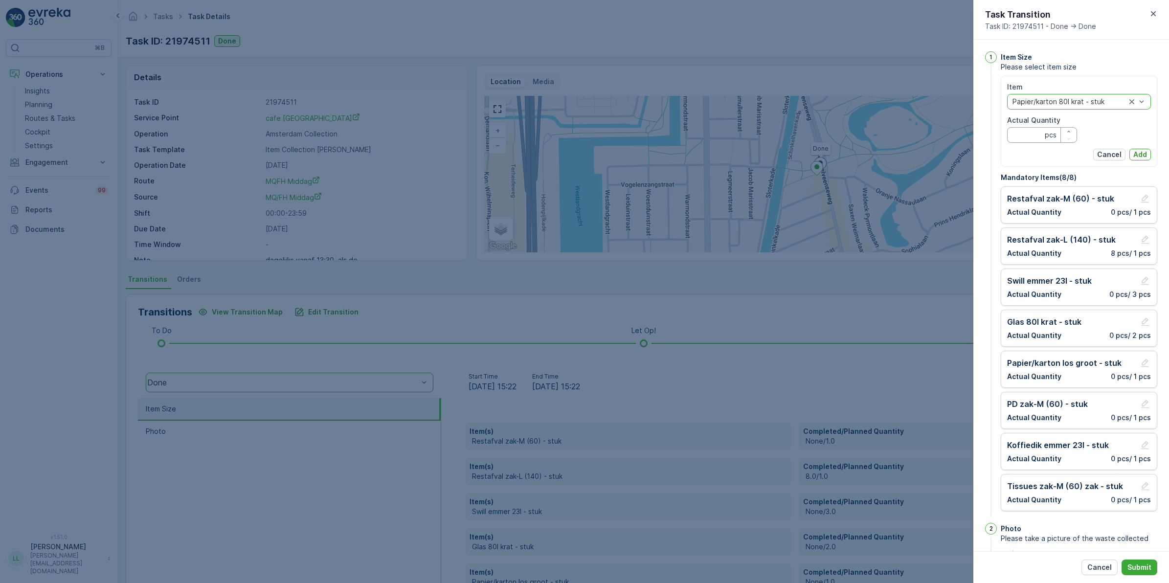
click at [1023, 137] on Quantity "Actual Quantity" at bounding box center [1042, 135] width 70 height 16
type Quantity "1"
click at [1137, 153] on p "Add" at bounding box center [1140, 155] width 14 height 10
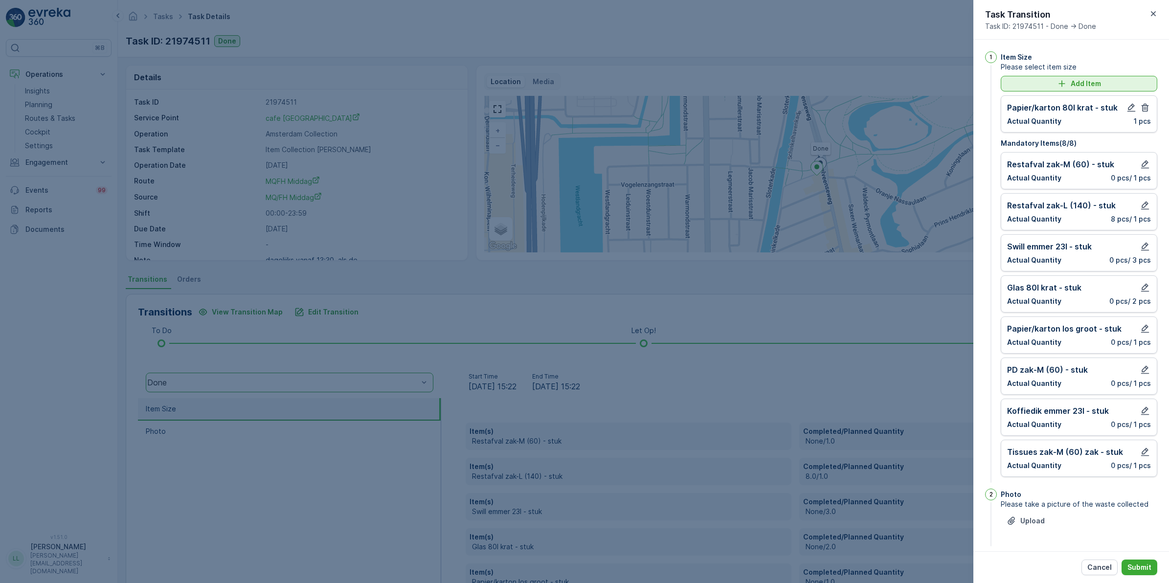
click at [1091, 82] on p "Add Item" at bounding box center [1086, 84] width 30 height 10
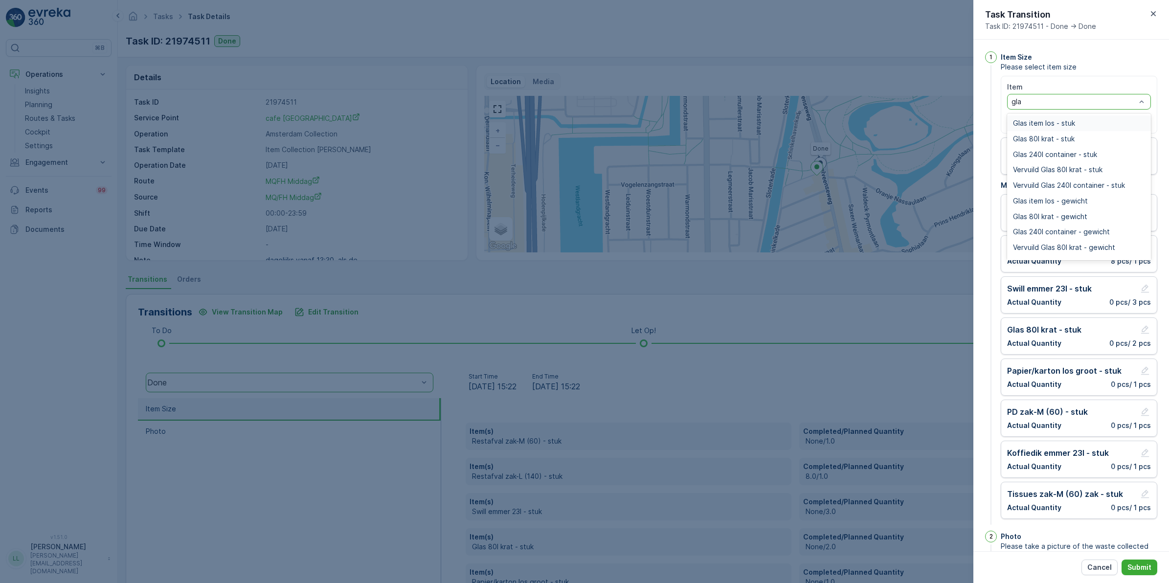
type input "glas"
click at [1069, 137] on span "Glas 80l krat - stuk" at bounding box center [1044, 139] width 62 height 8
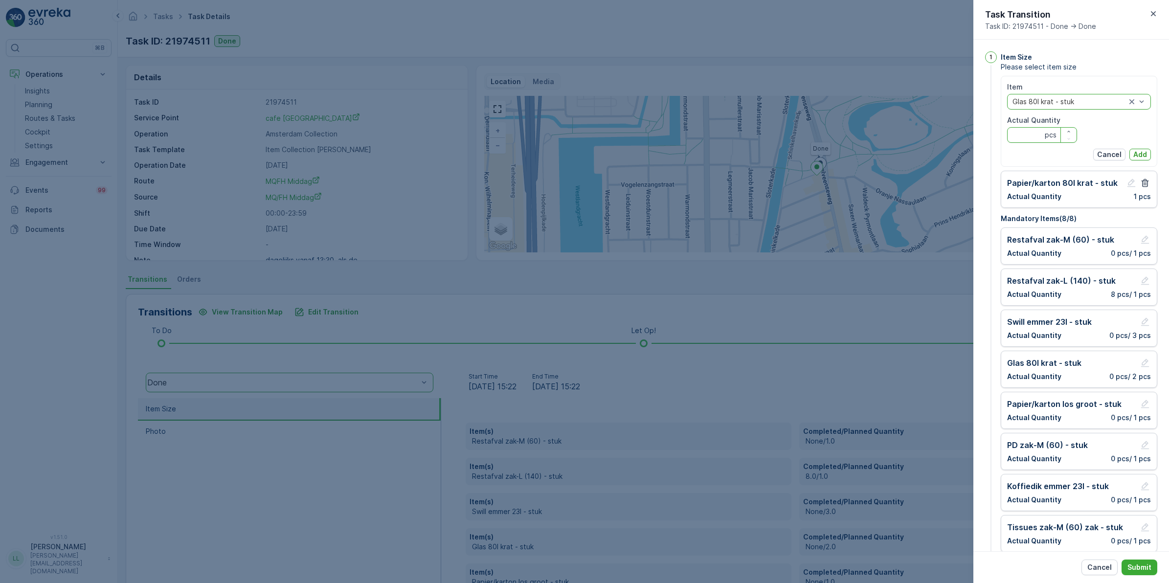
click at [1026, 139] on Quantity "Actual Quantity" at bounding box center [1042, 135] width 70 height 16
type Quantity "1"
click at [1138, 156] on p "Add" at bounding box center [1140, 155] width 14 height 10
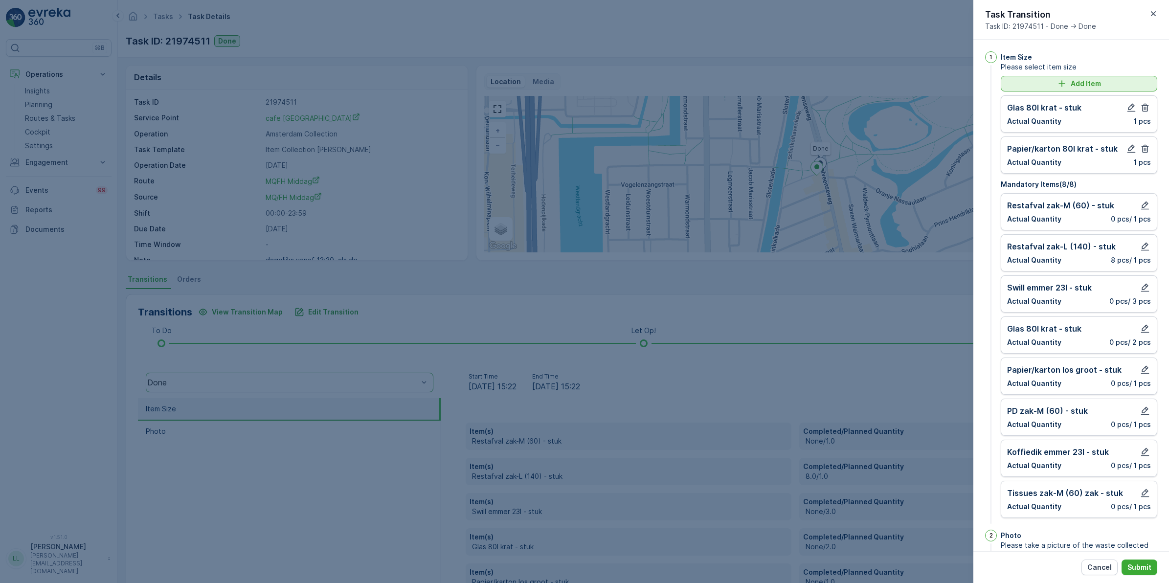
click at [1094, 79] on p "Add Item" at bounding box center [1086, 84] width 30 height 10
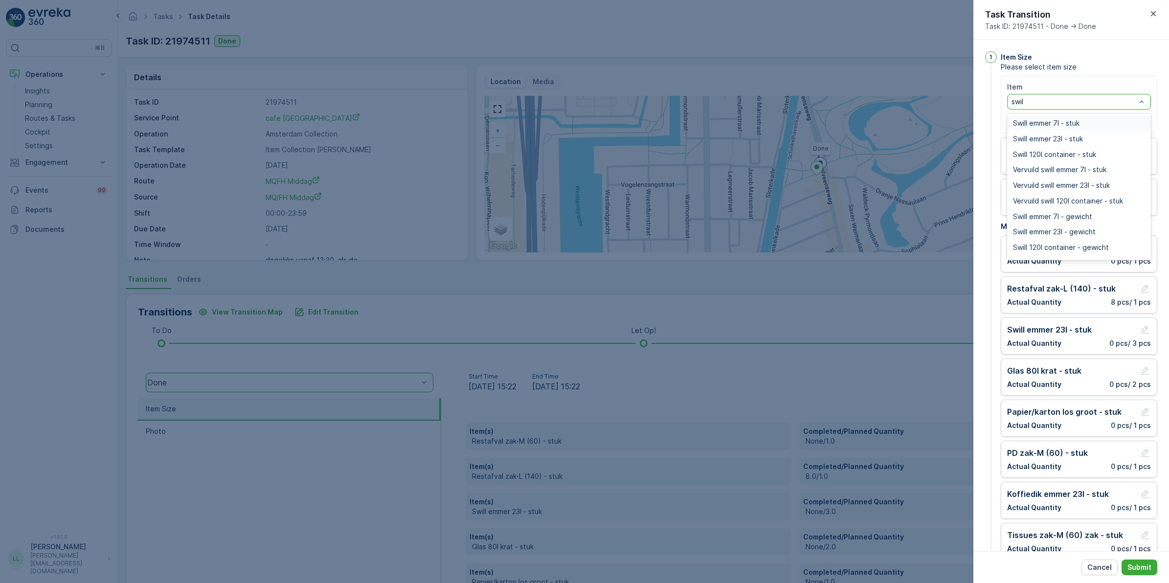
type input "swill"
click at [1088, 137] on div "Swill emmer 23l - stuk" at bounding box center [1079, 139] width 132 height 8
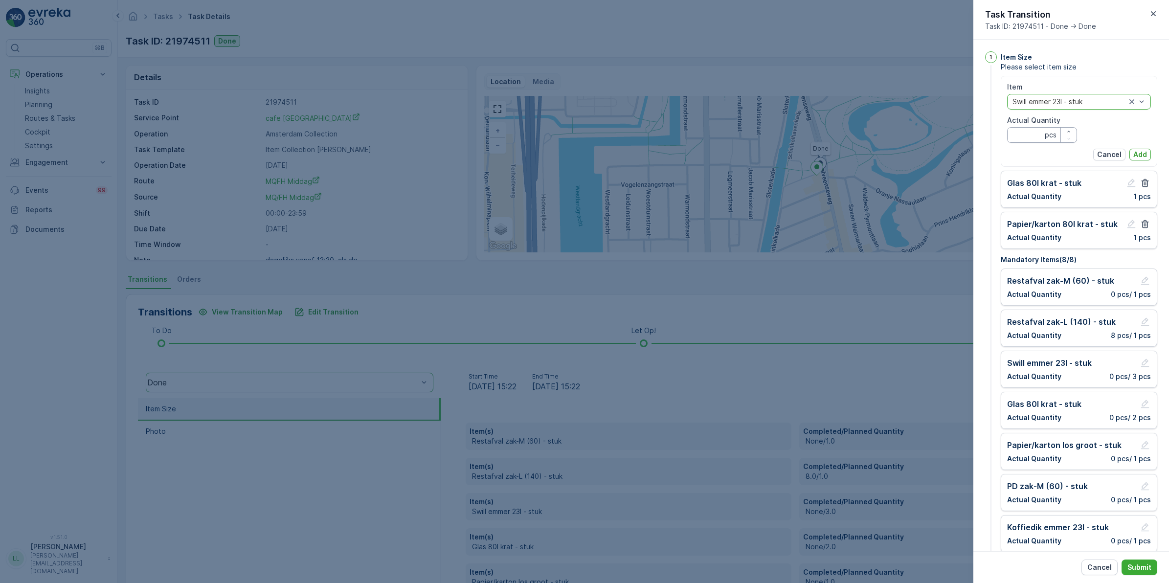
click at [1036, 136] on Quantity "Actual Quantity" at bounding box center [1042, 135] width 70 height 16
type Quantity "1"
click at [1141, 158] on p "Add" at bounding box center [1140, 155] width 14 height 10
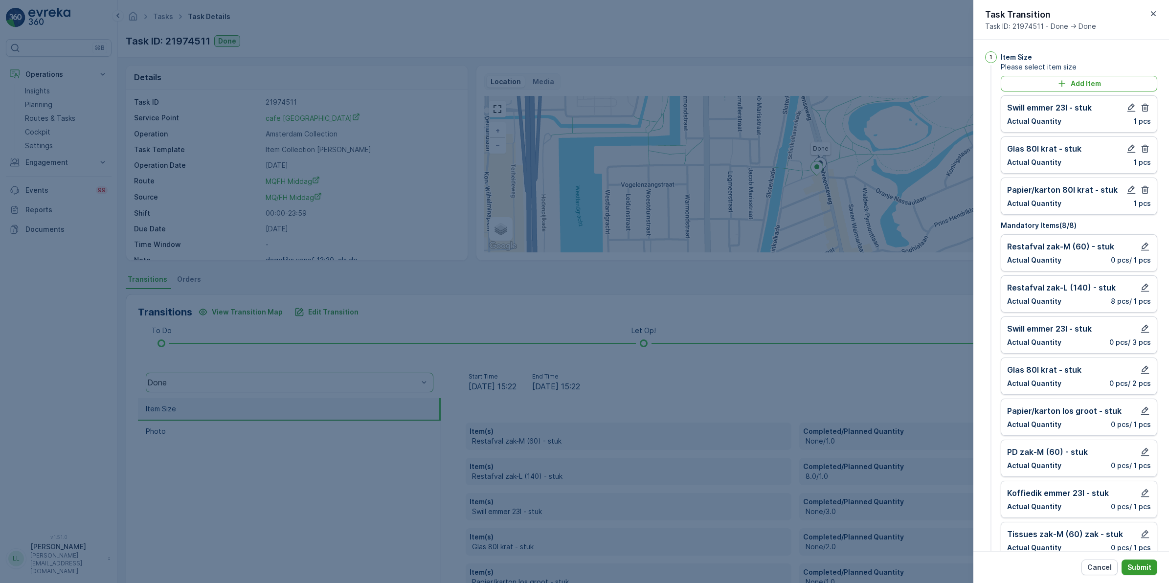
click at [1135, 565] on p "Submit" at bounding box center [1139, 567] width 24 height 10
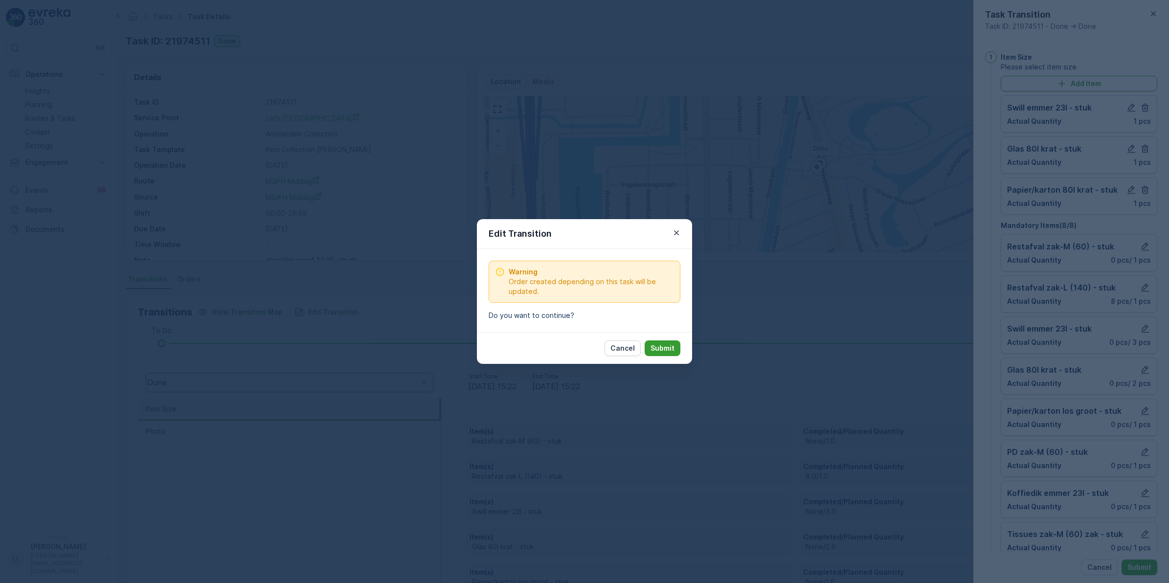
click at [673, 355] on button "Submit" at bounding box center [663, 348] width 36 height 16
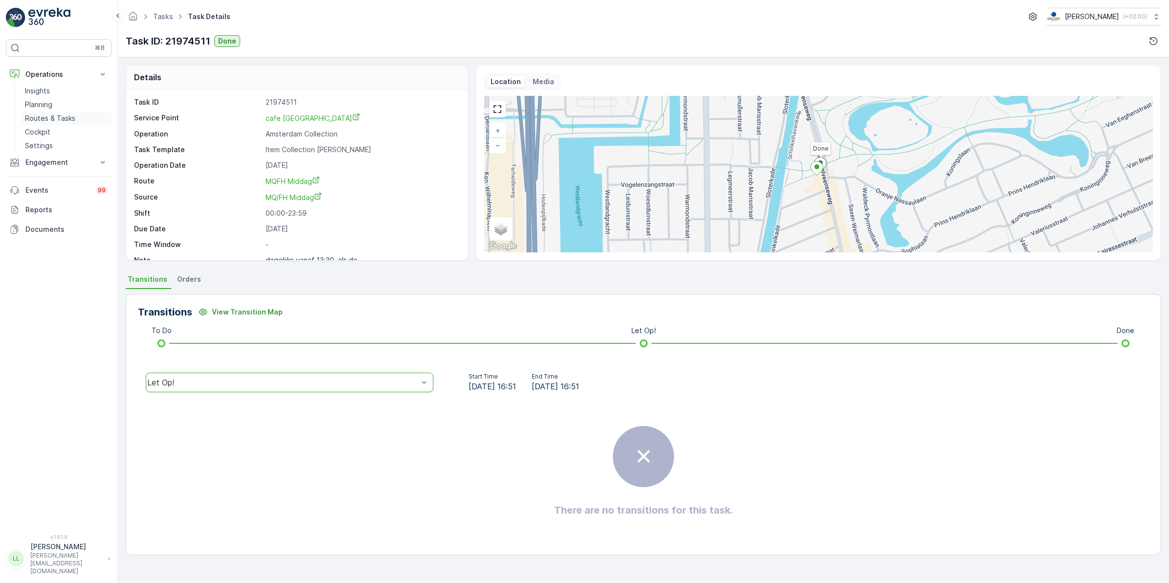
click at [45, 115] on p "Routes & Tasks" at bounding box center [50, 118] width 50 height 10
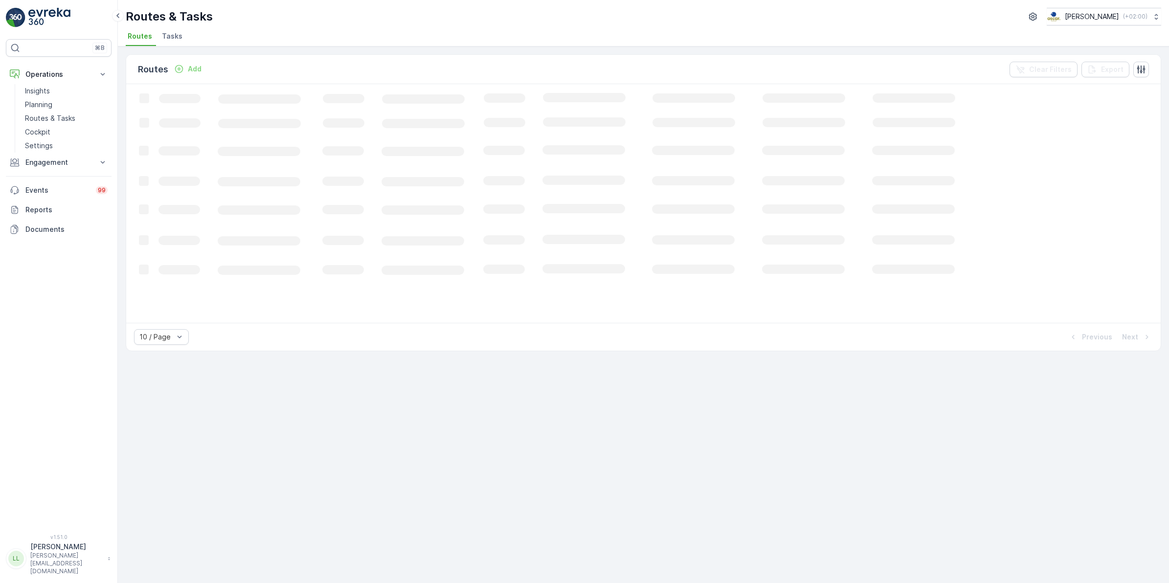
click at [169, 38] on span "Tasks" at bounding box center [172, 36] width 21 height 10
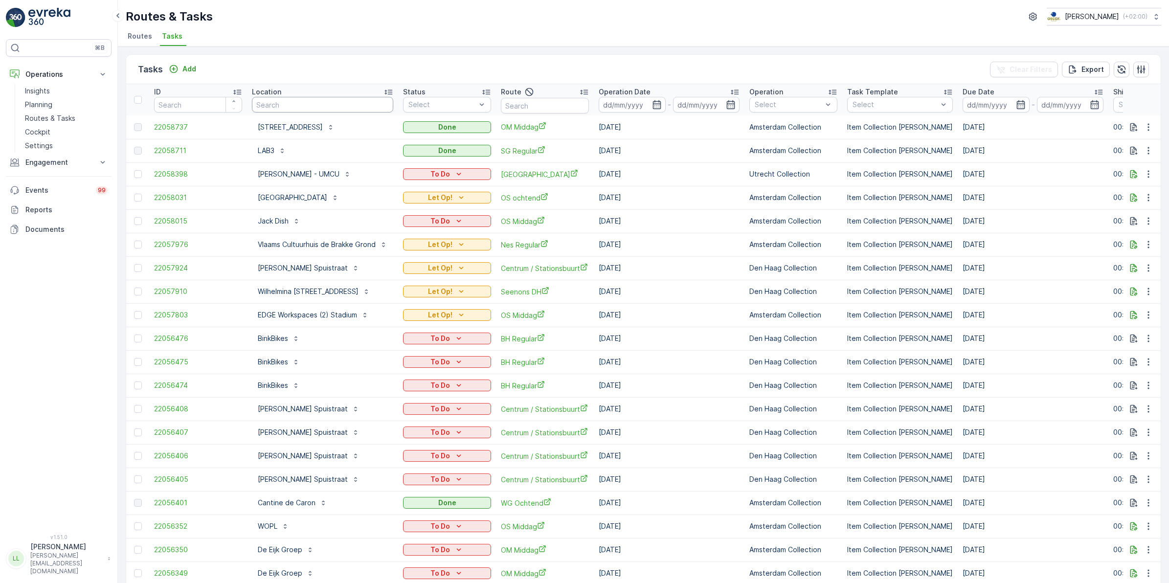
click at [321, 102] on input "text" at bounding box center [322, 105] width 141 height 16
type input "loft"
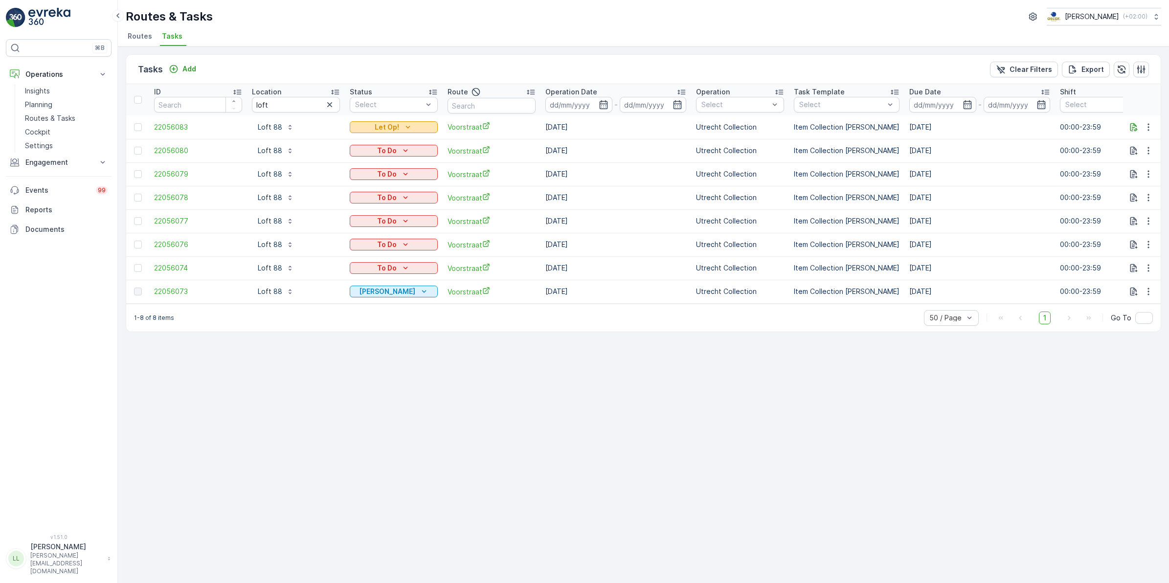
click at [427, 126] on div "Let Op!" at bounding box center [394, 127] width 80 height 10
click at [380, 179] on div "Done" at bounding box center [383, 183] width 62 height 14
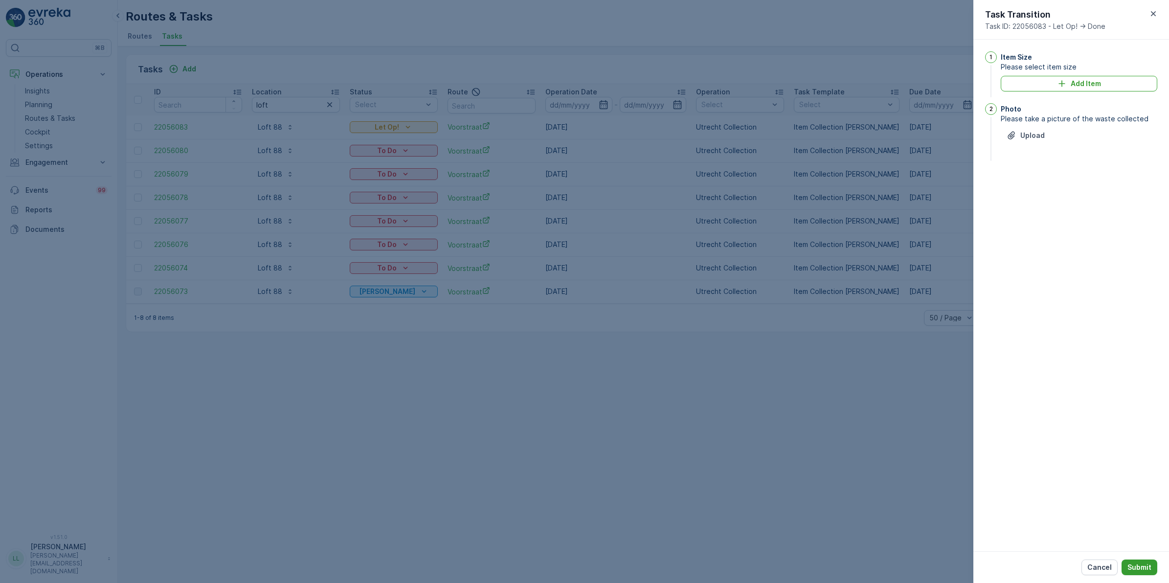
click at [1147, 565] on p "Submit" at bounding box center [1139, 567] width 24 height 10
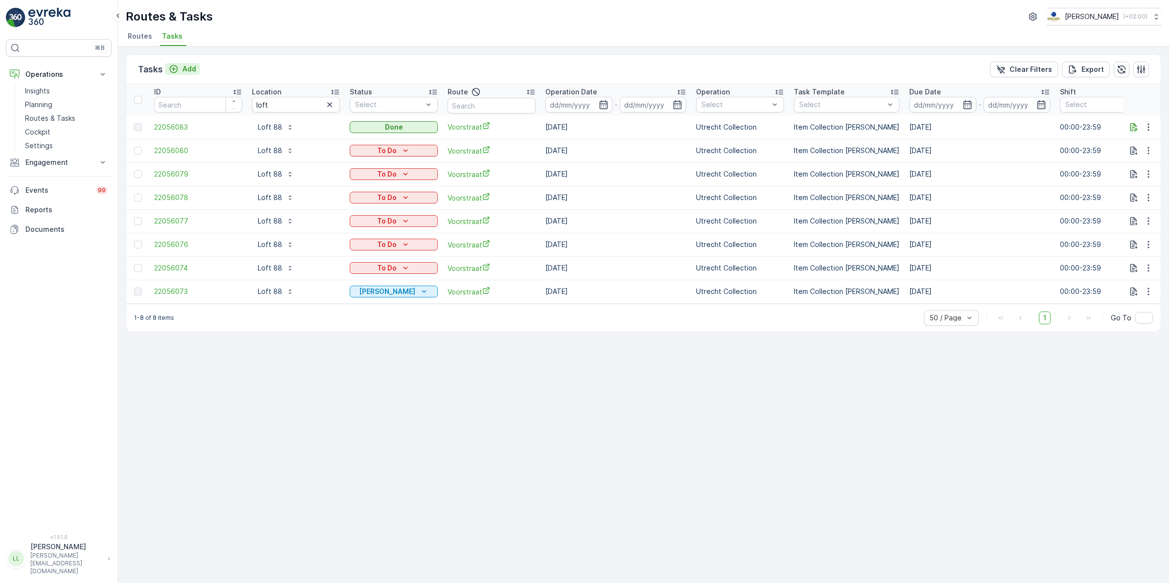
click at [183, 65] on p "Add" at bounding box center [189, 69] width 14 height 10
drag, startPoint x: 247, startPoint y: 104, endPoint x: 240, endPoint y: 104, distance: 7.3
click at [240, 104] on tr "ID Location loft Status Select Route Operation Date - Operation Select Task Tem…" at bounding box center [880, 99] width 1509 height 31
type input "tivoli"
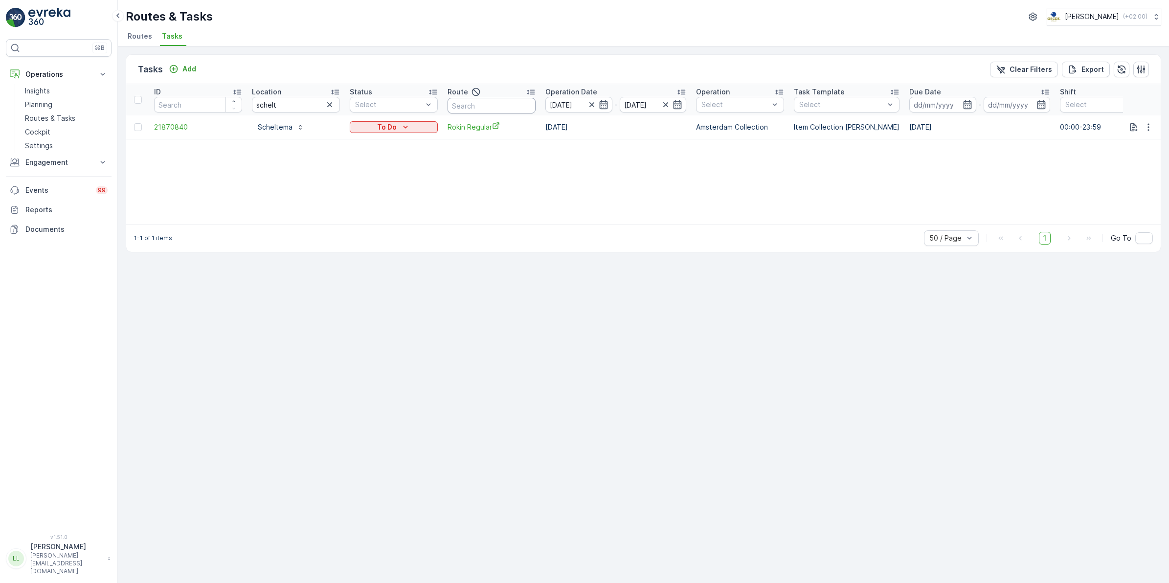
click at [471, 106] on input "text" at bounding box center [492, 106] width 88 height 16
click at [329, 107] on icon "button" at bounding box center [330, 105] width 10 height 10
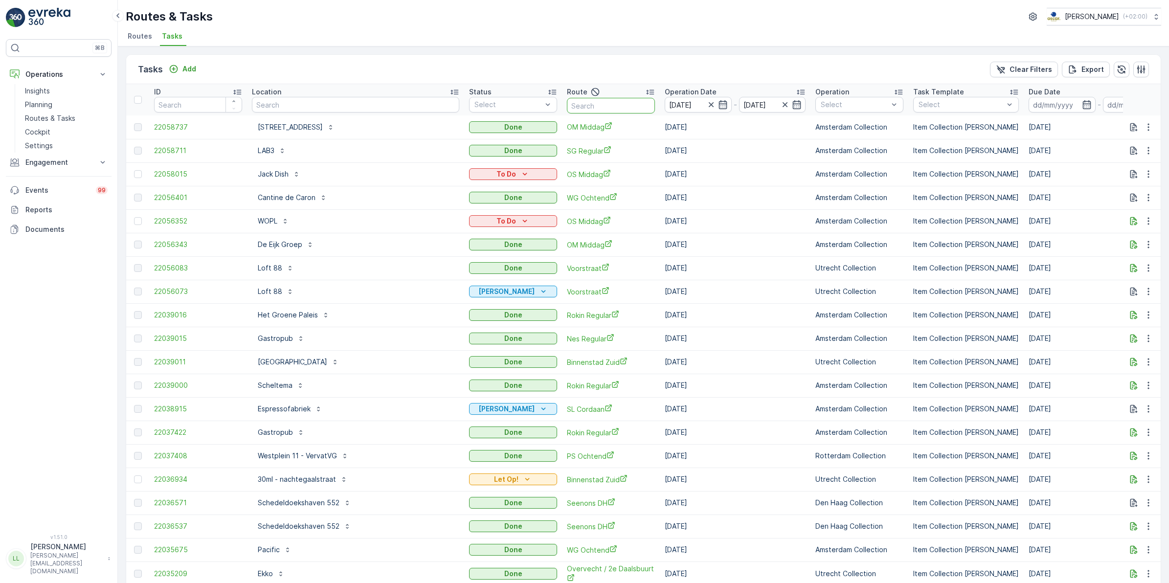
click at [567, 108] on input "text" at bounding box center [611, 106] width 88 height 16
click at [567, 105] on input "text" at bounding box center [611, 106] width 88 height 16
type input "binnen"
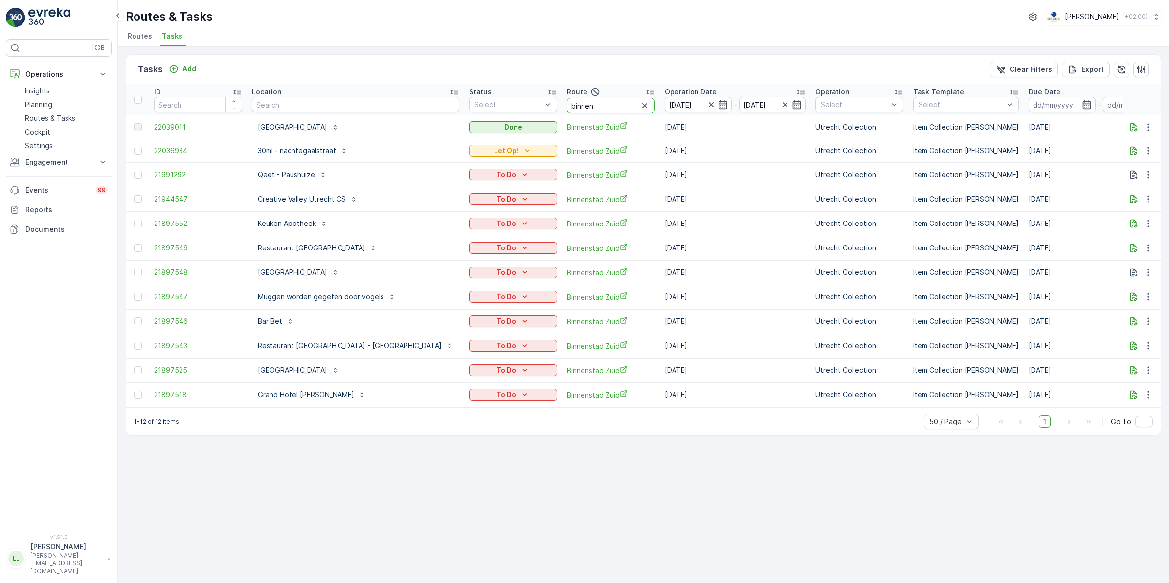
drag, startPoint x: 537, startPoint y: 108, endPoint x: 507, endPoint y: 107, distance: 30.3
click at [562, 107] on th "Route binnen" at bounding box center [611, 99] width 98 height 31
type input "voor"
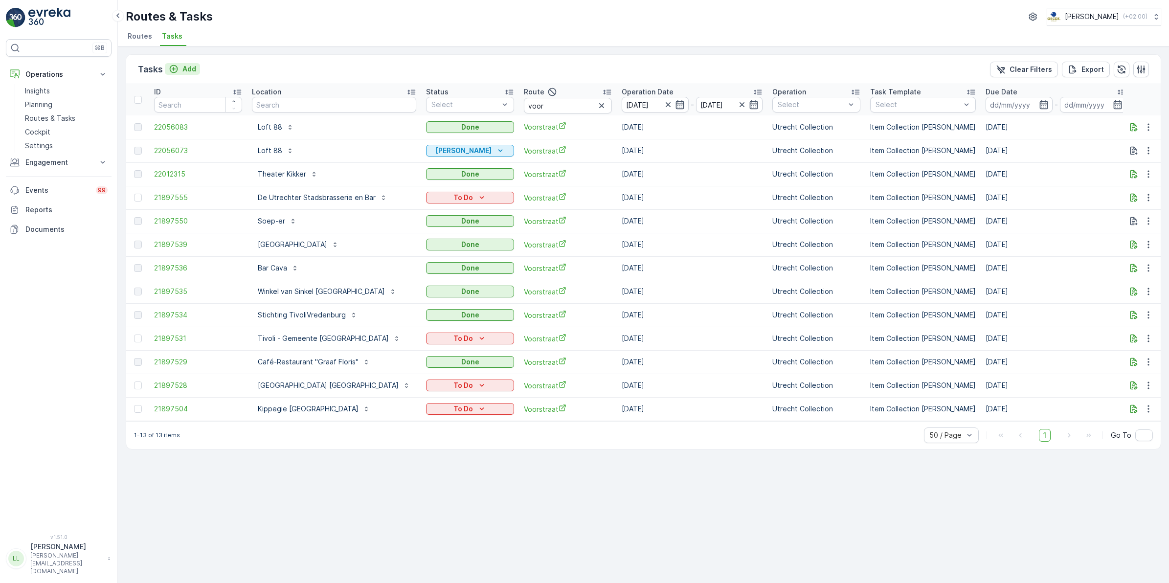
click at [189, 68] on p "Add" at bounding box center [189, 69] width 14 height 10
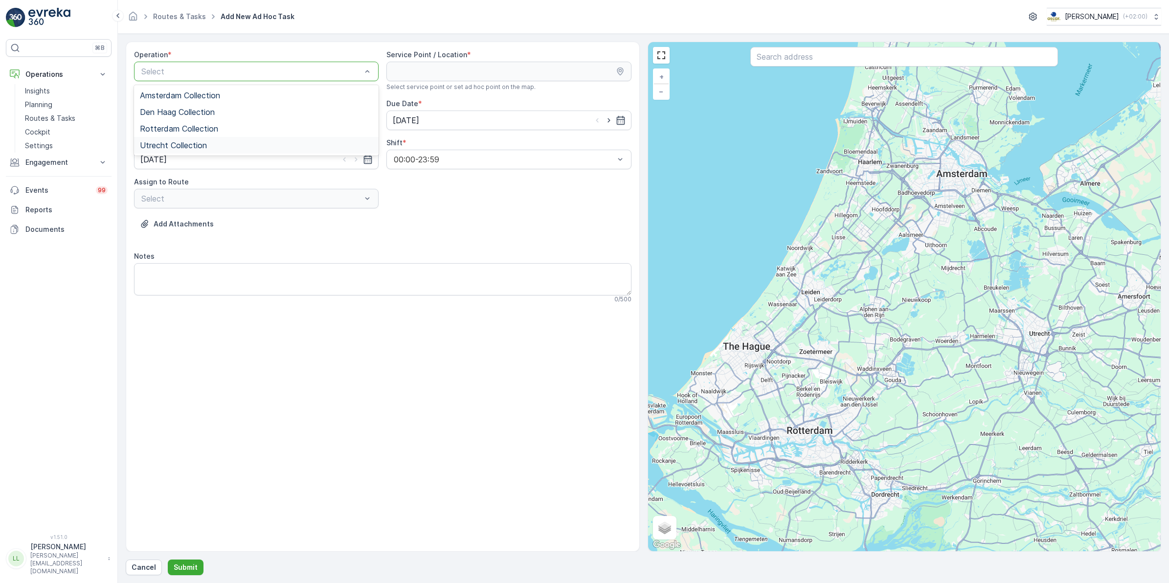
click at [203, 140] on div "Utrecht Collection" at bounding box center [256, 145] width 245 height 17
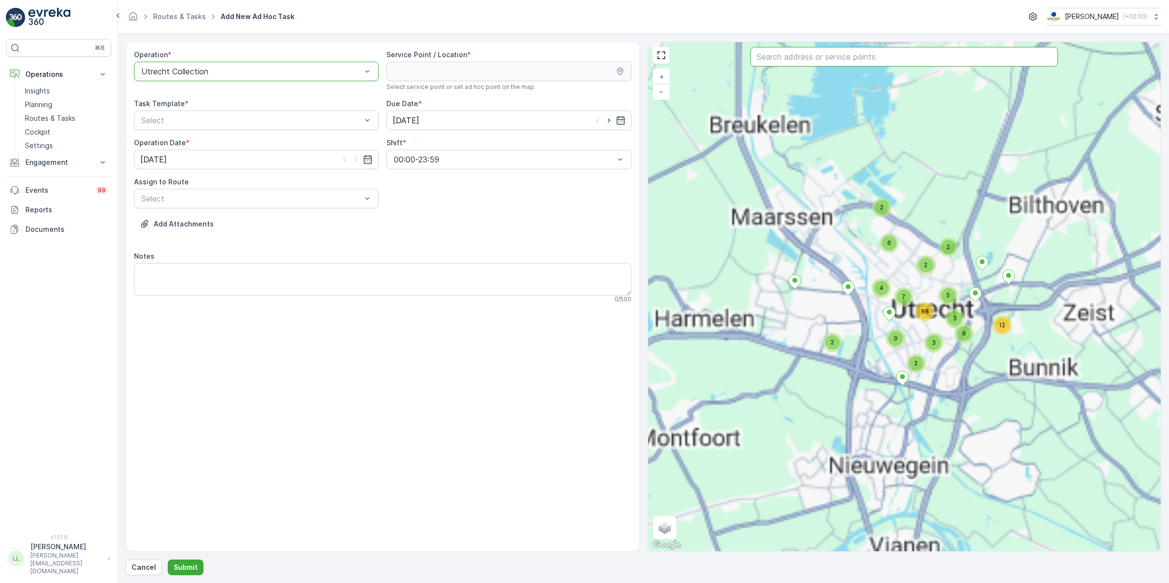
click at [854, 56] on input "text" at bounding box center [904, 57] width 308 height 20
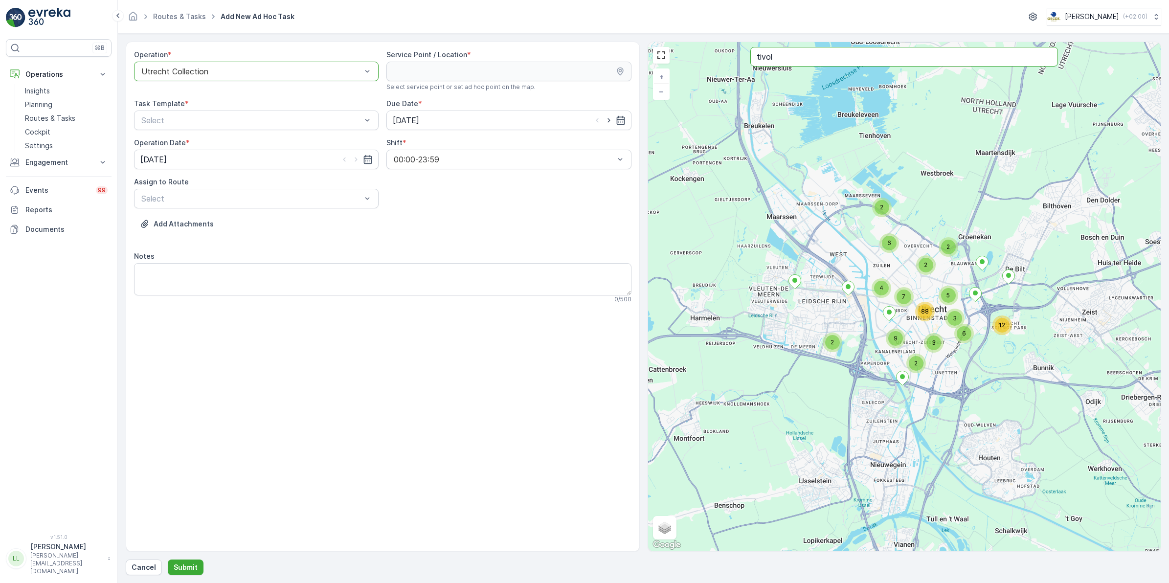
type input "tivol"
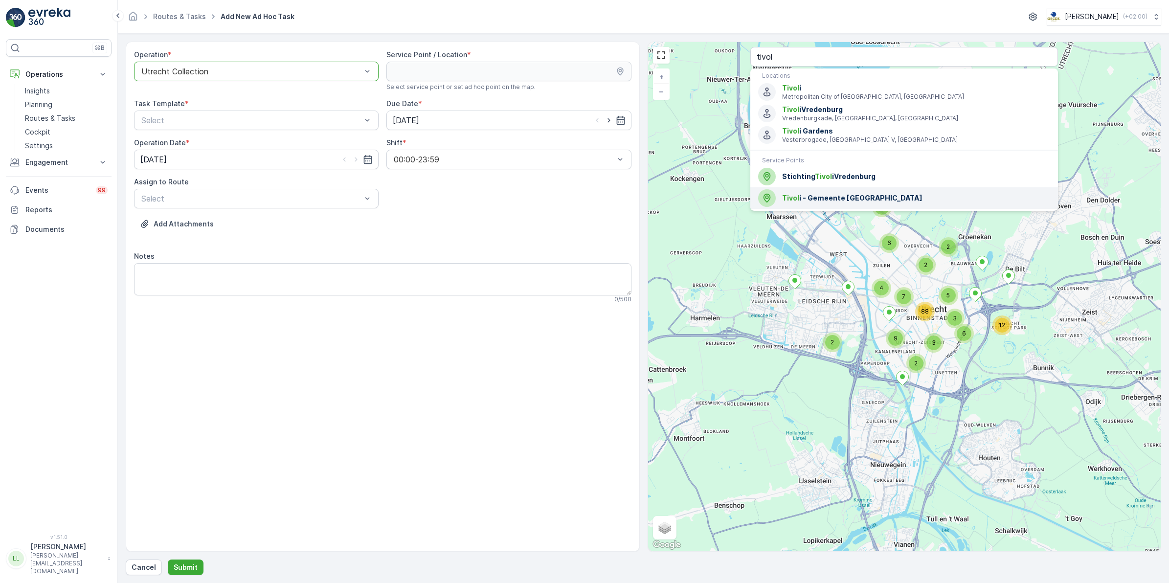
click at [872, 197] on span "Tivol i - Gemeente [GEOGRAPHIC_DATA]" at bounding box center [916, 198] width 268 height 10
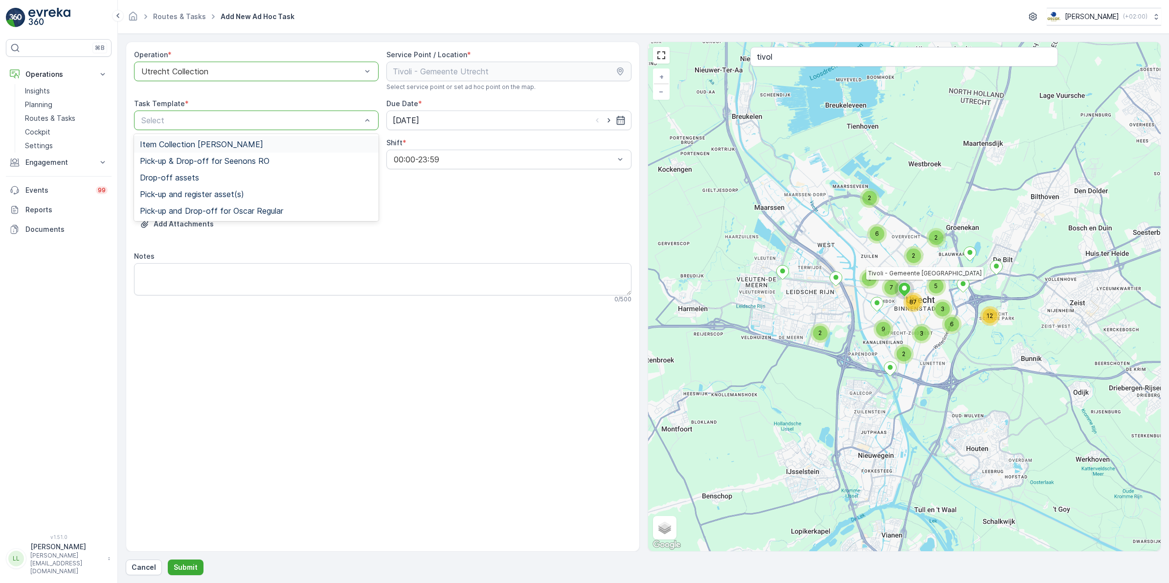
click at [267, 141] on div "Item Collection [PERSON_NAME]" at bounding box center [256, 144] width 233 height 9
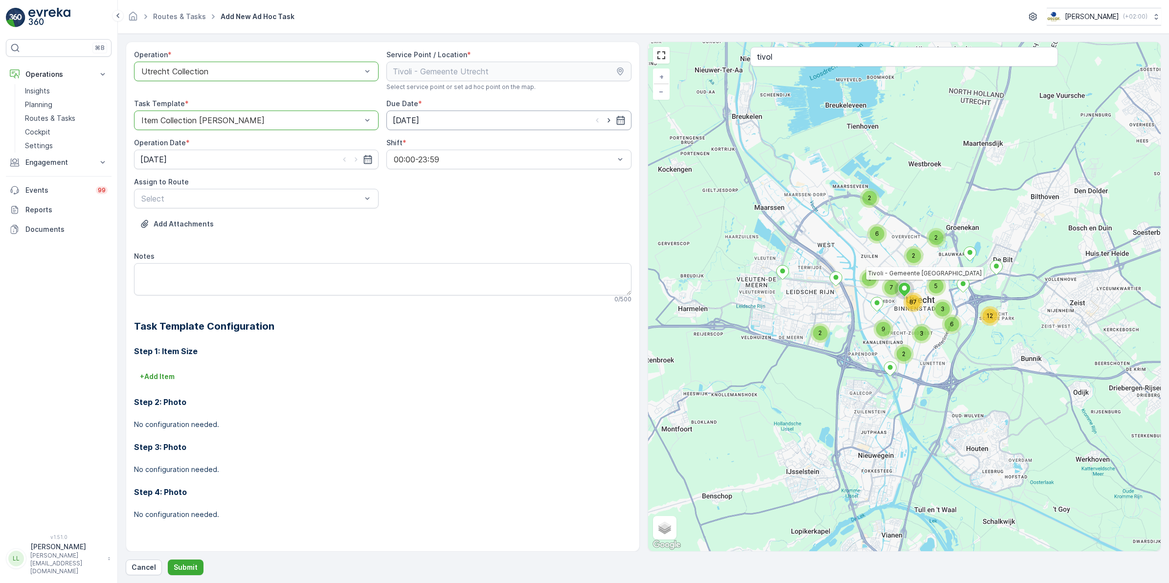
click at [455, 121] on input "[DATE]" at bounding box center [508, 121] width 245 height 20
click at [490, 238] on div "26" at bounding box center [491, 242] width 16 height 16
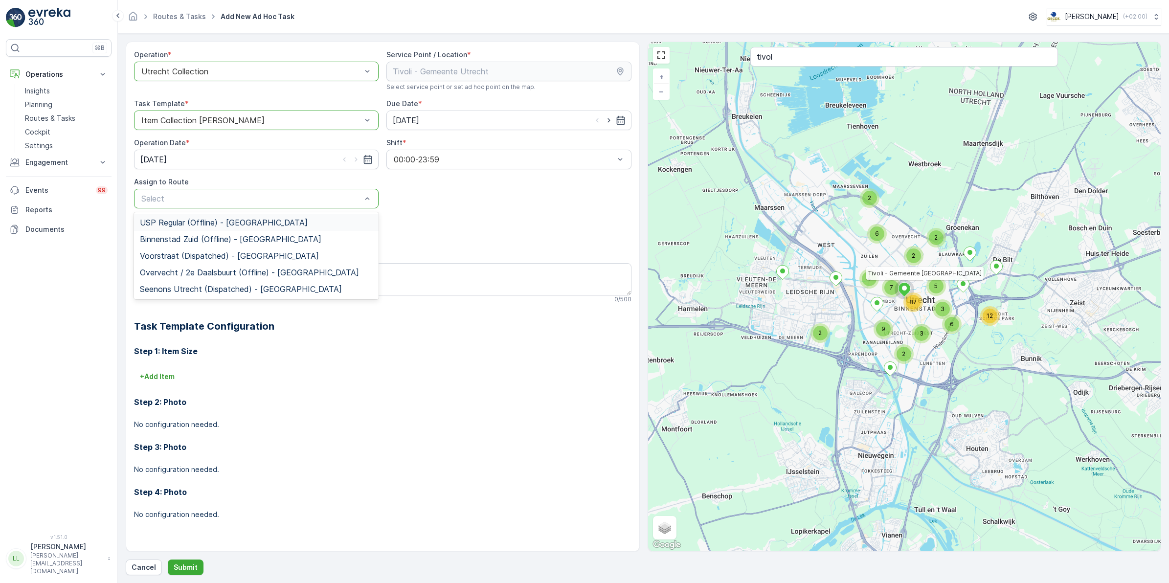
click at [459, 228] on div "Add Attachments" at bounding box center [382, 229] width 497 height 27
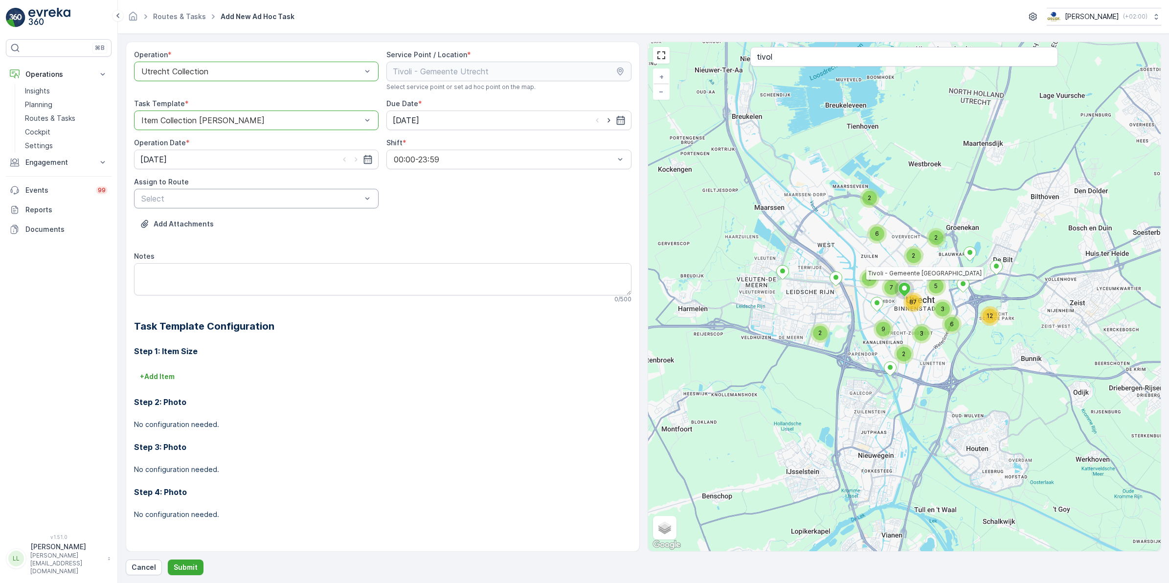
click at [181, 191] on div "Select" at bounding box center [256, 199] width 245 height 20
type input "voor"
click at [186, 218] on span "Voorstraat (Dispatched) - [GEOGRAPHIC_DATA]" at bounding box center [229, 222] width 179 height 9
click at [165, 278] on textarea "Notes" at bounding box center [382, 279] width 497 height 32
drag, startPoint x: 164, startPoint y: 270, endPoint x: 69, endPoint y: 282, distance: 96.1
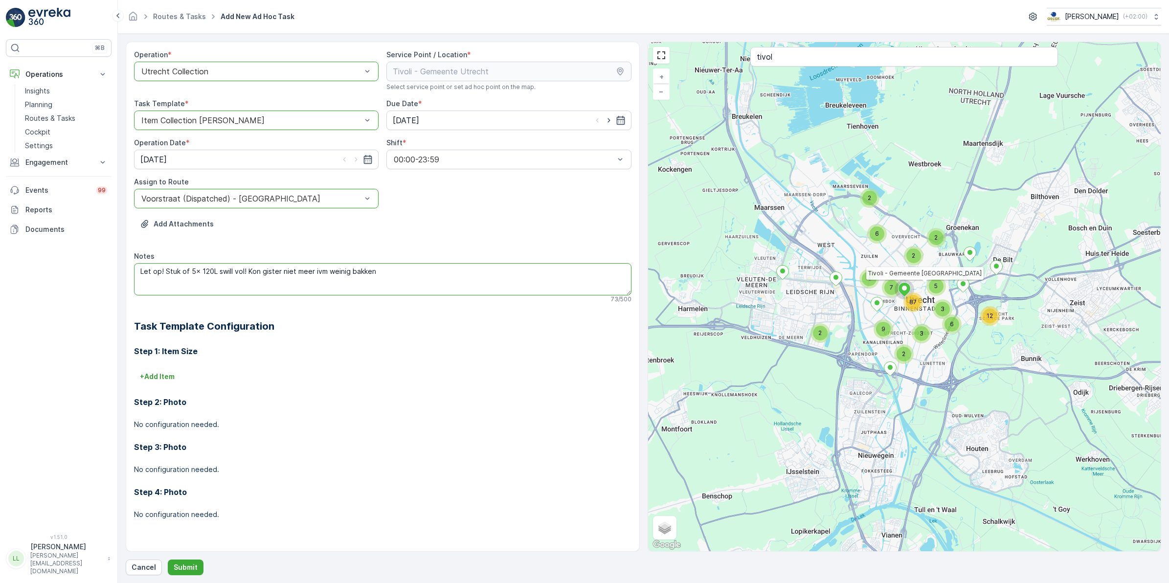
click at [69, 282] on div "⌘B Operations Insights Planning Routes & Tasks Cockpit Settings Engagement Insi…" at bounding box center [584, 291] width 1169 height 583
click at [363, 273] on textarea "Stuk of 5x 120L swill vol! Kon gister niet meer ivm weinig bakken" at bounding box center [382, 279] width 497 height 32
drag, startPoint x: 359, startPoint y: 273, endPoint x: 303, endPoint y: 274, distance: 55.3
click at [303, 274] on textarea "Stuk of 5x 120L swill vol! Kon gister niet meer ivm weinig bakken" at bounding box center [382, 279] width 497 height 32
type textarea "Stuk of 5x 120L swill vol! Kon gister niet meer ivm ruimte"
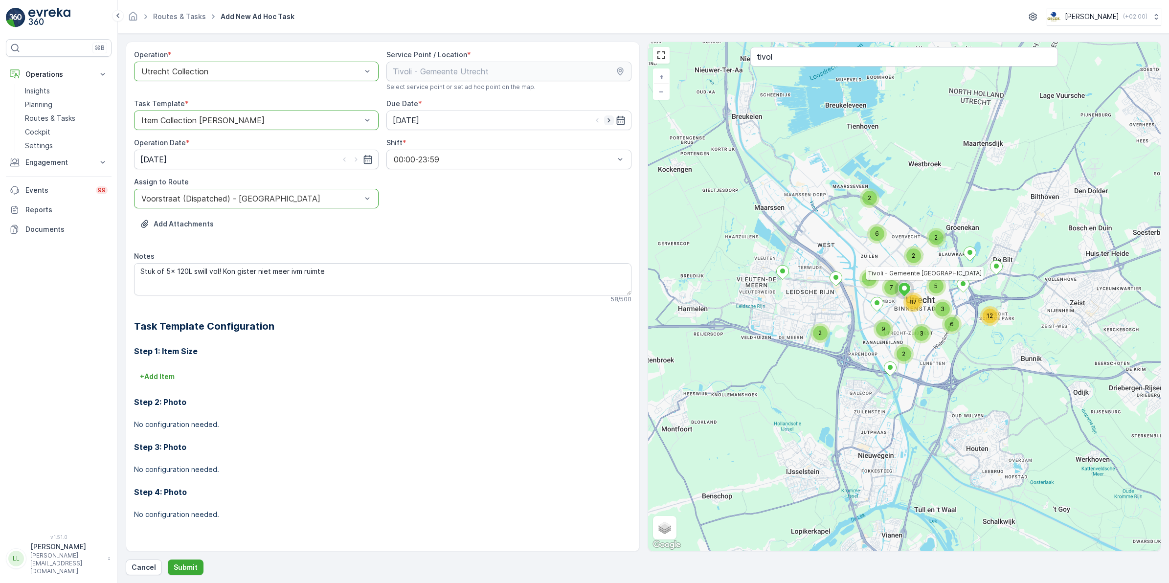
click at [606, 118] on icon "button" at bounding box center [609, 120] width 10 height 10
type input "[DATE]"
click at [353, 160] on icon "button" at bounding box center [356, 160] width 10 height 10
type input "[DATE]"
click at [192, 566] on p "Submit" at bounding box center [186, 567] width 24 height 10
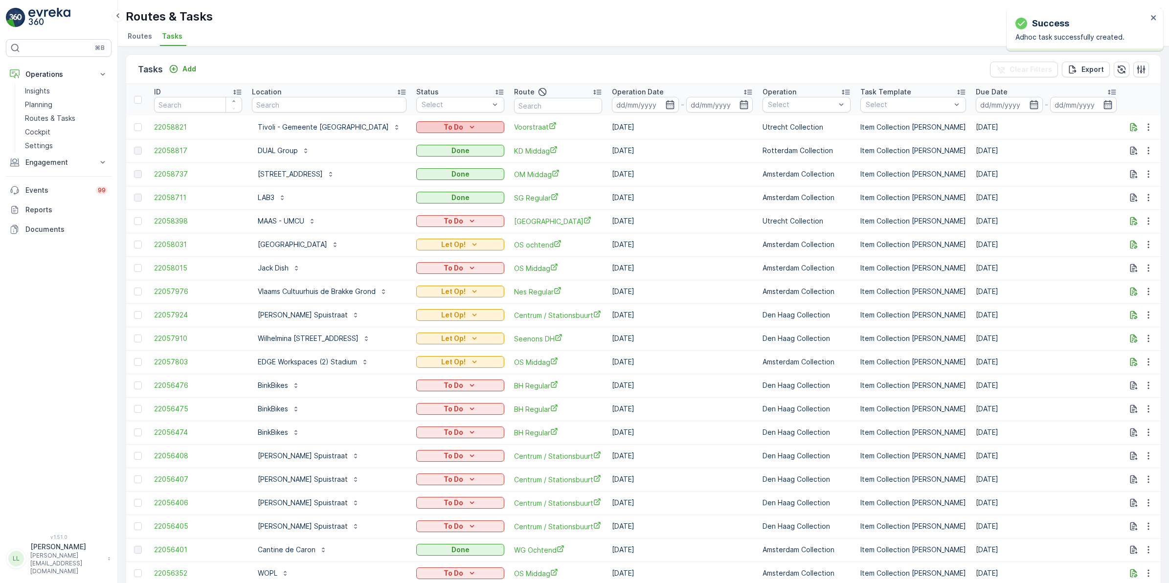
click at [471, 127] on div "To Do" at bounding box center [460, 127] width 80 height 10
click at [426, 164] on span "Let Op!" at bounding box center [421, 169] width 24 height 10
click at [1144, 153] on icon "button" at bounding box center [1149, 151] width 10 height 10
click at [1149, 179] on div "History" at bounding box center [1136, 179] width 65 height 14
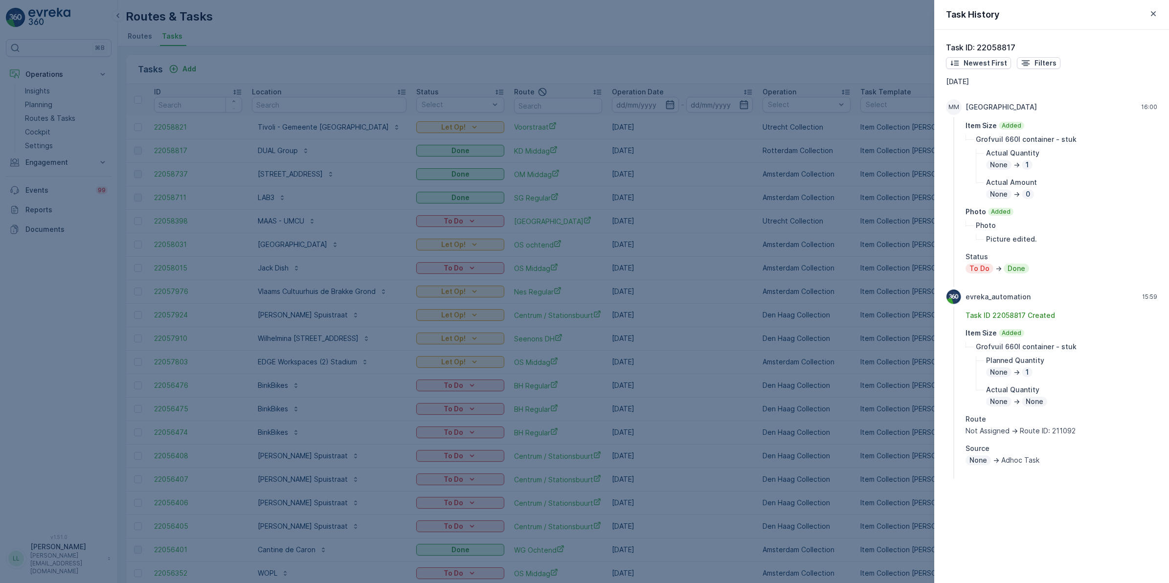
click at [839, 266] on div at bounding box center [584, 291] width 1169 height 583
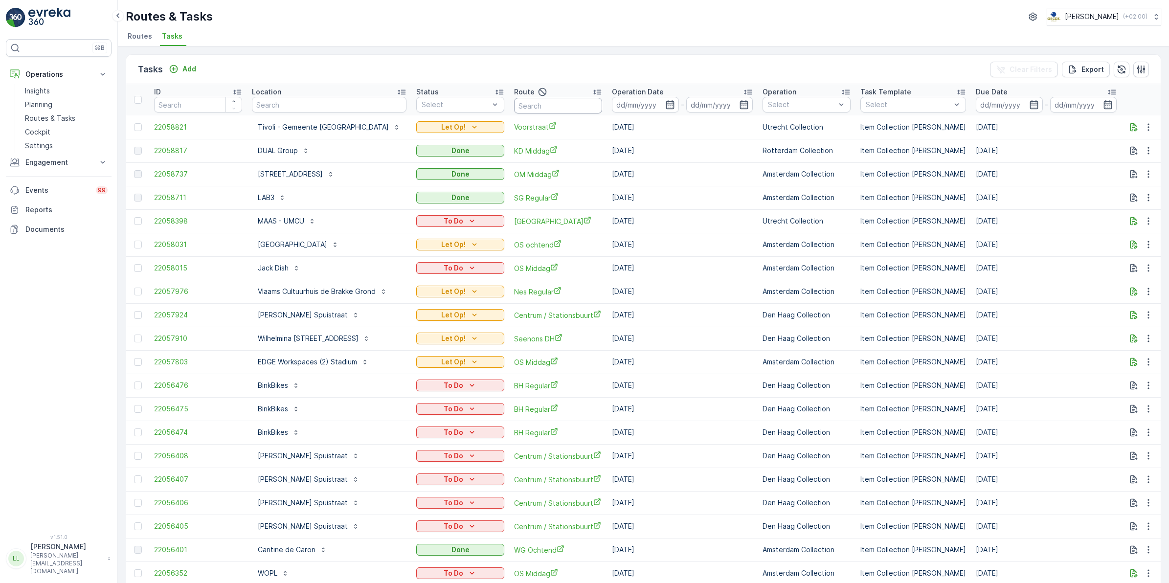
click at [538, 103] on input "text" at bounding box center [558, 106] width 88 height 16
type input "ps"
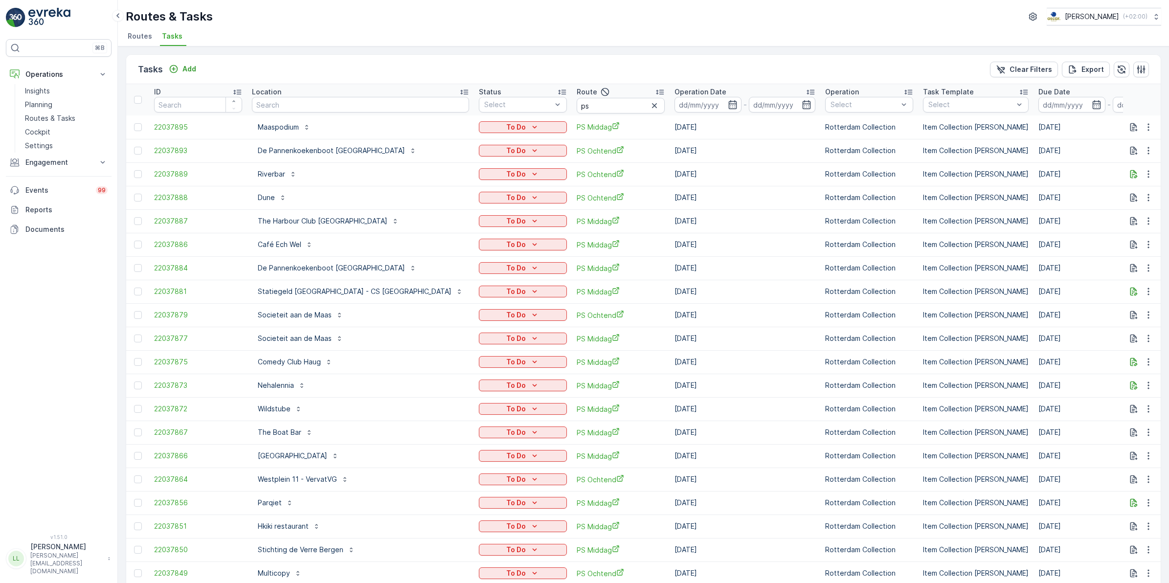
click at [728, 104] on icon "button" at bounding box center [732, 104] width 8 height 9
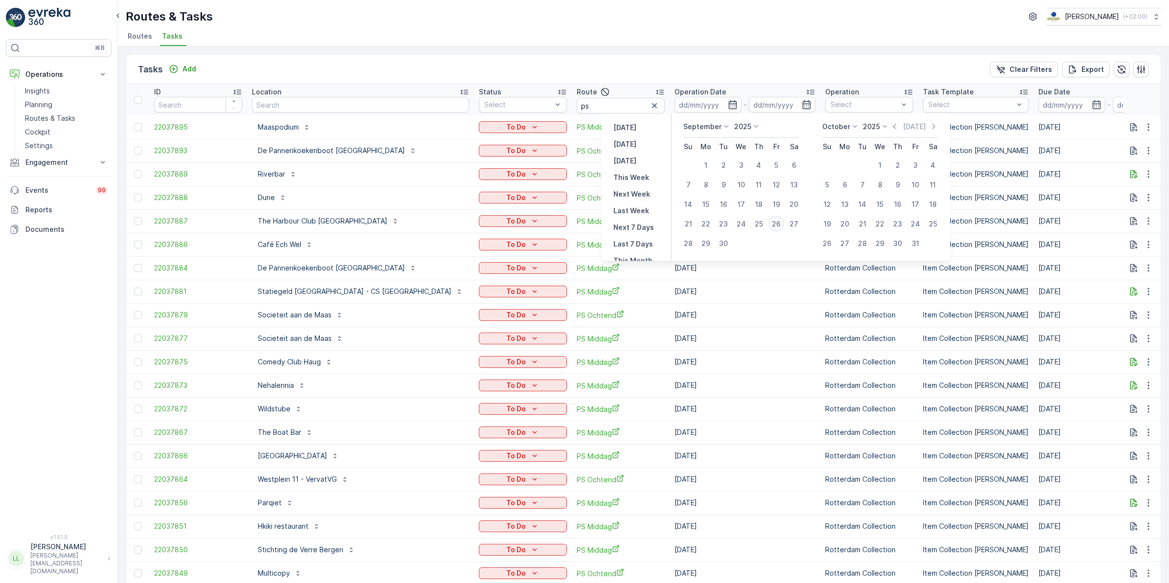
click at [780, 226] on div "26" at bounding box center [776, 224] width 16 height 16
type input "[DATE]"
click at [780, 226] on div "26" at bounding box center [776, 224] width 16 height 16
type input "[DATE]"
click at [780, 226] on div "26" at bounding box center [776, 224] width 16 height 16
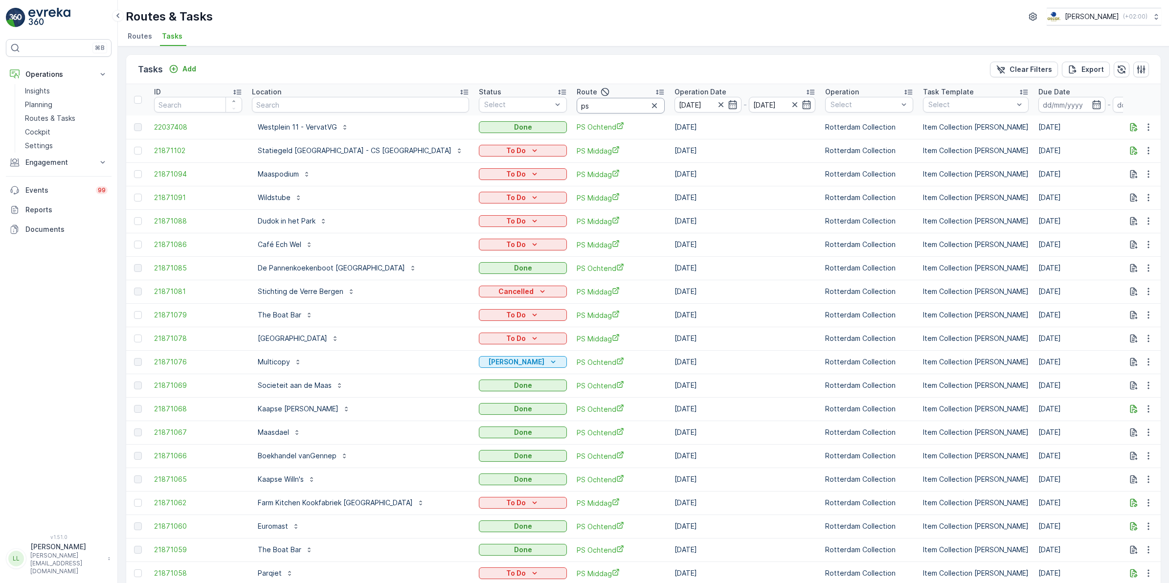
click at [577, 106] on input "ps" at bounding box center [621, 106] width 88 height 16
type input "ps mi"
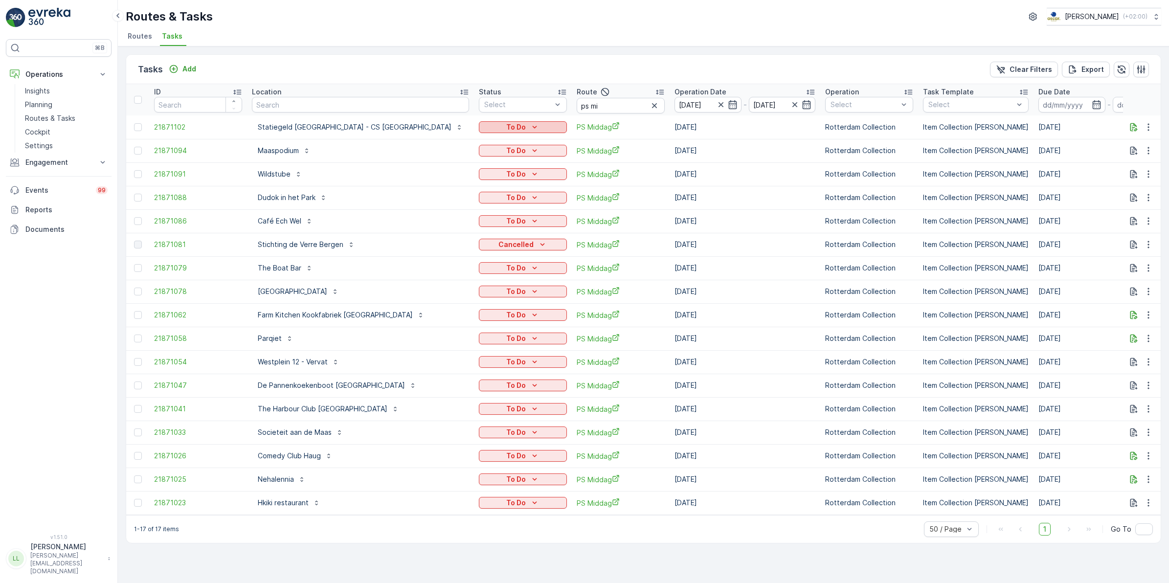
click at [483, 123] on div "To Do" at bounding box center [523, 127] width 80 height 10
click at [433, 172] on div "Done" at bounding box center [439, 169] width 62 height 14
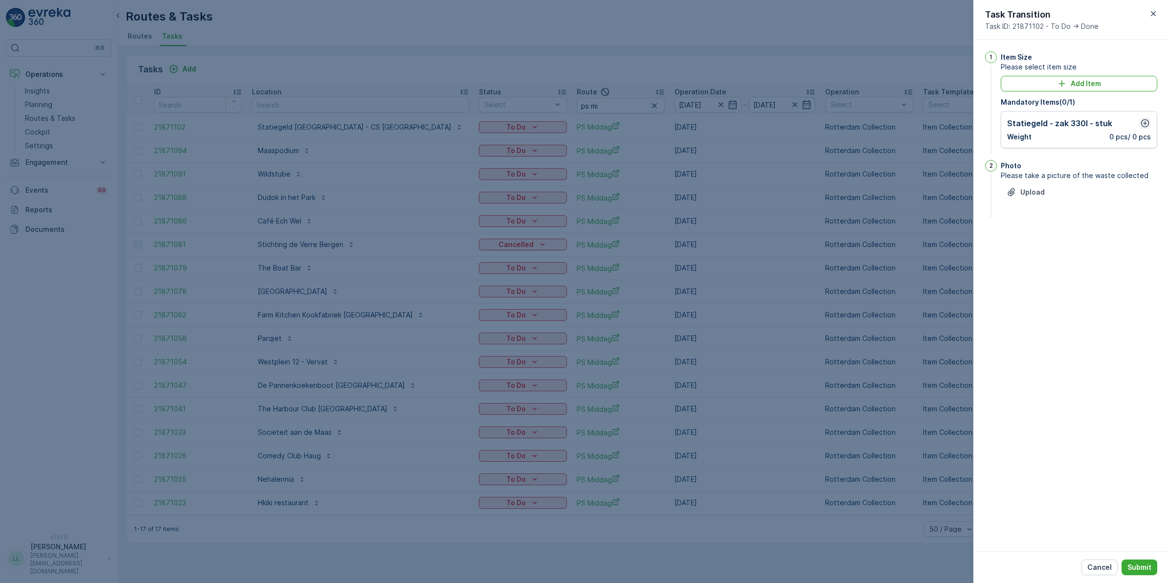
click at [1146, 120] on icon "button" at bounding box center [1145, 123] width 8 height 8
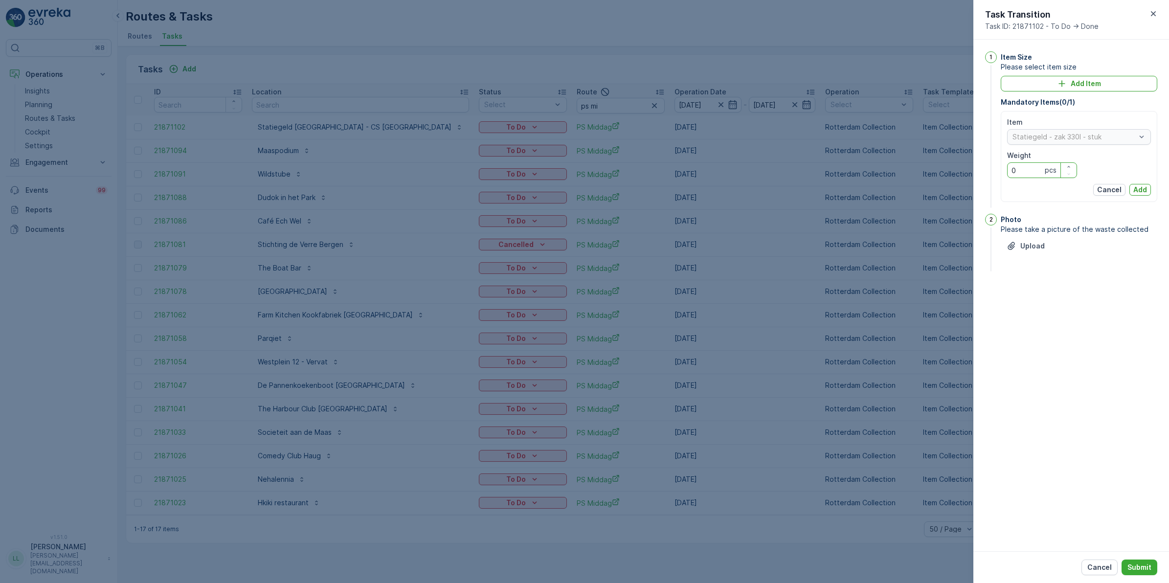
click at [1037, 172] on input "0" at bounding box center [1042, 170] width 70 height 16
click at [1103, 133] on div "Statiegeld - zak 330l - stuk" at bounding box center [1079, 137] width 144 height 16
click at [1137, 192] on p "Add" at bounding box center [1140, 190] width 14 height 10
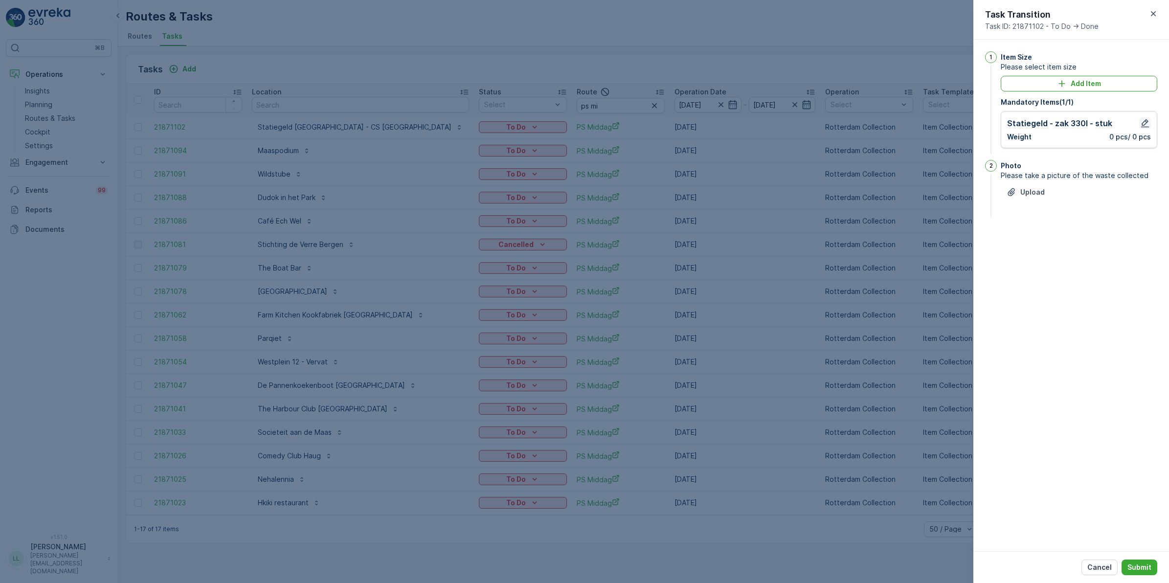
click at [1144, 126] on icon "button" at bounding box center [1145, 123] width 10 height 10
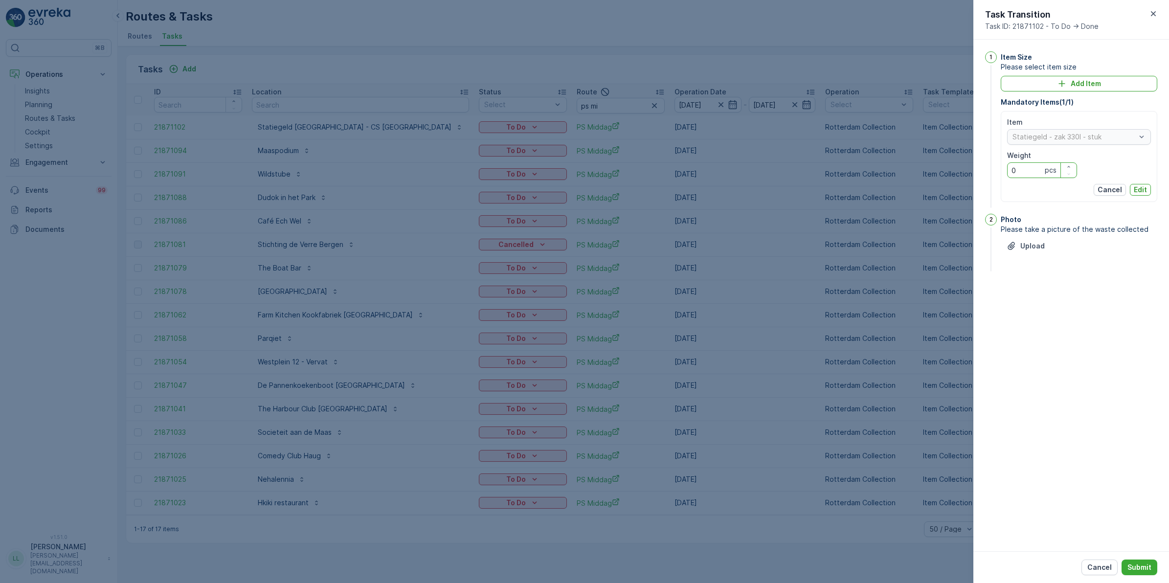
click at [1030, 167] on input "0" at bounding box center [1042, 170] width 70 height 16
click at [1102, 135] on div "Statiegeld - zak 330l - stuk" at bounding box center [1079, 137] width 144 height 16
click at [1101, 84] on div "Add Item" at bounding box center [1079, 84] width 145 height 10
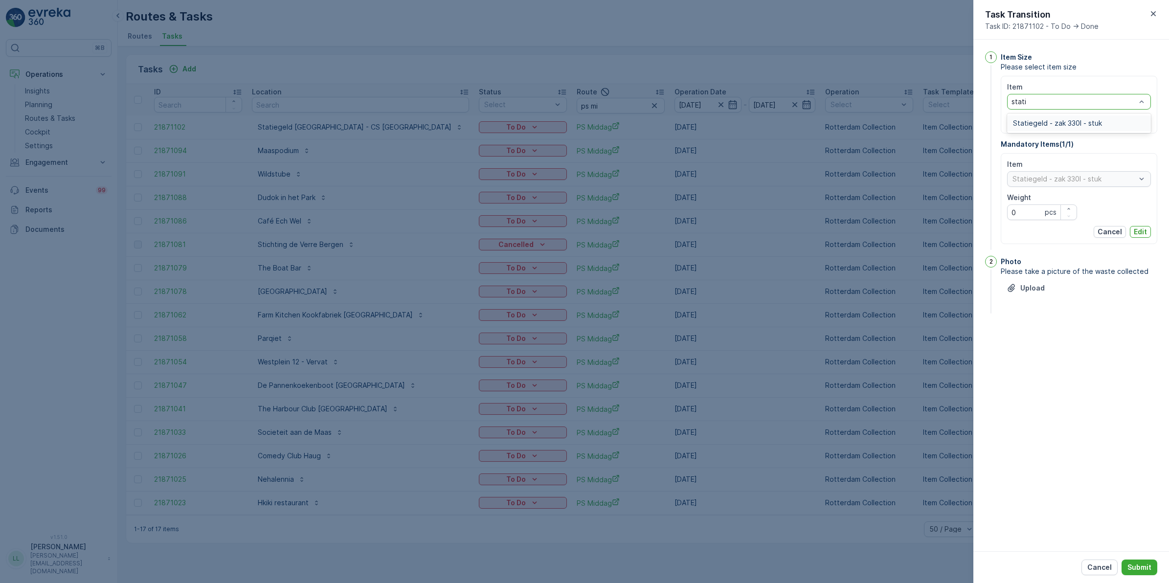
type input "statie"
click at [1079, 121] on span "Statiegeld - zak 330l - stuk" at bounding box center [1057, 123] width 89 height 8
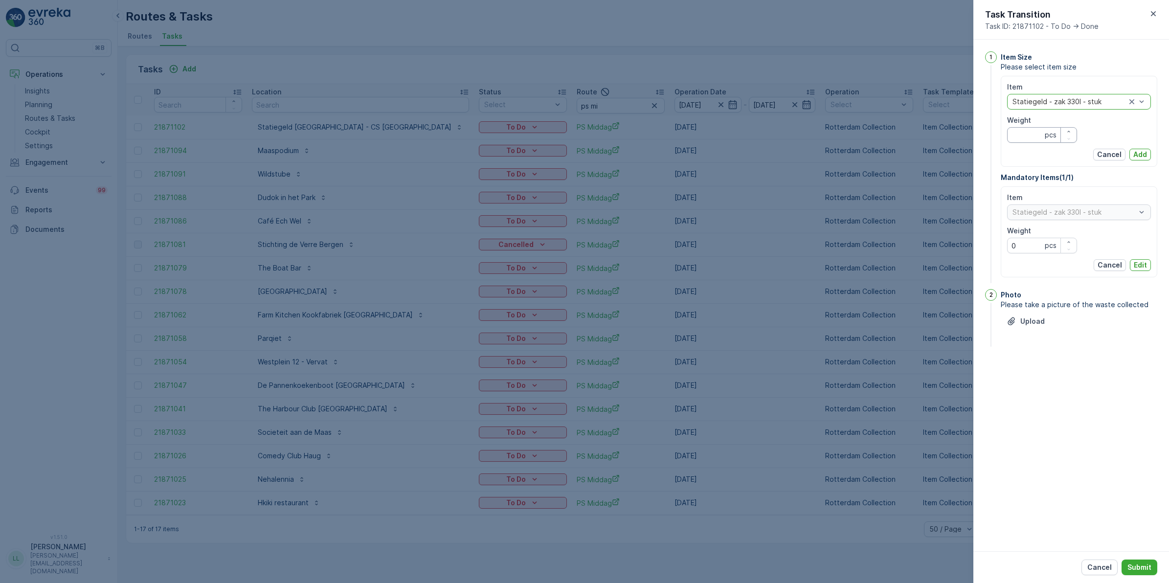
click at [1035, 137] on input "Weight" at bounding box center [1042, 135] width 70 height 16
click at [1142, 263] on p "Edit" at bounding box center [1140, 265] width 13 height 10
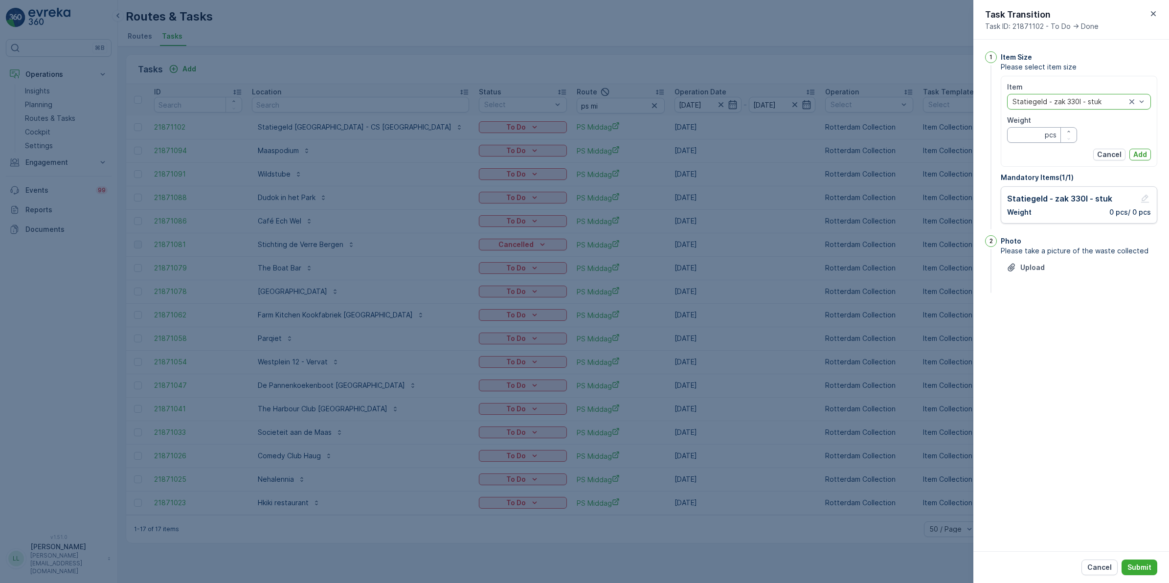
click at [1040, 136] on input "Weight" at bounding box center [1042, 135] width 70 height 16
click at [1142, 155] on p "Add" at bounding box center [1140, 155] width 14 height 10
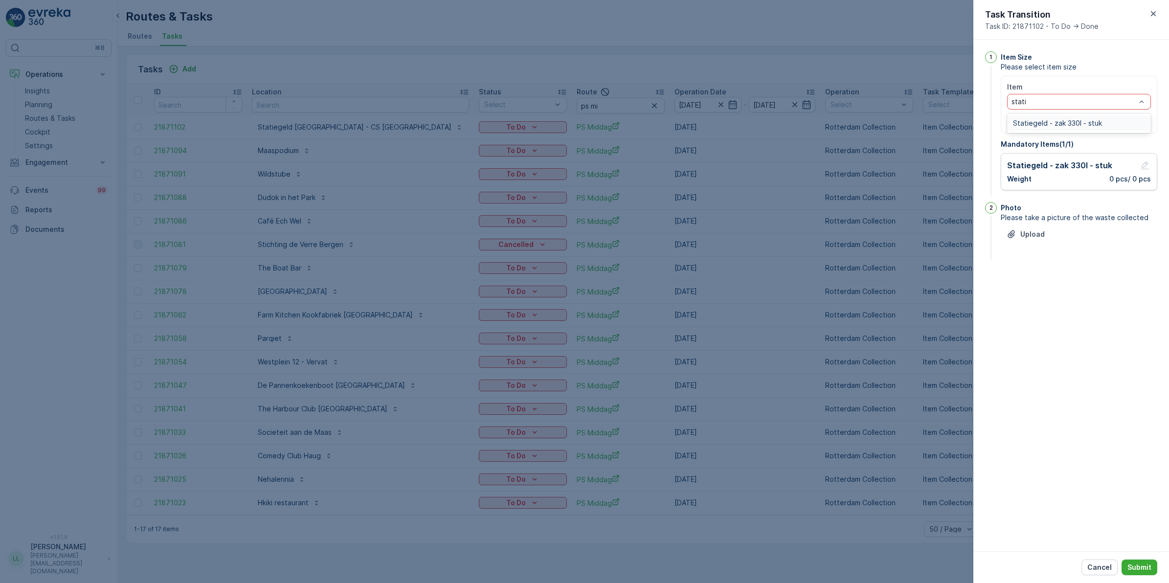
type input "statie"
click at [1081, 125] on span "Statiegeld - zak 330l - stuk" at bounding box center [1057, 123] width 89 height 8
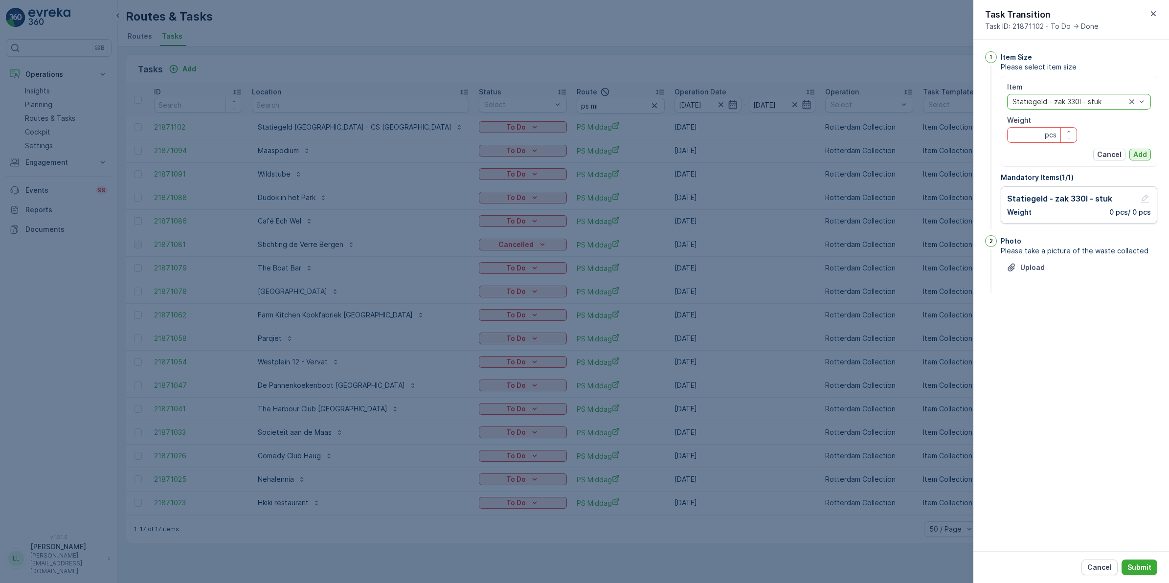
click at [1144, 154] on p "Add" at bounding box center [1140, 155] width 14 height 10
click at [1104, 152] on p "Cancel" at bounding box center [1109, 155] width 24 height 10
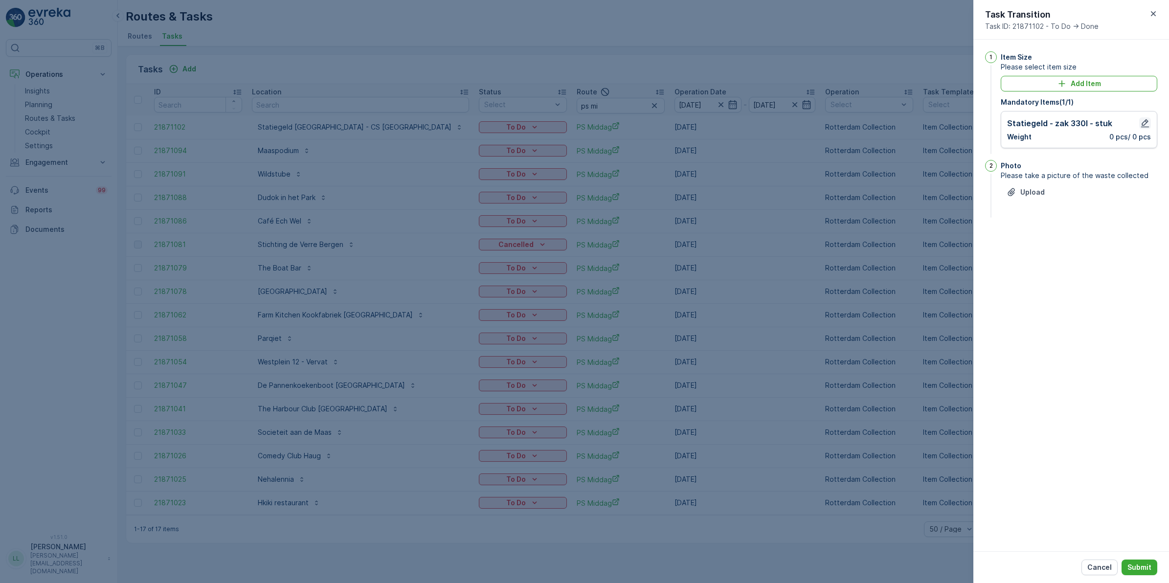
click at [1146, 124] on icon "button" at bounding box center [1145, 123] width 10 height 10
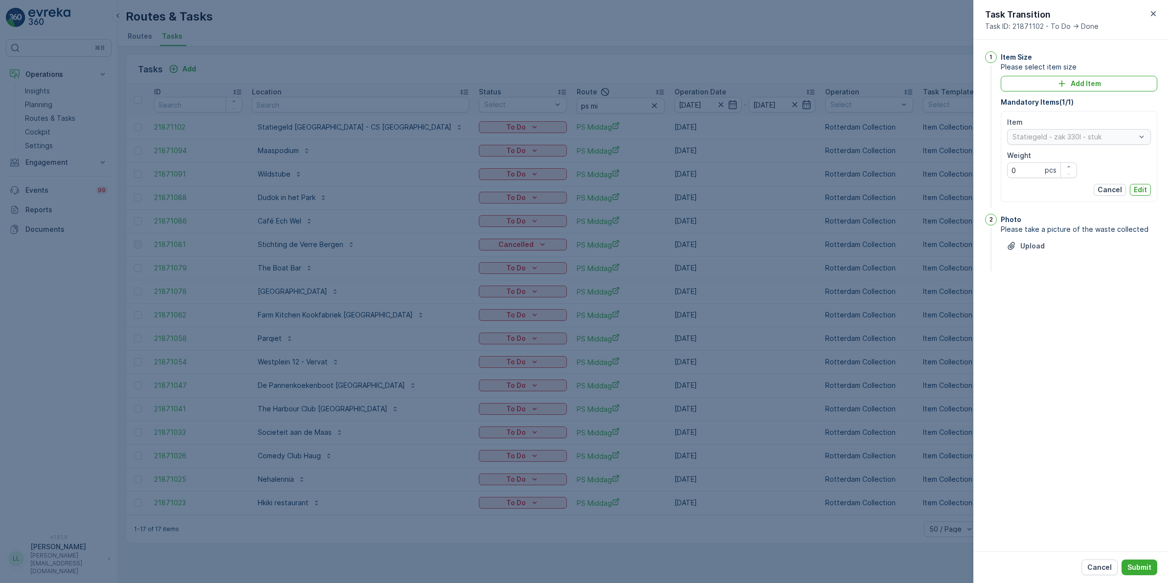
click at [1117, 126] on div "Item" at bounding box center [1079, 122] width 144 height 10
click at [1109, 133] on div "Statiegeld - zak 330l - stuk" at bounding box center [1079, 137] width 144 height 16
click at [1138, 189] on p "Edit" at bounding box center [1140, 190] width 13 height 10
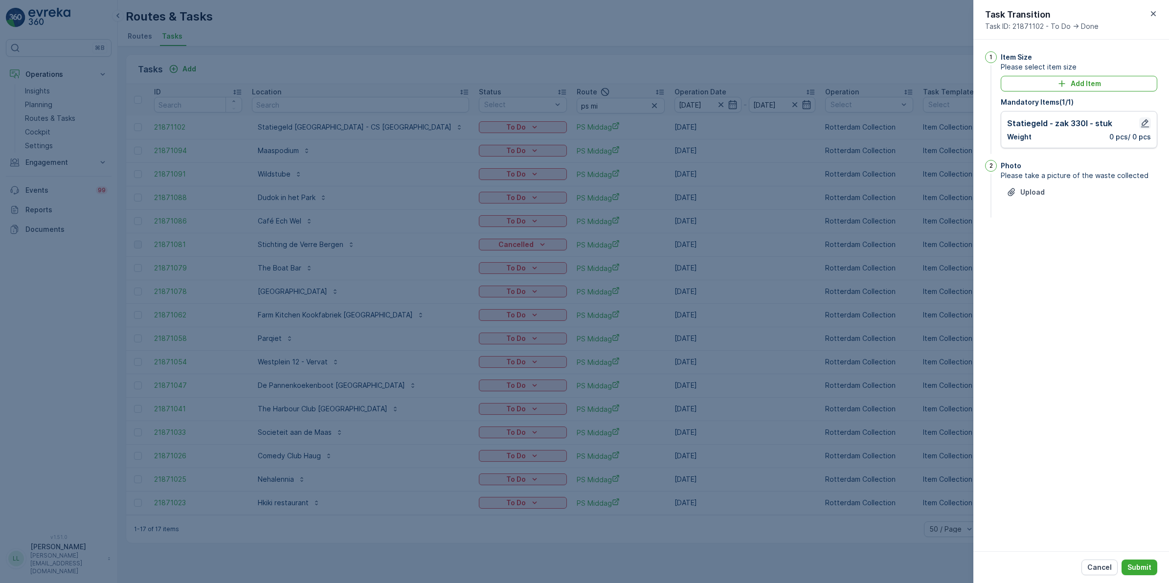
click at [1145, 125] on icon "button" at bounding box center [1145, 123] width 10 height 10
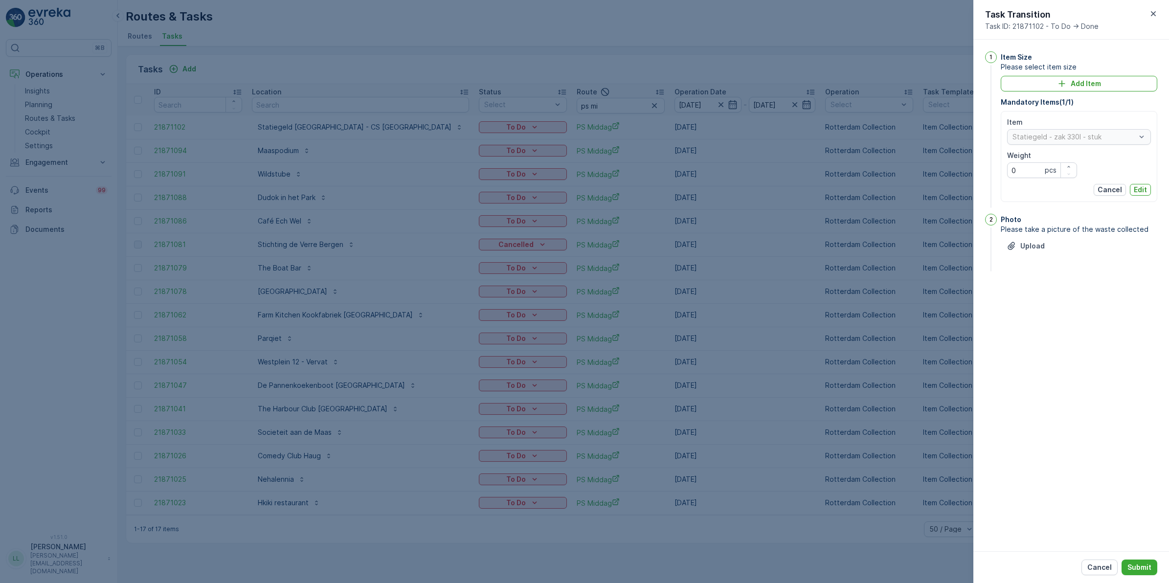
click at [1083, 138] on div "Statiegeld - zak 330l - stuk" at bounding box center [1079, 137] width 144 height 16
click at [1091, 86] on p "Add Item" at bounding box center [1086, 84] width 30 height 10
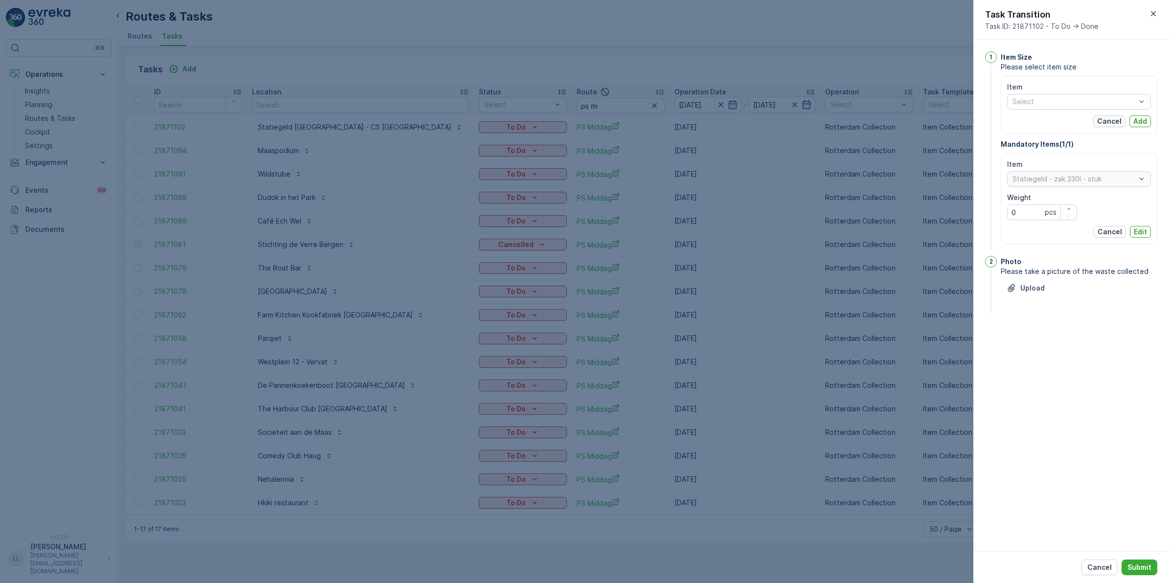
click at [1104, 116] on p "Cancel" at bounding box center [1109, 121] width 24 height 10
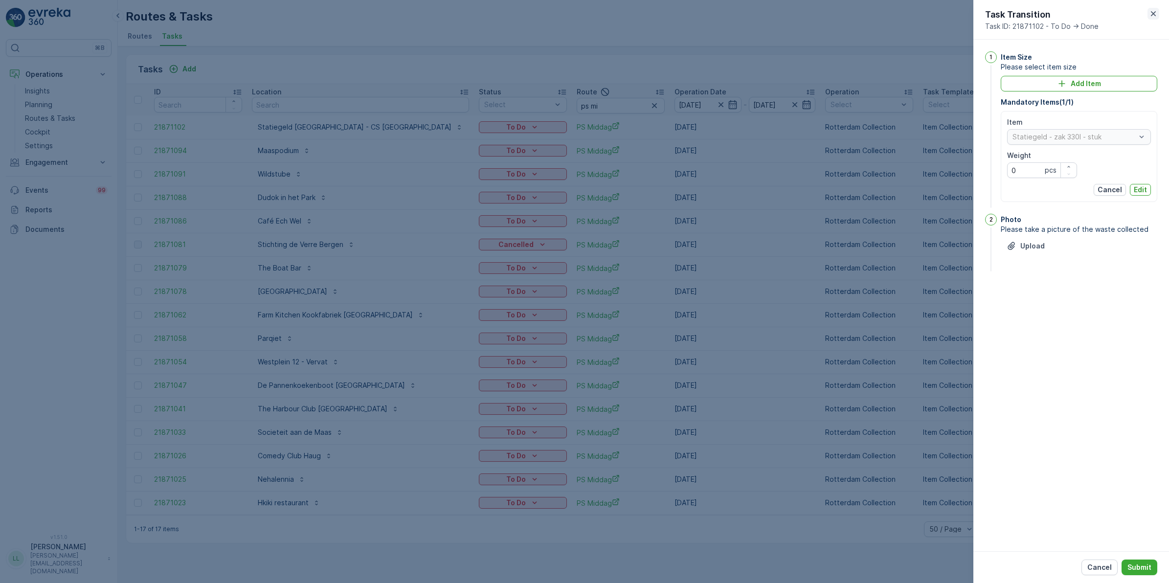
click at [1150, 13] on icon "button" at bounding box center [1153, 14] width 10 height 10
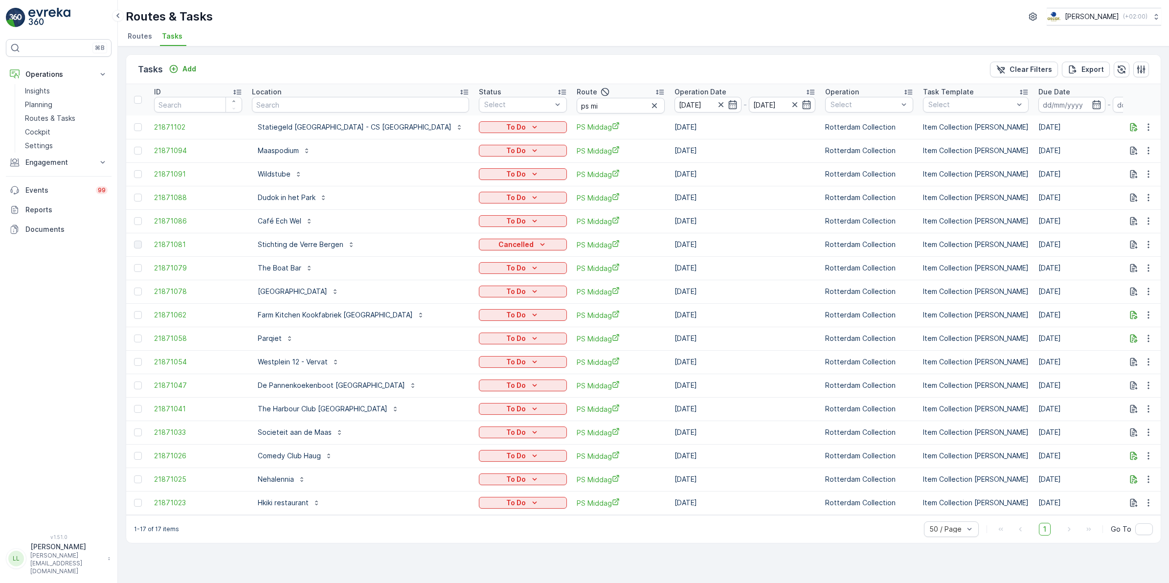
click at [474, 307] on td "To Do" at bounding box center [523, 314] width 98 height 23
click at [506, 312] on p "To Do" at bounding box center [516, 315] width 20 height 10
click at [429, 355] on div "Done" at bounding box center [439, 357] width 62 height 14
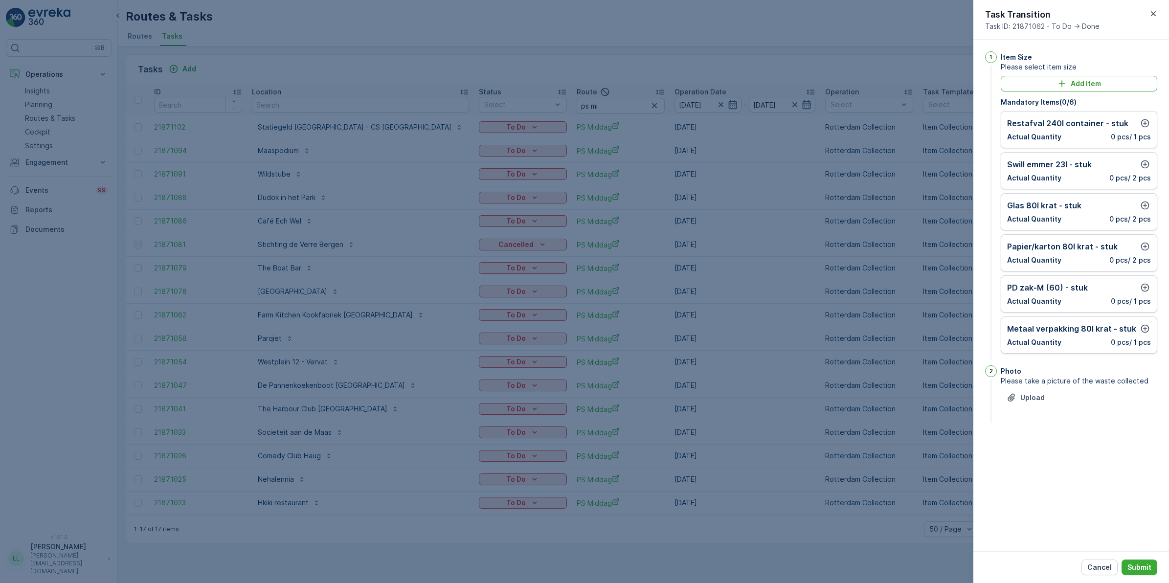
click at [845, 206] on div at bounding box center [584, 291] width 1169 height 583
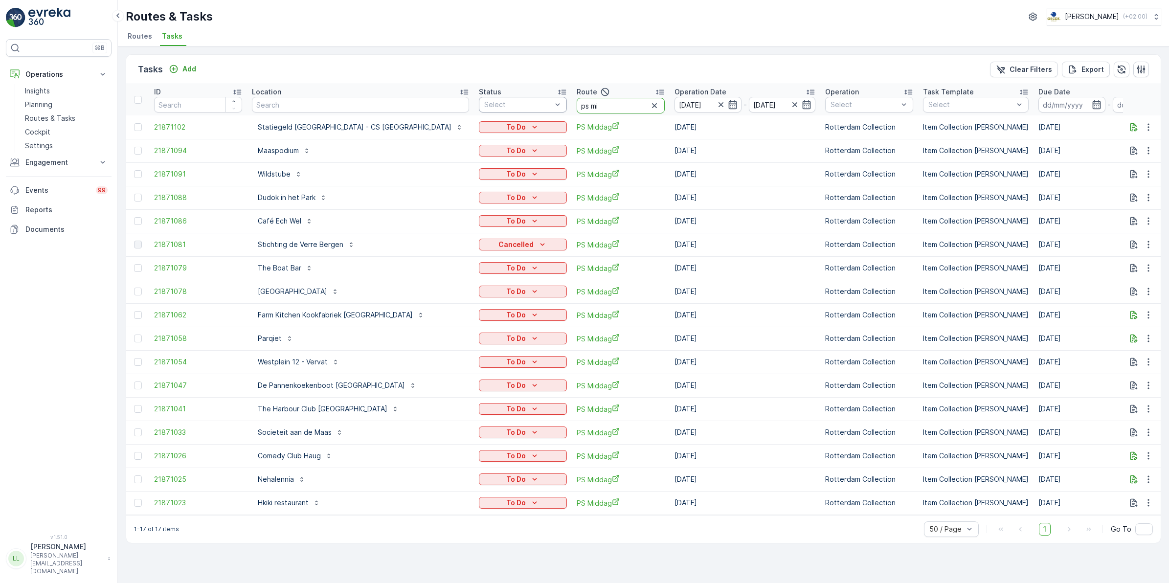
drag, startPoint x: 544, startPoint y: 104, endPoint x: 489, endPoint y: 106, distance: 54.8
click at [489, 106] on tr "ID Location Status Select Route ps mi Operation Date [DATE] - [DATE] Operation …" at bounding box center [945, 99] width 1638 height 31
click at [361, 105] on input "text" at bounding box center [360, 105] width 217 height 16
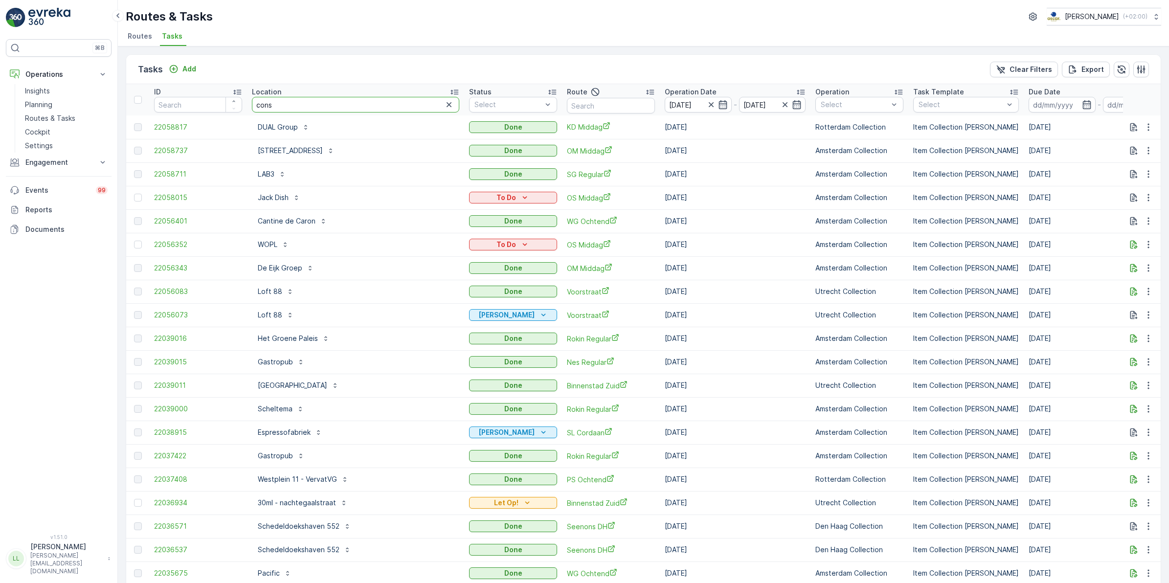
type input "consc"
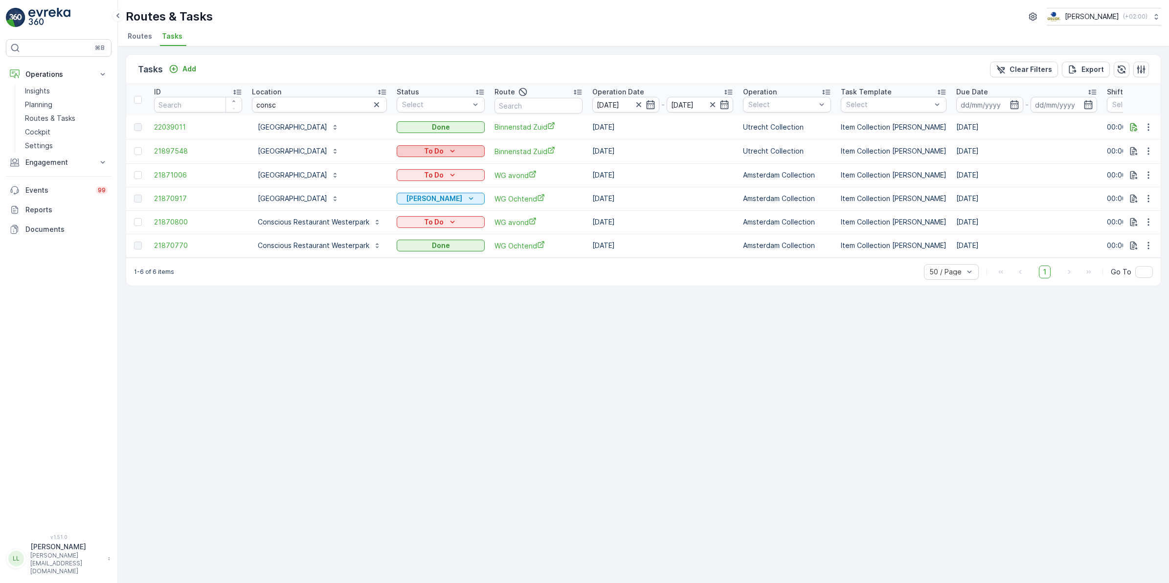
click at [461, 149] on div "To Do" at bounding box center [441, 151] width 80 height 10
click at [419, 167] on div "Done" at bounding box center [428, 165] width 62 height 14
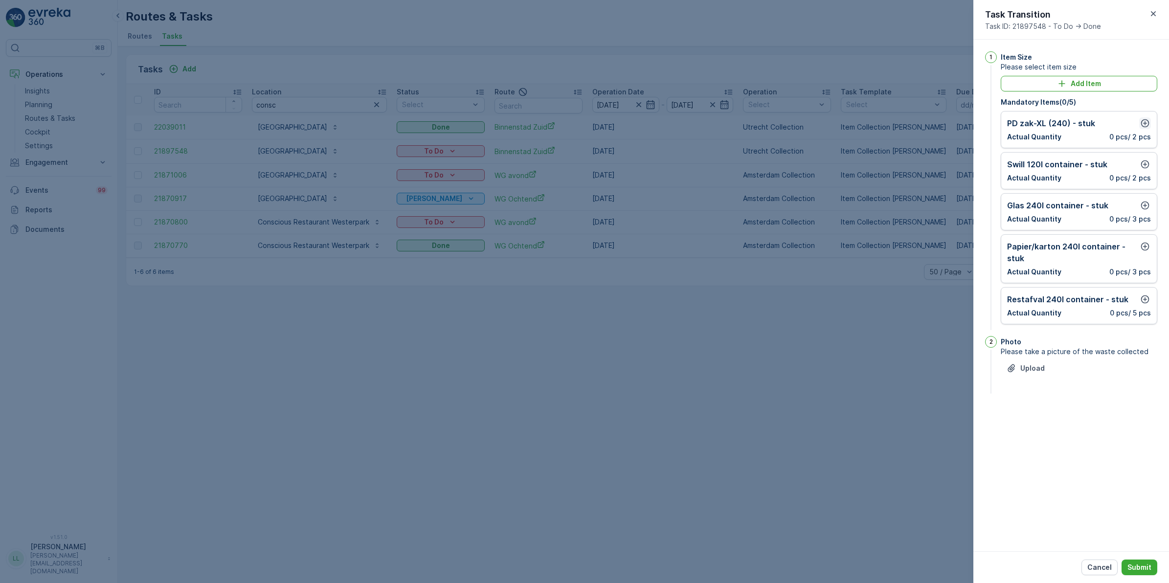
click at [1150, 120] on button "button" at bounding box center [1145, 123] width 12 height 12
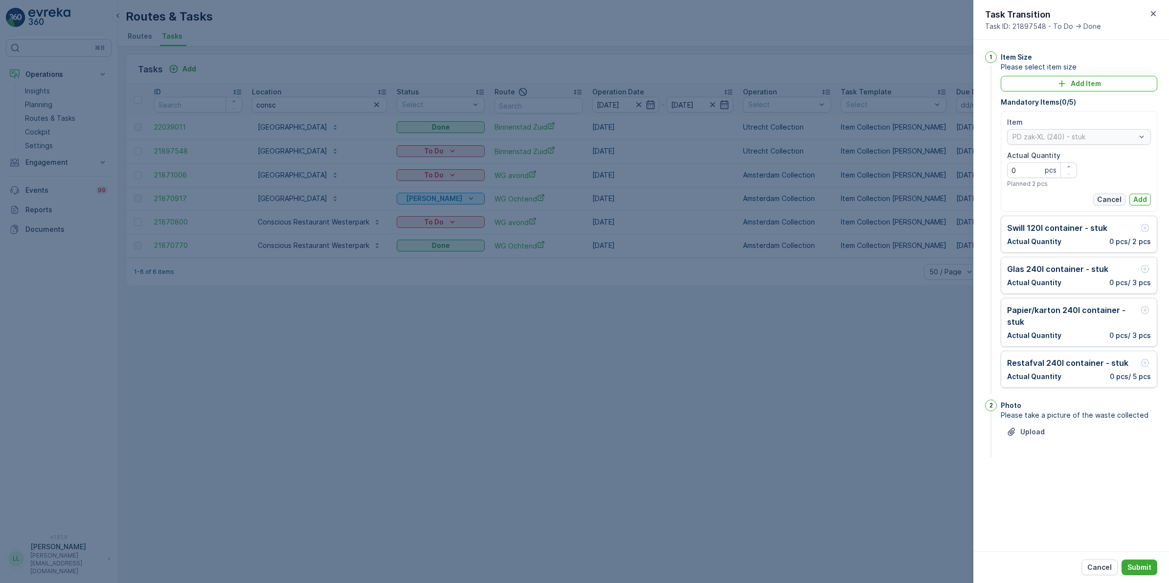
click at [1103, 197] on p "Cancel" at bounding box center [1109, 200] width 24 height 10
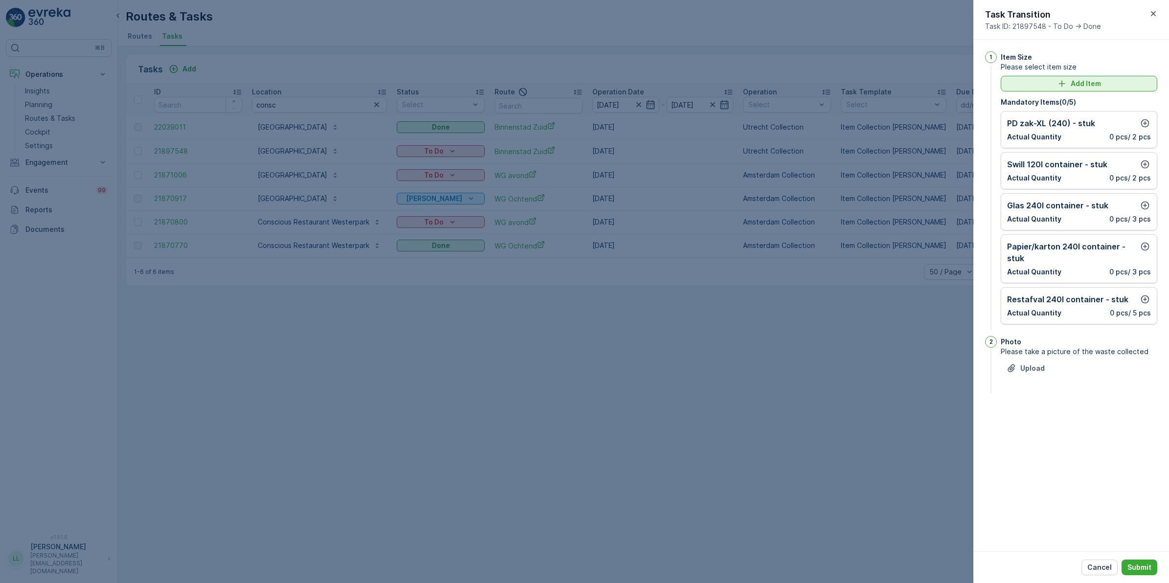
click at [1110, 84] on div "Add Item" at bounding box center [1079, 84] width 145 height 10
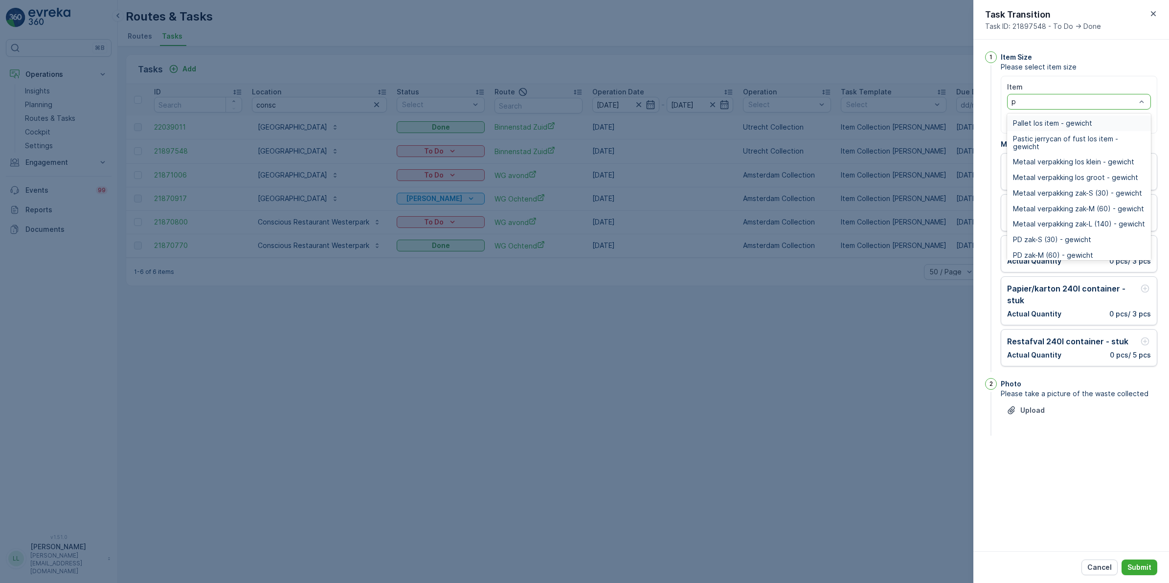
type input "pd"
click at [1088, 245] on div "PD 660l container - stuk" at bounding box center [1079, 252] width 144 height 16
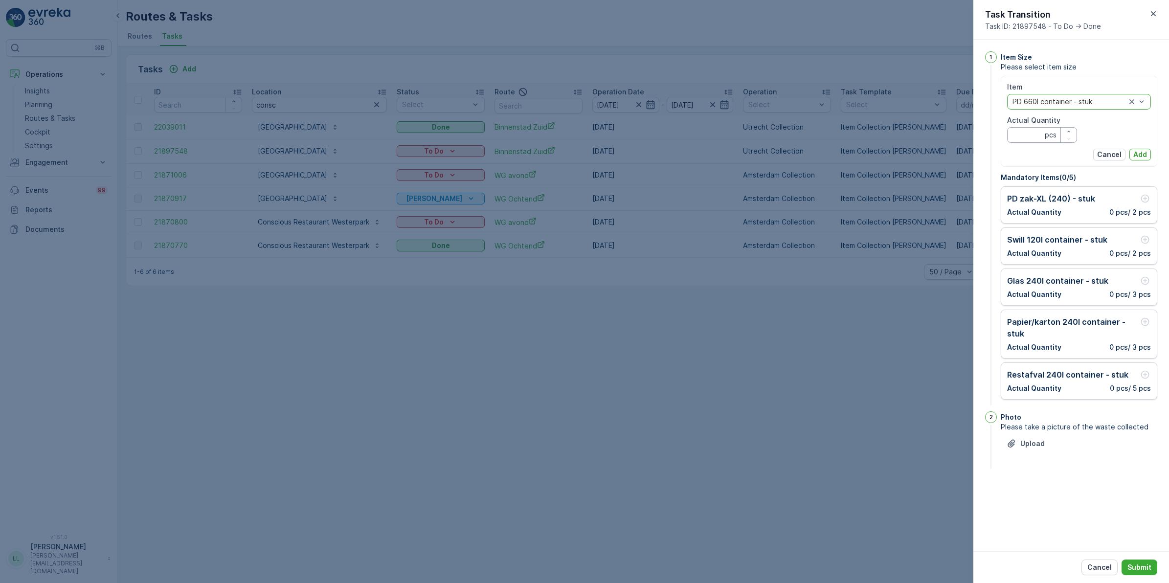
click at [1037, 133] on Quantity "Actual Quantity" at bounding box center [1042, 135] width 70 height 16
type Quantity "1"
click at [1143, 155] on p "Add" at bounding box center [1140, 155] width 14 height 10
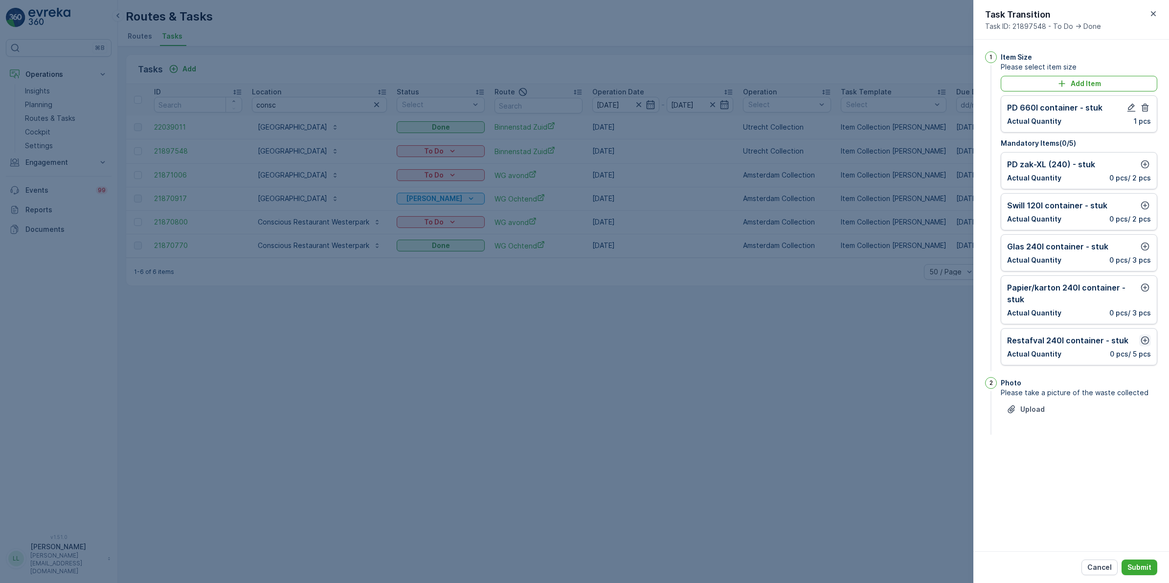
click at [1146, 343] on icon "button" at bounding box center [1145, 341] width 10 height 10
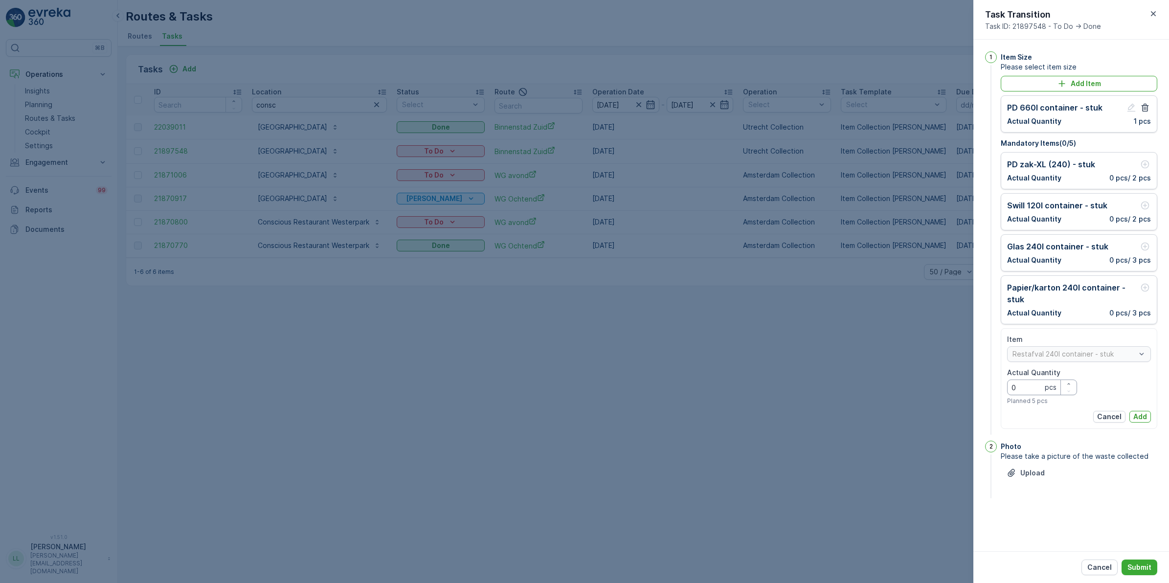
click at [1035, 391] on Quantity "0" at bounding box center [1042, 388] width 70 height 16
type Quantity "2"
click at [1143, 421] on p "Add" at bounding box center [1140, 417] width 14 height 10
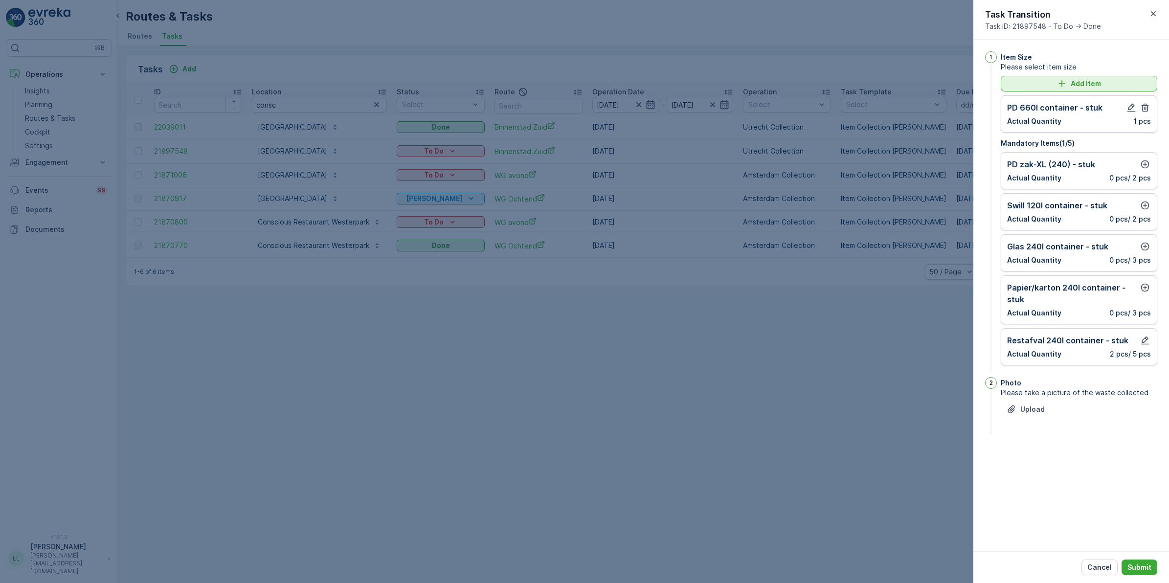
click at [1055, 77] on button "Add Item" at bounding box center [1079, 84] width 157 height 16
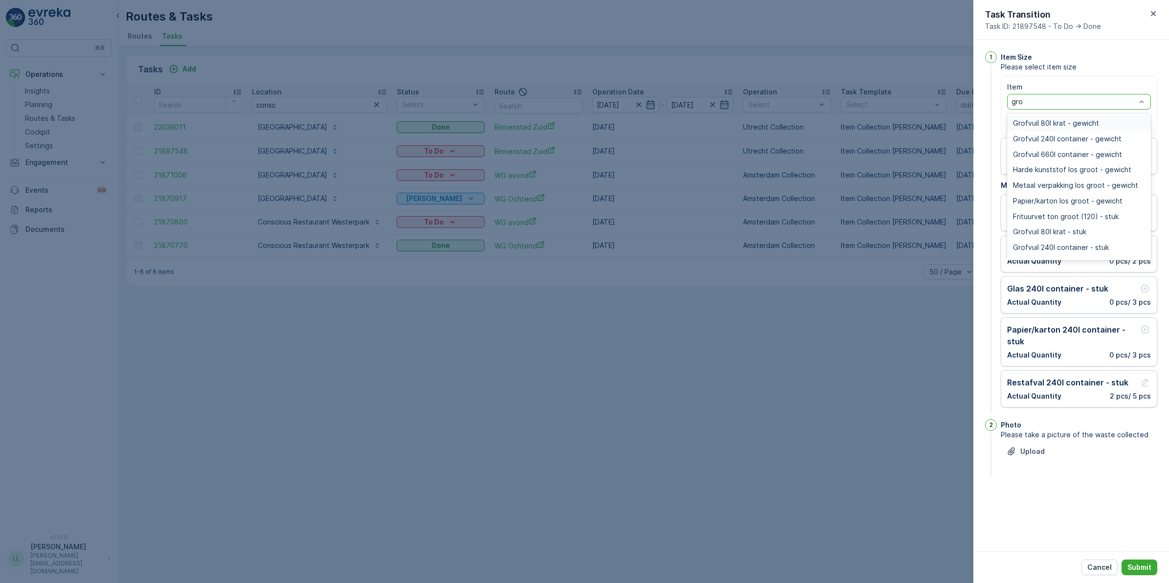
type input "grof"
click at [1107, 184] on span "Grofvuil 240l container - stuk" at bounding box center [1061, 185] width 96 height 8
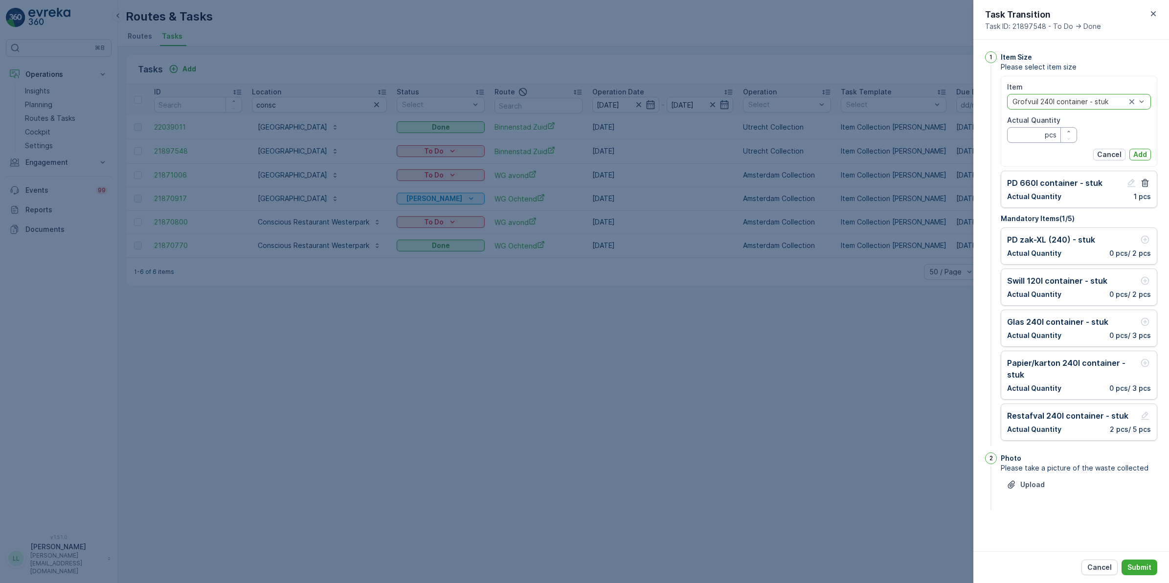
click at [1036, 135] on Quantity "Actual Quantity" at bounding box center [1042, 135] width 70 height 16
type Quantity "1"
click at [1136, 153] on p "Add" at bounding box center [1140, 155] width 14 height 10
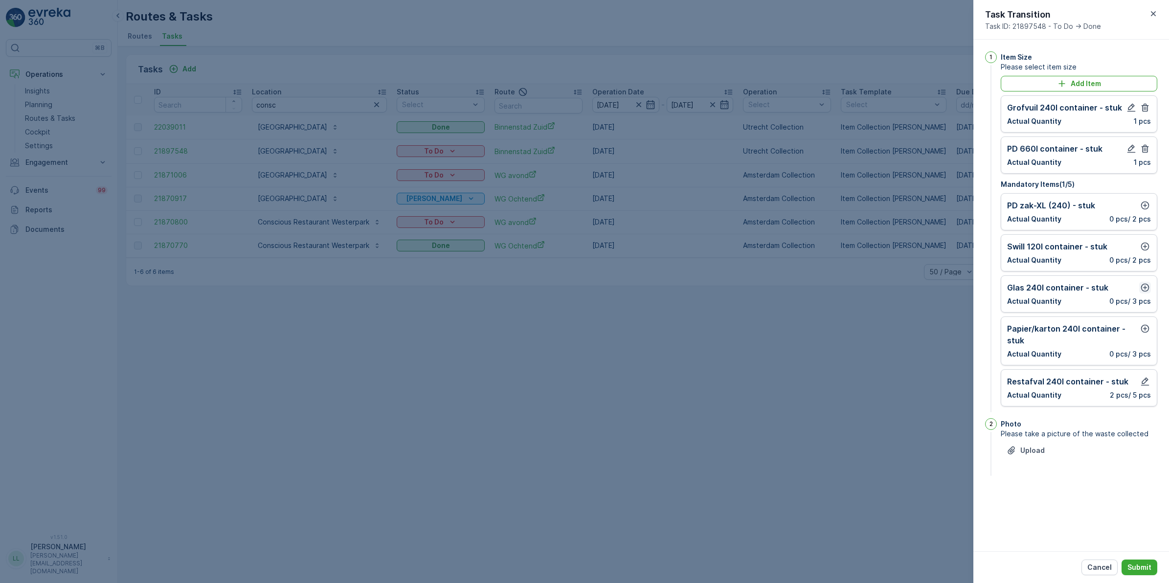
click at [1145, 288] on icon "button" at bounding box center [1145, 288] width 8 height 8
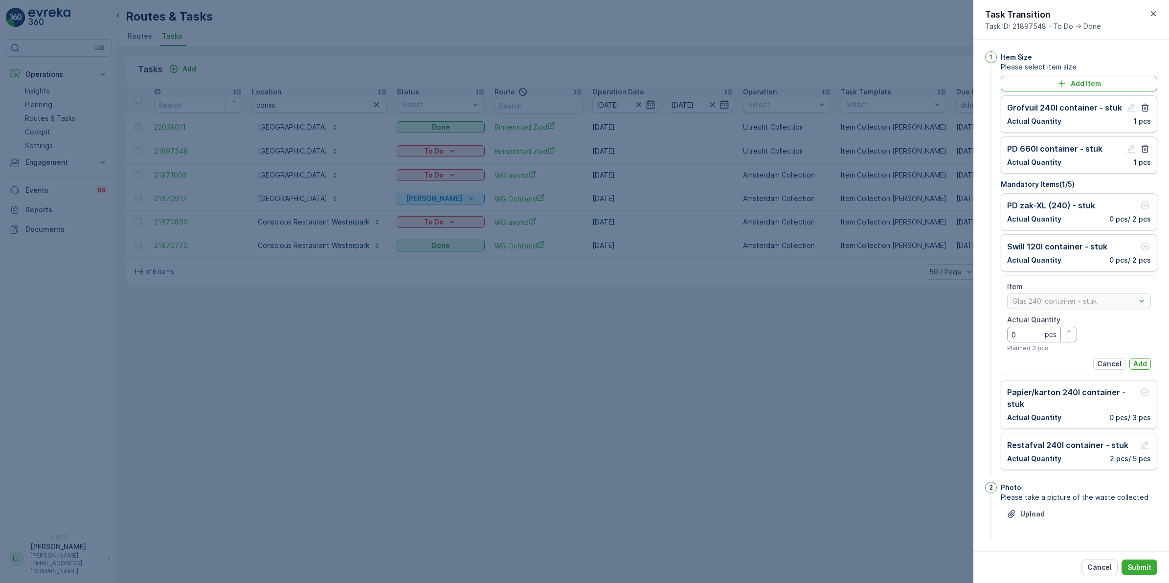
click at [1024, 337] on Quantity "0" at bounding box center [1042, 335] width 70 height 16
type Quantity "2"
click at [1133, 361] on p "Add" at bounding box center [1140, 364] width 14 height 10
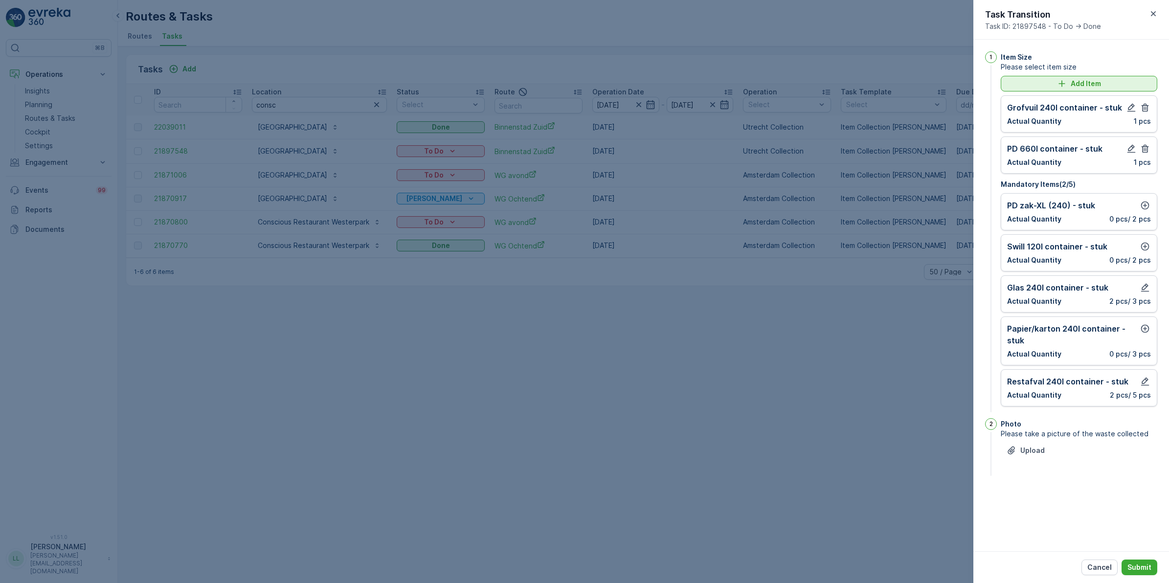
click at [1083, 84] on p "Add Item" at bounding box center [1086, 84] width 30 height 10
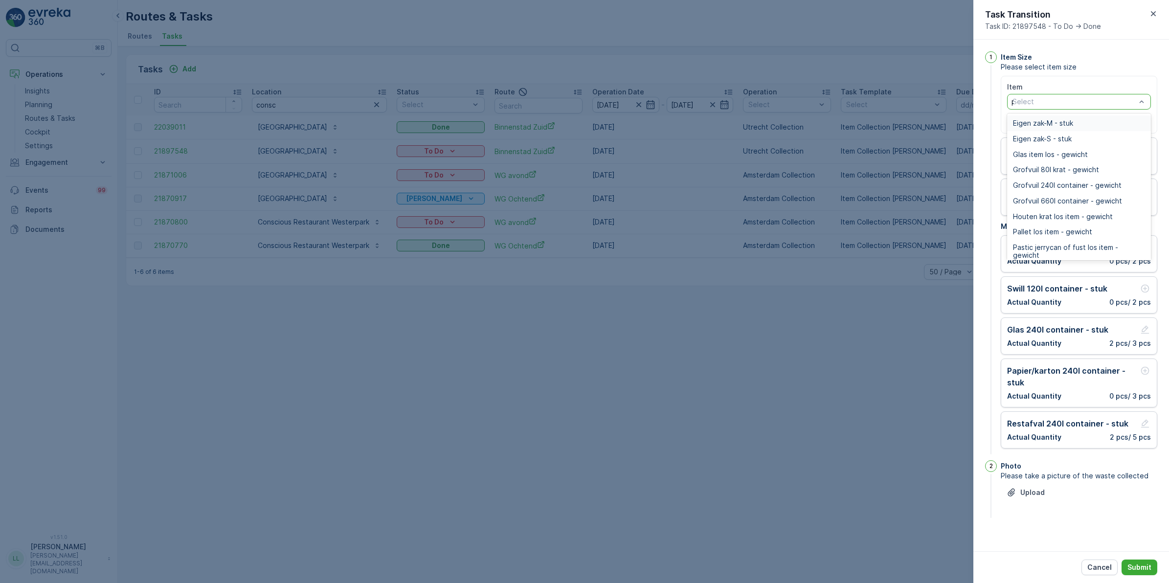
type input "pap"
click at [1090, 242] on span "Papier/karton 660l container - stuk" at bounding box center [1070, 243] width 115 height 8
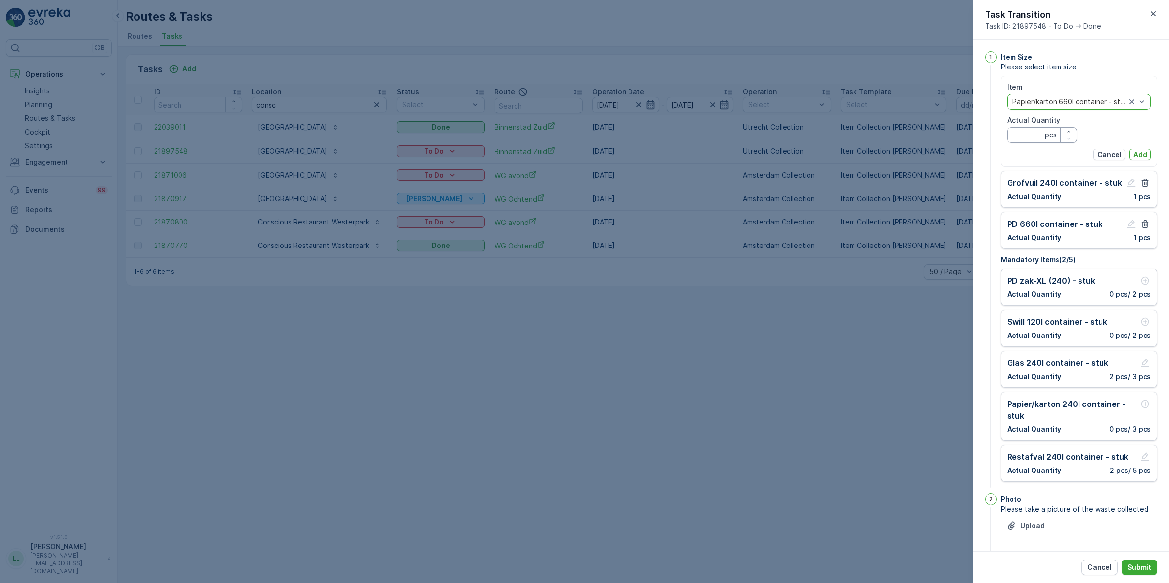
click at [1033, 135] on Quantity "Actual Quantity" at bounding box center [1042, 135] width 70 height 16
type Quantity "1"
click at [1137, 157] on p "Add" at bounding box center [1140, 155] width 14 height 10
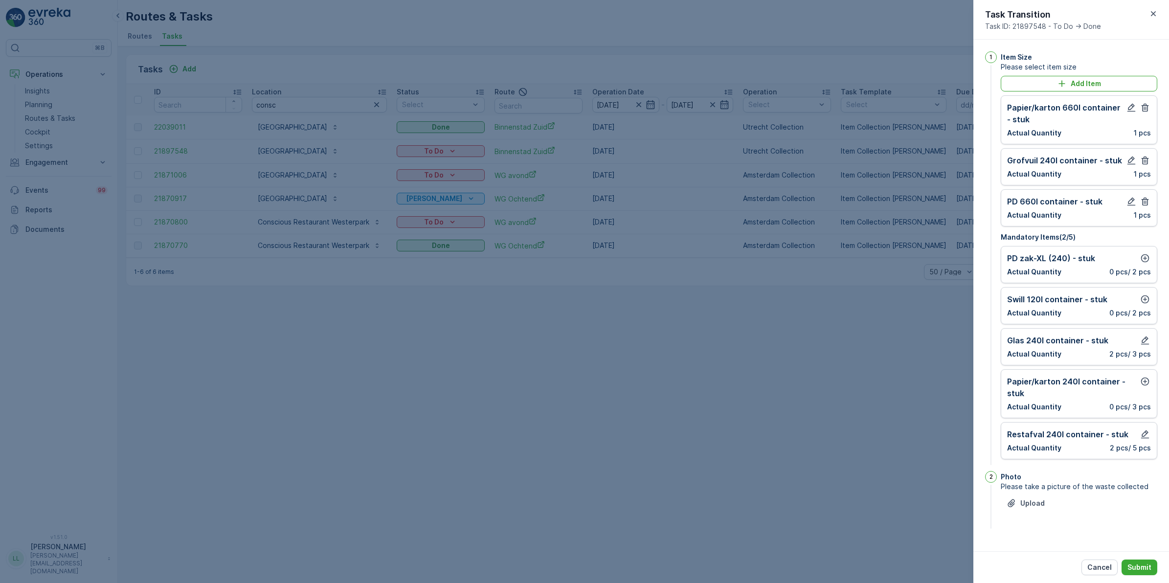
drag, startPoint x: 1145, startPoint y: 568, endPoint x: 1143, endPoint y: 553, distance: 15.4
click at [1145, 568] on p "Submit" at bounding box center [1139, 567] width 24 height 10
click at [1144, 260] on icon "button" at bounding box center [1145, 258] width 8 height 8
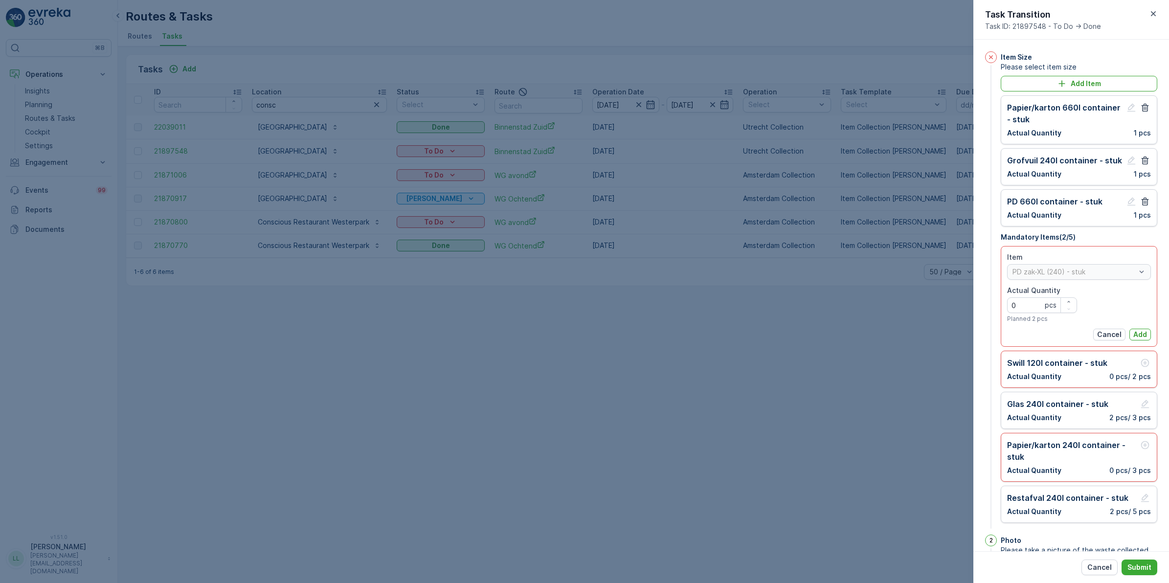
click at [1134, 327] on div "Item PD zak-XL (240) - stuk Actual Quantity 0 pcs Planned 2 pcs Cancel Add" at bounding box center [1079, 296] width 144 height 88
click at [1135, 329] on button "Add" at bounding box center [1140, 335] width 22 height 12
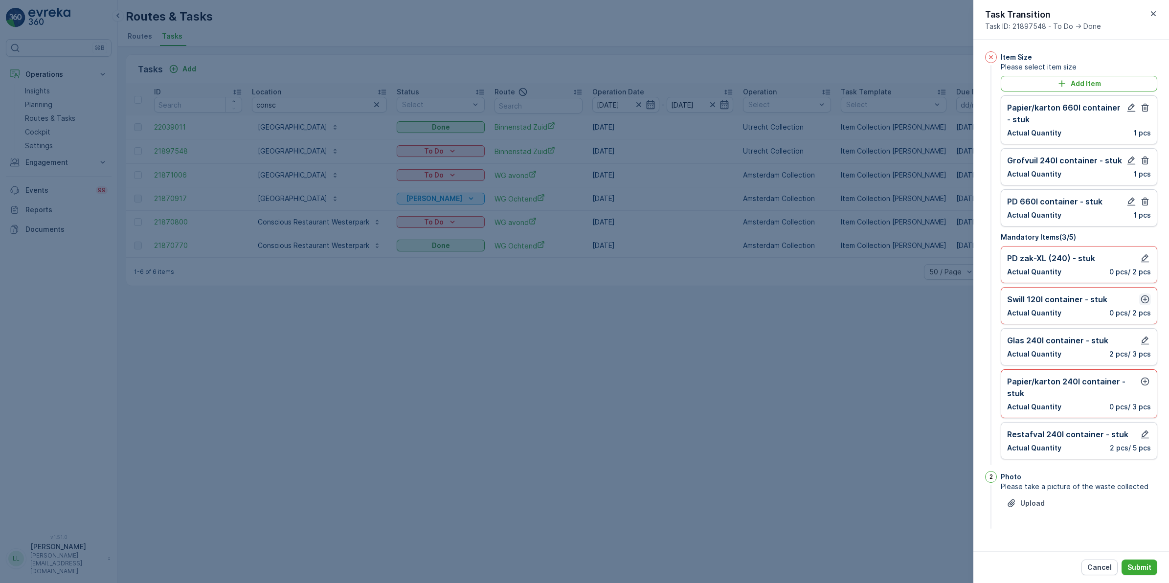
click at [1145, 303] on icon "button" at bounding box center [1145, 299] width 10 height 10
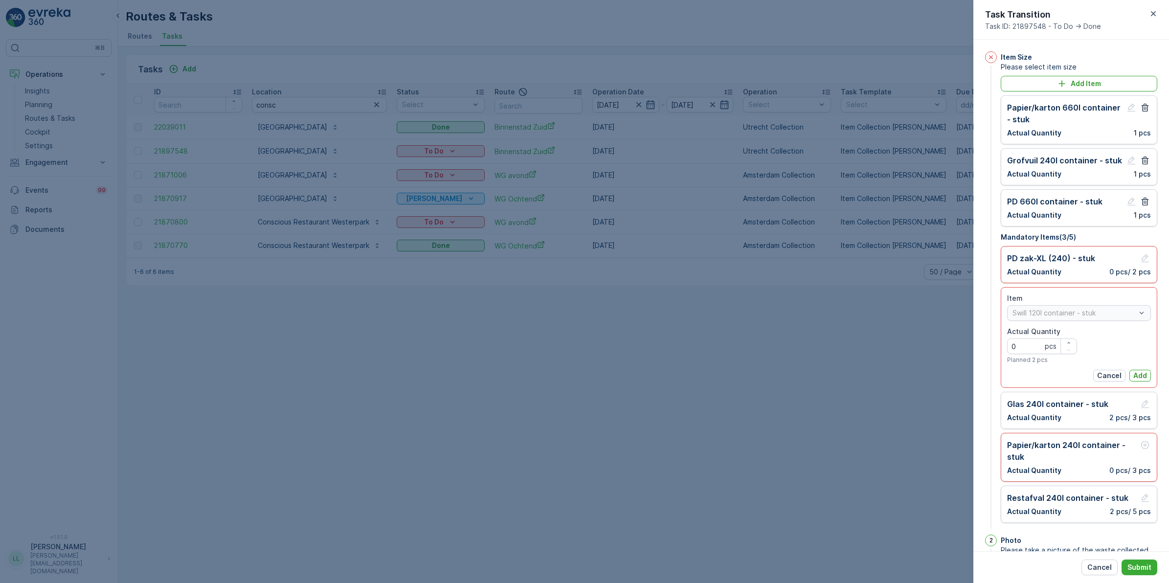
click at [1137, 376] on p "Add" at bounding box center [1140, 376] width 14 height 10
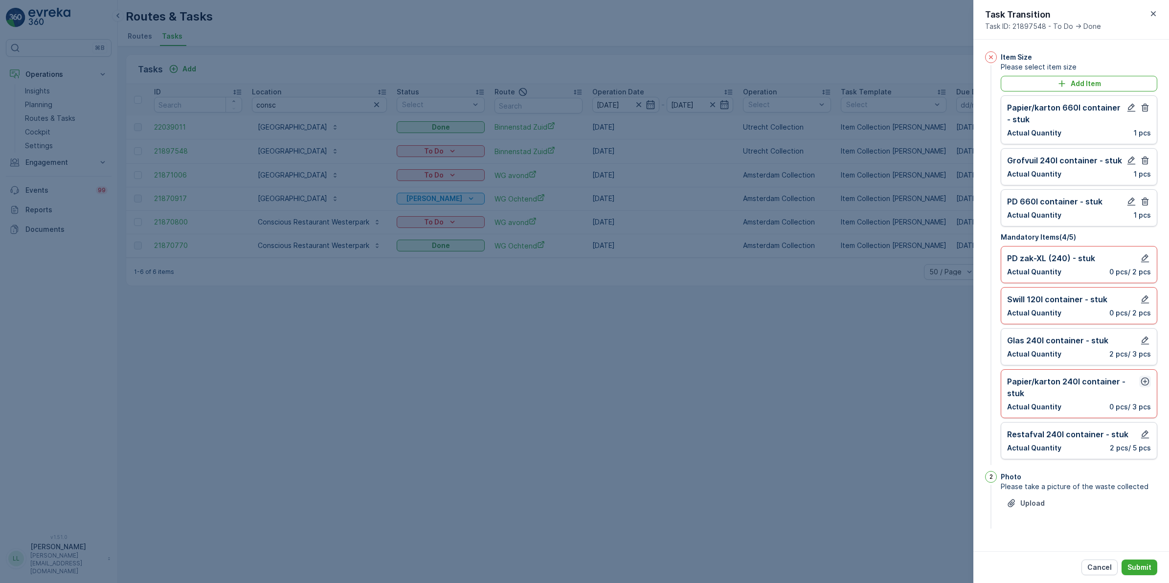
click at [1142, 381] on icon "button" at bounding box center [1145, 382] width 10 height 10
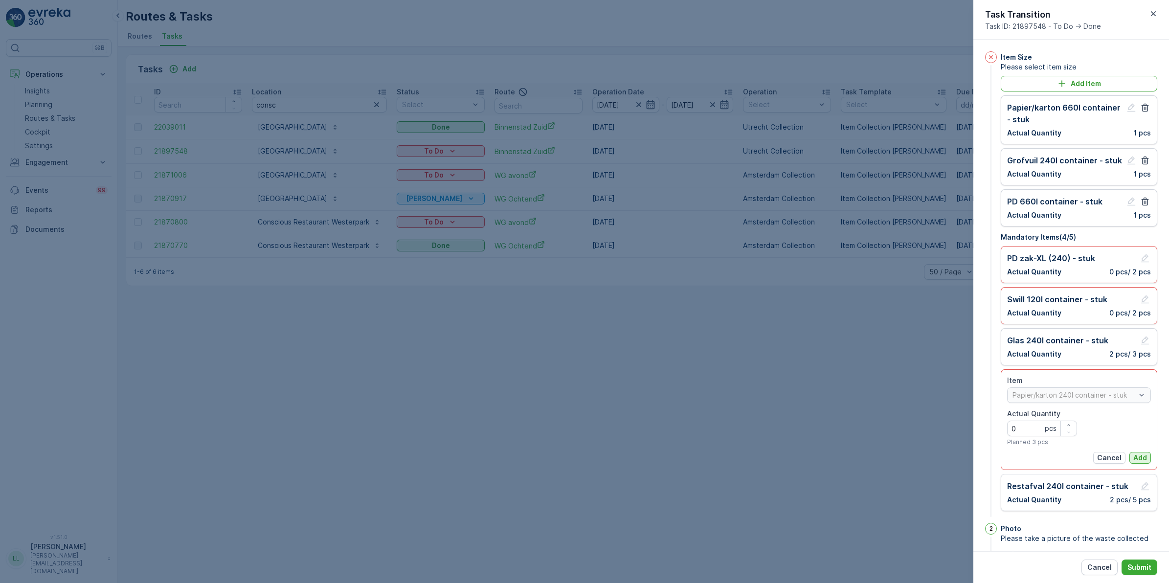
click at [1133, 456] on p "Add" at bounding box center [1140, 458] width 14 height 10
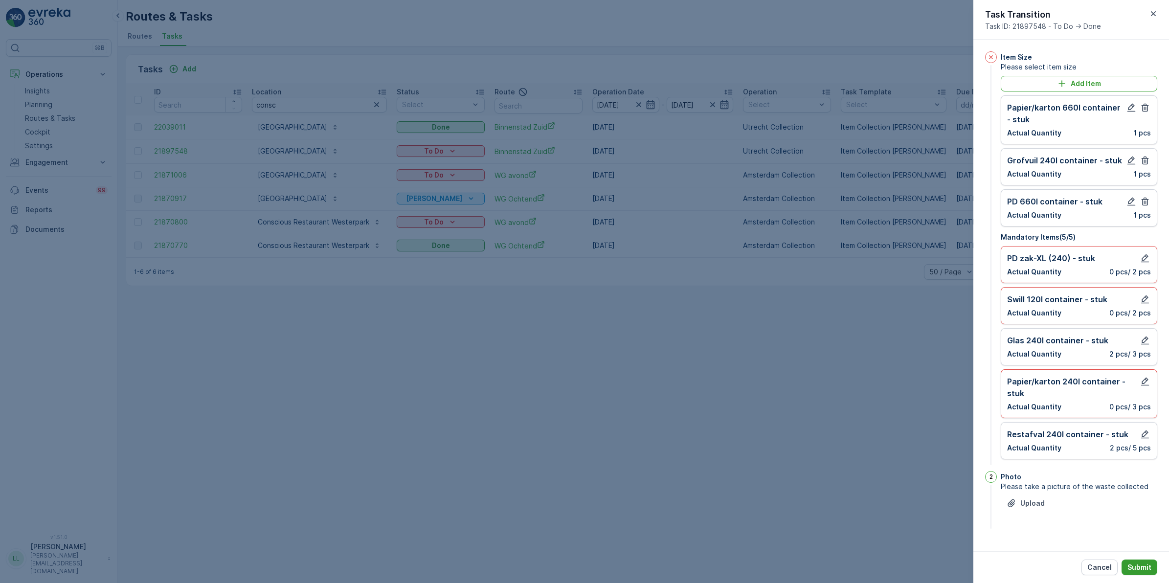
click at [1130, 562] on p "Submit" at bounding box center [1139, 567] width 24 height 10
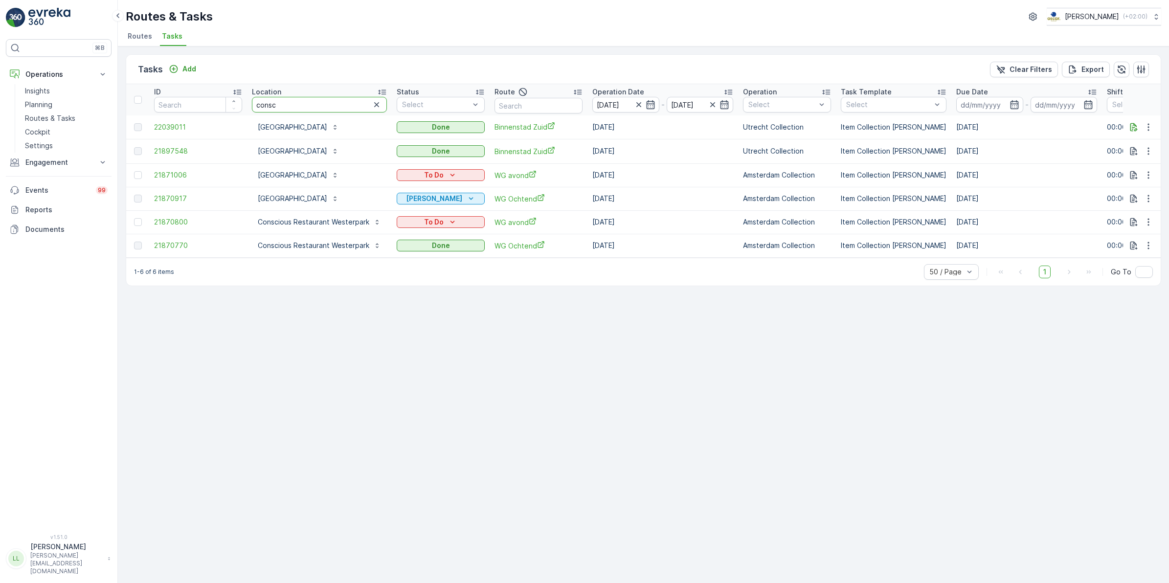
click at [309, 106] on input "consc" at bounding box center [319, 105] width 135 height 16
drag, startPoint x: 283, startPoint y: 104, endPoint x: 238, endPoint y: 104, distance: 45.0
click at [239, 104] on tr "ID Location consc Status Select Route Operation Date 26.09.2025 - 26.09.2025 Op…" at bounding box center [904, 99] width 1556 height 31
type input "kip"
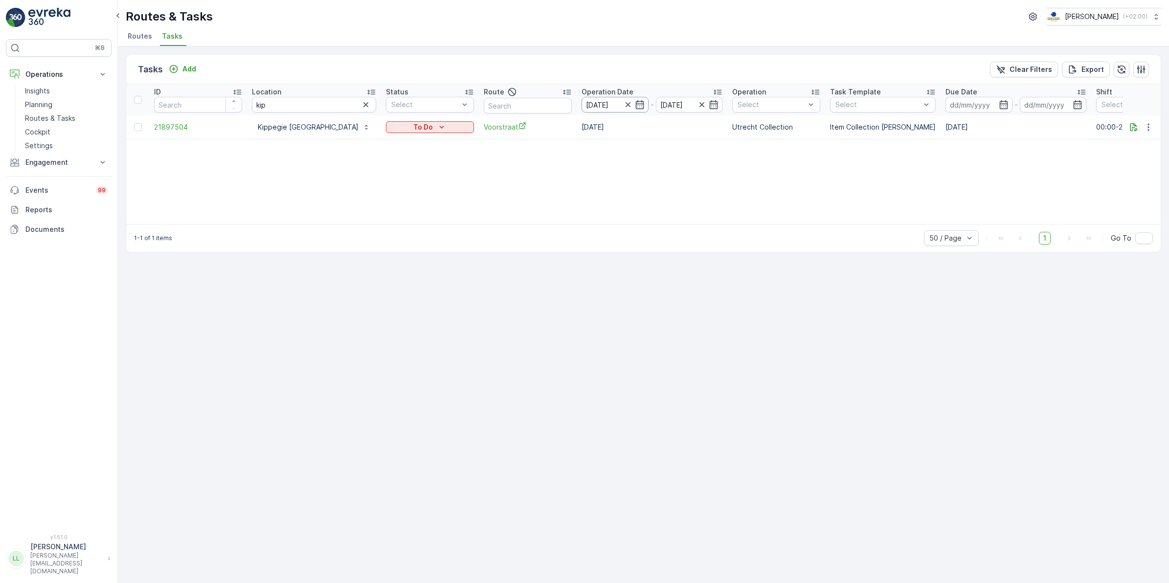
click at [635, 109] on icon "button" at bounding box center [640, 105] width 10 height 10
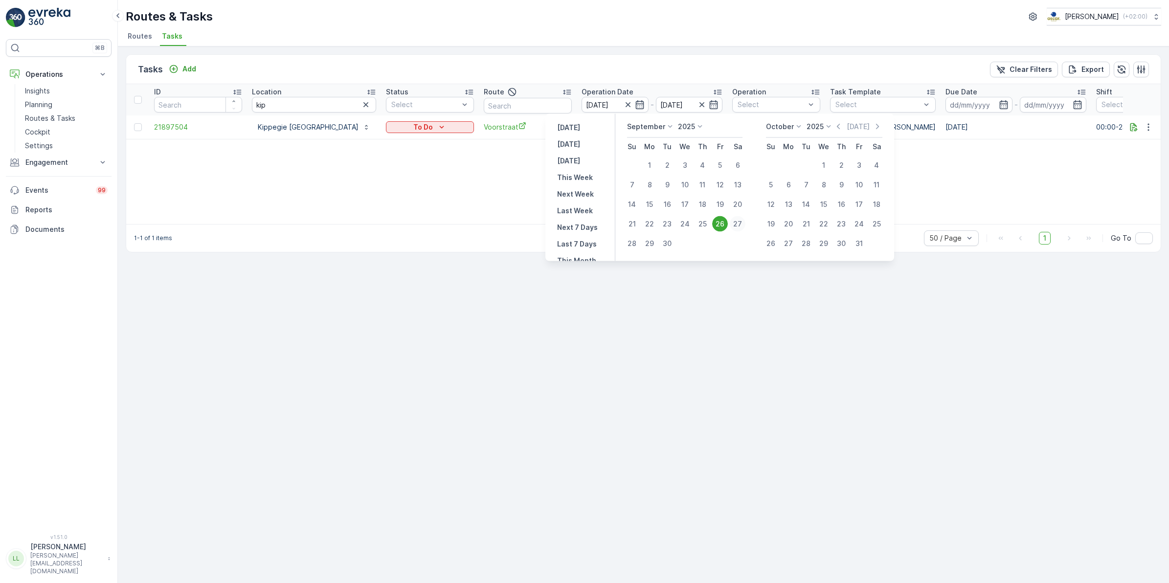
click at [735, 224] on div "27" at bounding box center [738, 224] width 16 height 16
type input "[DATE]"
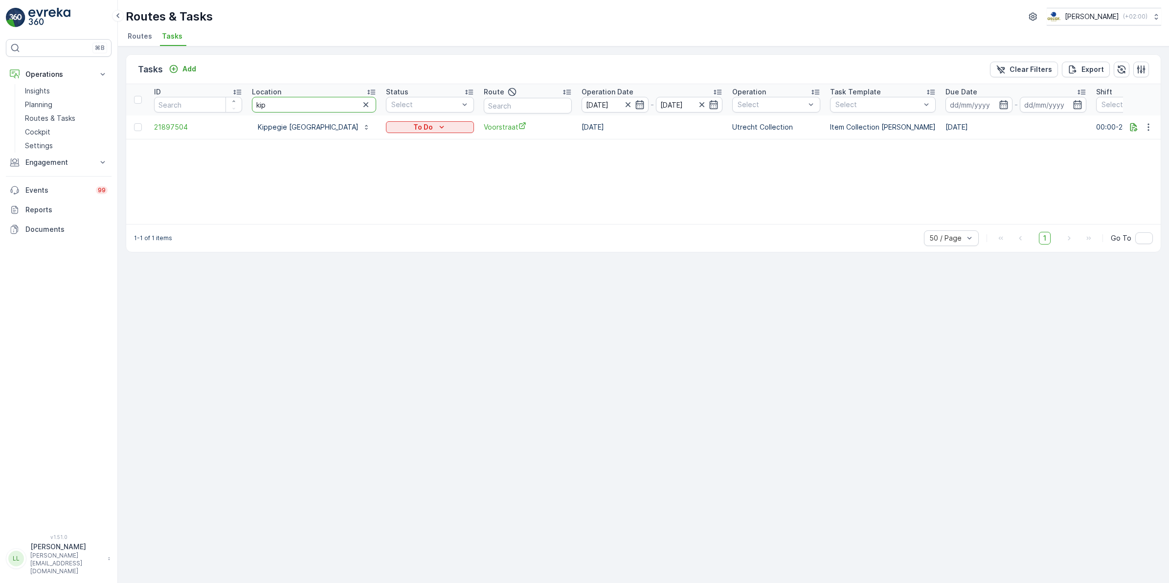
drag, startPoint x: 272, startPoint y: 108, endPoint x: 246, endPoint y: 108, distance: 26.4
click at [246, 108] on tr "ID Location kip Status Select Route Operation Date 26.09.2025 - 27.09.2025 Oper…" at bounding box center [898, 99] width 1545 height 31
click at [188, 67] on p "Add" at bounding box center [189, 69] width 14 height 10
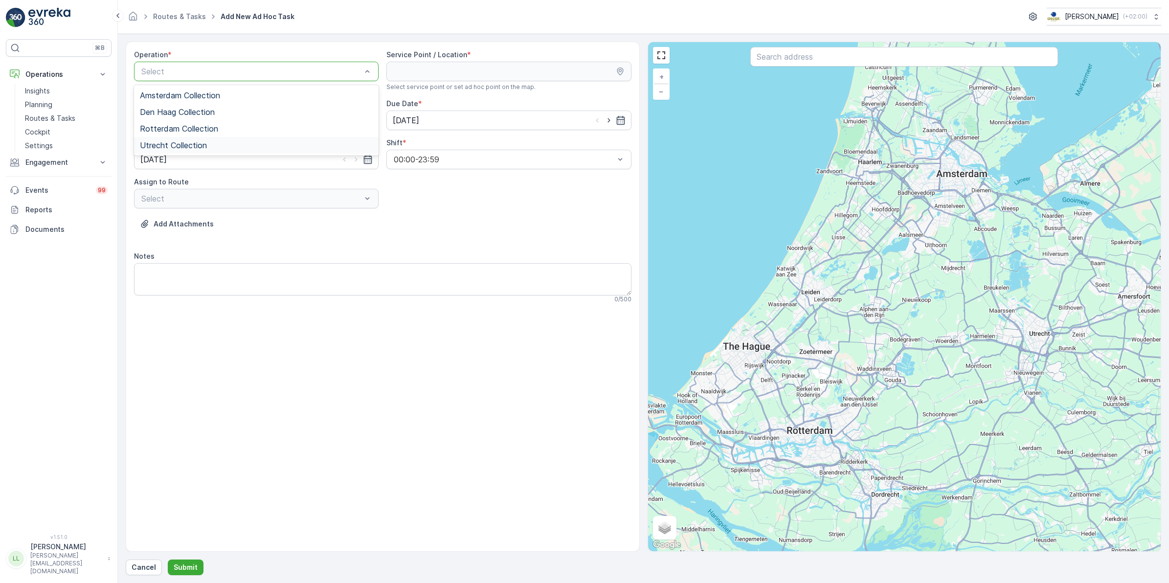
click at [209, 144] on div "Utrecht Collection" at bounding box center [256, 145] width 233 height 9
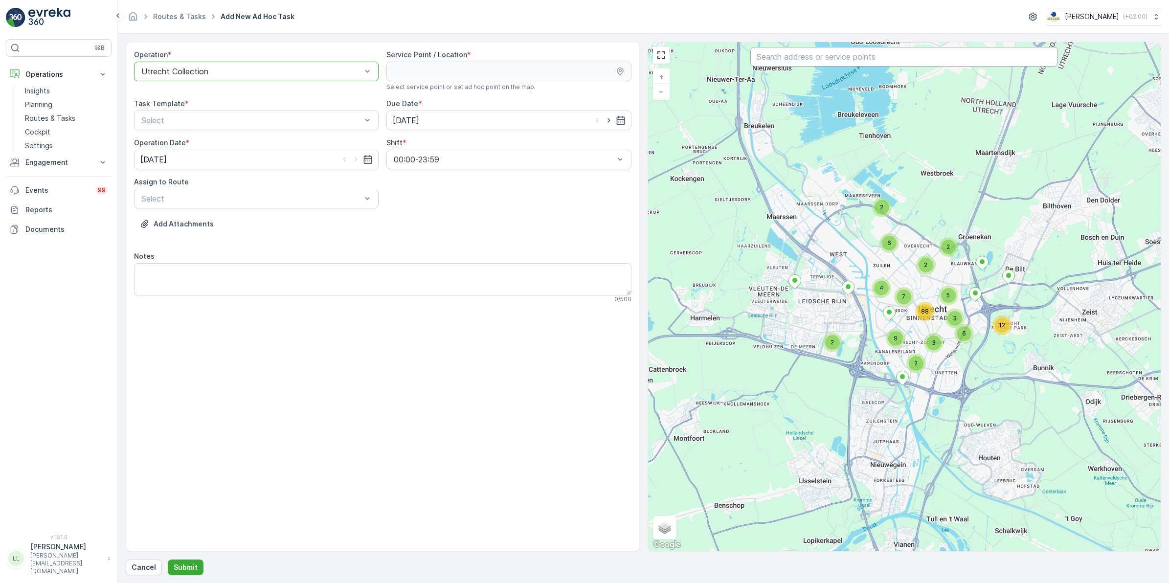
click at [866, 55] on input "text" at bounding box center [904, 57] width 308 height 20
type input "kip"
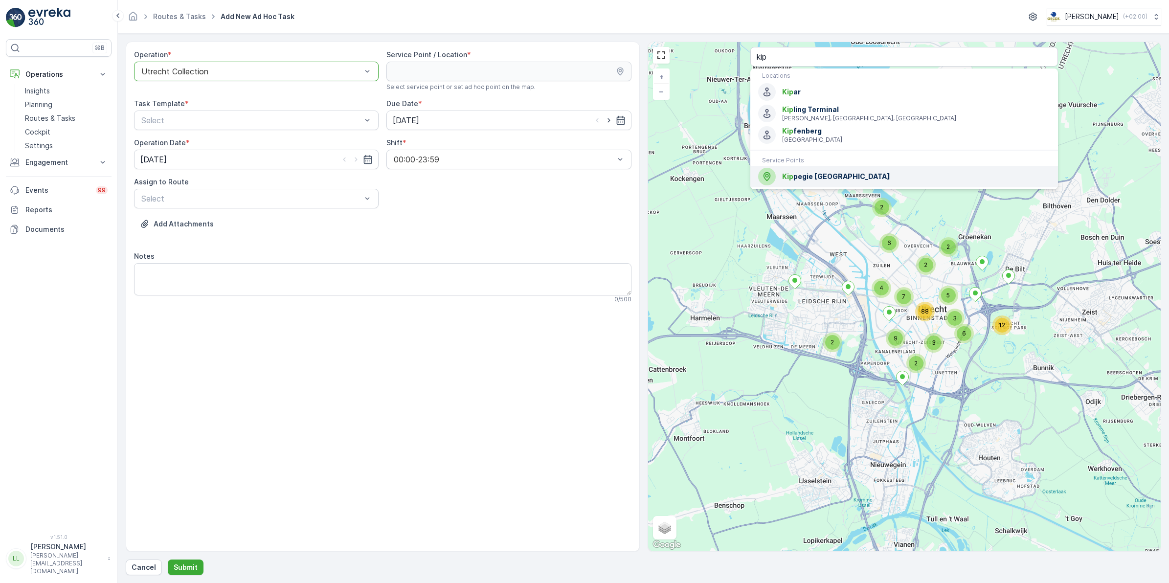
click at [829, 179] on span "Kip pegie Utrecht" at bounding box center [916, 177] width 268 height 10
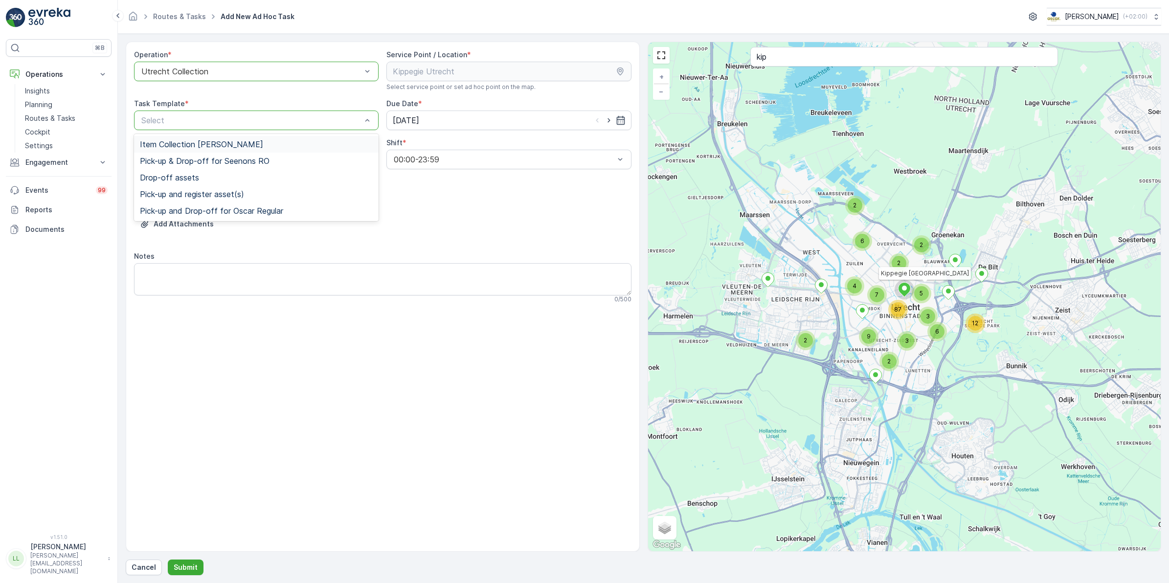
click at [227, 145] on span "Item Collection [PERSON_NAME]" at bounding box center [201, 144] width 123 height 9
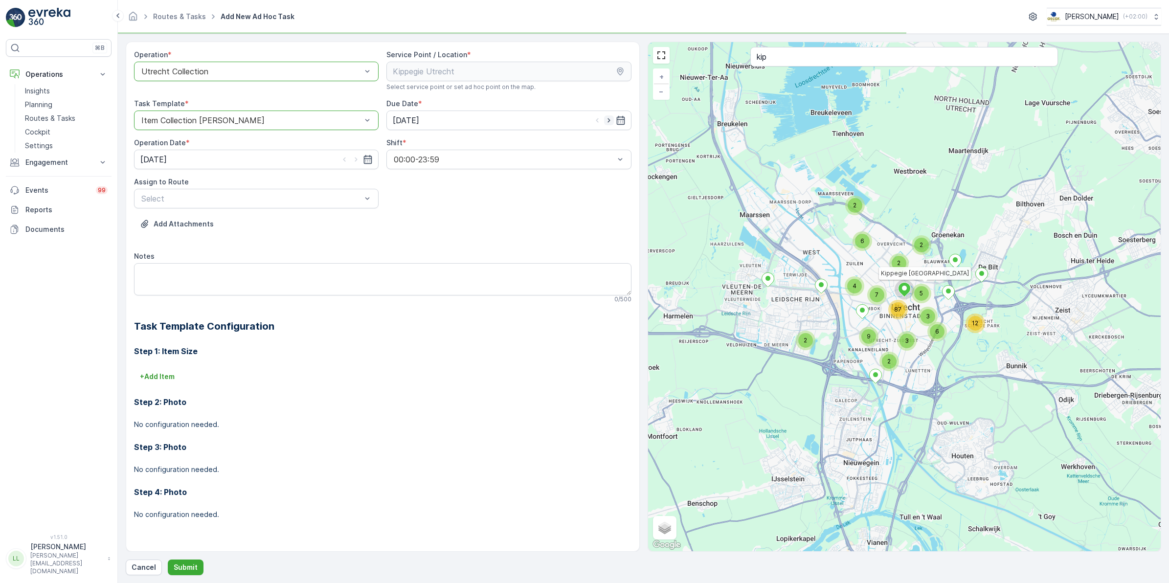
click at [606, 125] on icon "button" at bounding box center [609, 120] width 10 height 10
type input "[DATE]"
click at [356, 161] on icon "button" at bounding box center [356, 159] width 2 height 4
type input "[DATE]"
click at [238, 209] on div "Operation * option Utrecht Collection, selected. Utrecht Collection Service Poi…" at bounding box center [382, 292] width 497 height 485
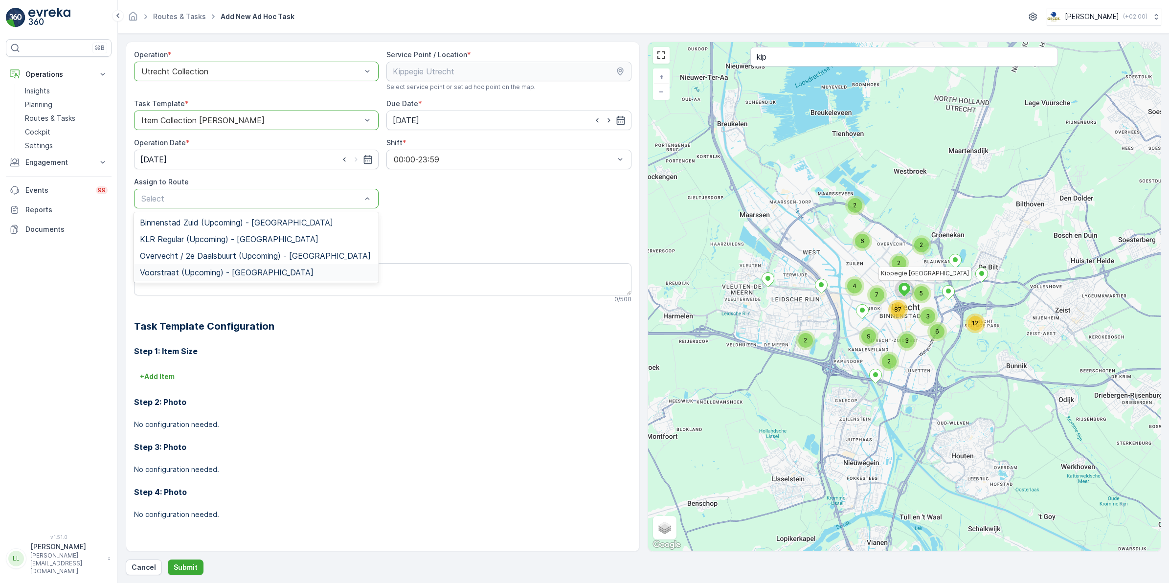
click at [179, 269] on span "Voorstraat (Upcoming) - Utrecht" at bounding box center [227, 272] width 174 height 9
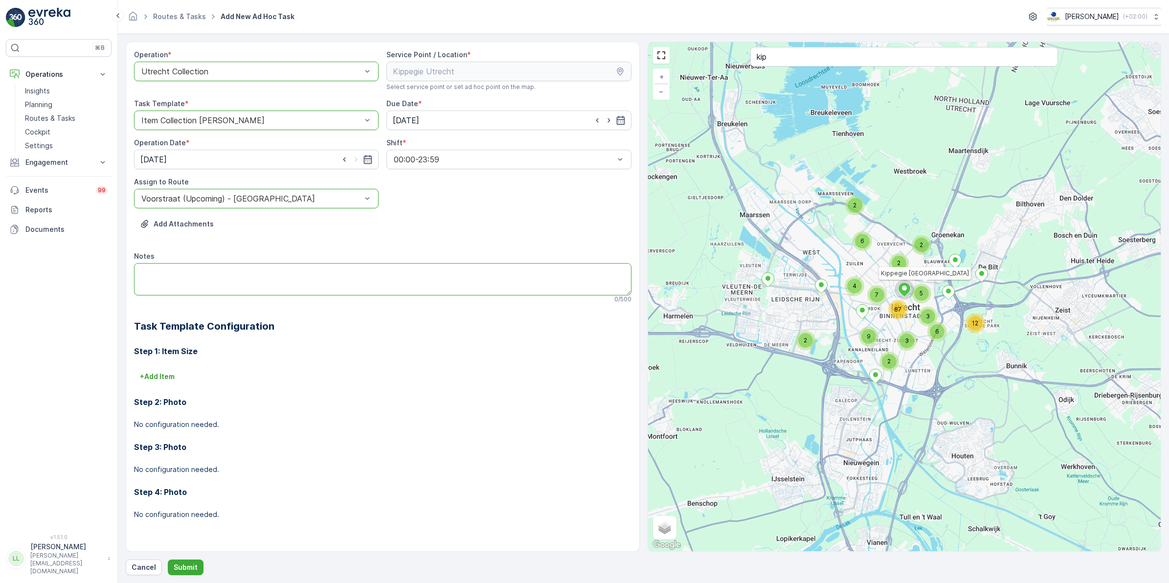
click at [187, 272] on textarea "Notes" at bounding box center [382, 279] width 497 height 32
type textarea "120L volle swill, gister niet geleegd!"
click at [184, 570] on p "Submit" at bounding box center [186, 567] width 24 height 10
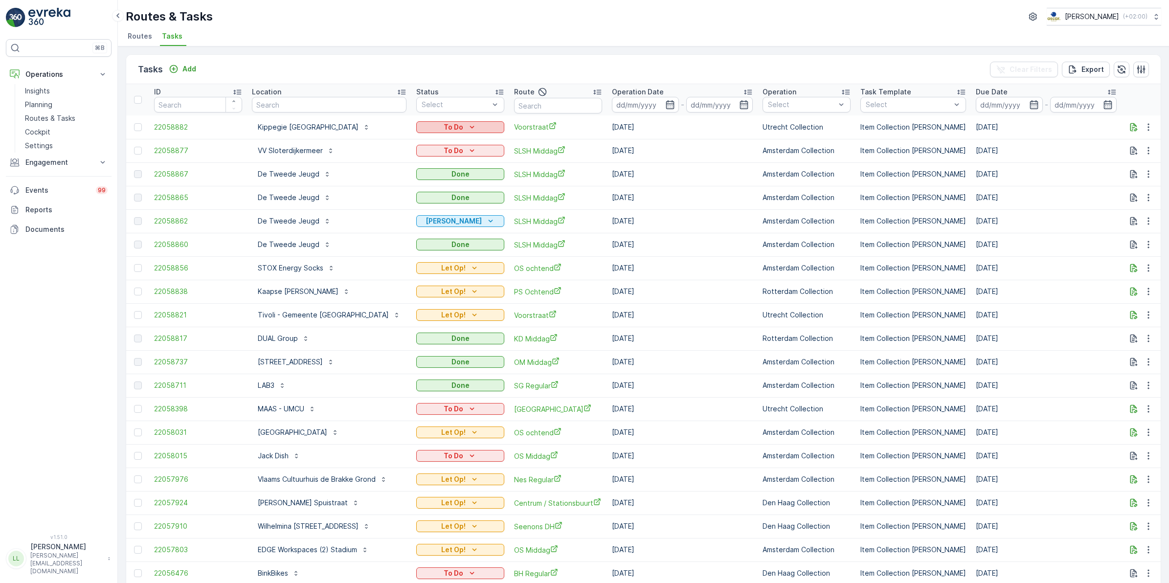
click at [476, 122] on div "To Do" at bounding box center [460, 127] width 80 height 10
click at [434, 167] on div "Let Op!" at bounding box center [436, 169] width 62 height 14
click at [175, 67] on icon "Add" at bounding box center [174, 69] width 10 height 10
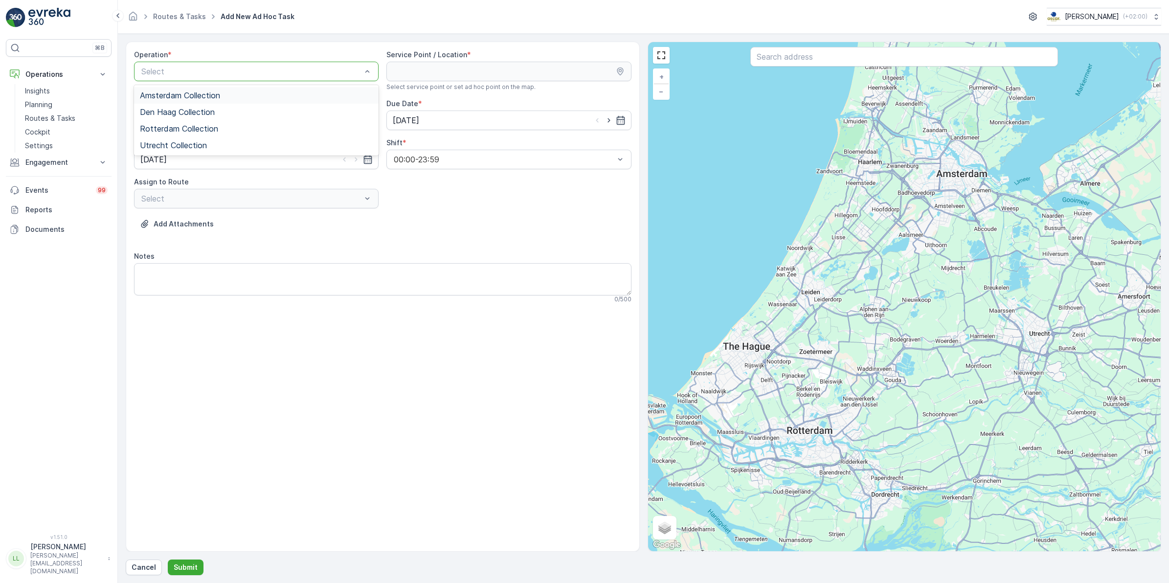
click at [196, 97] on span "Amsterdam Collection" at bounding box center [180, 95] width 80 height 9
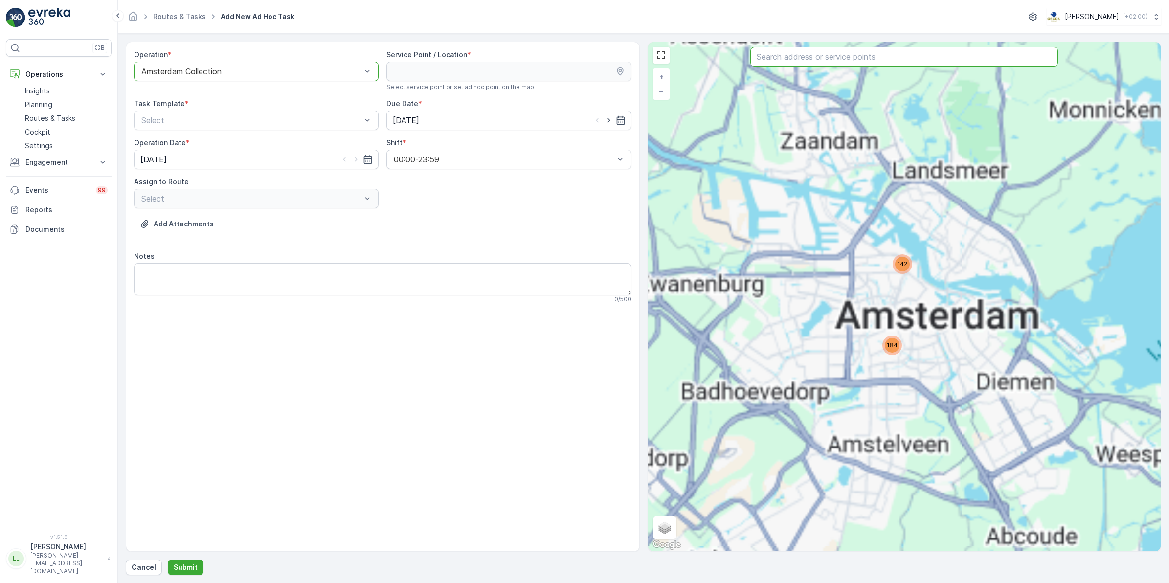
click at [825, 55] on input "text" at bounding box center [904, 57] width 308 height 20
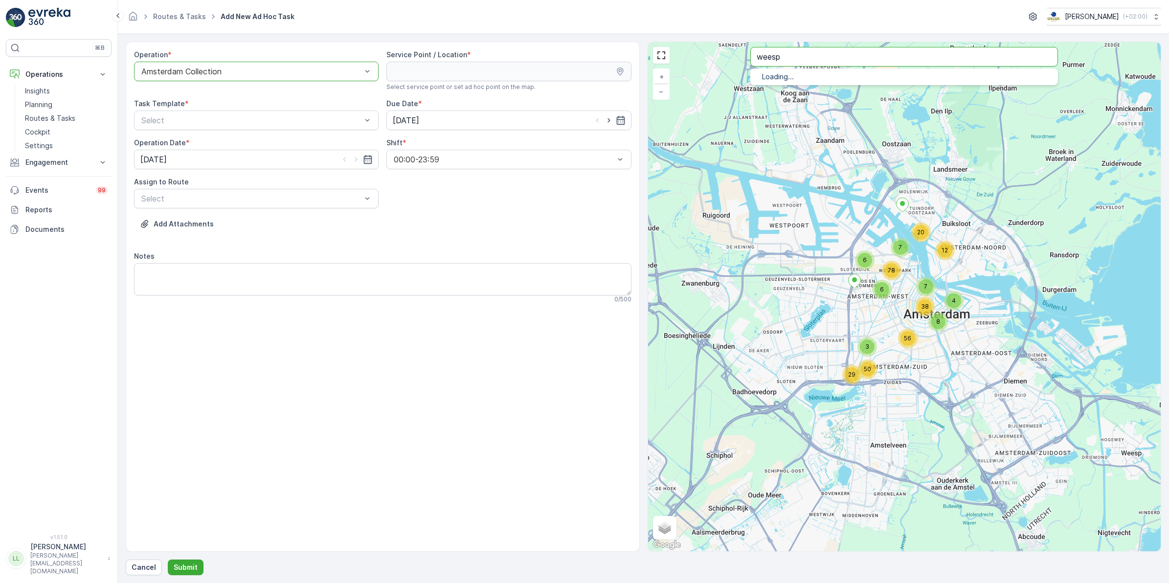
type input "weesp"
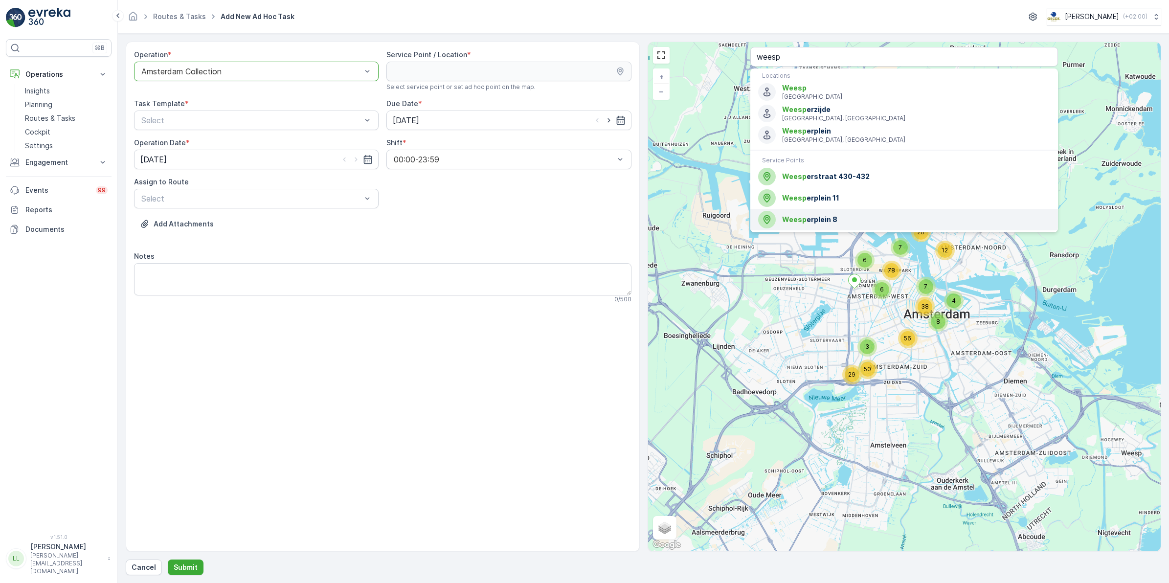
click at [841, 221] on span "Weesp erplein 8" at bounding box center [916, 220] width 268 height 10
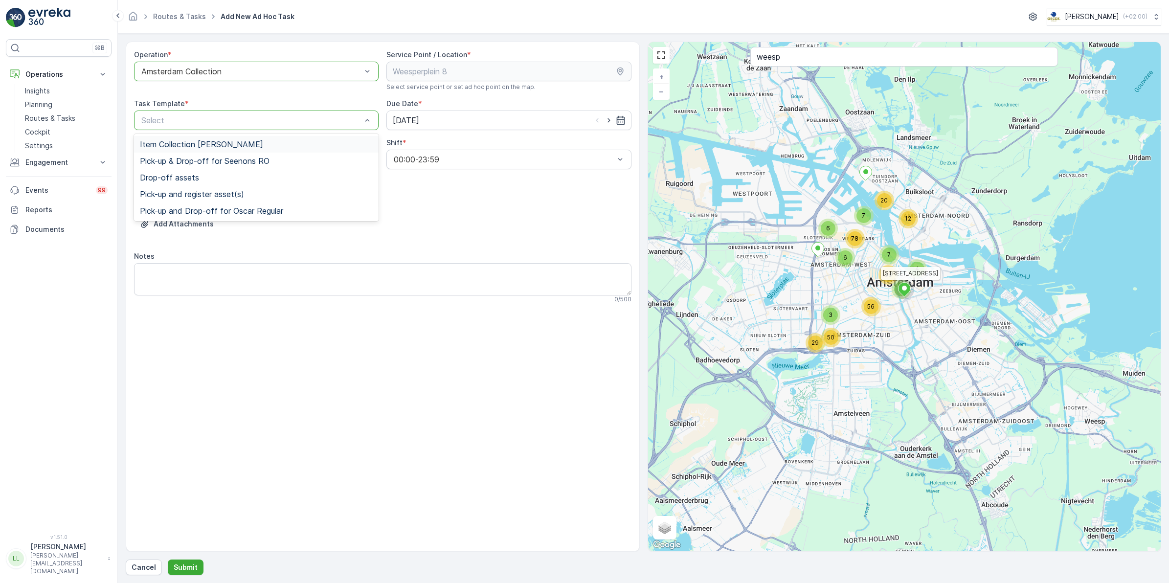
click at [187, 141] on span "Item Collection [PERSON_NAME]" at bounding box center [201, 144] width 123 height 9
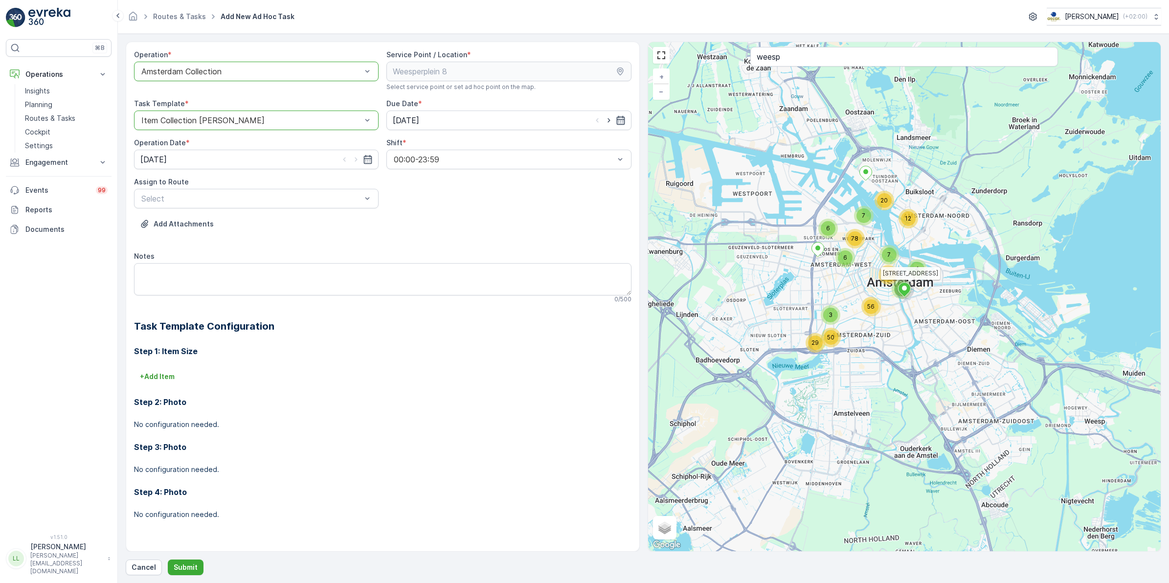
click at [622, 121] on icon "button" at bounding box center [621, 120] width 10 height 10
click at [420, 262] on div "29" at bounding box center [421, 261] width 16 height 16
type input "[DATE]"
click at [372, 156] on div "[DATE]" at bounding box center [256, 160] width 245 height 20
click at [367, 162] on icon "button" at bounding box center [368, 160] width 10 height 10
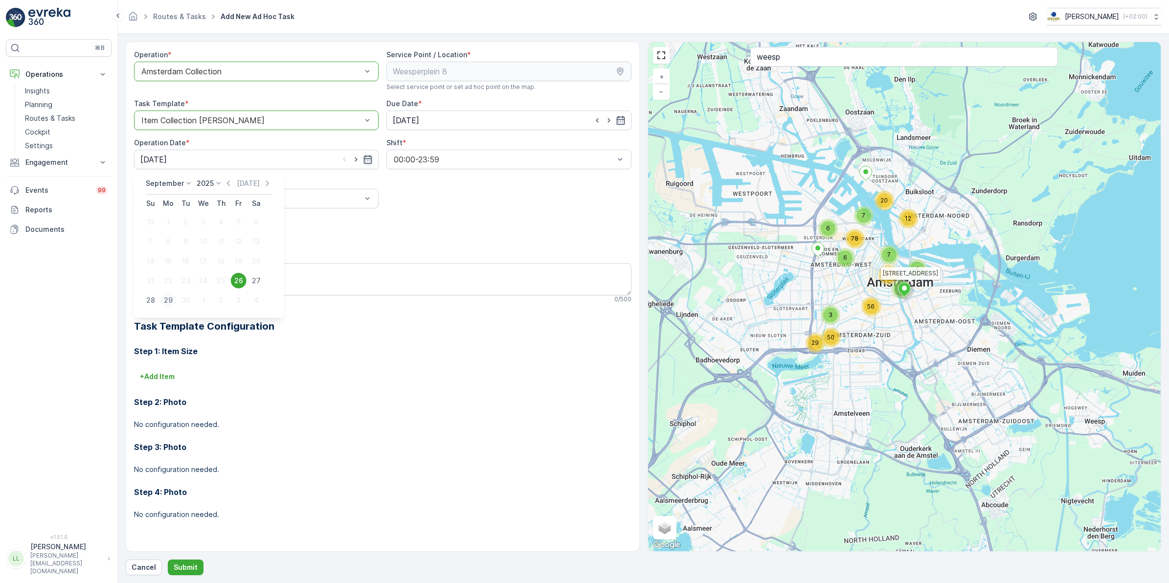
click at [170, 300] on div "29" at bounding box center [168, 300] width 16 height 16
type input "[DATE]"
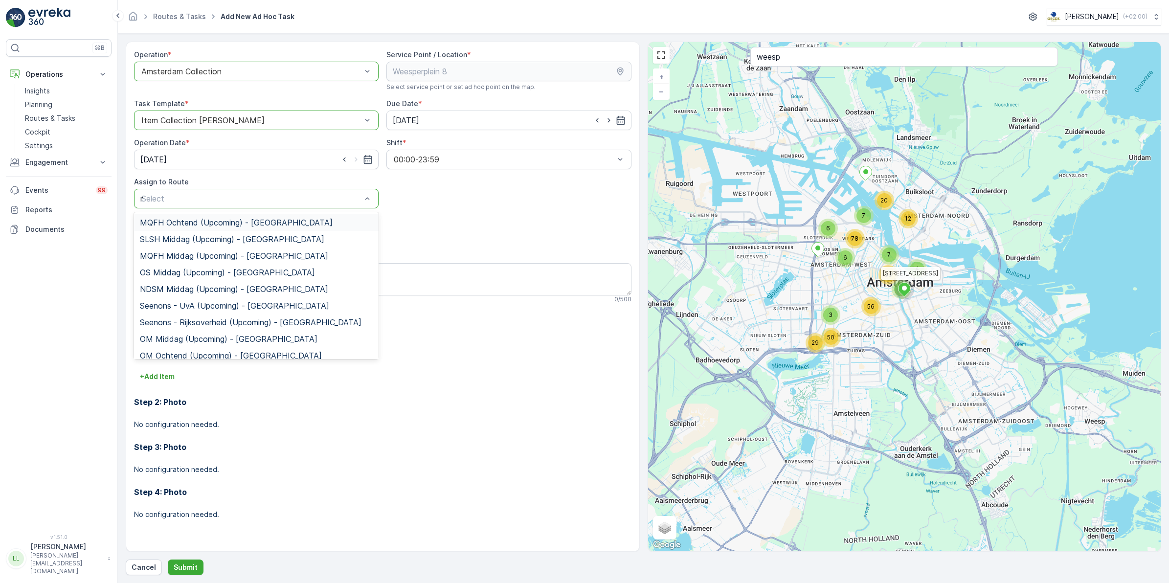
type input "rij"
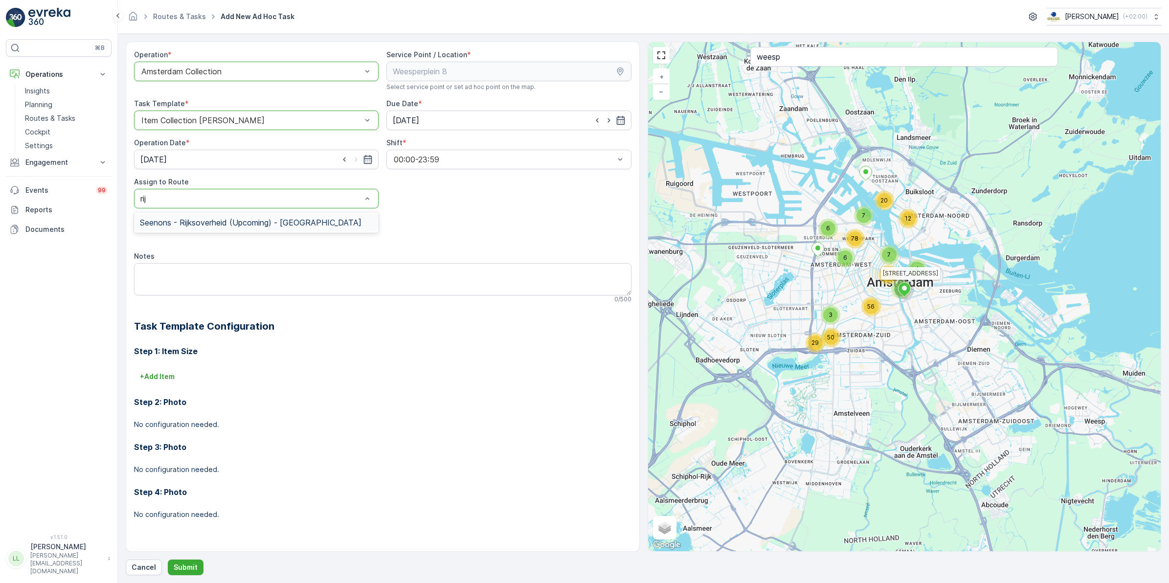
click at [210, 217] on div "Seenons - Rijksoverheid (Upcoming) - Amsterdam" at bounding box center [256, 222] width 245 height 17
click at [180, 273] on textarea "Notes" at bounding box center [382, 279] width 497 height 32
click at [197, 269] on textarea "Notes" at bounding box center [382, 279] width 497 height 32
click at [149, 273] on textarea "4x 120L swill" at bounding box center [382, 279] width 497 height 32
click at [235, 276] on textarea "4x volle 120L swill" at bounding box center [382, 279] width 497 height 32
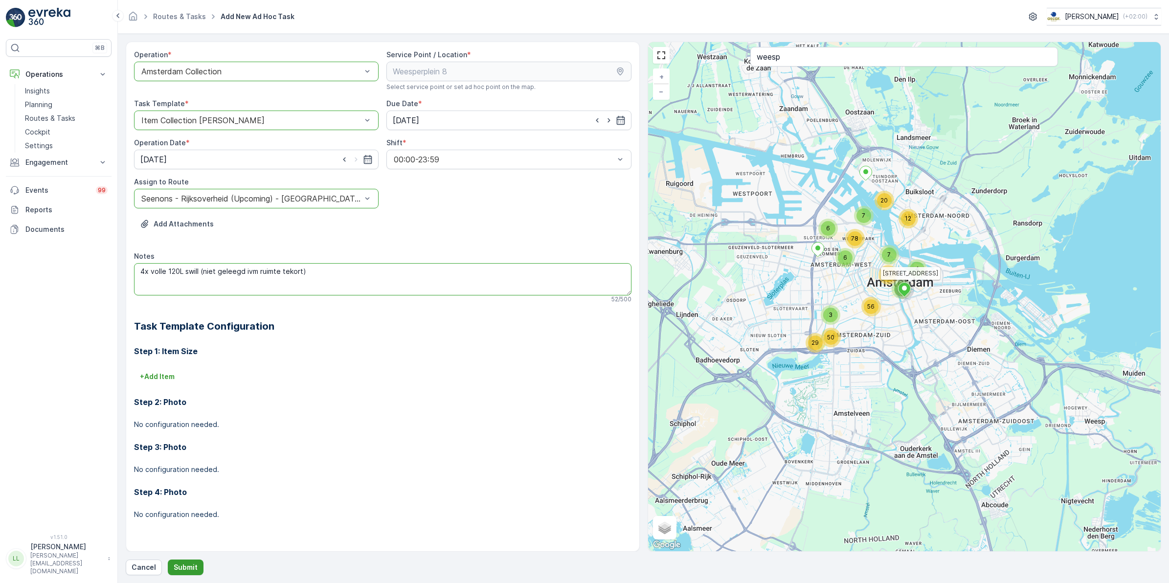
type textarea "4x volle 120L swill (niet geleegd ivm ruimte tekort)"
click at [187, 569] on p "Submit" at bounding box center [186, 567] width 24 height 10
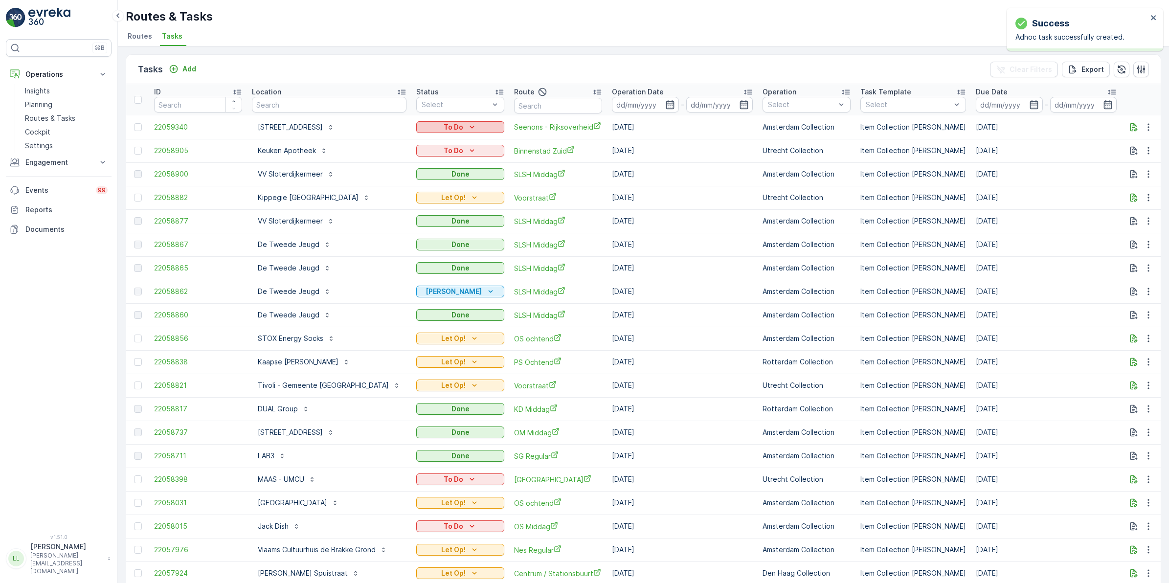
click at [470, 125] on div "To Do" at bounding box center [460, 127] width 80 height 10
click at [429, 141] on span "Let Op!" at bounding box center [421, 141] width 24 height 10
click at [321, 100] on input "text" at bounding box center [329, 105] width 155 height 16
type input "cbre"
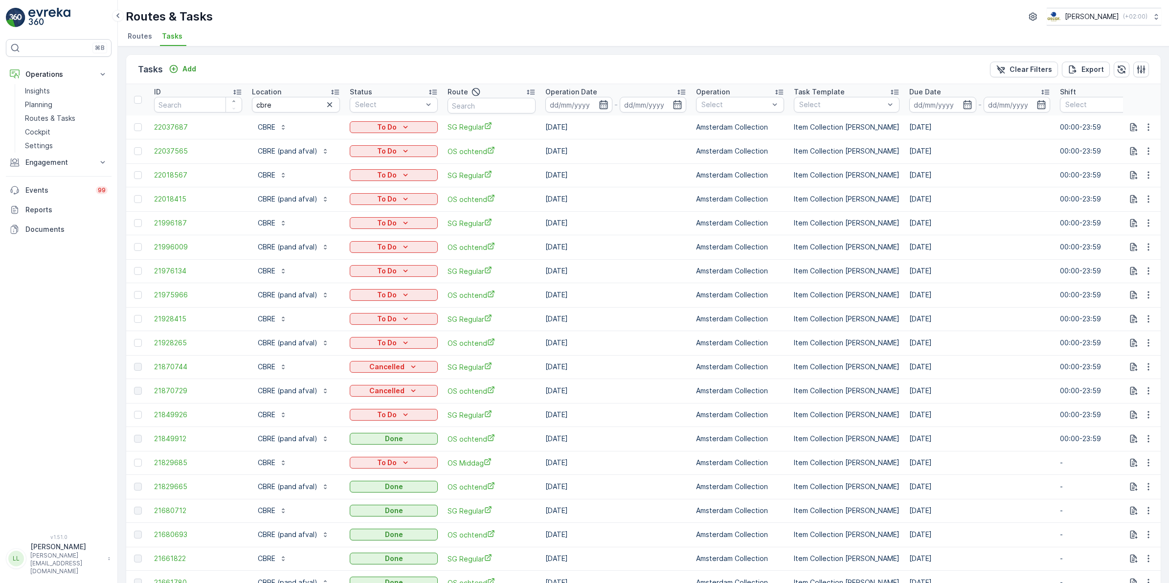
click at [600, 104] on icon "button" at bounding box center [603, 104] width 8 height 9
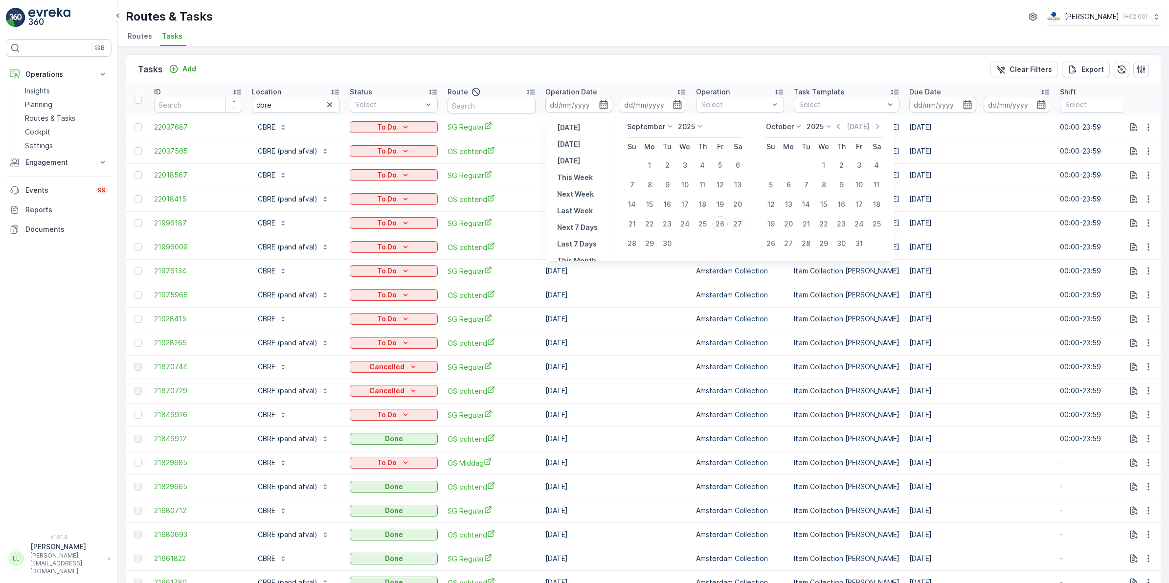
click at [735, 219] on div "27" at bounding box center [738, 224] width 16 height 16
type input "[DATE]"
click at [735, 219] on div "27" at bounding box center [738, 224] width 16 height 16
type input "[DATE]"
click at [738, 219] on div "27" at bounding box center [738, 224] width 16 height 16
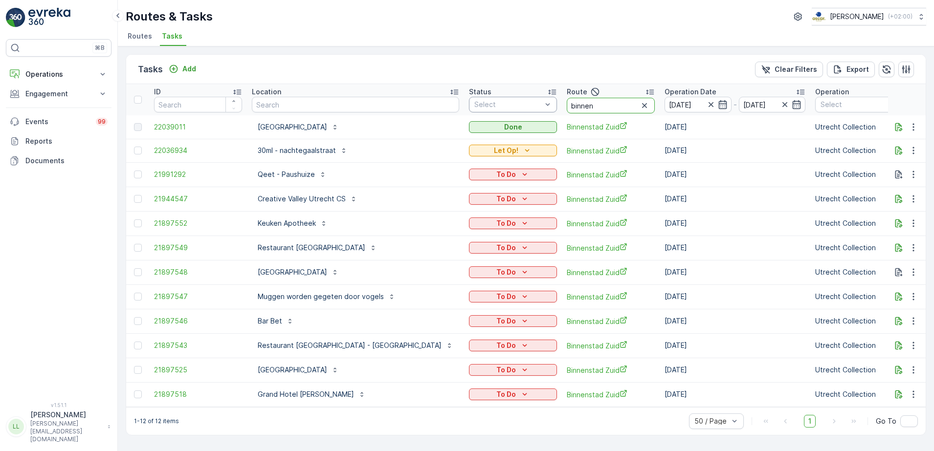
drag, startPoint x: 562, startPoint y: 106, endPoint x: 466, endPoint y: 107, distance: 96.4
click at [466, 107] on tr "ID Location Status Select Route binnen Operation Date [DATE] - [DATE] Operation…" at bounding box center [940, 99] width 1628 height 31
type input "om"
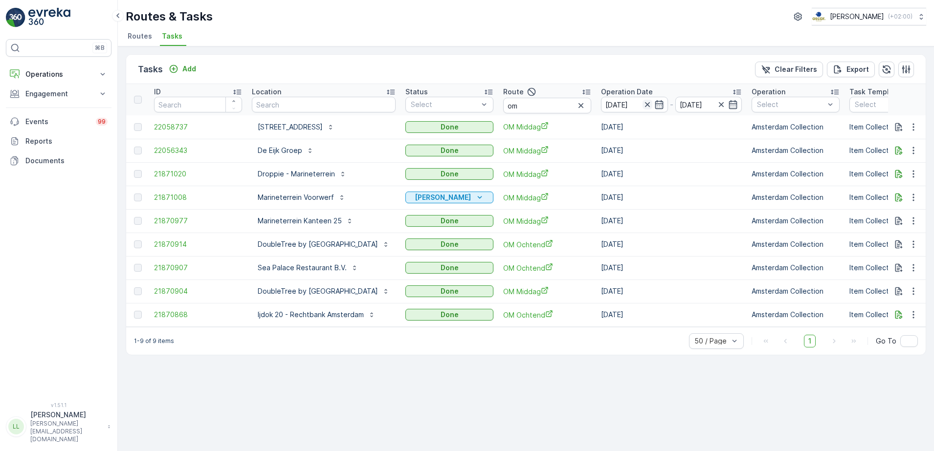
click at [652, 108] on icon "button" at bounding box center [648, 105] width 10 height 10
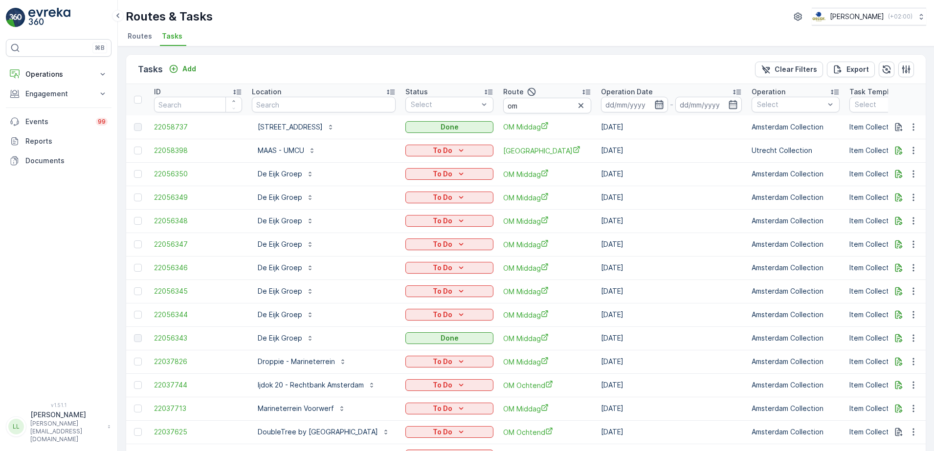
click at [664, 104] on icon "button" at bounding box center [659, 105] width 10 height 10
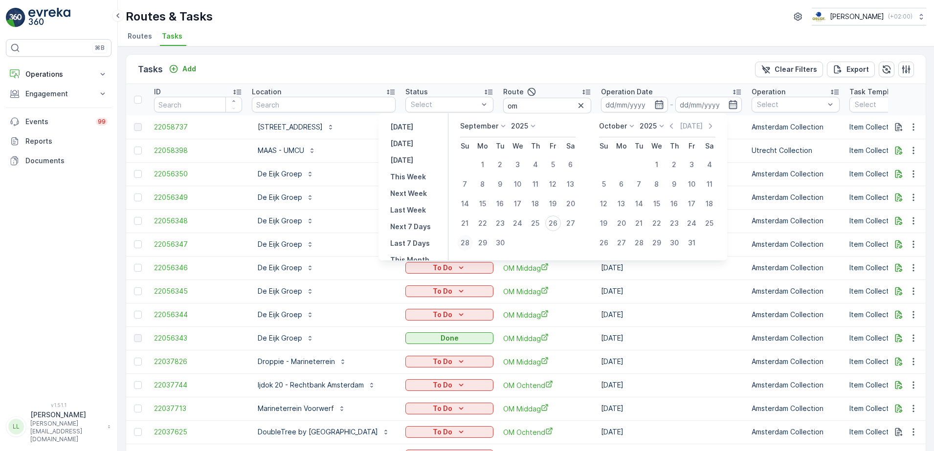
click at [468, 245] on div "28" at bounding box center [465, 243] width 16 height 16
type input "[DATE]"
click at [468, 245] on div "28" at bounding box center [465, 243] width 16 height 16
type input "[DATE]"
click at [468, 245] on div "28" at bounding box center [465, 243] width 16 height 16
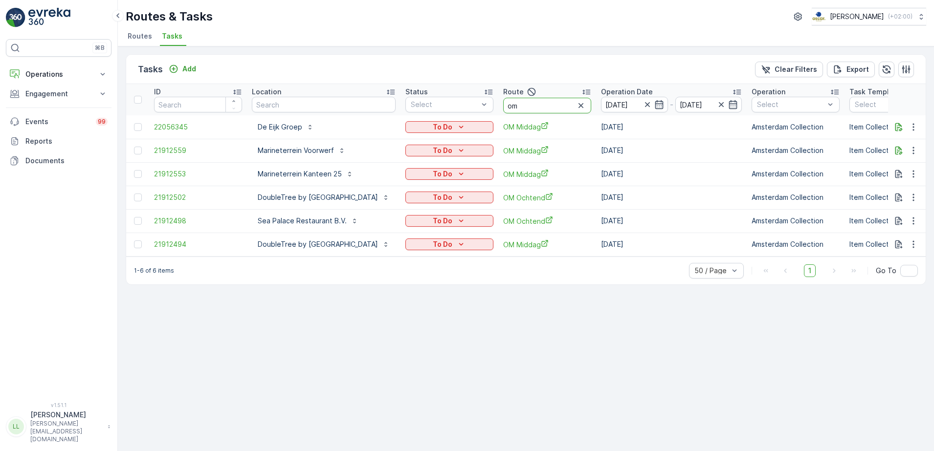
click at [536, 113] on tr "ID Location Status Select Route om Operation Date 28.09.2025 - 28.09.2025 Opera…" at bounding box center [908, 99] width 1565 height 31
type input "cs"
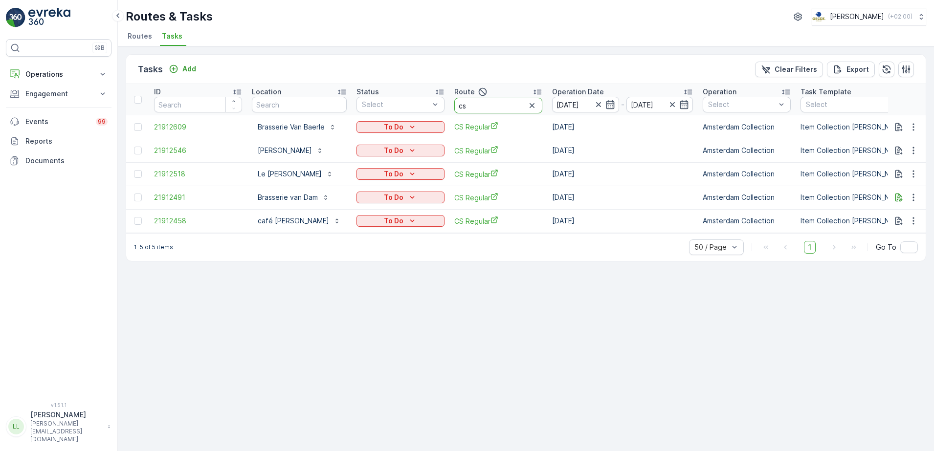
drag, startPoint x: 471, startPoint y: 108, endPoint x: 510, endPoint y: 108, distance: 39.6
click at [510, 108] on input "cs" at bounding box center [498, 106] width 88 height 16
drag, startPoint x: 467, startPoint y: 104, endPoint x: 444, endPoint y: 108, distance: 23.3
click at [444, 108] on tr "ID Location Status Select Route cs Operation Date 28.09.2025 - 28.09.2025 Opera…" at bounding box center [884, 99] width 1516 height 31
type input "roki"
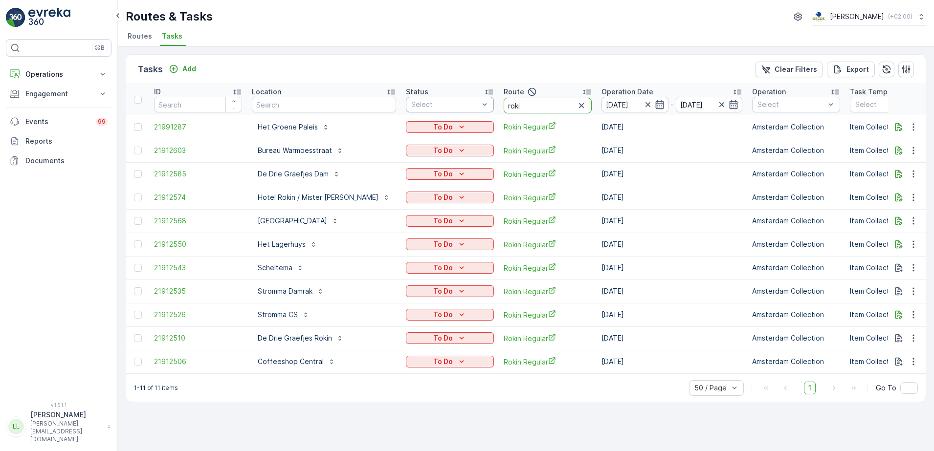
drag, startPoint x: 494, startPoint y: 106, endPoint x: 462, endPoint y: 106, distance: 31.8
click at [462, 106] on tr "ID Location Status Select Route roki Operation Date 28.09.2025 - 28.09.2025 Ope…" at bounding box center [908, 99] width 1565 height 31
type input "m"
type input "om"
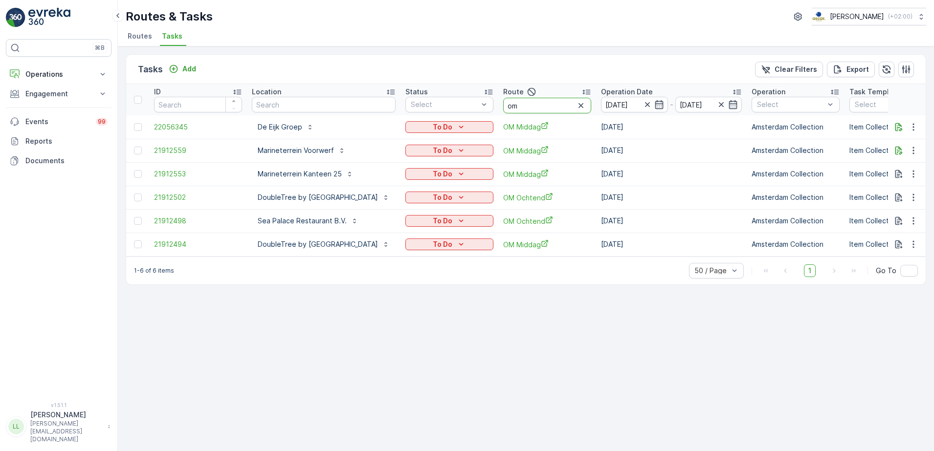
drag, startPoint x: 570, startPoint y: 112, endPoint x: 533, endPoint y: 112, distance: 36.7
click at [533, 112] on tr "ID Location Status Select Route om Operation Date 28.09.2025 - 28.09.2025 Opera…" at bounding box center [908, 99] width 1565 height 31
type input "uva"
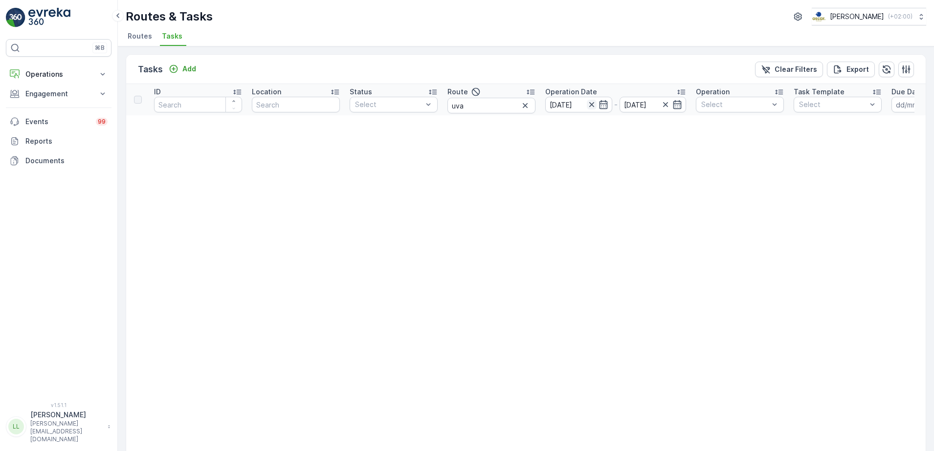
click at [590, 107] on icon "button" at bounding box center [592, 105] width 10 height 10
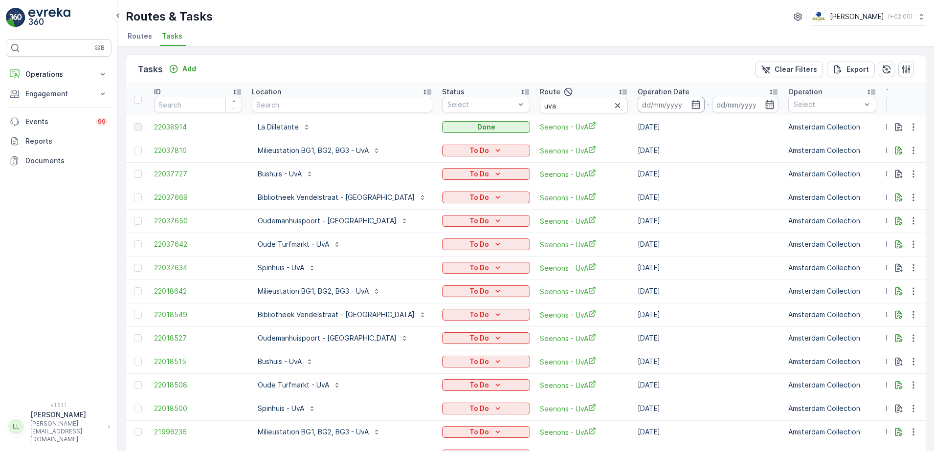
click at [649, 112] on input at bounding box center [671, 105] width 67 height 16
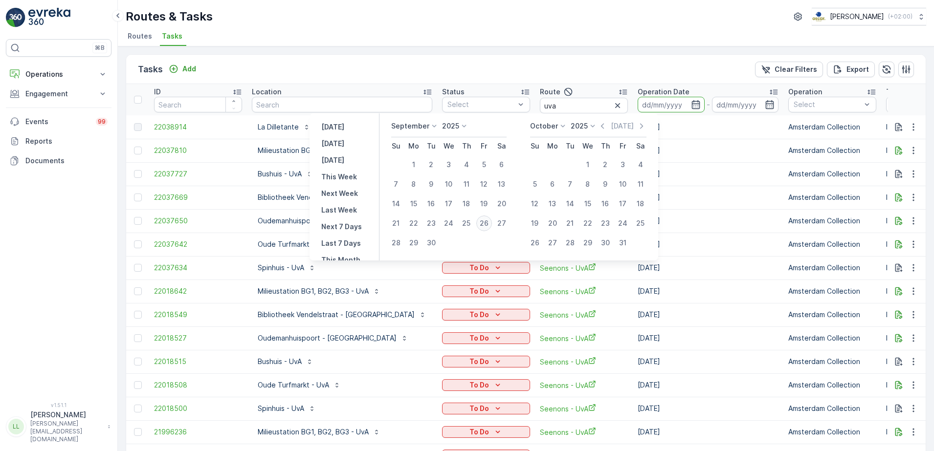
click at [486, 224] on div "26" at bounding box center [484, 224] width 16 height 16
type input "[DATE]"
click at [486, 224] on div "26" at bounding box center [484, 224] width 16 height 16
type input "[DATE]"
click at [486, 224] on td "To Do" at bounding box center [486, 220] width 98 height 23
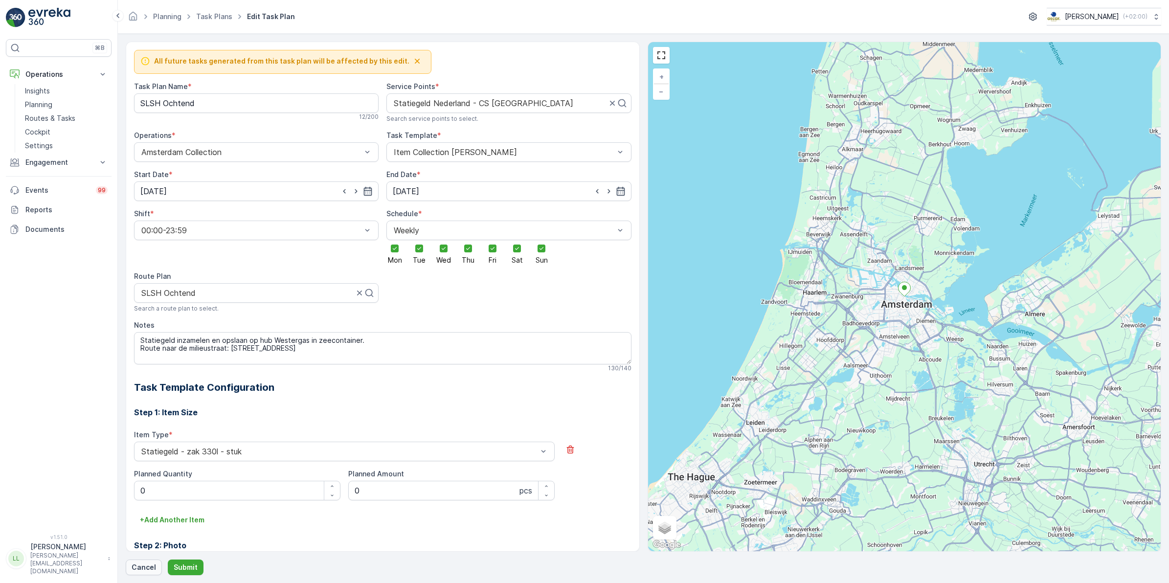
click at [142, 569] on p "Cancel" at bounding box center [144, 567] width 24 height 10
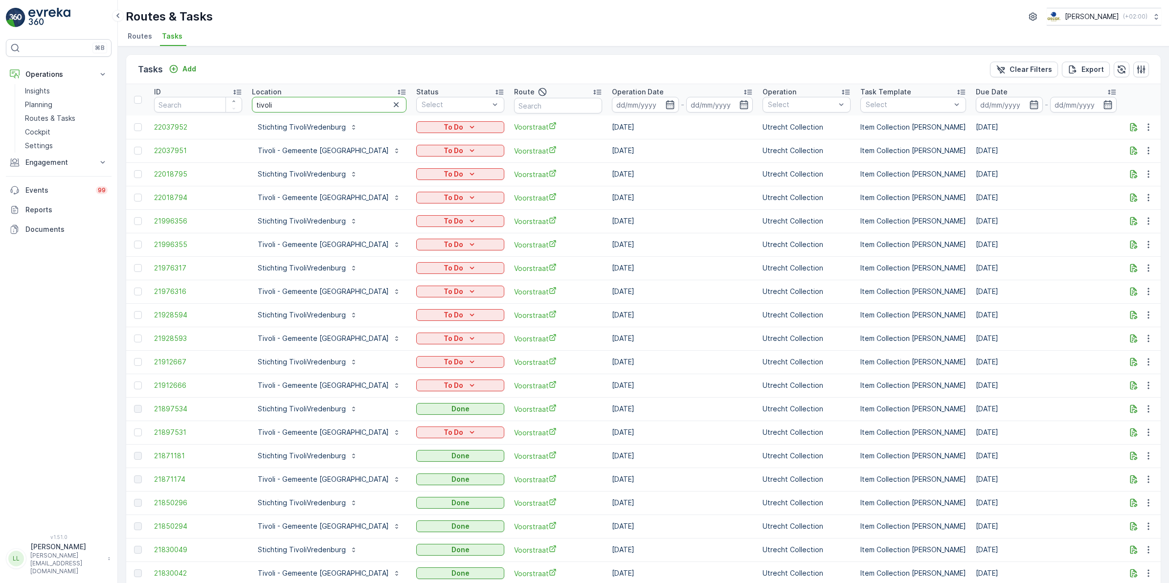
click at [230, 108] on tr "ID Location [GEOGRAPHIC_DATA] Status Select Route Operation Date - Operation Se…" at bounding box center [913, 99] width 1575 height 31
type input "dr"
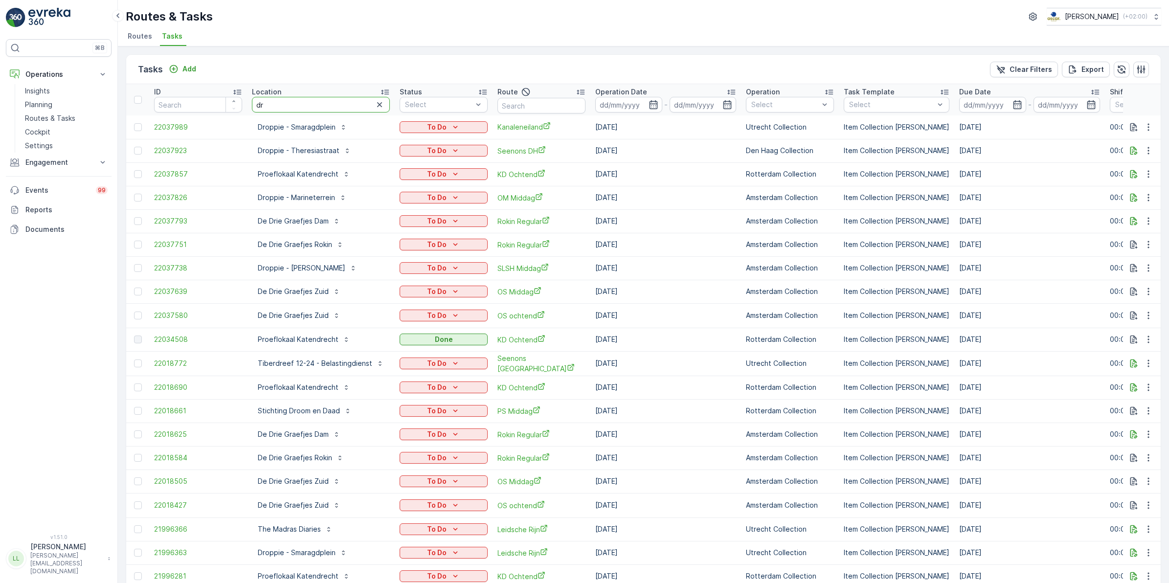
drag, startPoint x: 279, startPoint y: 106, endPoint x: 246, endPoint y: 109, distance: 32.9
click at [246, 109] on tr "ID Location dr Status Select Route Operation Date - Operation Select Task Templ…" at bounding box center [905, 99] width 1559 height 31
type input "cbre"
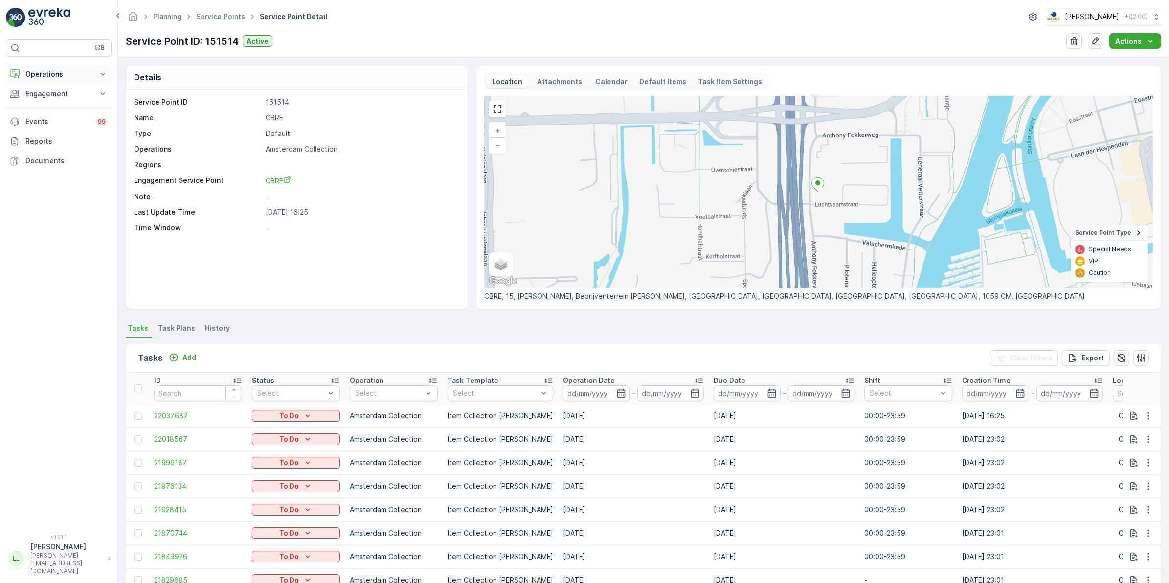
click at [65, 75] on p "Operations" at bounding box center [58, 74] width 67 height 10
click at [57, 116] on p "Routes & Tasks" at bounding box center [50, 118] width 50 height 10
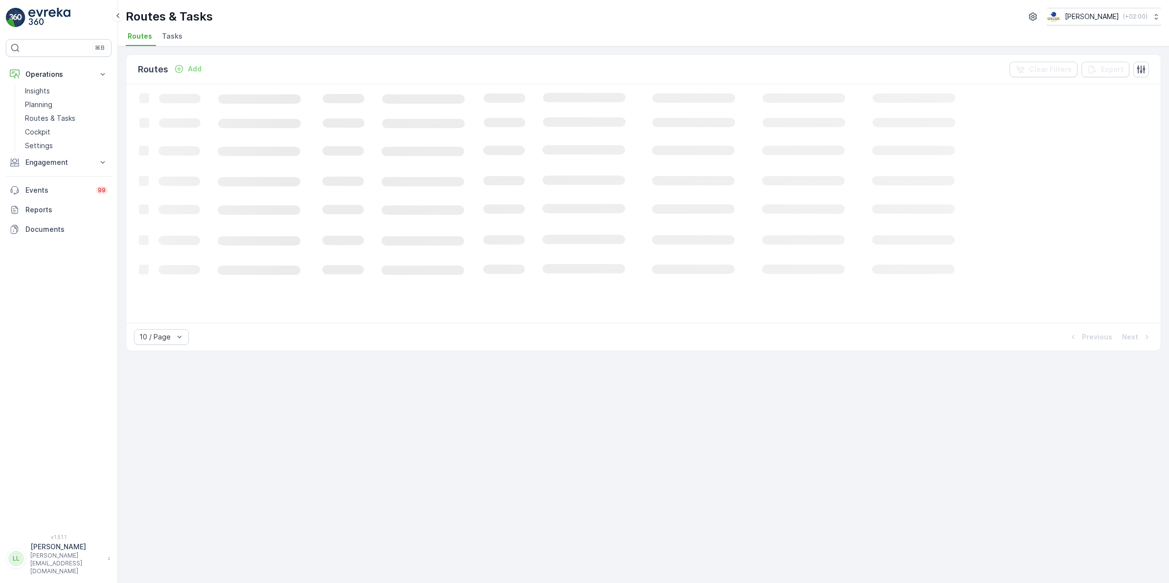
click at [170, 36] on span "Tasks" at bounding box center [172, 36] width 21 height 10
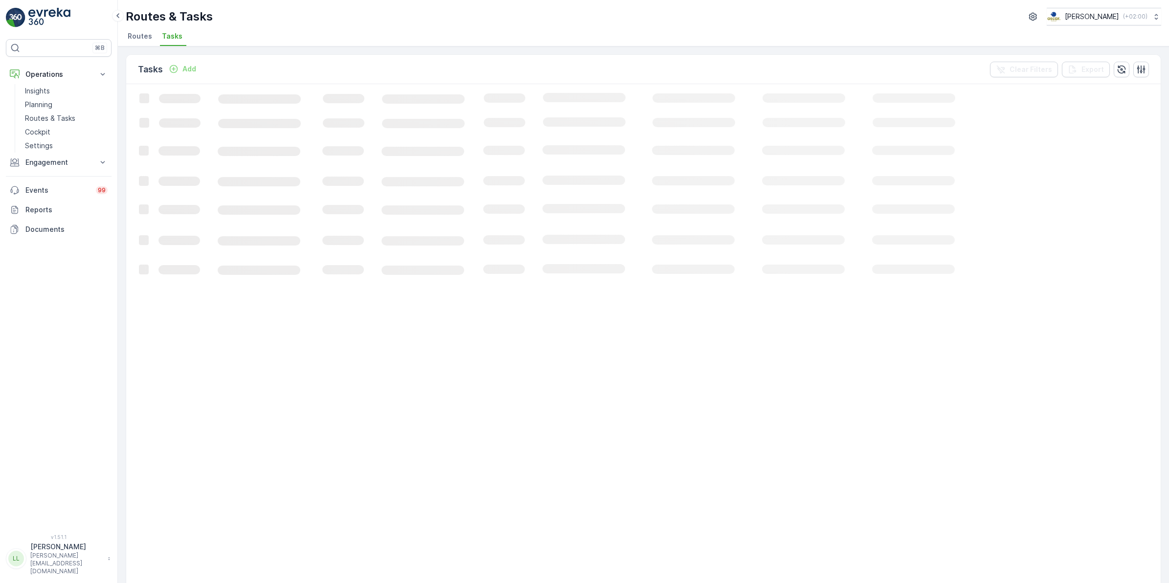
click at [184, 69] on p "Add" at bounding box center [189, 69] width 14 height 10
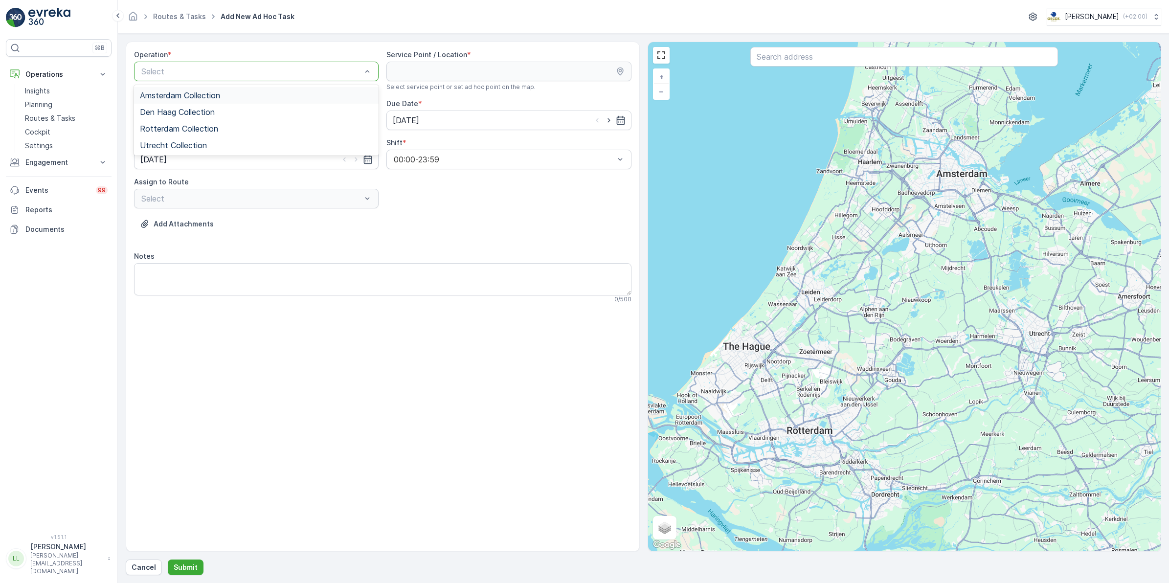
click at [250, 94] on div "Amsterdam Collection" at bounding box center [256, 95] width 233 height 9
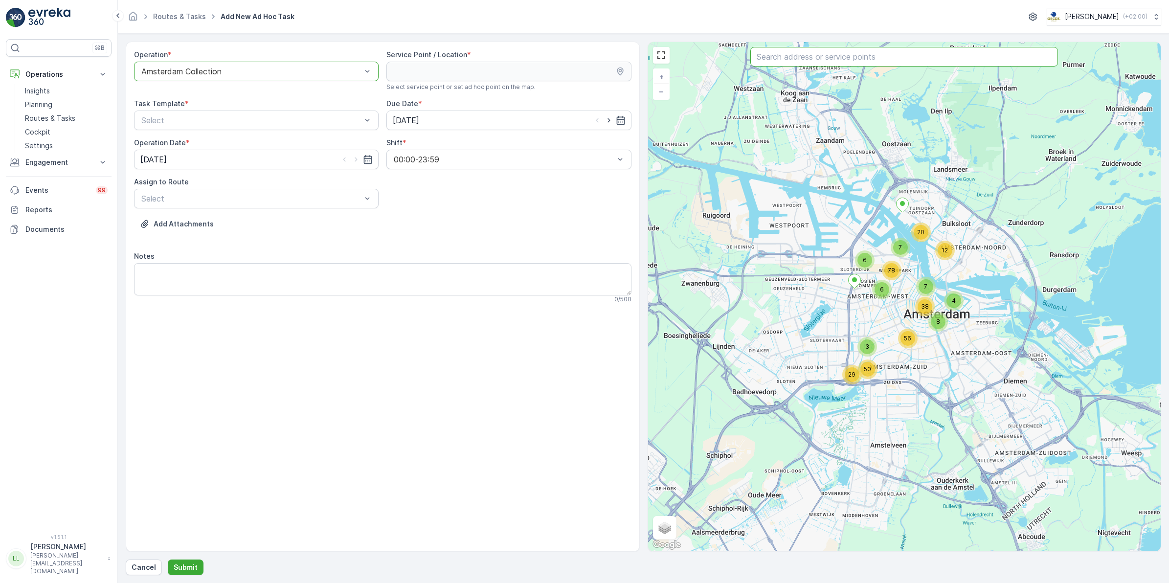
click at [825, 61] on input "text" at bounding box center [904, 57] width 308 height 20
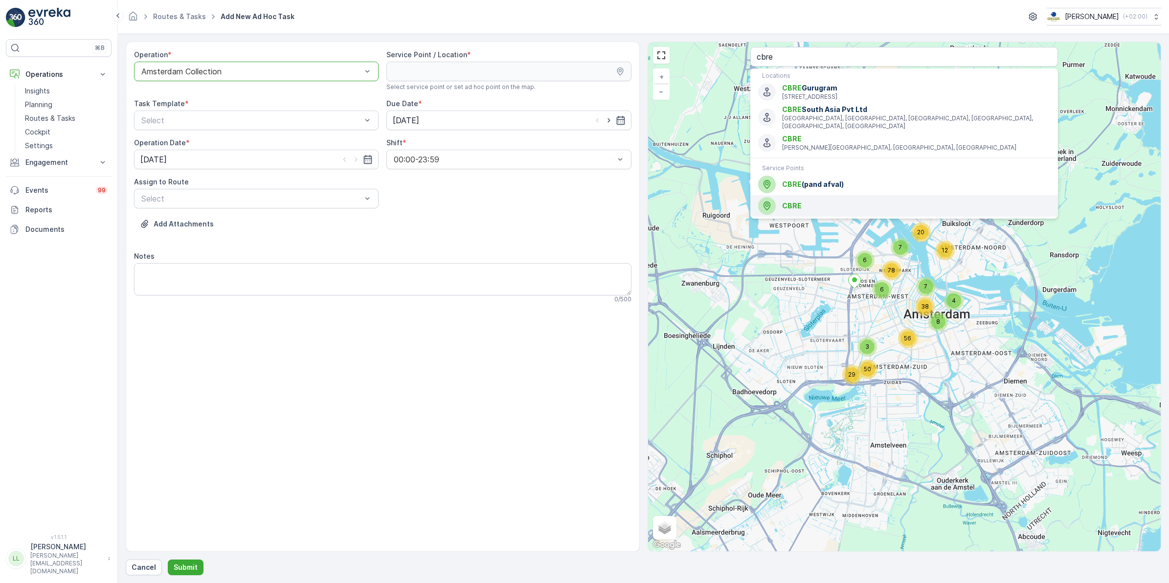
click at [842, 201] on span "CBRE" at bounding box center [916, 206] width 268 height 10
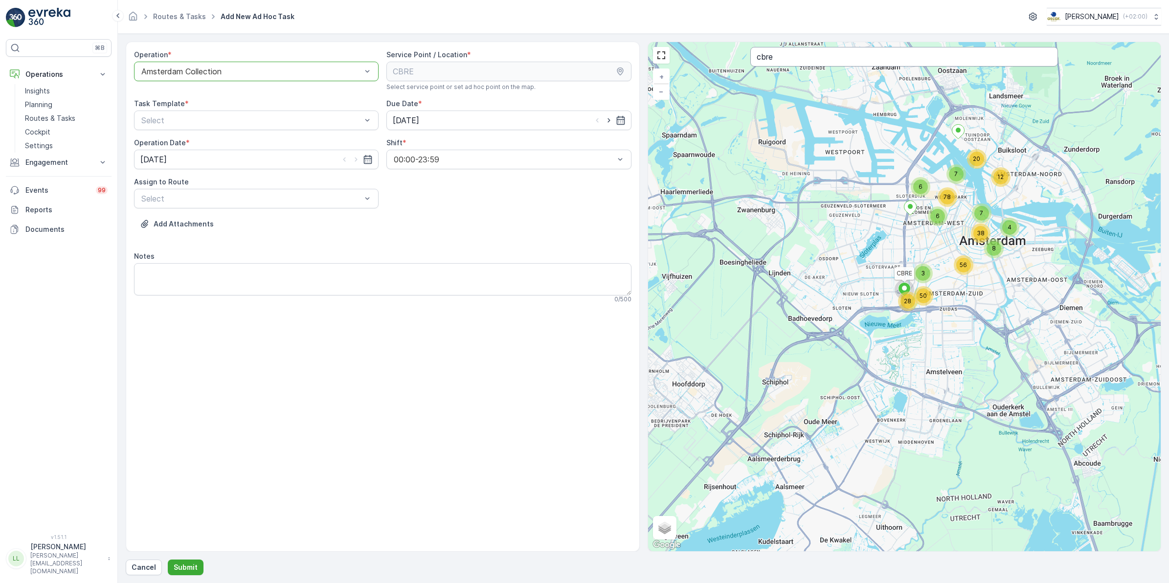
click at [818, 56] on input "cbre" at bounding box center [904, 57] width 308 height 20
type input "cbre"
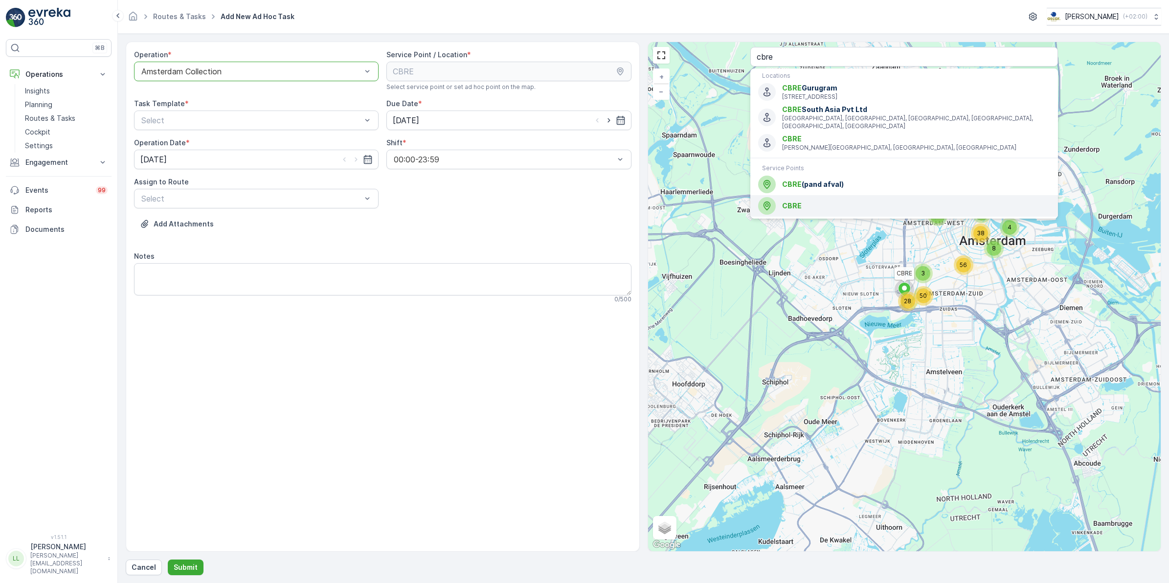
drag, startPoint x: 837, startPoint y: 197, endPoint x: 763, endPoint y: 191, distance: 74.1
click at [837, 201] on span "CBRE" at bounding box center [916, 206] width 268 height 10
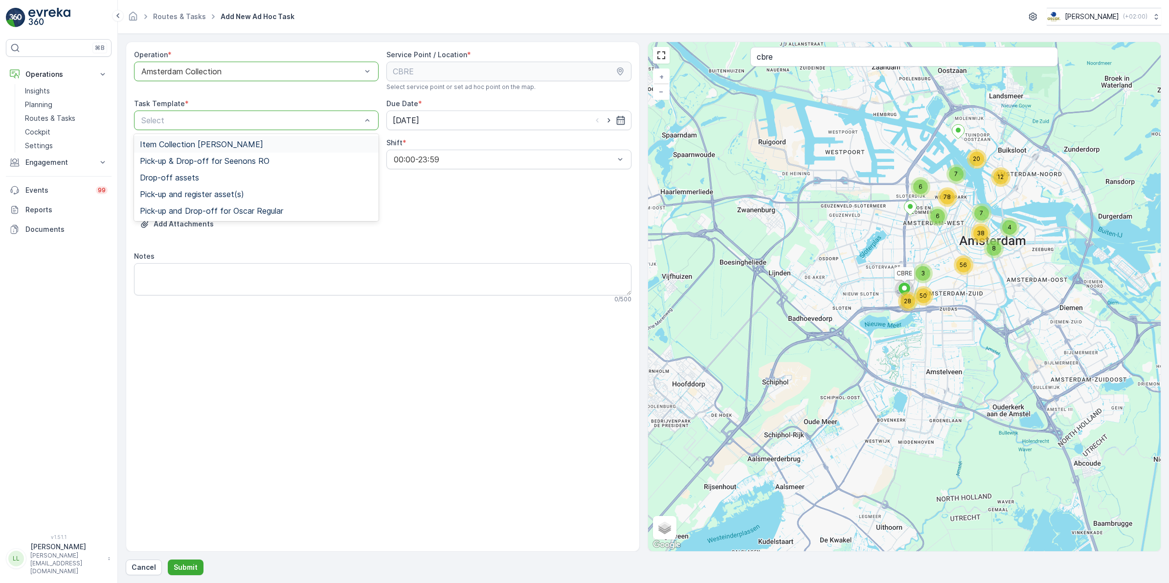
click at [291, 136] on div "Item Collection [PERSON_NAME]" at bounding box center [256, 144] width 245 height 17
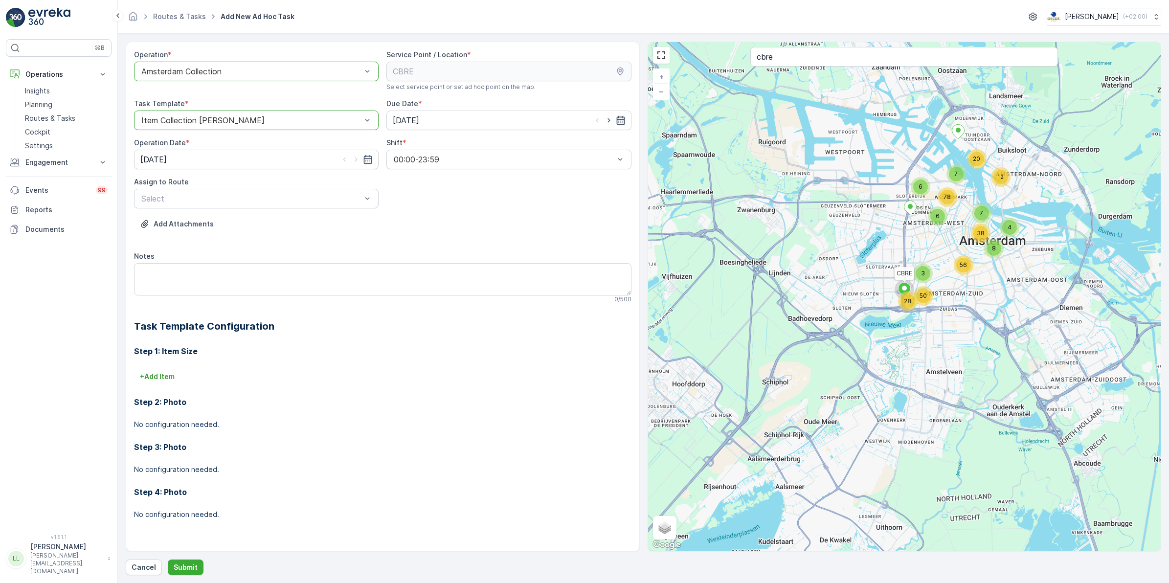
click at [619, 124] on icon "button" at bounding box center [621, 120] width 10 height 10
click at [424, 262] on div "29" at bounding box center [421, 261] width 16 height 16
type input "[DATE]"
click at [370, 162] on icon "button" at bounding box center [368, 159] width 8 height 9
drag, startPoint x: 167, startPoint y: 299, endPoint x: 177, endPoint y: 282, distance: 19.5
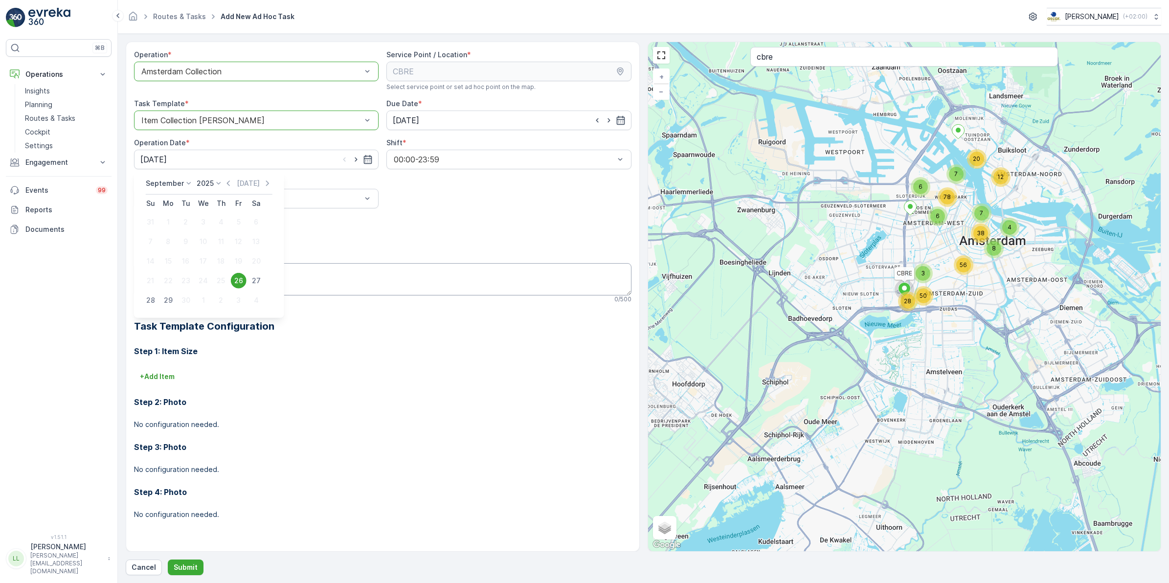
click at [168, 299] on div "29" at bounding box center [168, 300] width 16 height 16
type input "[DATE]"
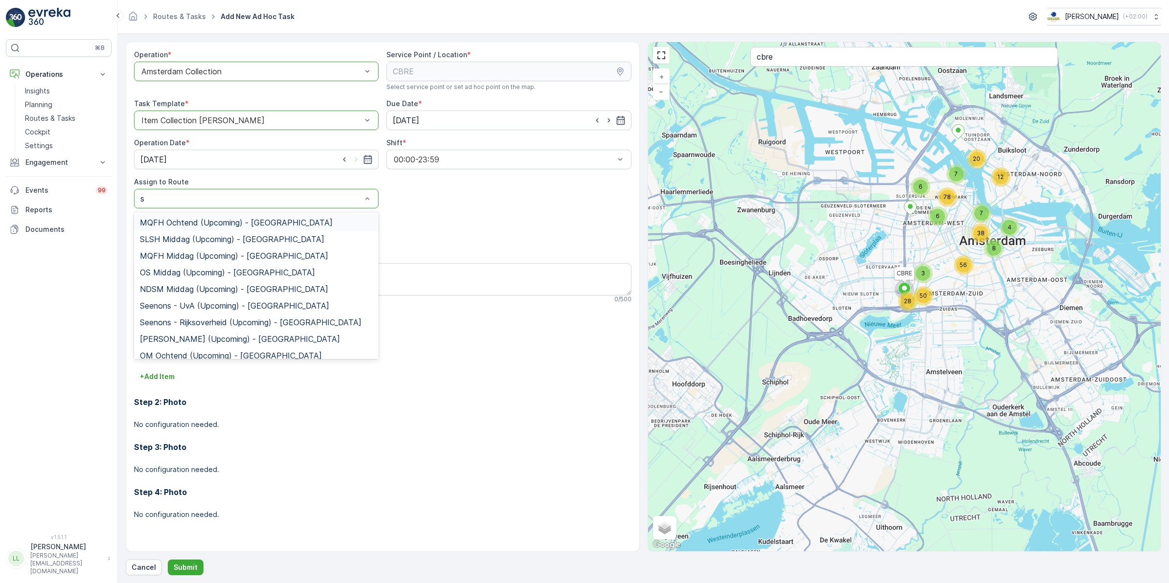
type input "sg"
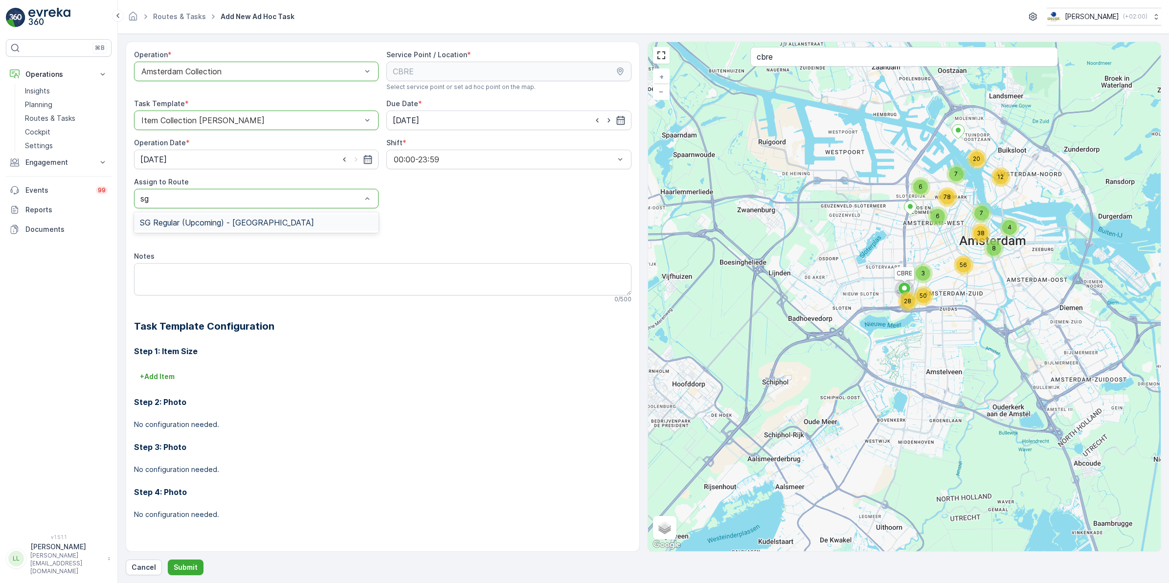
click at [204, 224] on span "SG Regular (Upcoming) - Amsterdam" at bounding box center [227, 222] width 174 height 9
click at [216, 273] on textarea "Notes" at bounding box center [382, 279] width 497 height 32
click at [157, 377] on p "+ Add Item" at bounding box center [157, 377] width 35 height 10
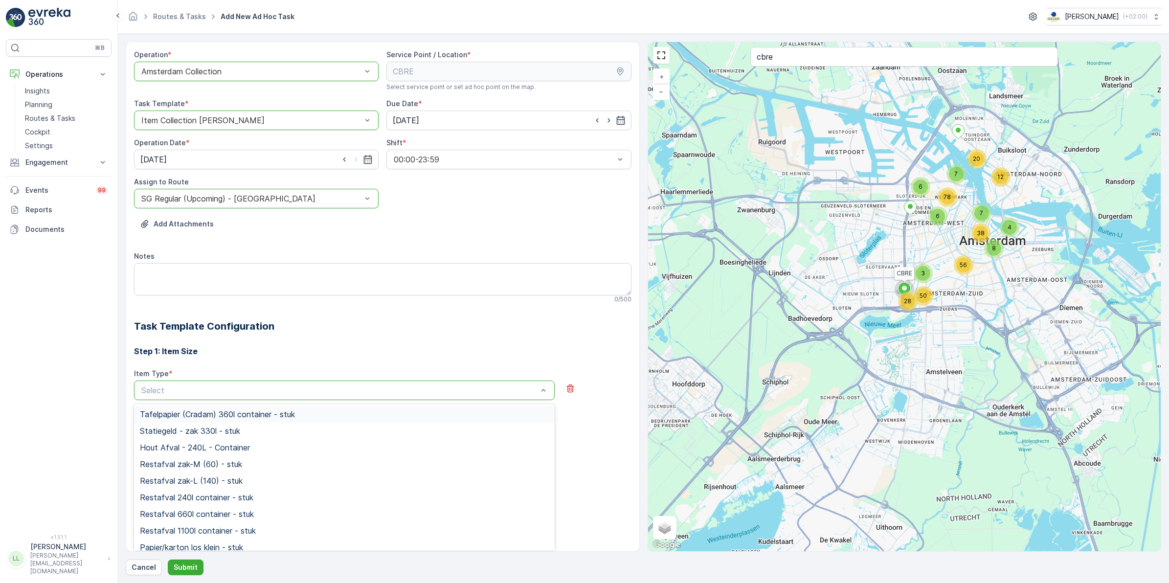
click at [225, 344] on div "Step 1: Item Size Item Type * 201 results available. Use Up and Down to choose …" at bounding box center [382, 456] width 497 height 245
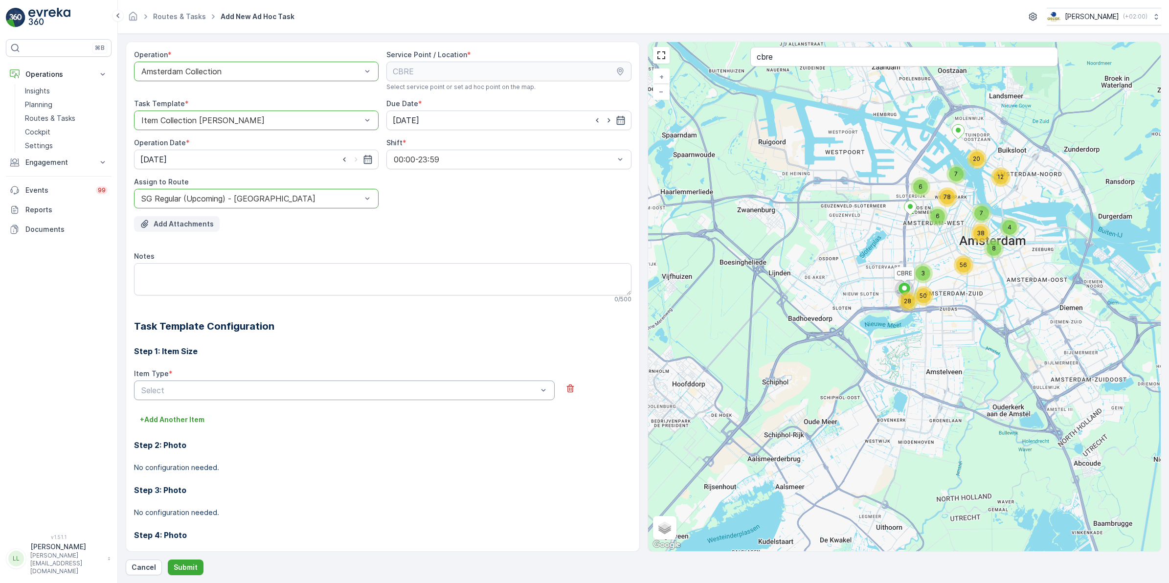
click at [196, 226] on p "Add Attachments" at bounding box center [184, 224] width 60 height 10
click at [179, 225] on p "Add Attachments" at bounding box center [184, 224] width 60 height 10
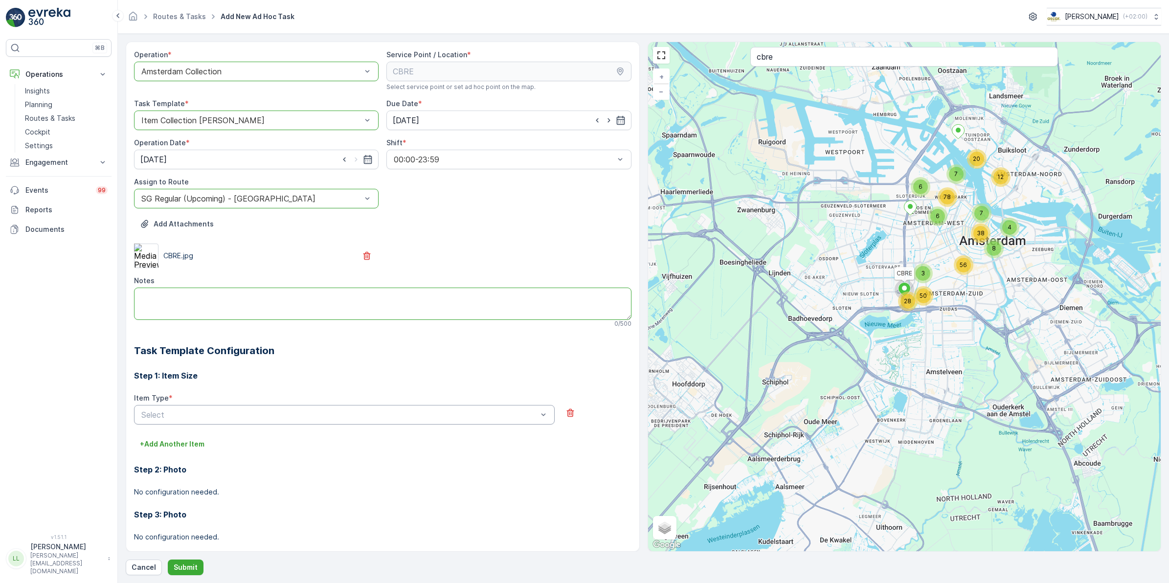
click at [171, 293] on textarea "Notes" at bounding box center [382, 304] width 497 height 32
type textarea "Heel veel afval! Zie attachment"
click at [186, 565] on p "Submit" at bounding box center [186, 567] width 24 height 10
click at [567, 416] on icon "button" at bounding box center [570, 413] width 10 height 10
click at [176, 569] on p "Submit" at bounding box center [186, 567] width 24 height 10
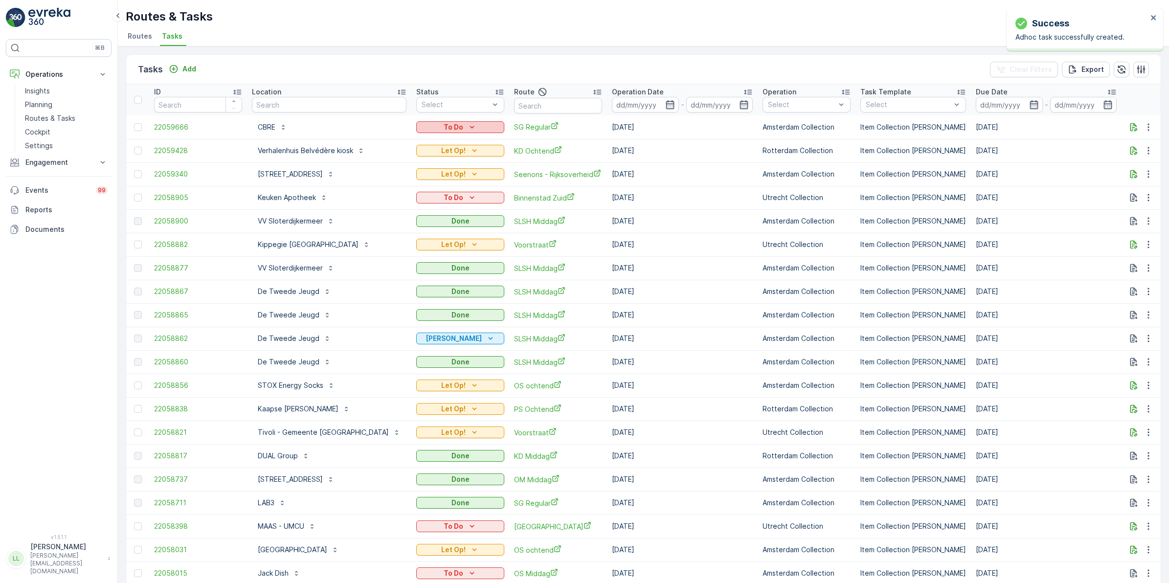
click at [472, 123] on div "To Do" at bounding box center [460, 127] width 80 height 10
click at [431, 142] on span "Let Op!" at bounding box center [421, 141] width 24 height 10
drag, startPoint x: 330, startPoint y: 108, endPoint x: 339, endPoint y: 107, distance: 8.9
click at [330, 108] on input "text" at bounding box center [329, 105] width 155 height 16
type input "burger"
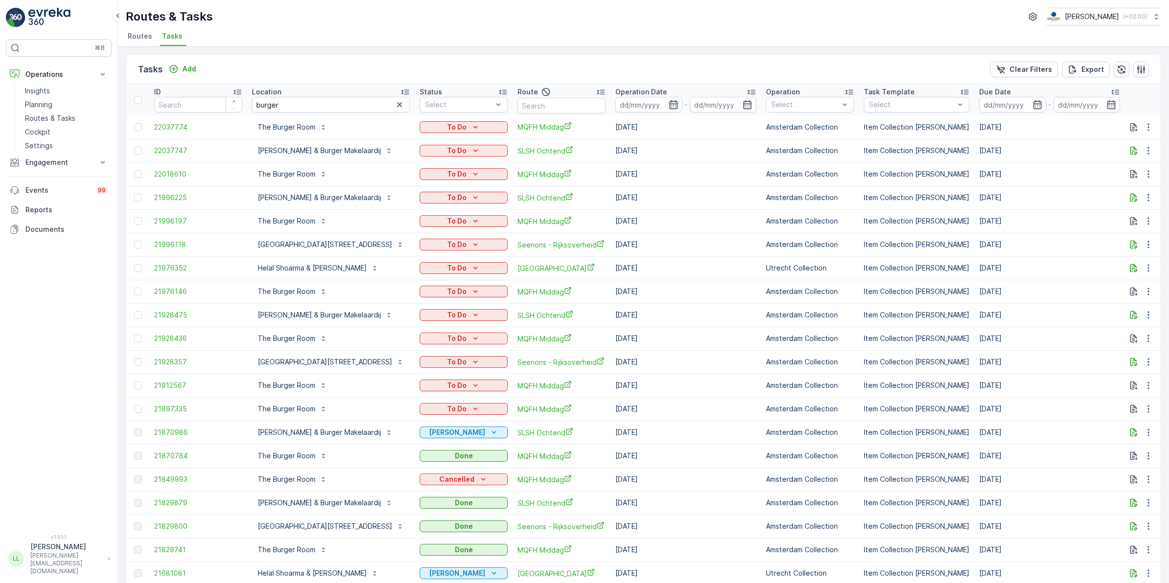
click at [669, 106] on icon "button" at bounding box center [674, 105] width 10 height 10
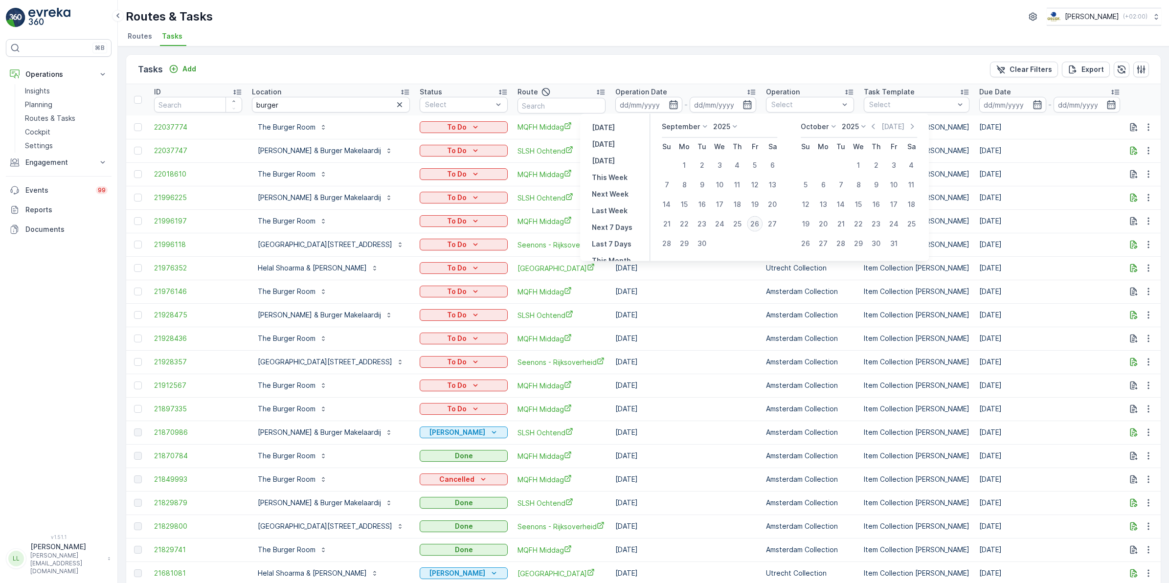
click at [754, 226] on div "26" at bounding box center [755, 224] width 16 height 16
type input "[DATE]"
click at [754, 226] on div "26" at bounding box center [755, 224] width 16 height 16
type input "[DATE]"
click at [757, 222] on div "26" at bounding box center [755, 224] width 16 height 16
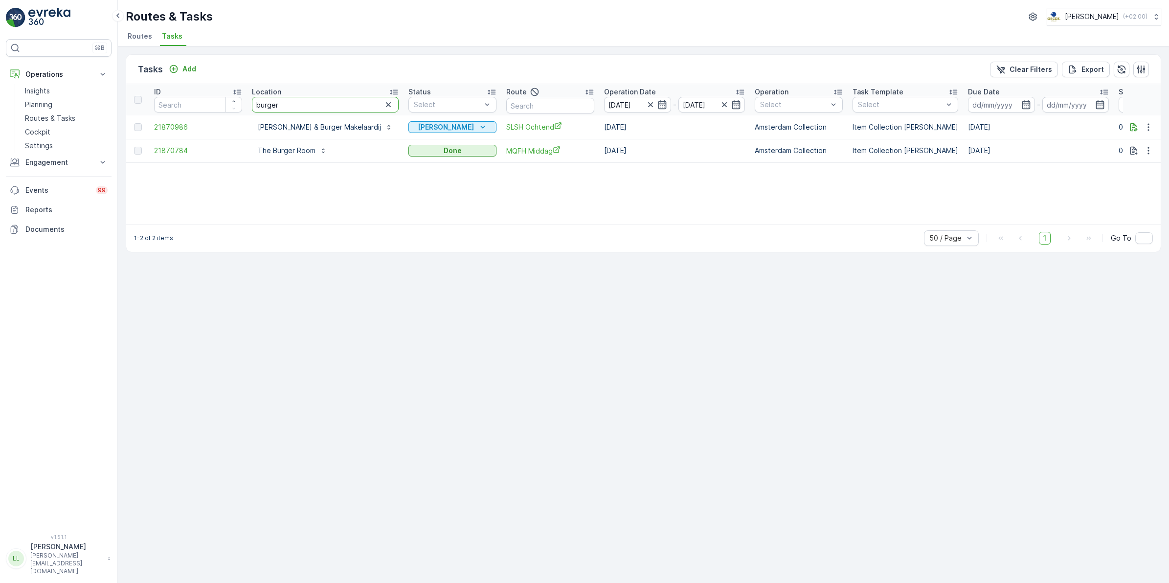
click at [235, 110] on tr "ID Location burger Status Select Route Operation Date 26.09.2025 - 26.09.2025 O…" at bounding box center [910, 99] width 1568 height 31
type input "bre"
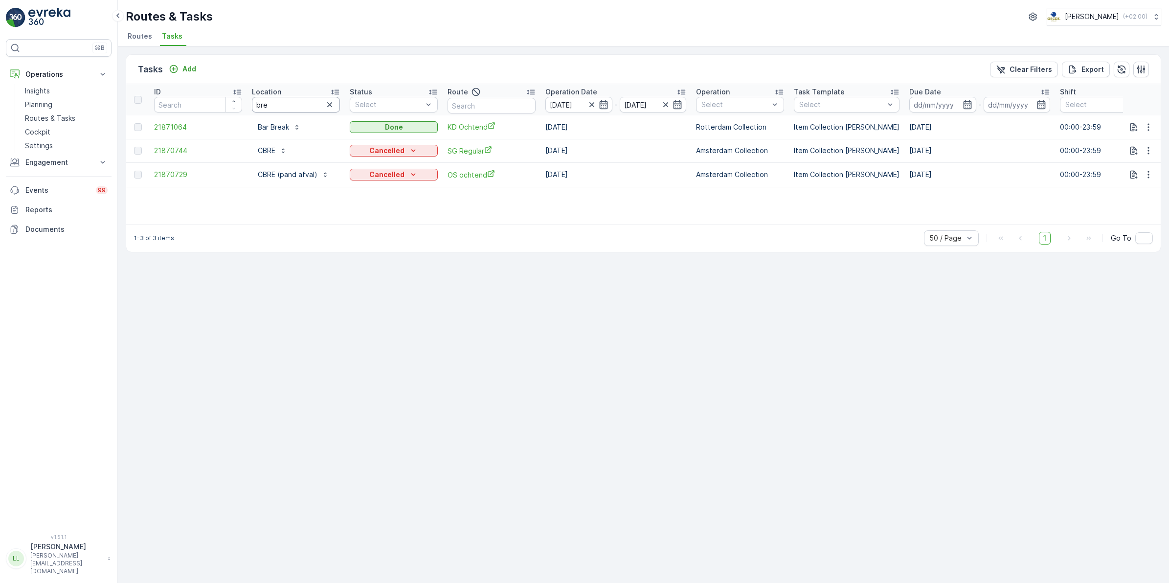
click at [279, 98] on input "bre" at bounding box center [296, 105] width 88 height 16
type input "bras"
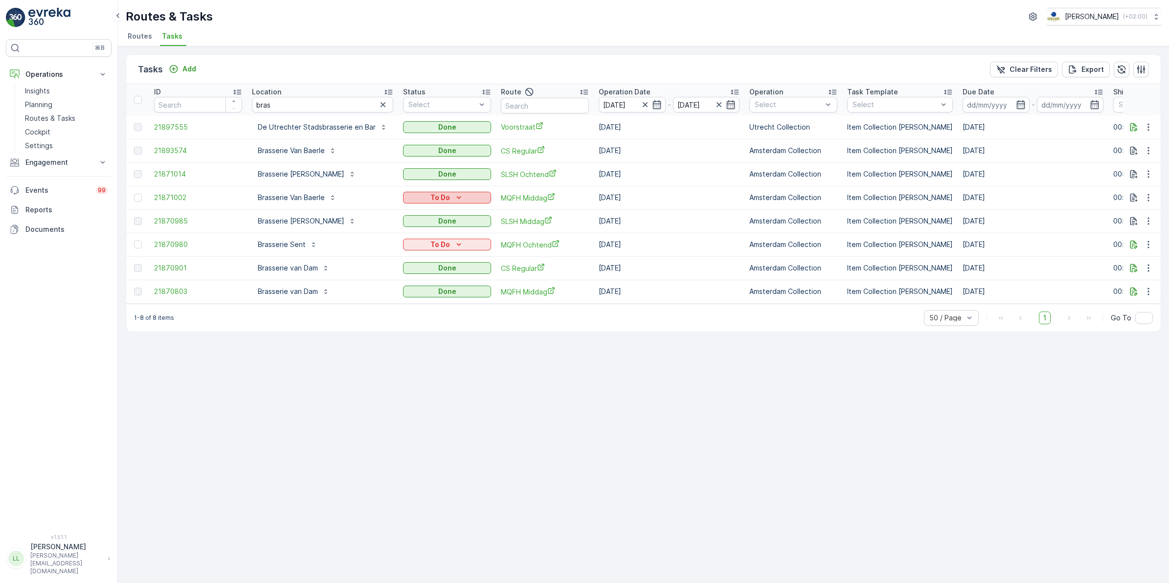
click at [471, 193] on div "To Do" at bounding box center [447, 198] width 80 height 10
click at [433, 233] on div "Done" at bounding box center [433, 239] width 62 height 14
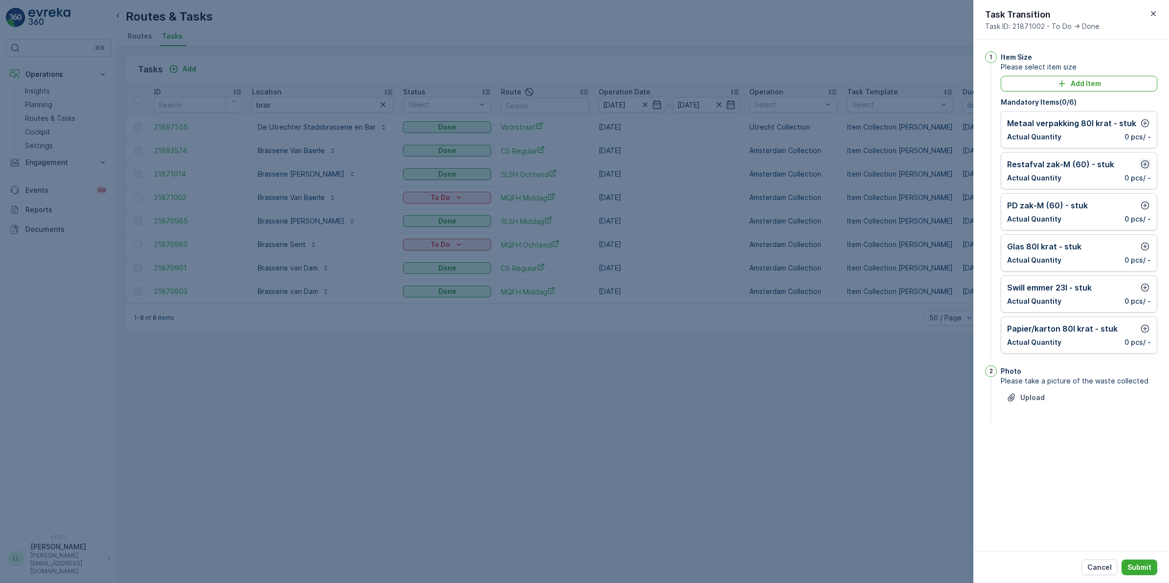
click at [1145, 167] on icon "button" at bounding box center [1145, 164] width 10 height 10
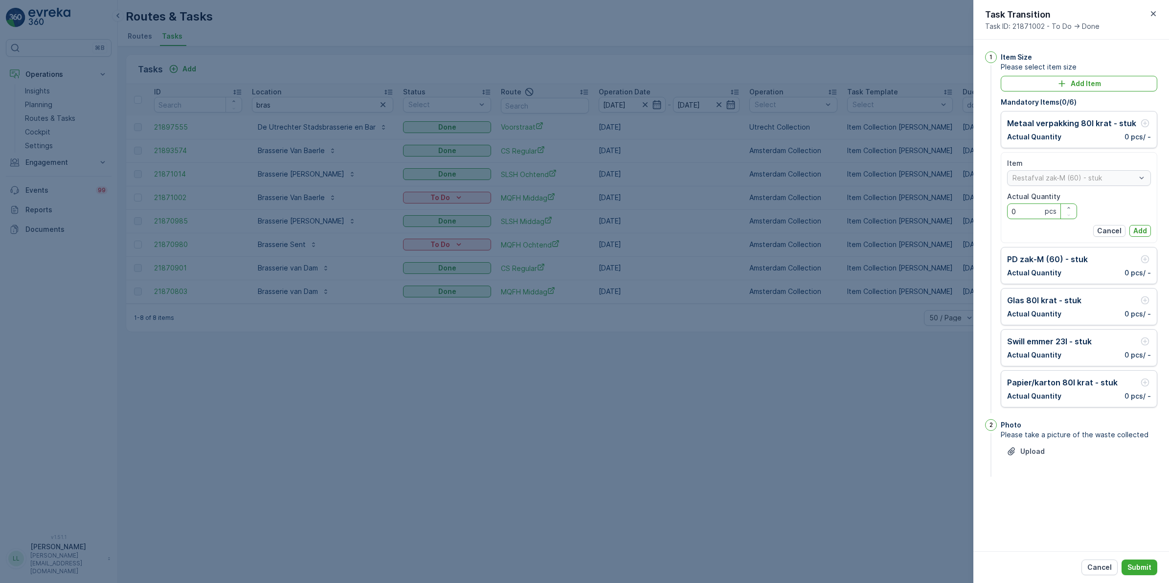
click at [1038, 208] on Quantity "0" at bounding box center [1042, 211] width 70 height 16
type Quantity "6"
click at [1138, 230] on p "Add" at bounding box center [1140, 231] width 14 height 10
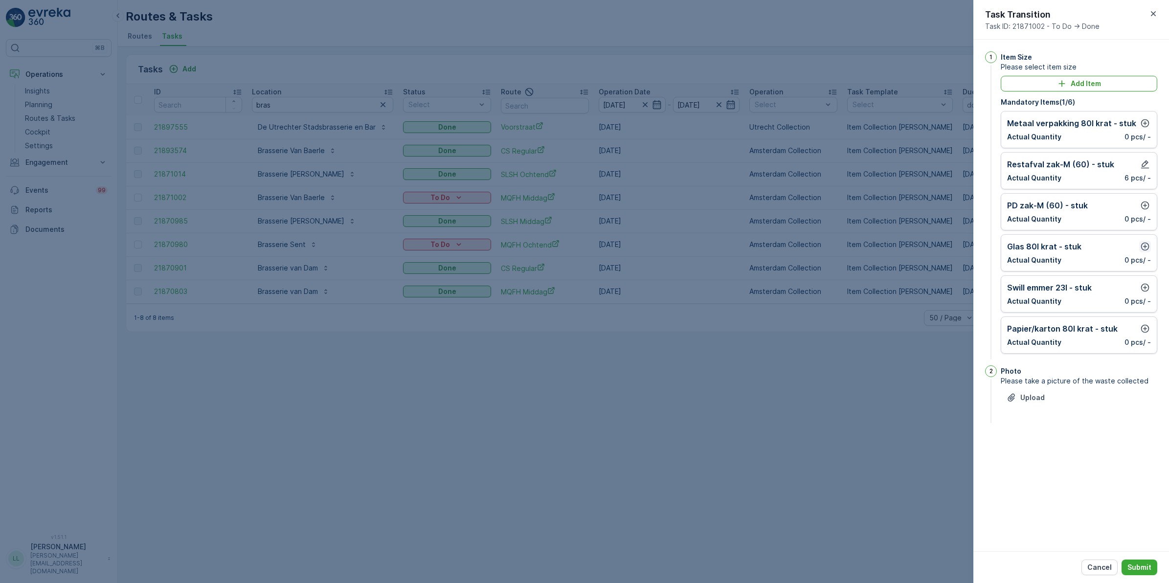
click at [1143, 247] on icon "button" at bounding box center [1145, 247] width 10 height 10
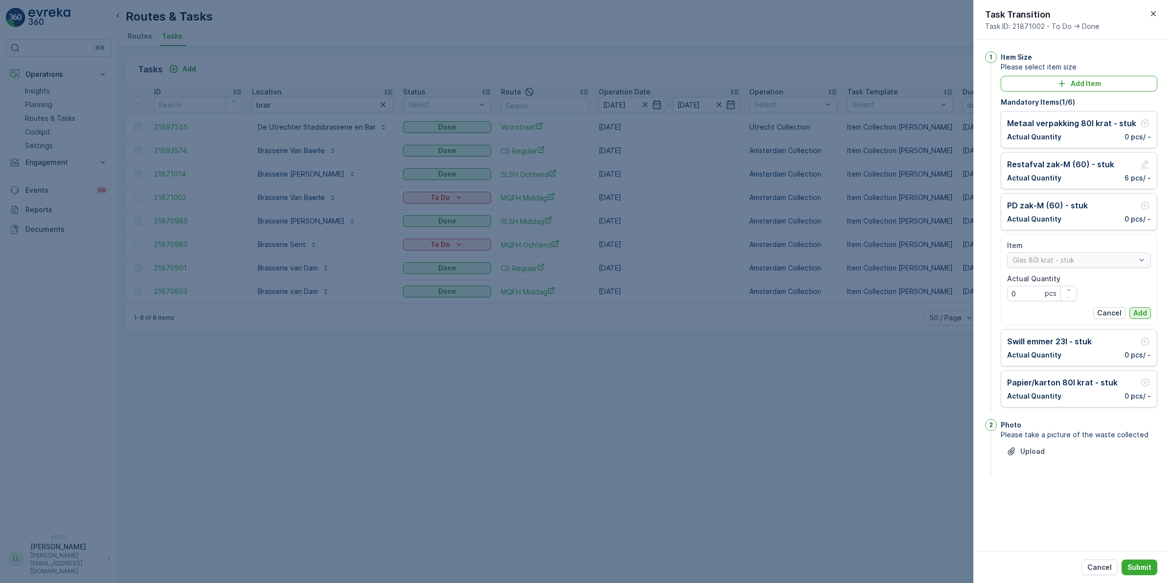
click at [1140, 311] on p "Add" at bounding box center [1140, 313] width 14 height 10
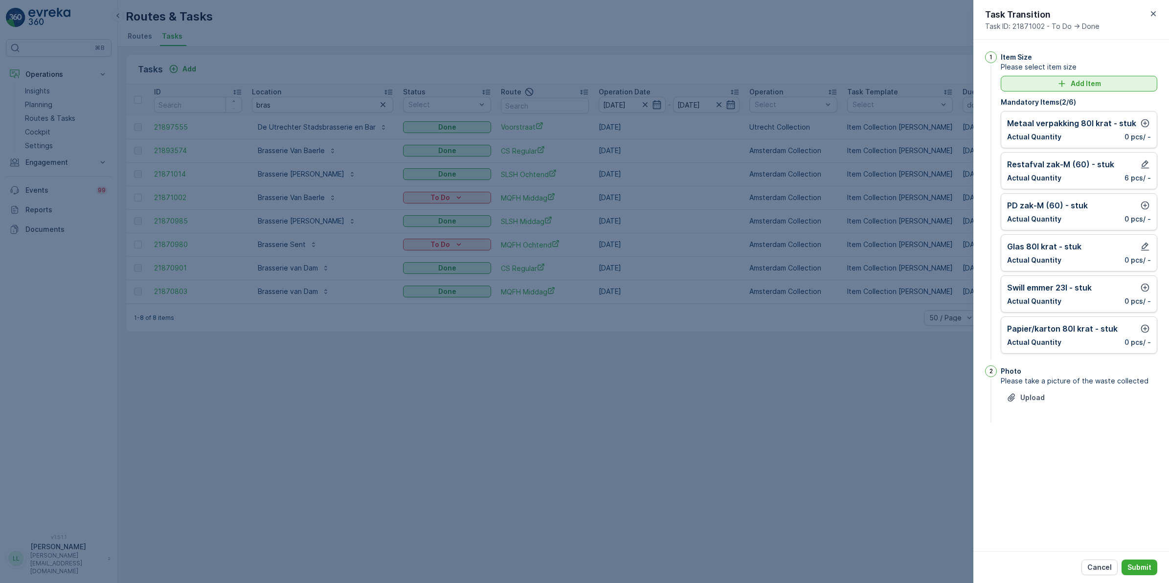
click at [1074, 82] on p "Add Item" at bounding box center [1086, 84] width 30 height 10
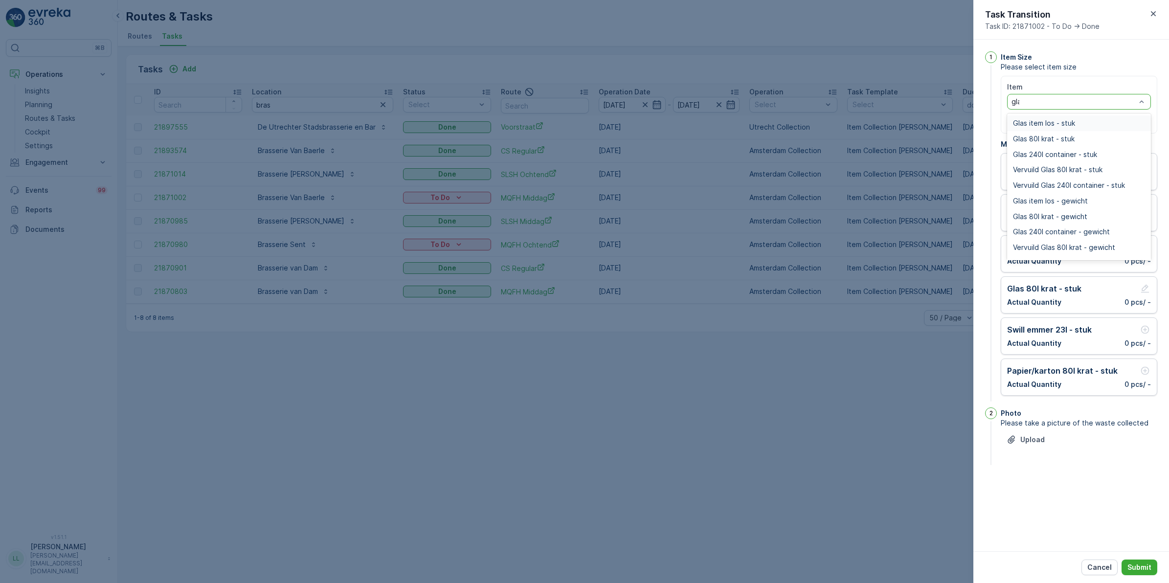
type input "glas"
click at [1086, 149] on div "Glas 240l container - stuk" at bounding box center [1079, 155] width 144 height 16
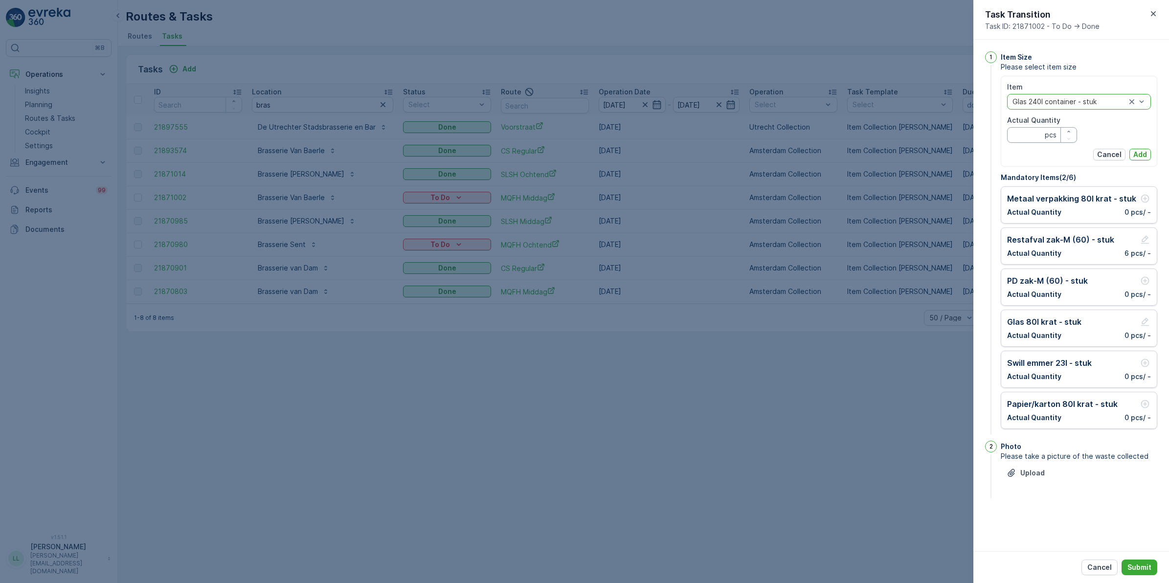
click at [1033, 134] on Quantity "Actual Quantity" at bounding box center [1042, 135] width 70 height 16
type Quantity "1"
click at [1139, 152] on p "Add" at bounding box center [1140, 155] width 14 height 10
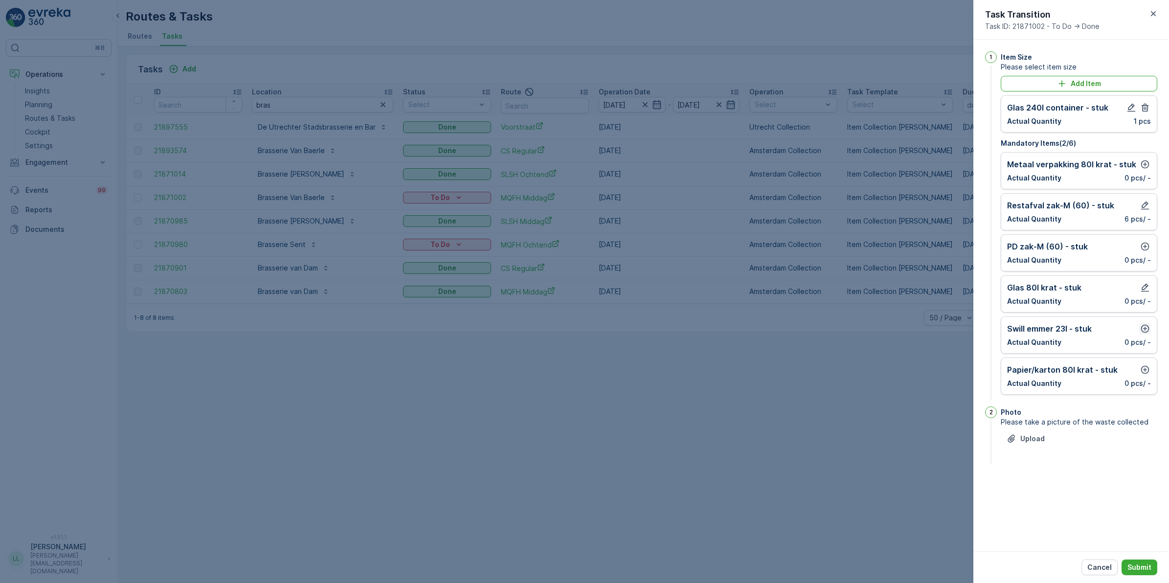
click at [1145, 328] on icon "button" at bounding box center [1145, 329] width 10 height 10
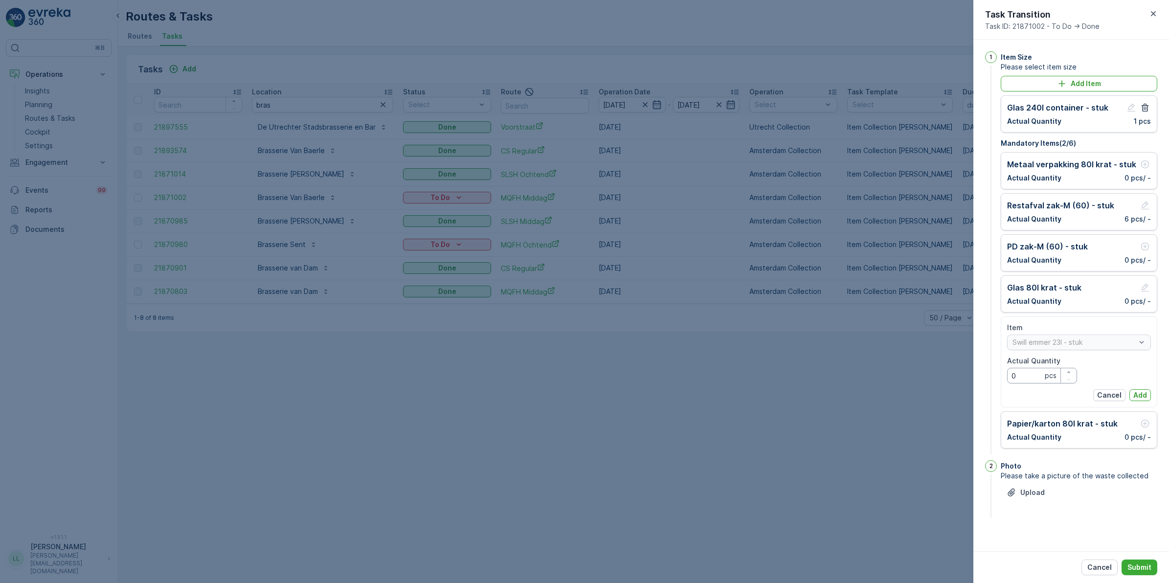
click at [1035, 372] on Quantity "0" at bounding box center [1042, 376] width 70 height 16
type Quantity "1"
click at [1134, 394] on p "Add" at bounding box center [1140, 395] width 14 height 10
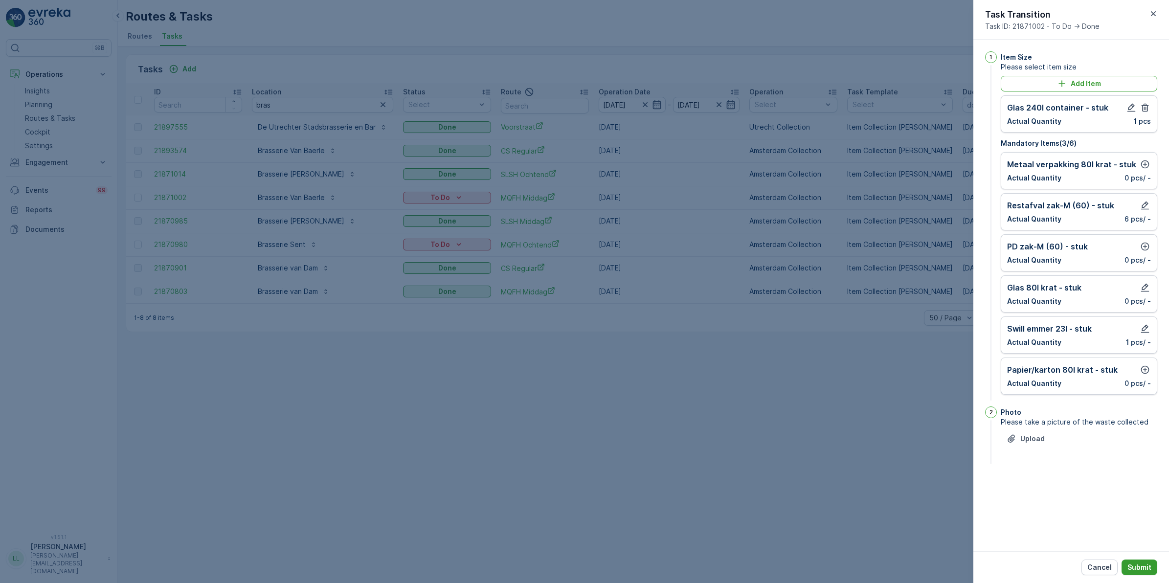
click at [1148, 566] on p "Submit" at bounding box center [1139, 567] width 24 height 10
click at [1144, 367] on icon "button" at bounding box center [1145, 370] width 10 height 10
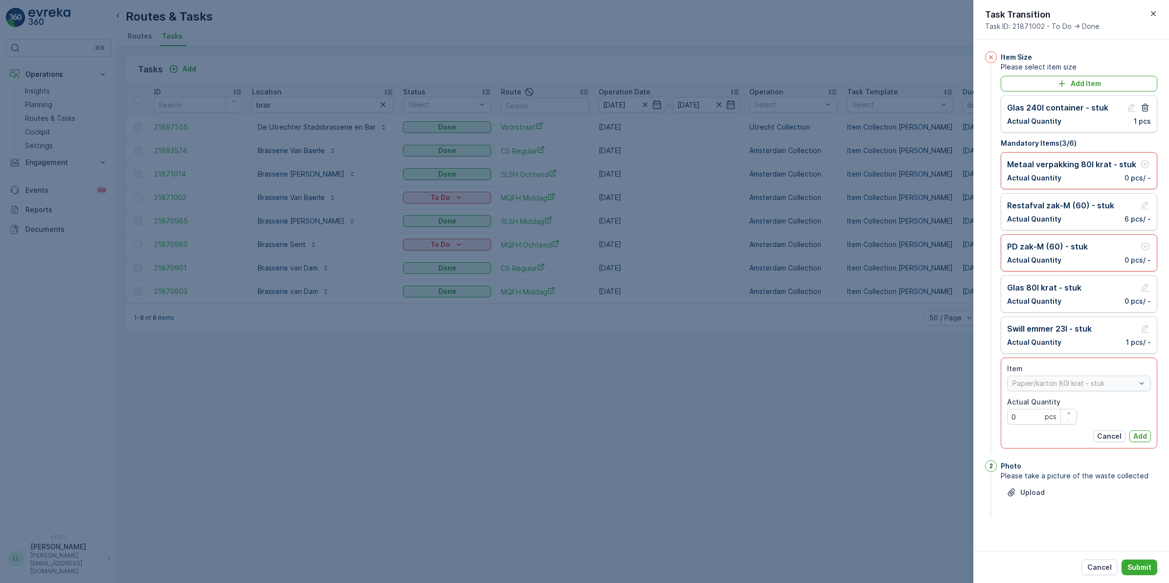
click at [1139, 439] on p "Add" at bounding box center [1140, 436] width 14 height 10
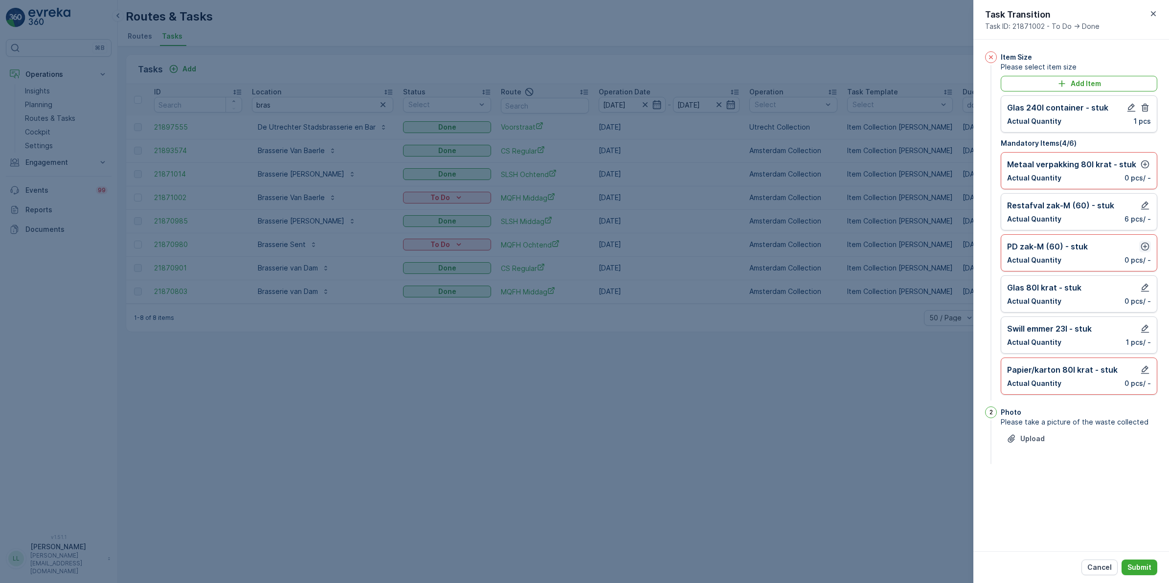
click at [1145, 246] on icon "button" at bounding box center [1145, 247] width 8 height 8
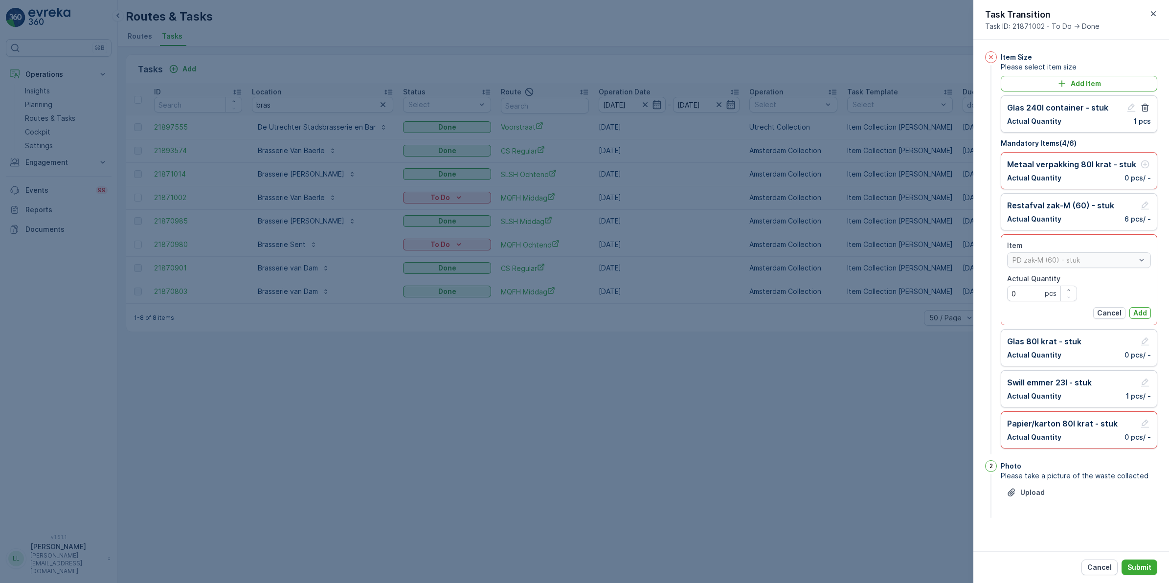
click at [1144, 307] on div "Item PD zak-M (60) - stuk Actual Quantity 0 pcs Cancel Add" at bounding box center [1079, 280] width 144 height 78
click at [1142, 314] on p "Add" at bounding box center [1140, 313] width 14 height 10
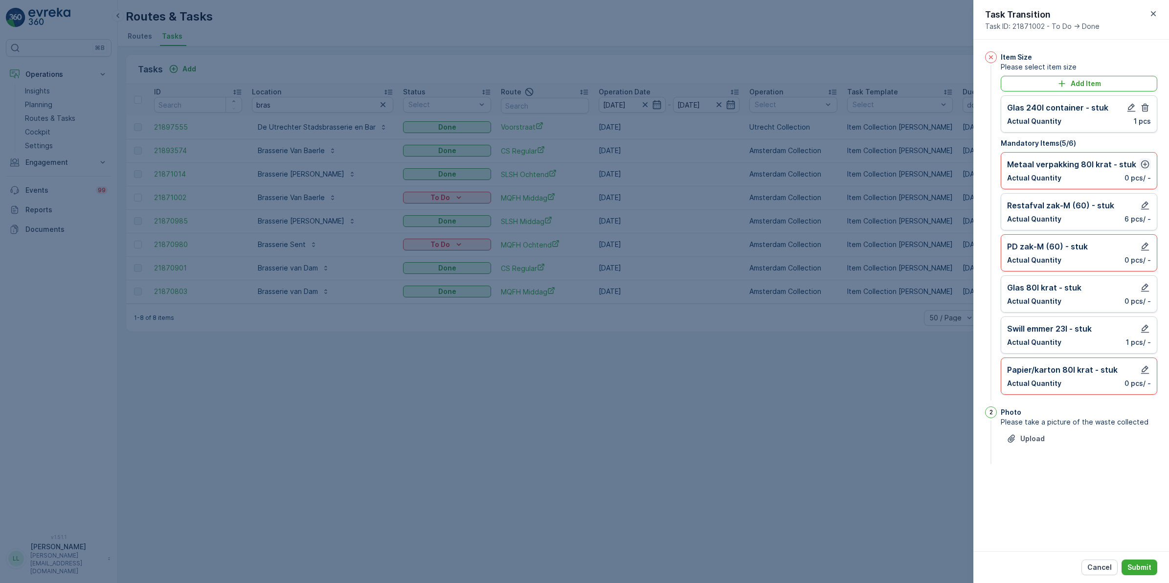
click at [1144, 165] on icon "button" at bounding box center [1145, 164] width 10 height 10
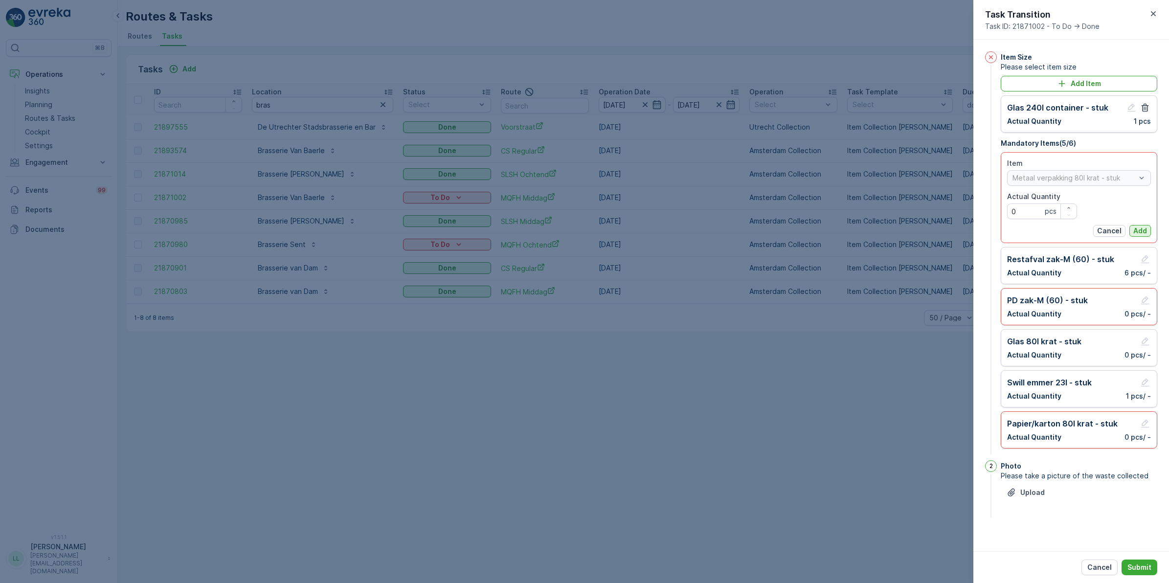
click at [1140, 236] on p "Add" at bounding box center [1140, 231] width 14 height 10
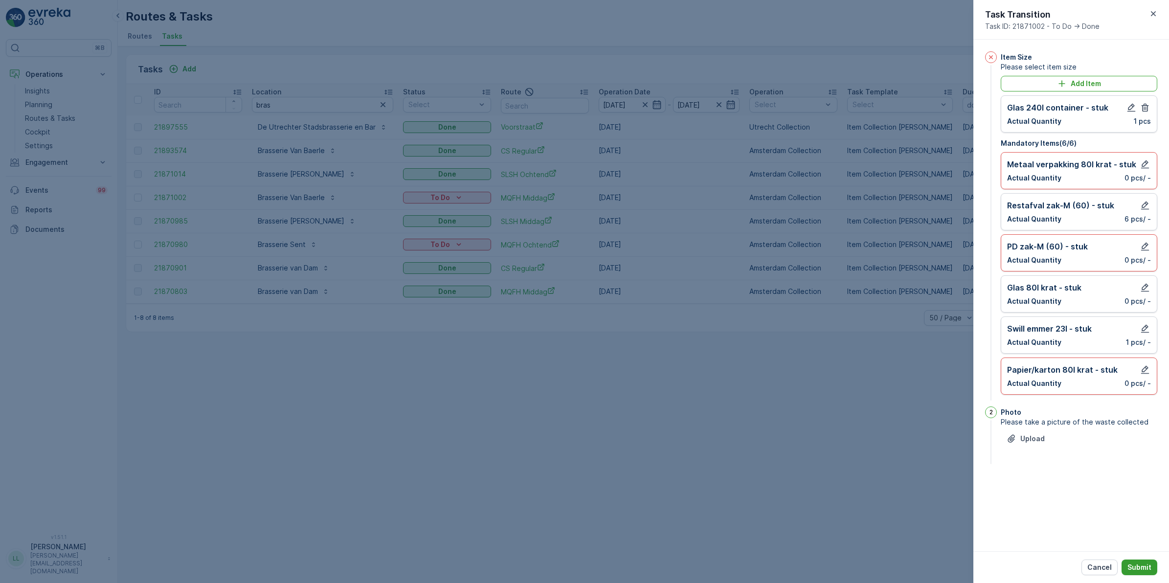
click at [1139, 569] on p "Submit" at bounding box center [1139, 567] width 24 height 10
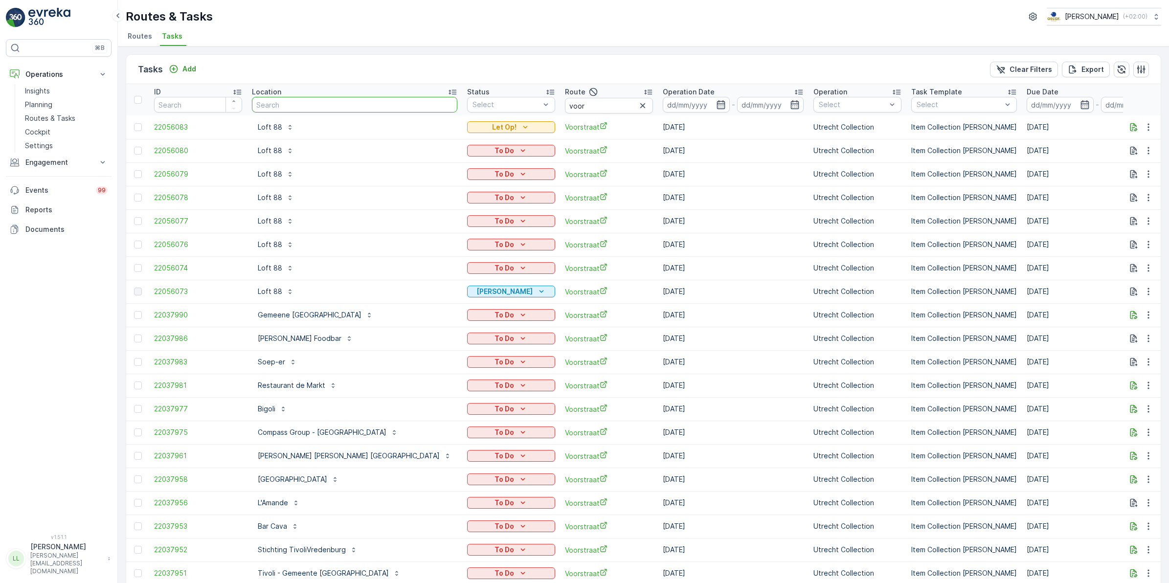
click at [270, 101] on input "text" at bounding box center [354, 105] width 205 height 16
type input "cbre"
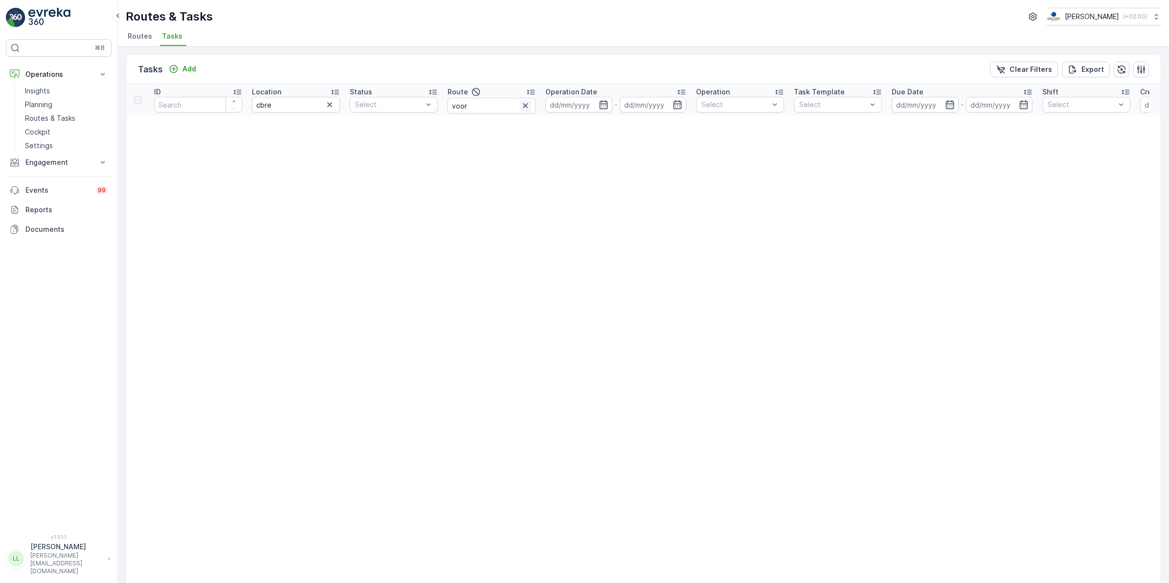
click at [526, 105] on icon "button" at bounding box center [525, 105] width 5 height 5
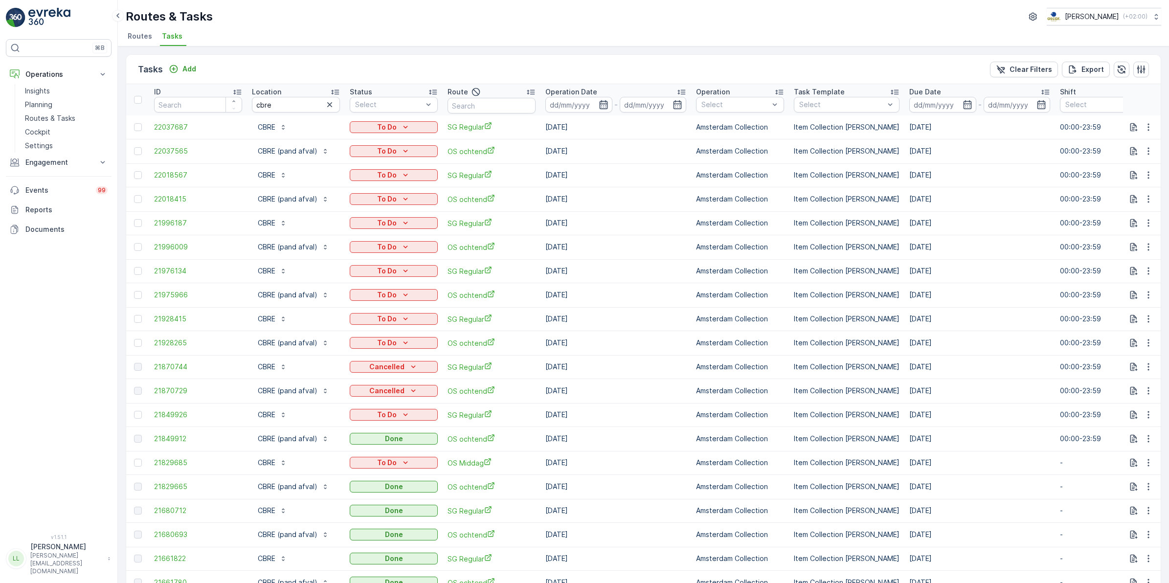
click at [602, 107] on icon "button" at bounding box center [604, 105] width 10 height 10
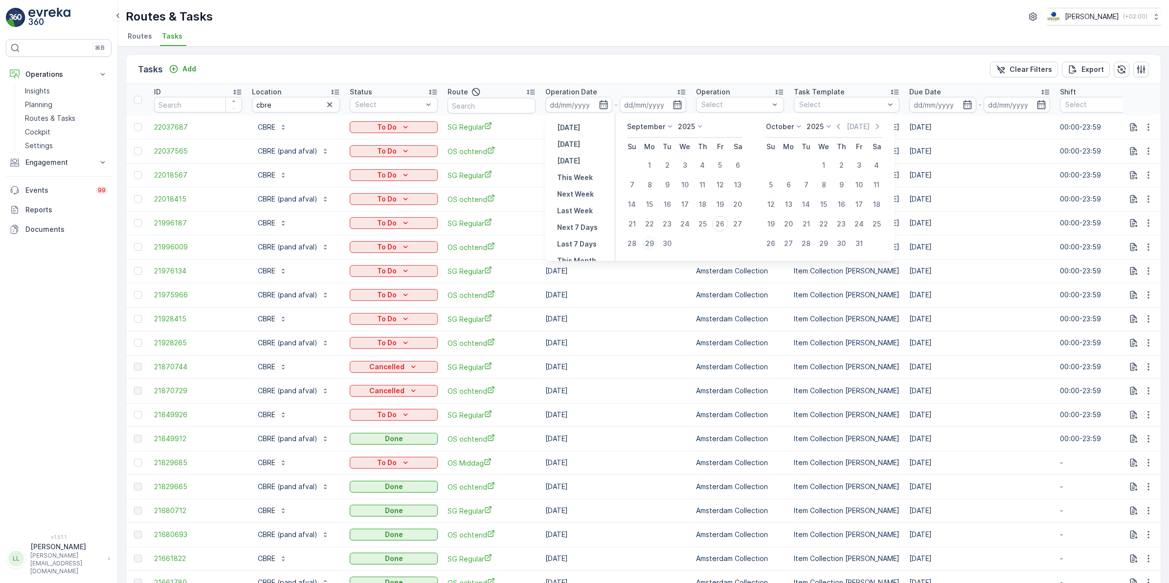
click at [653, 243] on div "29" at bounding box center [650, 244] width 16 height 16
type input "[DATE]"
click at [653, 243] on div "29" at bounding box center [650, 244] width 16 height 16
type input "[DATE]"
click at [653, 243] on div "29" at bounding box center [650, 244] width 16 height 16
